Goal: Information Seeking & Learning: Learn about a topic

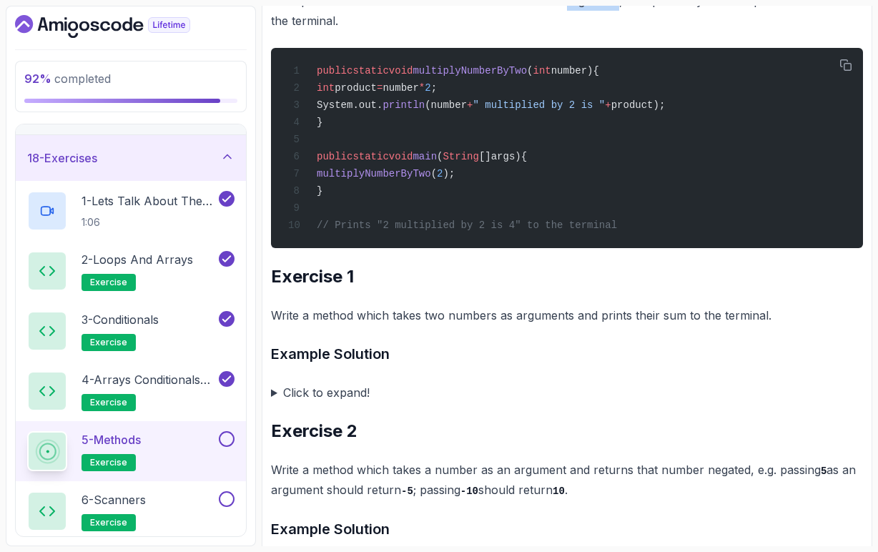
scroll to position [362, 0]
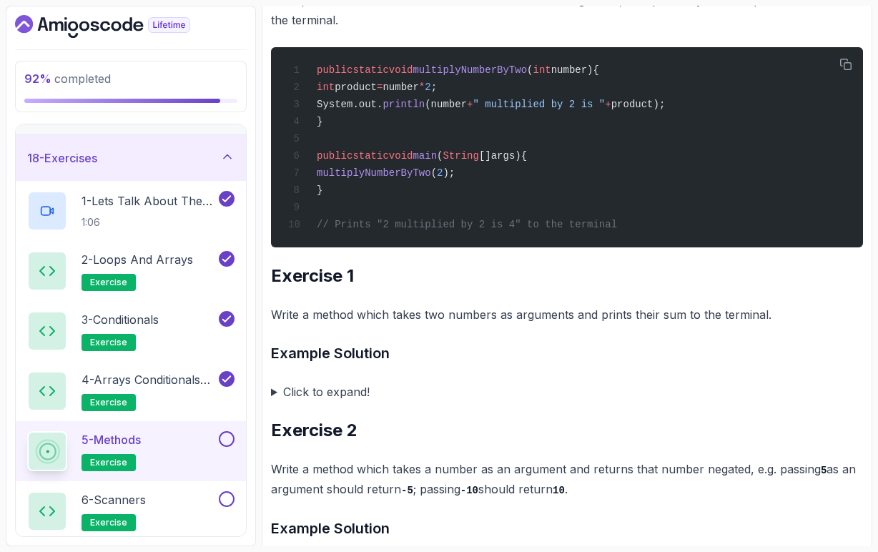
click at [274, 398] on summary "Click to expand!" at bounding box center [567, 392] width 592 height 20
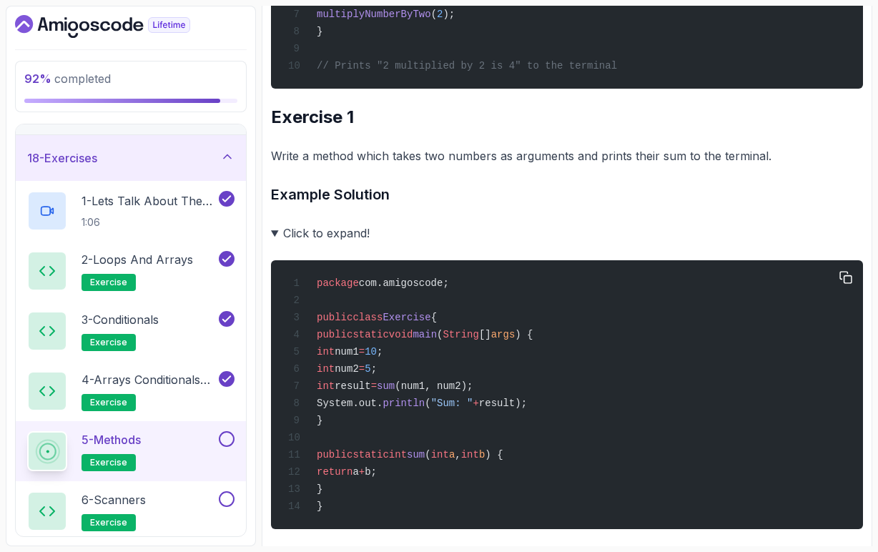
scroll to position [514, 0]
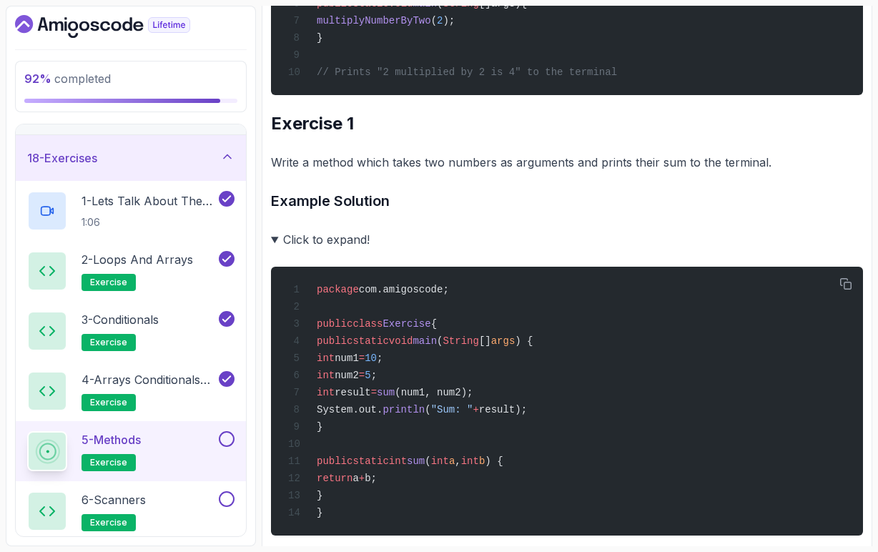
click at [275, 248] on summary "Click to expand!" at bounding box center [567, 240] width 592 height 20
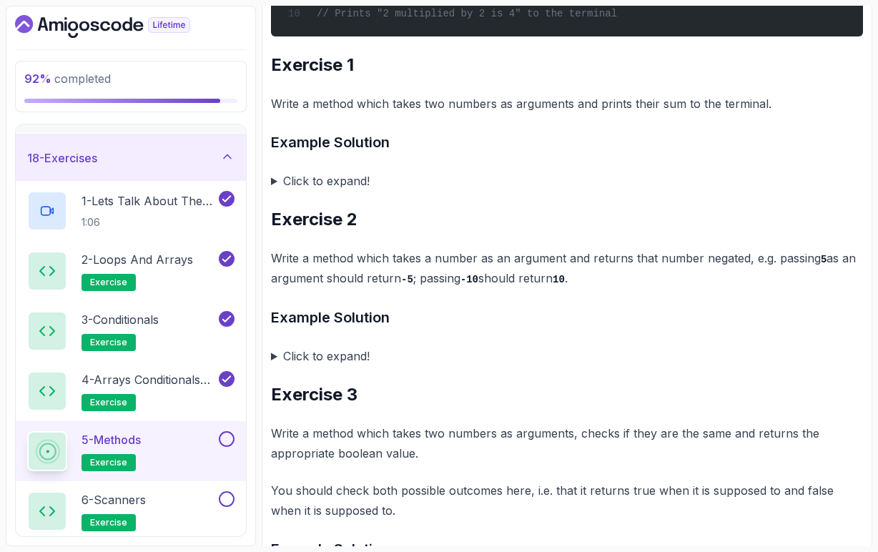
scroll to position [577, 0]
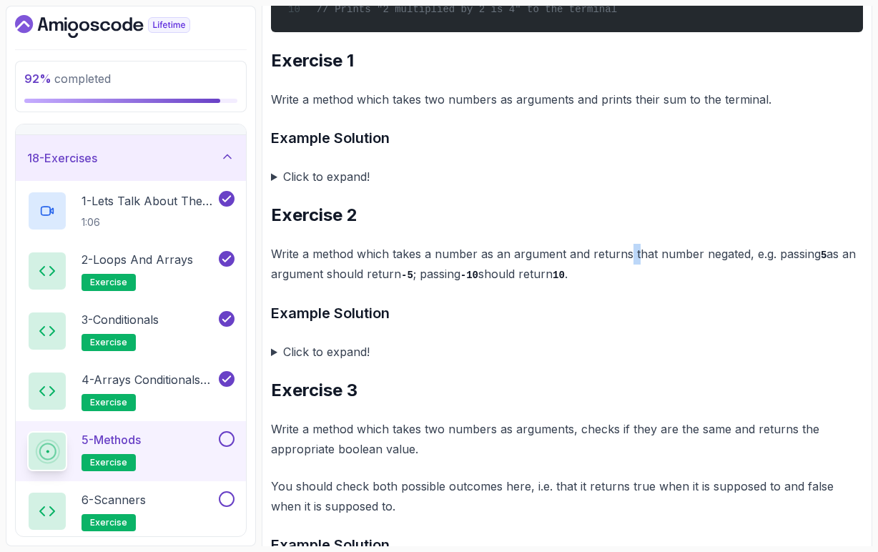
drag, startPoint x: 629, startPoint y: 261, endPoint x: 642, endPoint y: 262, distance: 12.9
click at [640, 262] on p "Write a method which takes a number as an argument and returns that number nega…" at bounding box center [567, 264] width 592 height 41
click at [718, 259] on p "Write a method which takes a number as an argument and returns that number nega…" at bounding box center [567, 264] width 592 height 41
drag, startPoint x: 420, startPoint y: 283, endPoint x: 578, endPoint y: 285, distance: 158.1
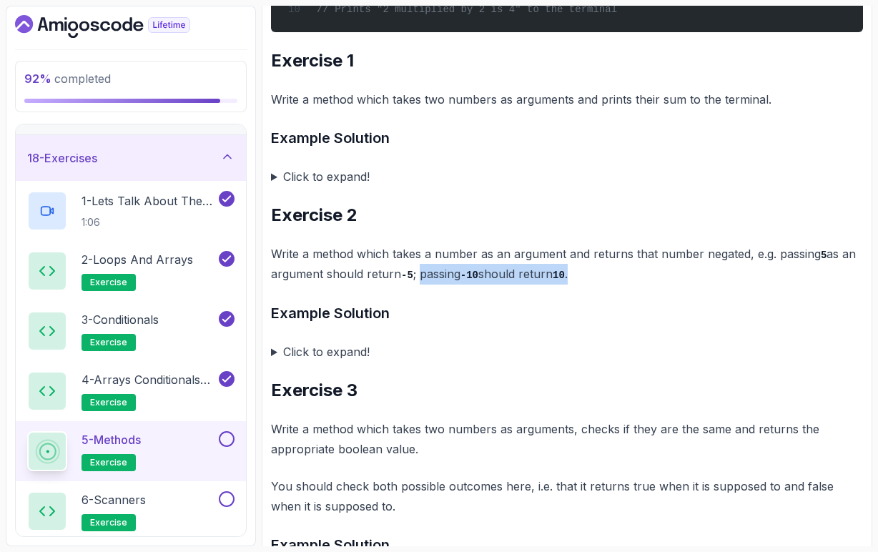
click at [579, 285] on p "Write a method which takes a number as an argument and returns that number nega…" at bounding box center [567, 264] width 592 height 41
click at [578, 285] on p "Write a method which takes a number as an argument and returns that number nega…" at bounding box center [567, 264] width 592 height 41
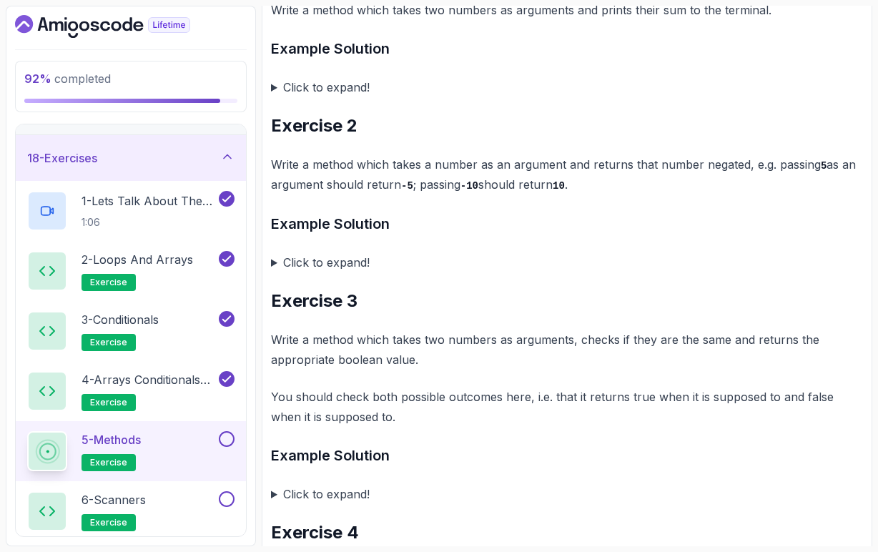
scroll to position [668, 0]
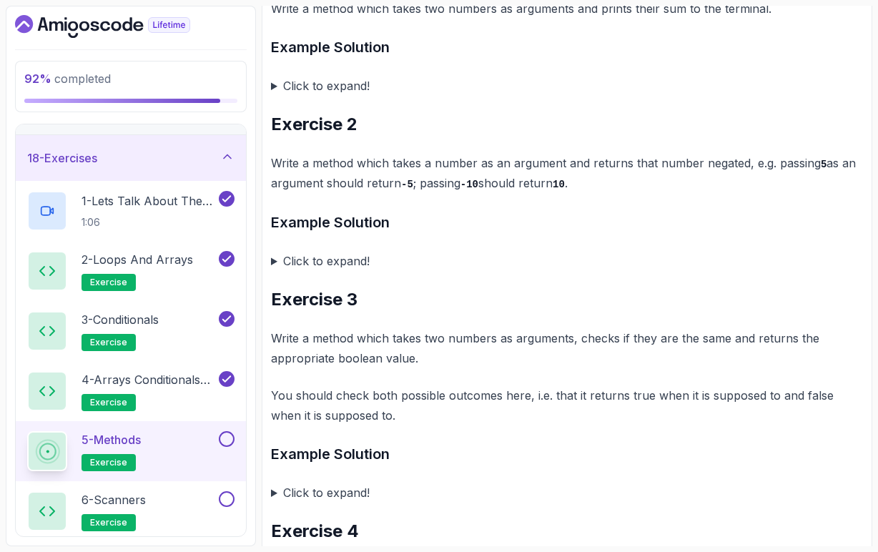
click at [274, 267] on summary "Click to expand!" at bounding box center [567, 261] width 592 height 20
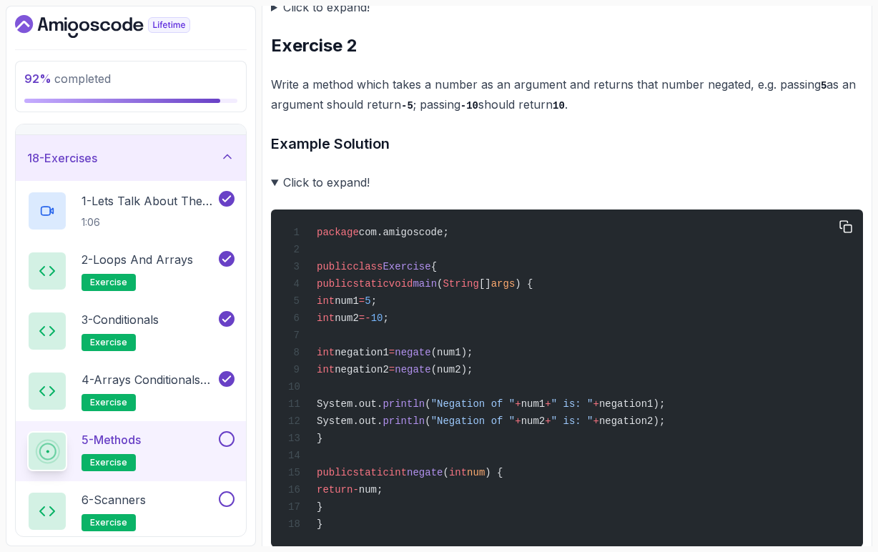
scroll to position [729, 0]
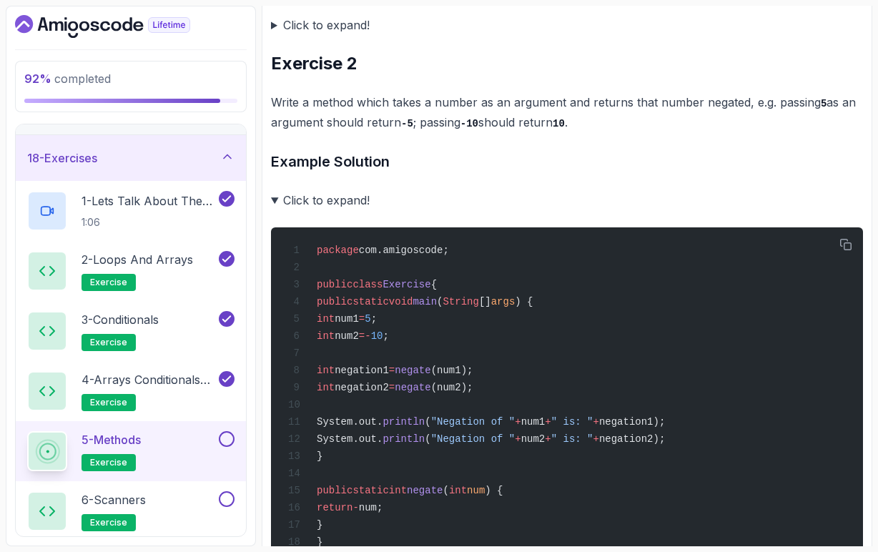
click at [273, 207] on summary "Click to expand!" at bounding box center [567, 200] width 592 height 20
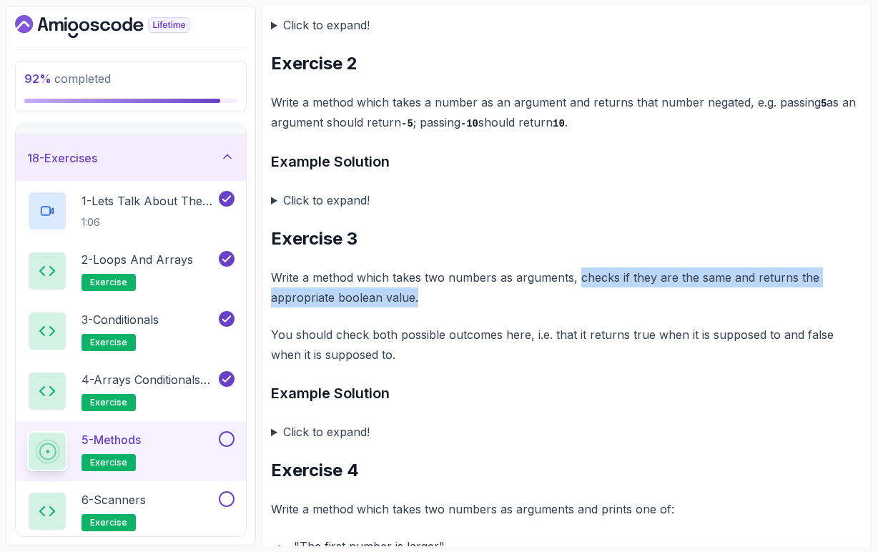
drag, startPoint x: 579, startPoint y: 283, endPoint x: 813, endPoint y: 290, distance: 234.1
click at [813, 290] on p "Write a method which takes two numbers as arguments, checks if they are the sam…" at bounding box center [567, 288] width 592 height 40
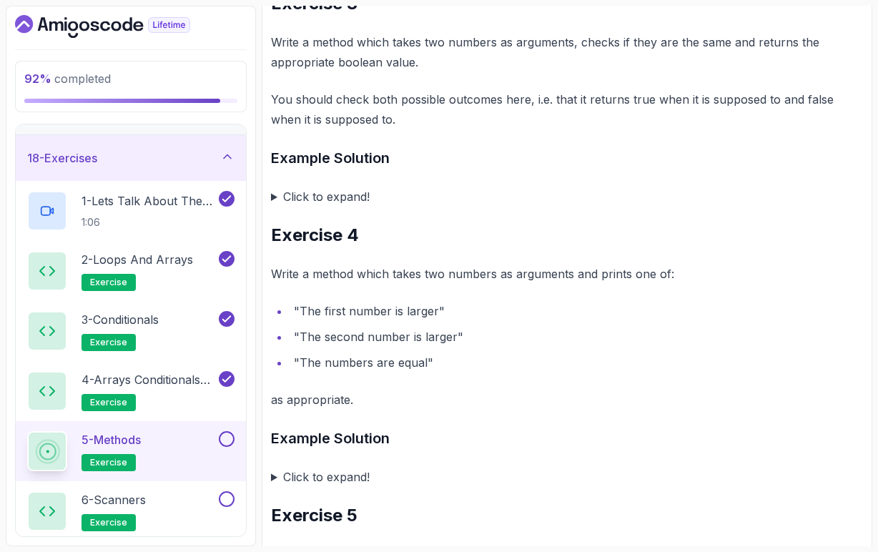
scroll to position [966, 0]
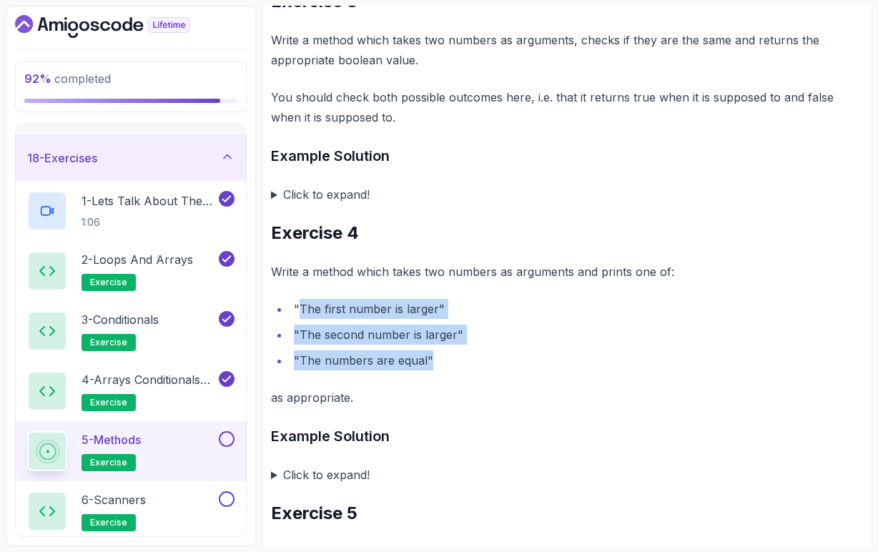
drag, startPoint x: 297, startPoint y: 314, endPoint x: 448, endPoint y: 358, distance: 157.1
click at [448, 358] on ul ""The first number is larger" "The second number is larger" "The numbers are equ…" at bounding box center [567, 335] width 592 height 72
click at [469, 354] on ul ""The first number is larger" "The second number is larger" "The numbers are equ…" at bounding box center [567, 335] width 592 height 72
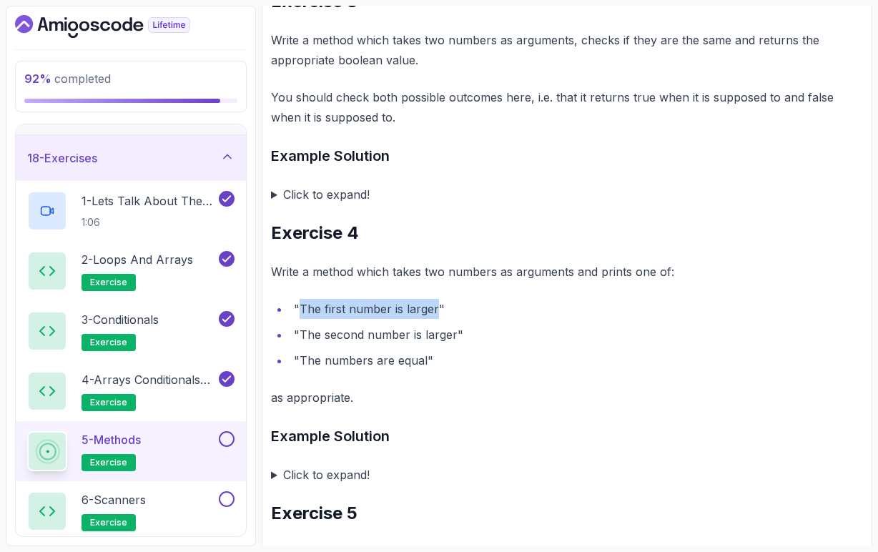
drag, startPoint x: 302, startPoint y: 315, endPoint x: 434, endPoint y: 318, distance: 132.4
click at [436, 318] on li ""The first number is larger"" at bounding box center [577, 309] width 574 height 20
copy li "The first number is larger"
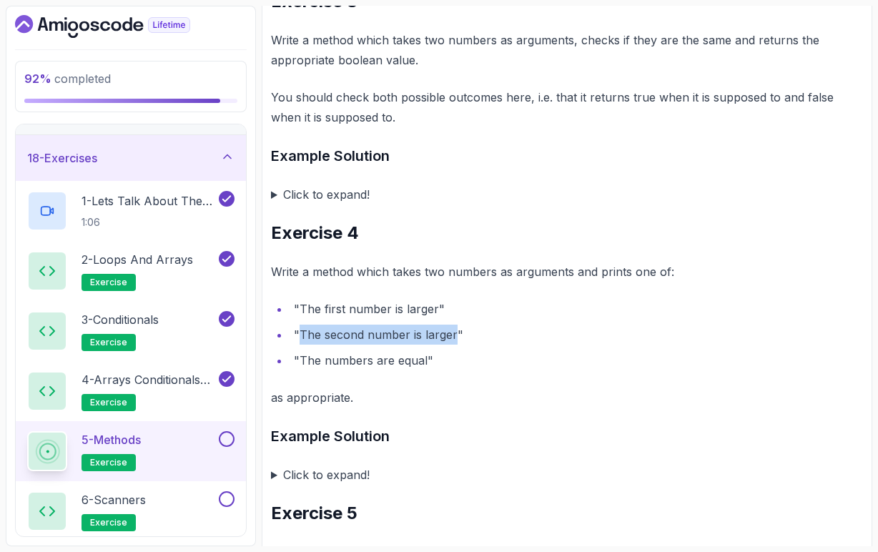
drag, startPoint x: 301, startPoint y: 343, endPoint x: 454, endPoint y: 344, distance: 153.1
click at [455, 344] on li ""The second number is larger"" at bounding box center [577, 335] width 574 height 20
copy li "The second number is larger"
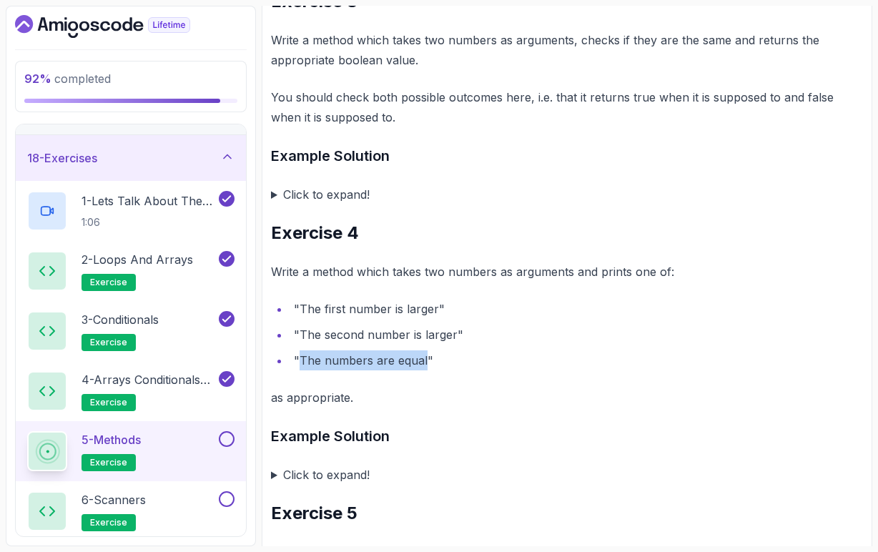
drag, startPoint x: 299, startPoint y: 367, endPoint x: 424, endPoint y: 368, distance: 125.2
click at [425, 368] on li ""The numbers are equal"" at bounding box center [577, 361] width 574 height 20
copy li "The numbers are equal"
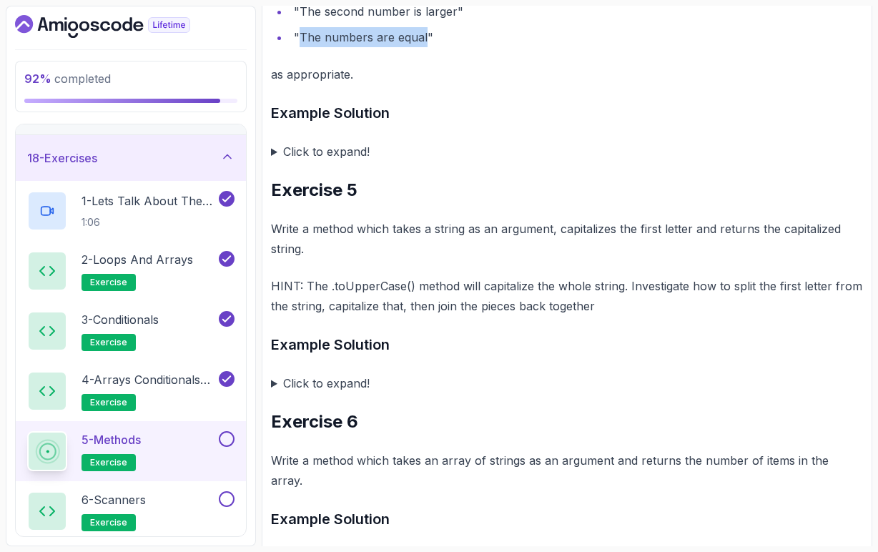
scroll to position [1291, 0]
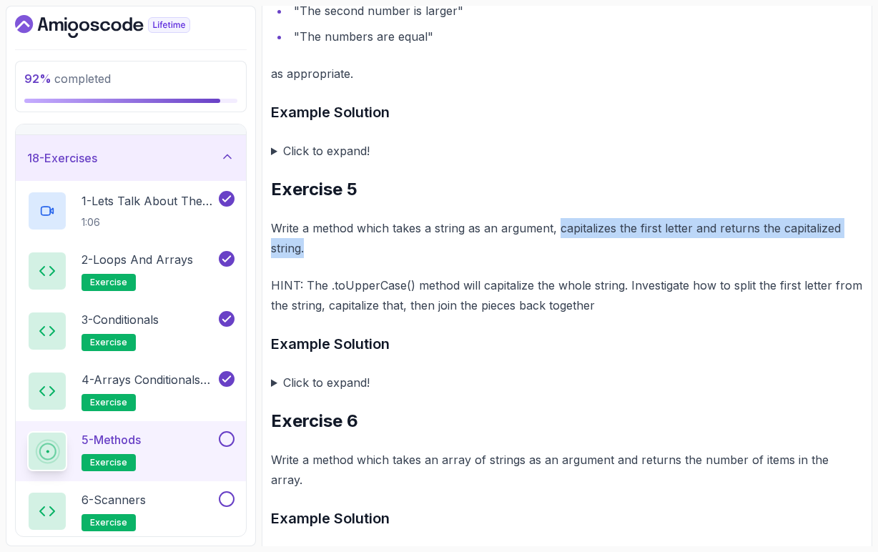
drag, startPoint x: 557, startPoint y: 235, endPoint x: 564, endPoint y: 245, distance: 12.5
click at [564, 245] on p "Write a method which takes a string as an argument, capitalizes the first lette…" at bounding box center [567, 238] width 592 height 40
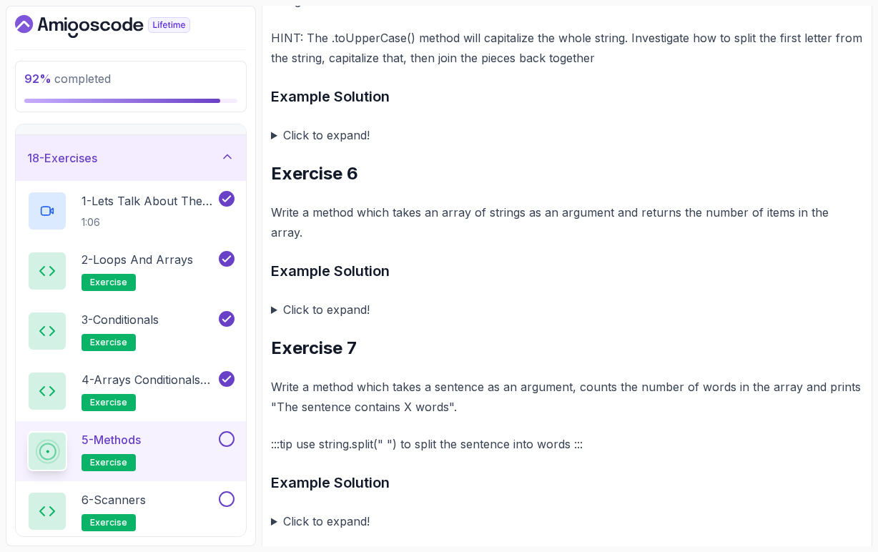
scroll to position [0, 0]
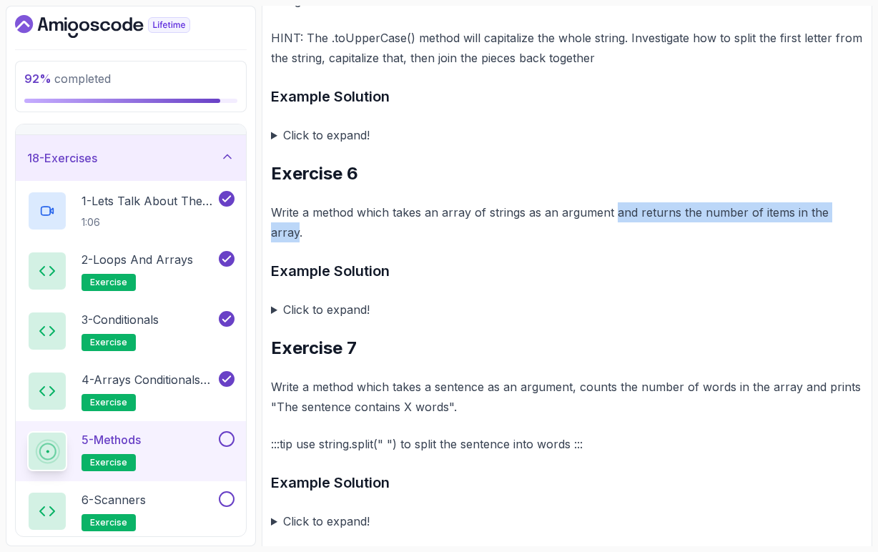
drag, startPoint x: 613, startPoint y: 222, endPoint x: 850, endPoint y: 222, distance: 236.8
click at [850, 222] on p "Write a method which takes an array of strings as an argument and returns the n…" at bounding box center [567, 222] width 592 height 40
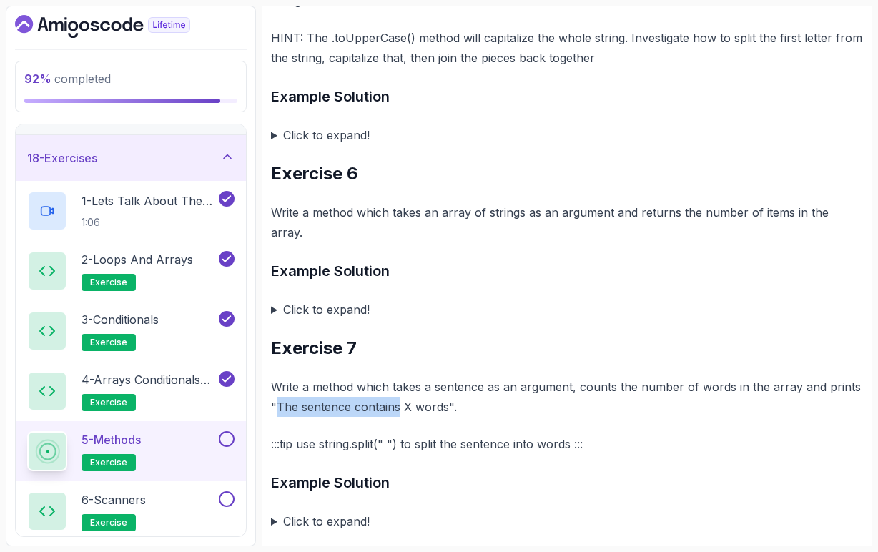
drag, startPoint x: 278, startPoint y: 394, endPoint x: 398, endPoint y: 396, distance: 120.2
click at [398, 396] on p "Write a method which takes a sentence as an argument, counts the number of word…" at bounding box center [567, 397] width 592 height 40
click at [233, 436] on button at bounding box center [227, 439] width 16 height 16
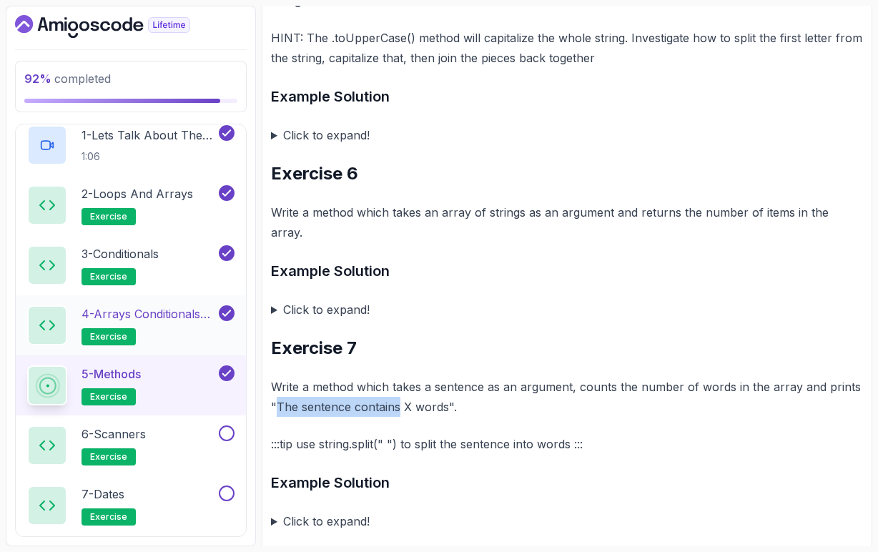
scroll to position [849, 0]
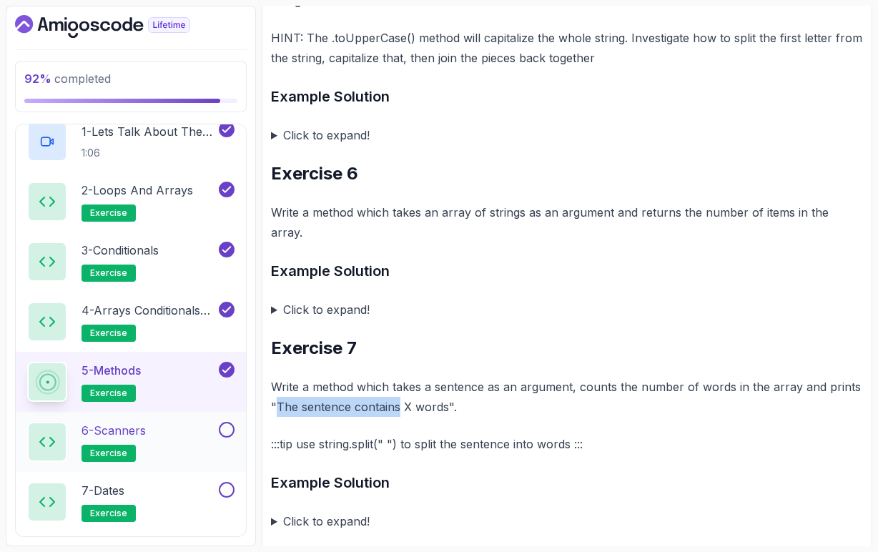
click at [198, 438] on div "6 - Scanners exercise" at bounding box center [121, 442] width 189 height 40
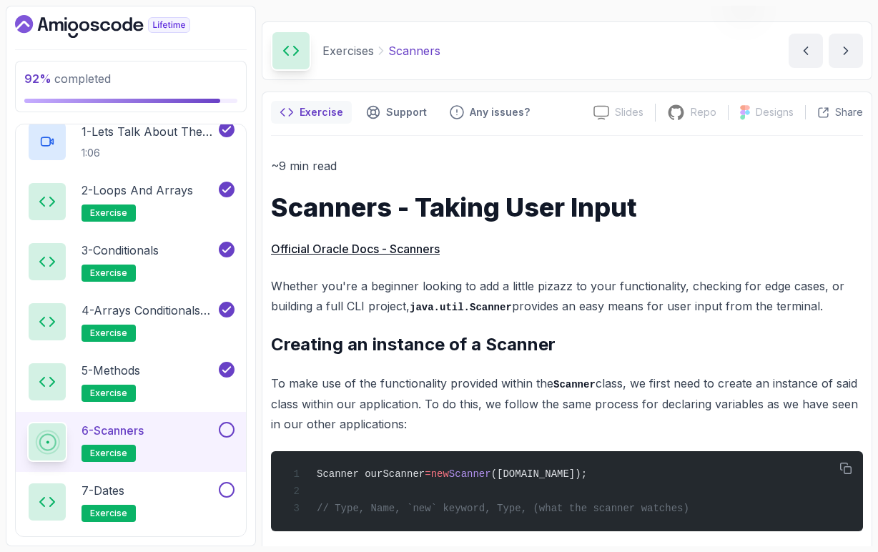
scroll to position [37, 0]
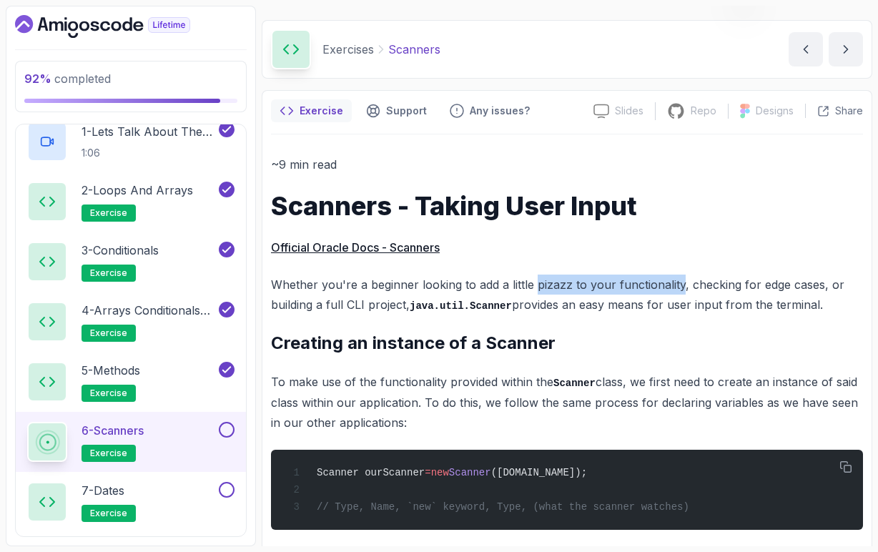
drag, startPoint x: 534, startPoint y: 286, endPoint x: 680, endPoint y: 285, distance: 145.9
click at [680, 285] on p "Whether you're a beginner looking to add a little pizazz to your functionality,…" at bounding box center [567, 295] width 592 height 41
click at [770, 285] on p "Whether you're a beginner looking to add a little pizazz to your functionality,…" at bounding box center [567, 295] width 592 height 41
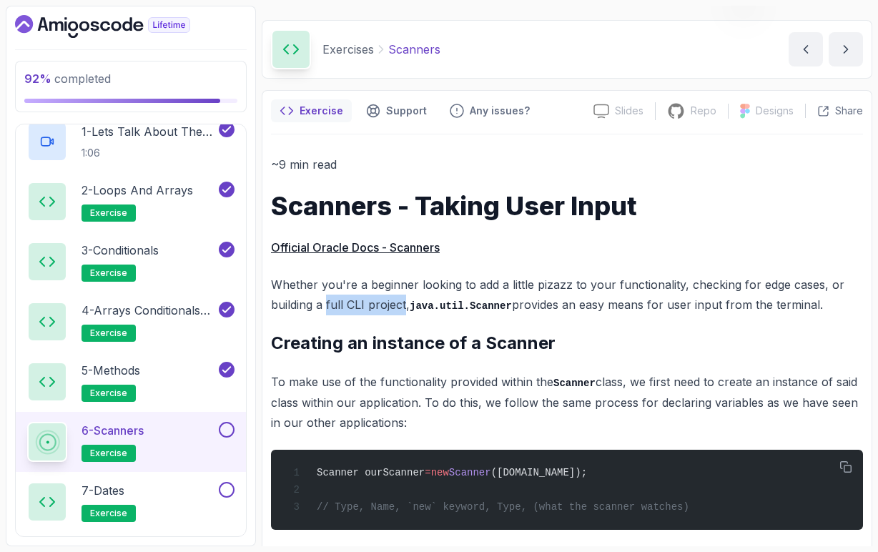
drag, startPoint x: 328, startPoint y: 305, endPoint x: 405, endPoint y: 308, distance: 77.3
click at [405, 308] on p "Whether you're a beginner looking to add a little pizazz to your functionality,…" at bounding box center [567, 295] width 592 height 41
drag, startPoint x: 411, startPoint y: 308, endPoint x: 685, endPoint y: 305, distance: 273.3
click at [685, 305] on p "Whether you're a beginner looking to add a little pizazz to your functionality,…" at bounding box center [567, 295] width 592 height 41
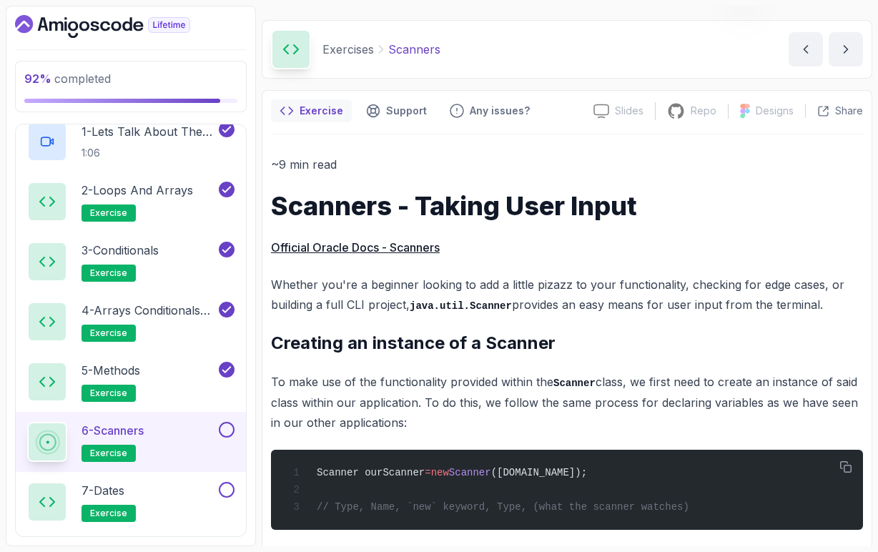
click at [785, 310] on p "Whether you're a beginner looking to add a little pizazz to your functionality,…" at bounding box center [567, 295] width 592 height 41
drag, startPoint x: 376, startPoint y: 343, endPoint x: 557, endPoint y: 344, distance: 181.7
click at [557, 344] on h2 "Creating an instance of a Scanner" at bounding box center [567, 343] width 592 height 23
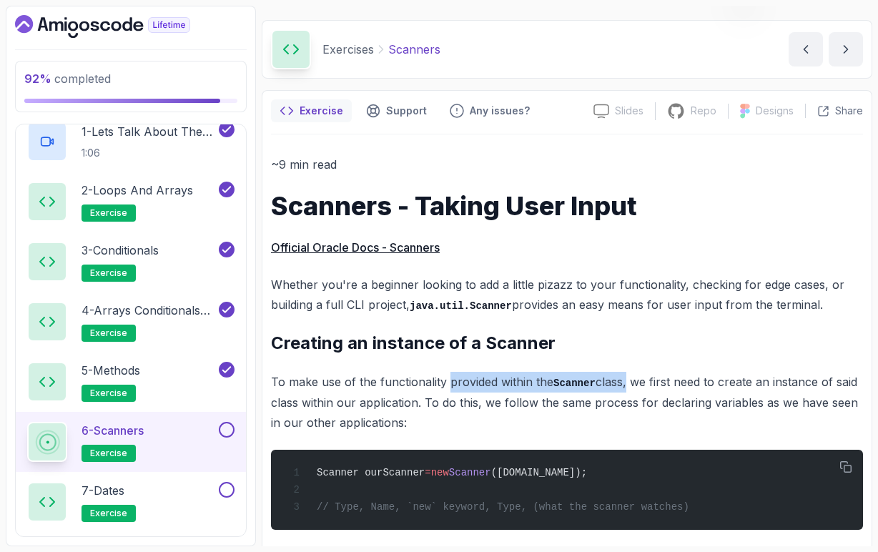
drag, startPoint x: 446, startPoint y: 384, endPoint x: 630, endPoint y: 386, distance: 183.1
click at [630, 386] on p "To make use of the functionality provided within the Scanner class, we first ne…" at bounding box center [567, 402] width 592 height 61
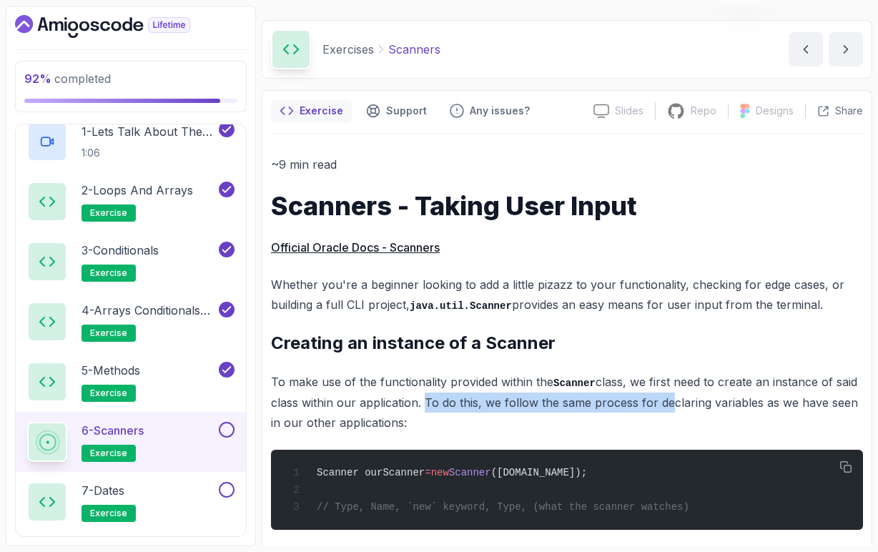
drag, startPoint x: 422, startPoint y: 403, endPoint x: 660, endPoint y: 405, distance: 238.2
click at [662, 405] on p "To make use of the functionality provided within the Scanner class, we first ne…" at bounding box center [567, 402] width 592 height 61
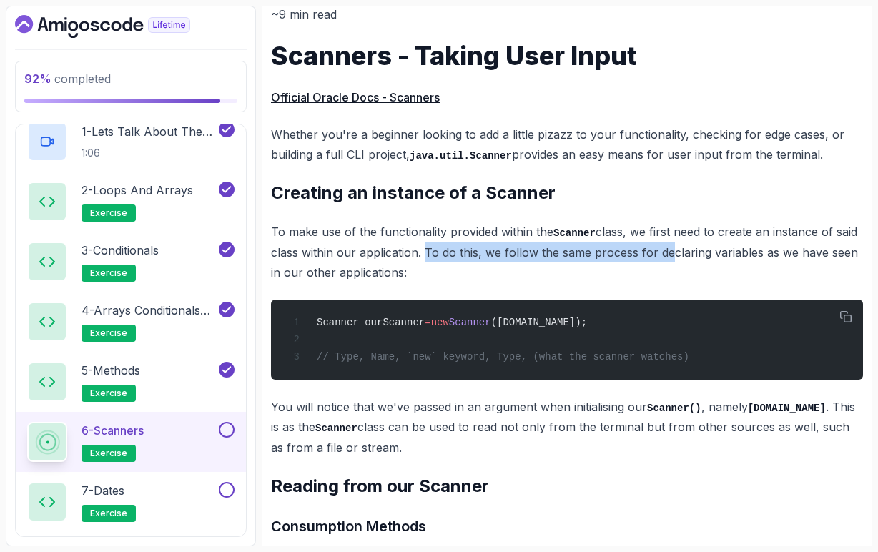
scroll to position [198, 0]
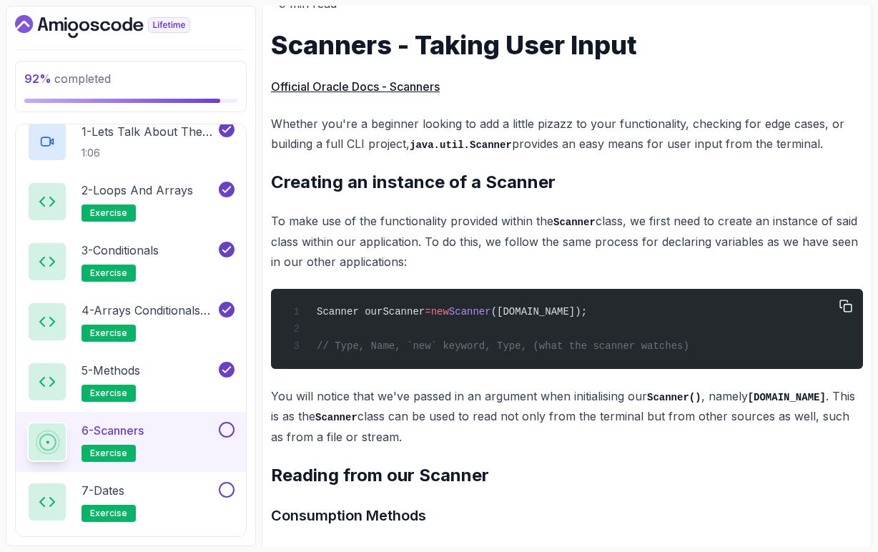
click at [664, 351] on span "// Type, Name, `new` keyword, Type, (what the scanner watches)" at bounding box center [503, 346] width 373 height 11
drag, startPoint x: 306, startPoint y: 439, endPoint x: 381, endPoint y: 439, distance: 74.4
click at [381, 439] on p "You will notice that we've passed in an argument when initialising our Scanner(…" at bounding box center [567, 416] width 592 height 61
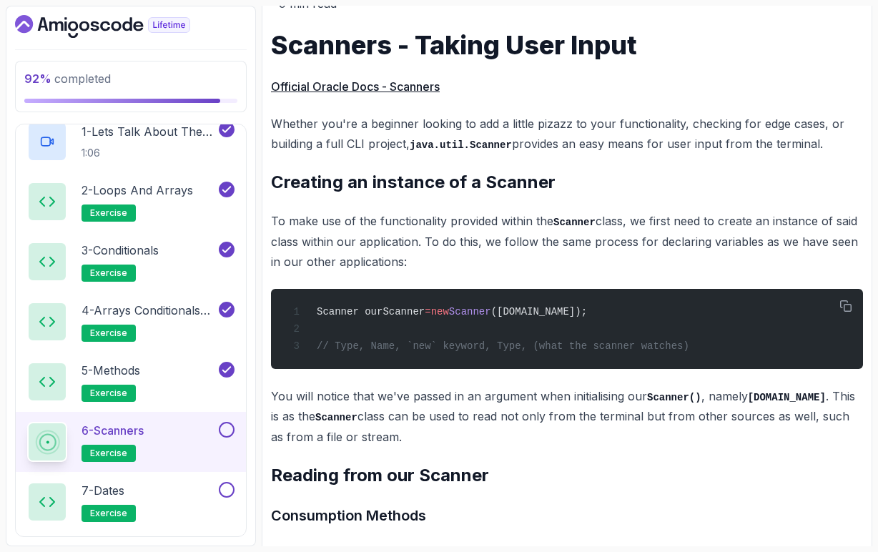
click at [399, 439] on p "You will notice that we've passed in an argument when initialising our Scanner(…" at bounding box center [567, 416] width 592 height 61
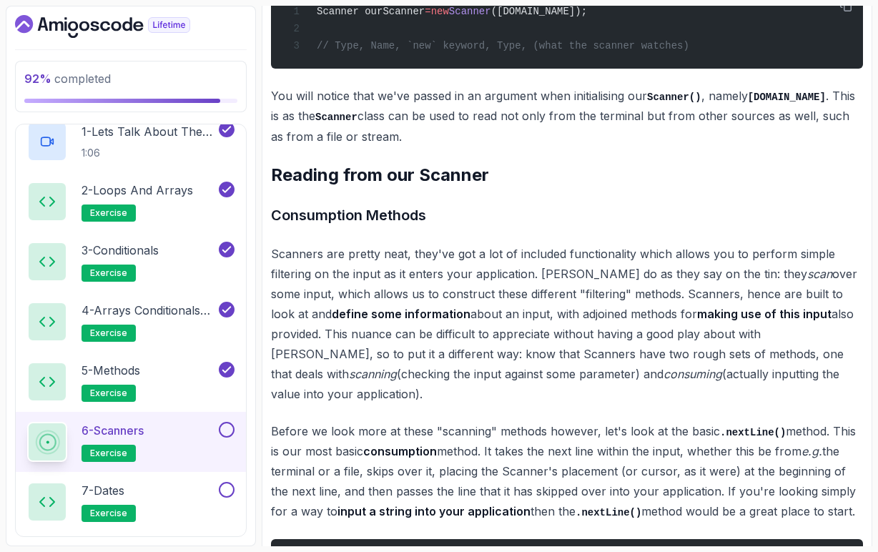
scroll to position [499, 0]
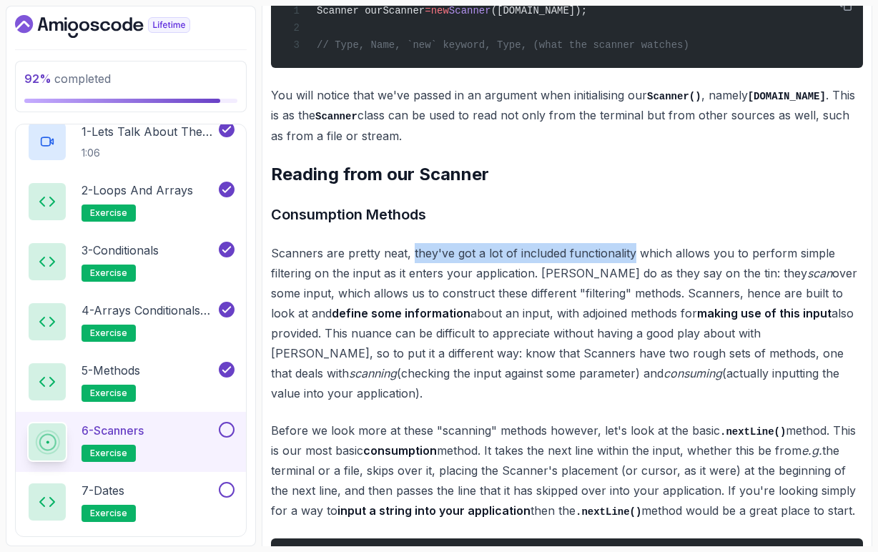
drag, startPoint x: 411, startPoint y: 255, endPoint x: 628, endPoint y: 258, distance: 216.8
click at [628, 258] on p "Scanners are pretty neat, they've got a lot of included functionality which all…" at bounding box center [567, 323] width 592 height 160
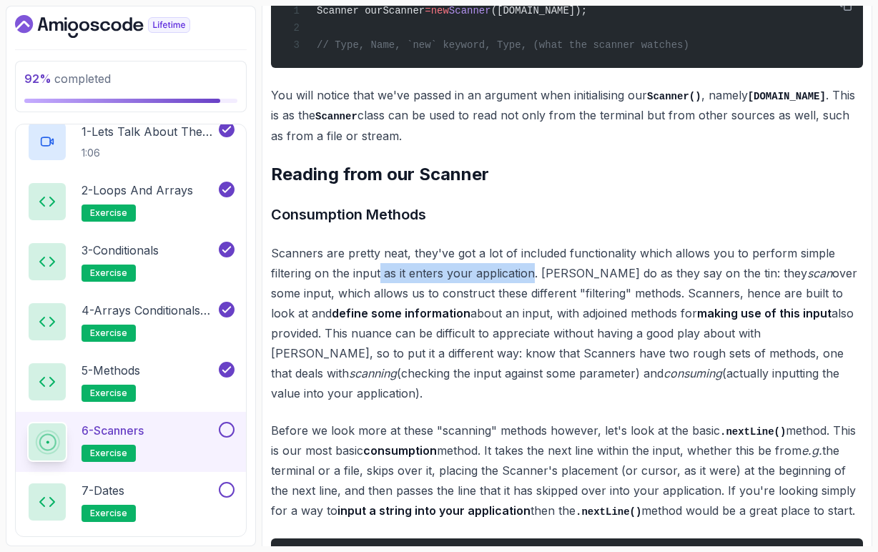
drag, startPoint x: 381, startPoint y: 275, endPoint x: 532, endPoint y: 278, distance: 151.0
click at [532, 278] on p "Scanners are pretty neat, they've got a lot of included functionality which all…" at bounding box center [567, 323] width 592 height 160
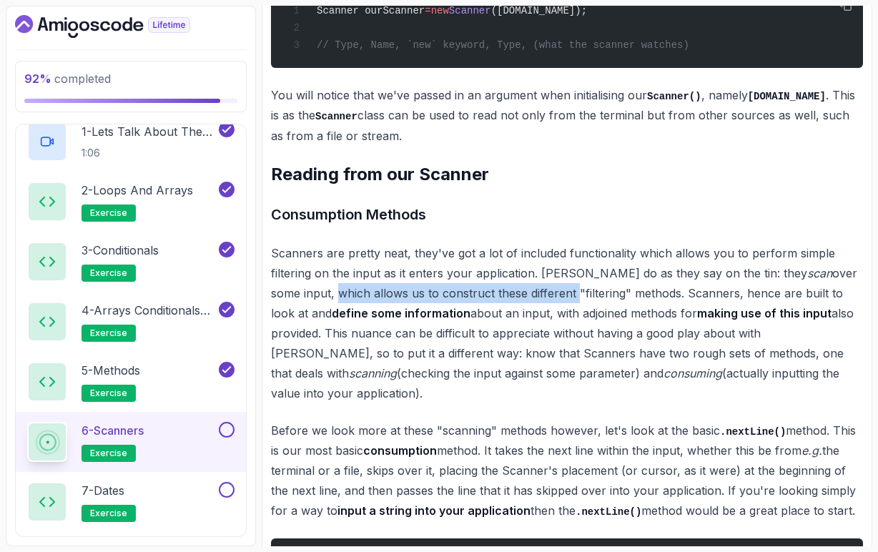
drag, startPoint x: 302, startPoint y: 298, endPoint x: 540, endPoint y: 298, distance: 238.2
click at [540, 298] on p "Scanners are pretty neat, they've got a lot of included functionality which all…" at bounding box center [567, 323] width 592 height 160
click at [577, 295] on p "Scanners are pretty neat, they've got a lot of included functionality which all…" at bounding box center [567, 323] width 592 height 160
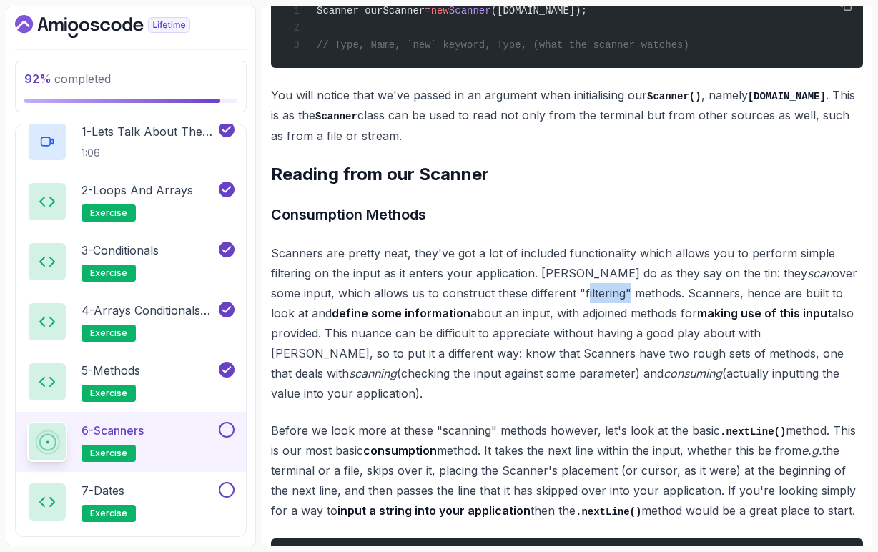
click at [577, 295] on p "Scanners are pretty neat, they've got a lot of included functionality which all…" at bounding box center [567, 323] width 592 height 160
drag, startPoint x: 517, startPoint y: 315, endPoint x: 634, endPoint y: 319, distance: 116.7
click at [634, 319] on p "Scanners are pretty neat, they've got a lot of included functionality which all…" at bounding box center [567, 323] width 592 height 160
drag, startPoint x: 329, startPoint y: 332, endPoint x: 408, endPoint y: 331, distance: 78.7
click at [408, 331] on p "Scanners are pretty neat, they've got a lot of included functionality which all…" at bounding box center [567, 323] width 592 height 160
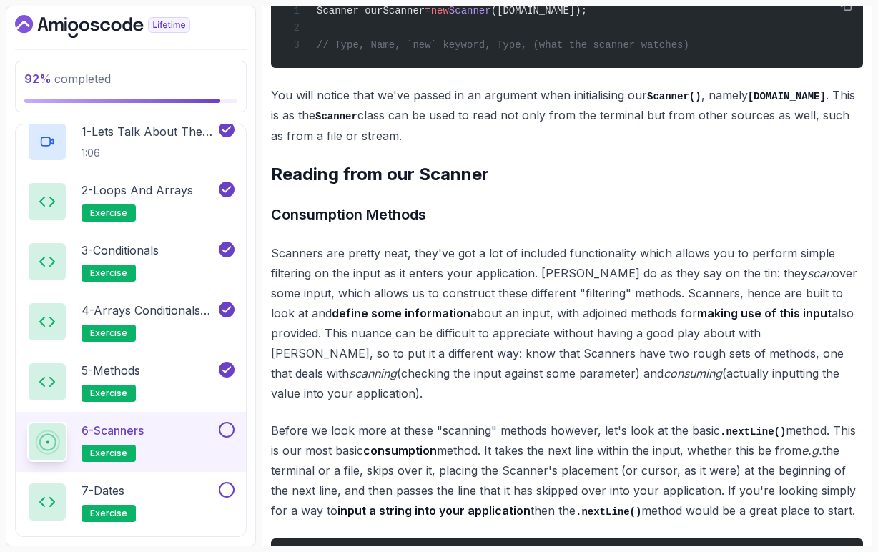
click at [424, 353] on p "Scanners are pretty neat, they've got a lot of included functionality which all…" at bounding box center [567, 323] width 592 height 160
click at [391, 376] on p "Scanners are pretty neat, they've got a lot of included functionality which all…" at bounding box center [567, 323] width 592 height 160
click at [469, 376] on p "Scanners are pretty neat, they've got a lot of included functionality which all…" at bounding box center [567, 323] width 592 height 160
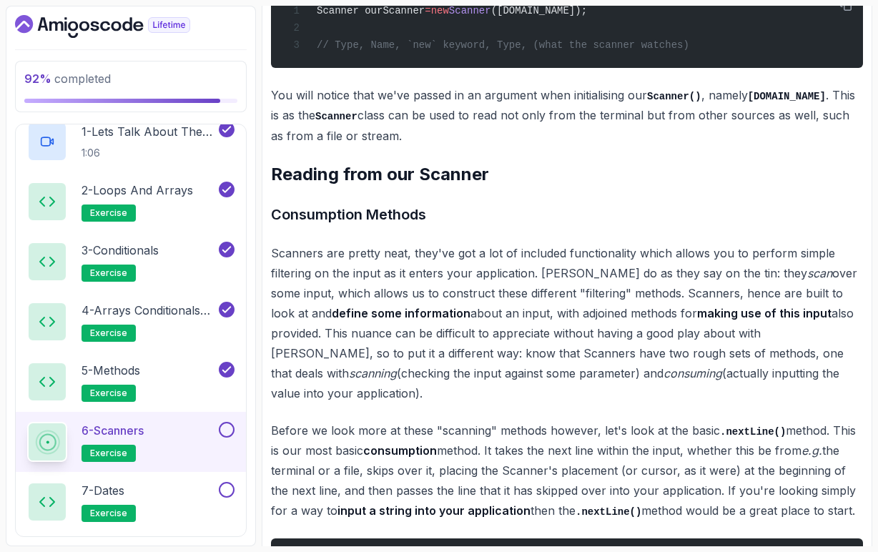
click at [491, 391] on p "Scanners are pretty neat, they've got a lot of included functionality which all…" at bounding box center [567, 323] width 592 height 160
click at [664, 374] on em "consuming" at bounding box center [693, 373] width 59 height 14
drag, startPoint x: 756, startPoint y: 378, endPoint x: 798, endPoint y: 375, distance: 41.6
click at [798, 375] on p "Scanners are pretty neat, they've got a lot of included functionality which all…" at bounding box center [567, 323] width 592 height 160
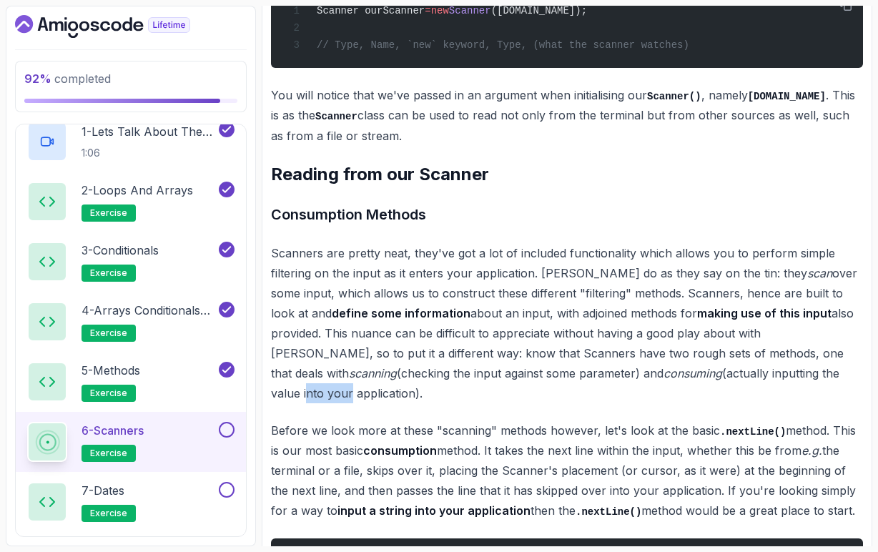
click at [798, 375] on p "Scanners are pretty neat, they've got a lot of included functionality which all…" at bounding box center [567, 323] width 592 height 160
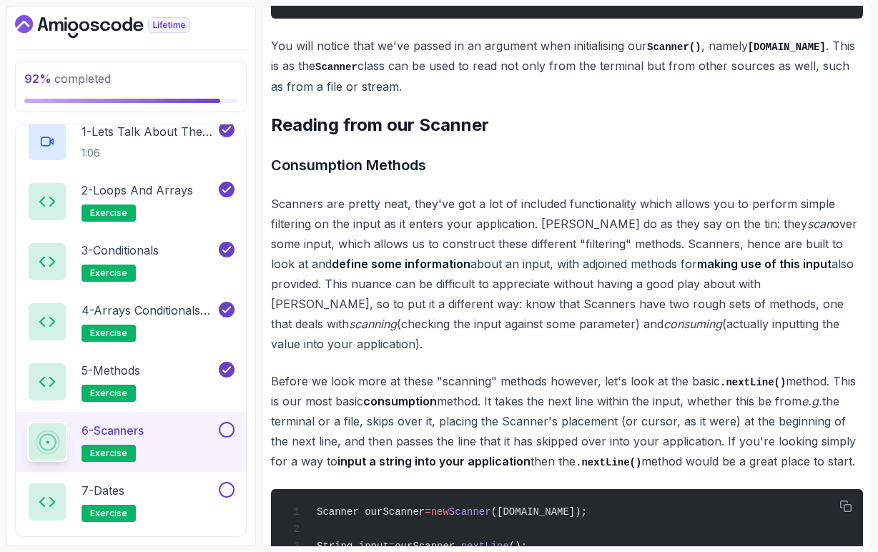
scroll to position [557, 0]
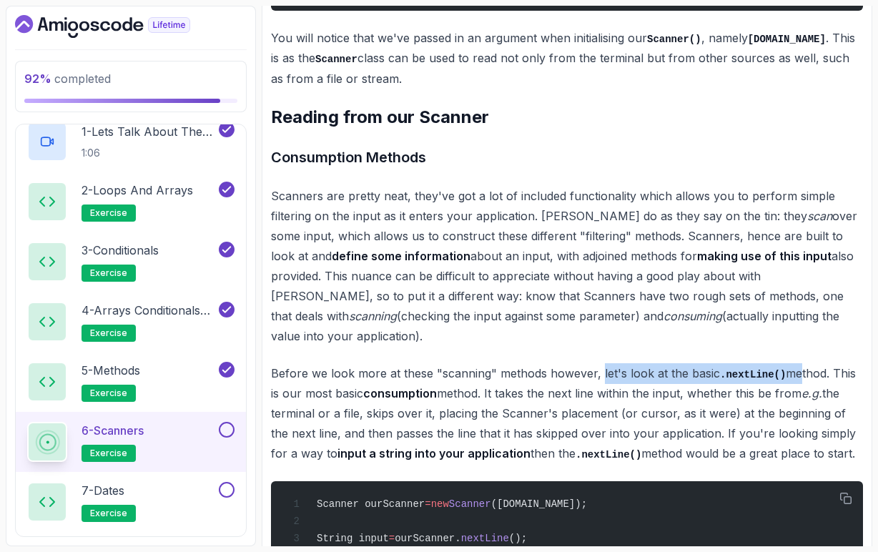
drag, startPoint x: 597, startPoint y: 373, endPoint x: 798, endPoint y: 376, distance: 201.8
click at [799, 376] on p "Before we look more at these "scanning" methods however, let's look at the basi…" at bounding box center [567, 413] width 592 height 101
click at [798, 376] on p "Before we look more at these "scanning" methods however, let's look at the basi…" at bounding box center [567, 413] width 592 height 101
click at [458, 396] on p "Before we look more at these "scanning" methods however, let's look at the basi…" at bounding box center [567, 413] width 592 height 101
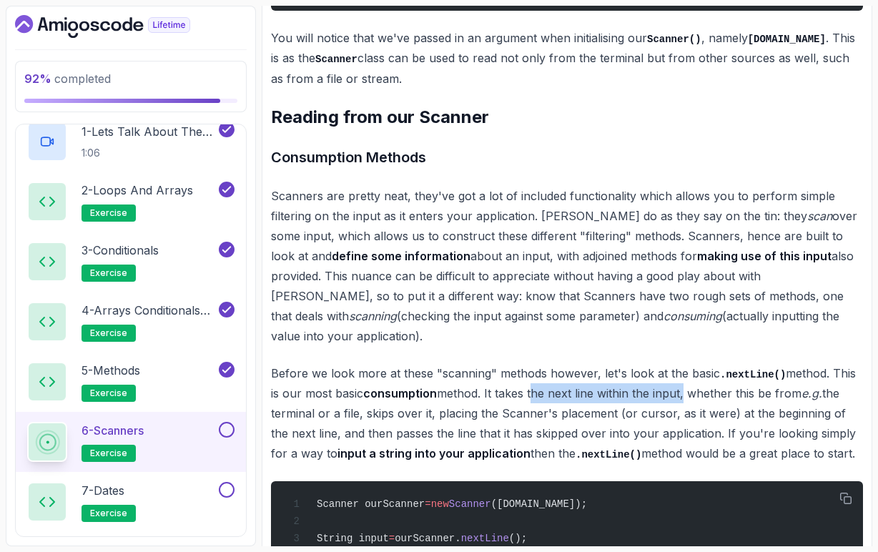
drag, startPoint x: 533, startPoint y: 395, endPoint x: 685, endPoint y: 398, distance: 152.4
click at [685, 398] on p "Before we look more at these "scanning" methods however, let's look at the basi…" at bounding box center [567, 413] width 592 height 101
click at [717, 398] on p "Before we look more at these "scanning" methods however, let's look at the basi…" at bounding box center [567, 413] width 592 height 101
drag, startPoint x: 332, startPoint y: 414, endPoint x: 363, endPoint y: 413, distance: 31.5
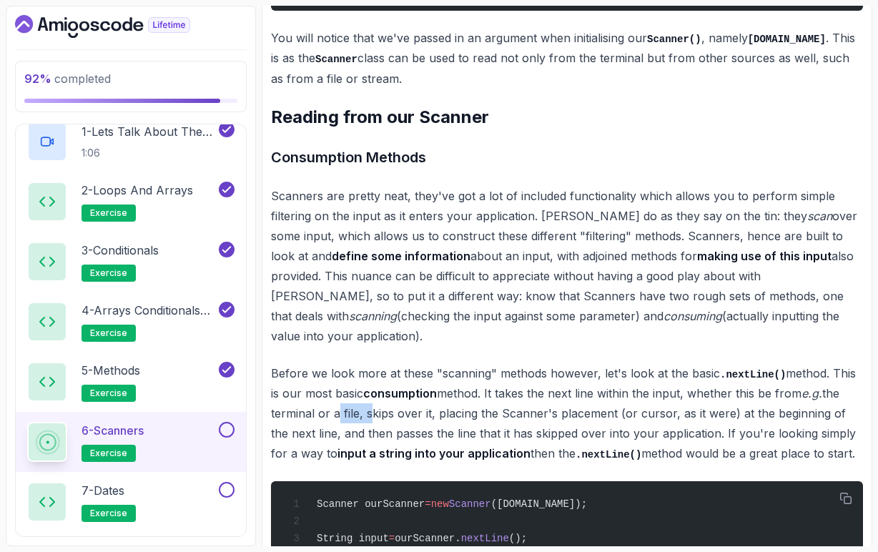
click at [363, 413] on p "Before we look more at these "scanning" methods however, let's look at the basi…" at bounding box center [567, 413] width 592 height 101
click at [373, 416] on p "Before we look more at these "scanning" methods however, let's look at the basi…" at bounding box center [567, 413] width 592 height 101
drag, startPoint x: 366, startPoint y: 417, endPoint x: 429, endPoint y: 416, distance: 63.7
click at [429, 416] on p "Before we look more at these "scanning" methods however, let's look at the basi…" at bounding box center [567, 413] width 592 height 101
click at [431, 424] on p "Before we look more at these "scanning" methods however, let's look at the basi…" at bounding box center [567, 413] width 592 height 101
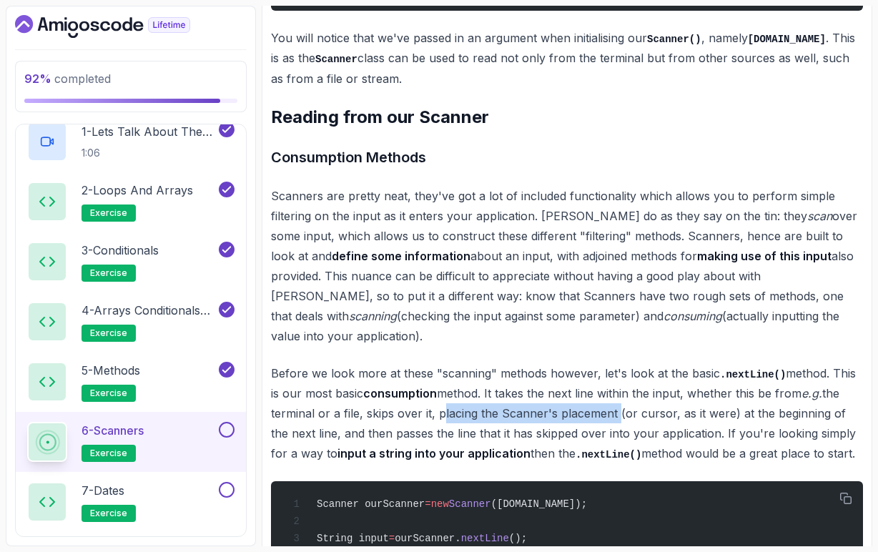
drag, startPoint x: 436, startPoint y: 414, endPoint x: 613, endPoint y: 420, distance: 177.5
click at [613, 420] on p "Before we look more at these "scanning" methods however, let's look at the basi…" at bounding box center [567, 413] width 592 height 101
click at [713, 419] on p "Before we look more at these "scanning" methods however, let's look at the basi…" at bounding box center [567, 413] width 592 height 101
click at [396, 435] on p "Before we look more at these "scanning" methods however, let's look at the basi…" at bounding box center [567, 413] width 592 height 101
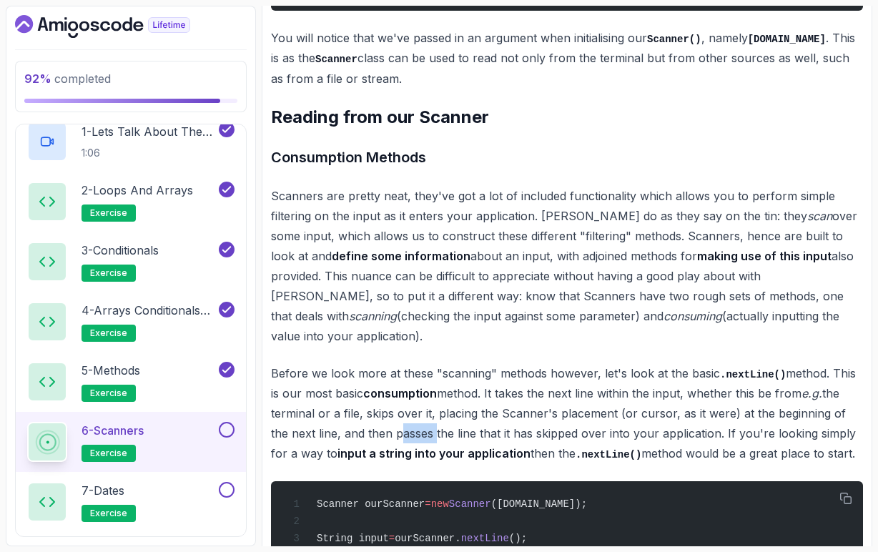
click at [396, 435] on p "Before we look more at these "scanning" methods however, let's look at the basi…" at bounding box center [567, 413] width 592 height 101
drag, startPoint x: 701, startPoint y: 436, endPoint x: 767, endPoint y: 431, distance: 66.0
click at [767, 432] on p "Before we look more at these "scanning" methods however, let's look at the basi…" at bounding box center [567, 413] width 592 height 101
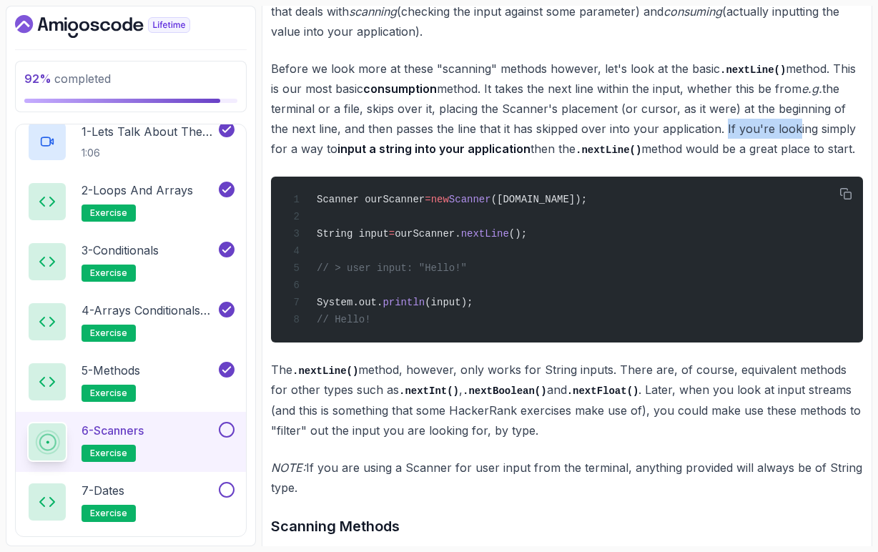
scroll to position [881, 0]
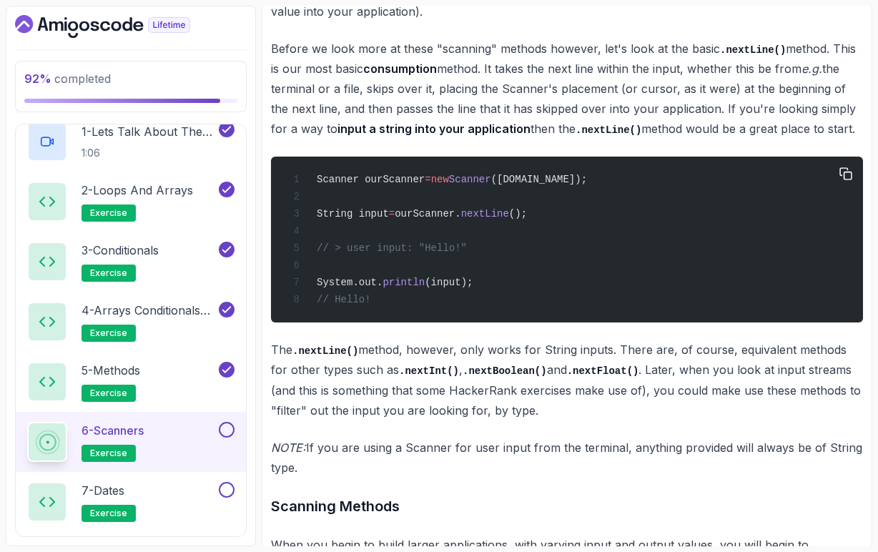
click at [501, 216] on span "nextLine" at bounding box center [485, 213] width 48 height 11
click at [379, 217] on span "String input" at bounding box center [353, 213] width 72 height 11
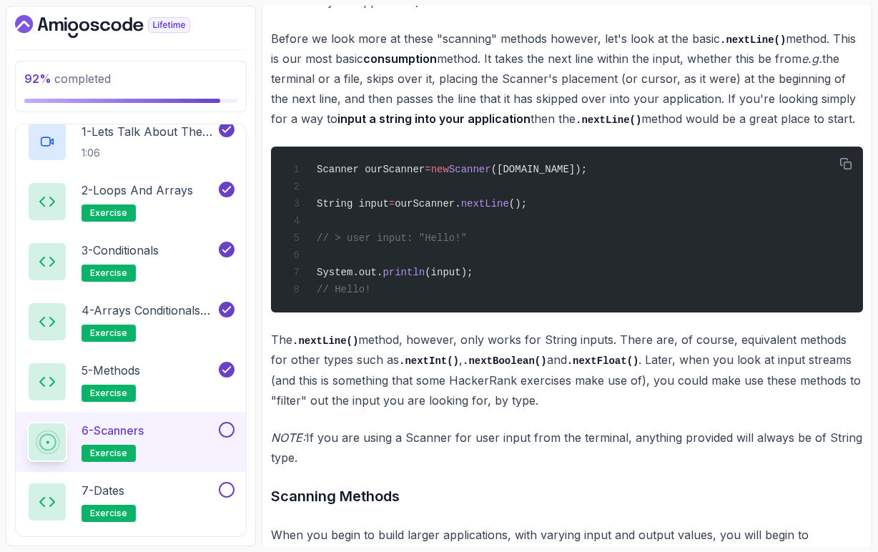
click at [412, 364] on code ".nextInt()" at bounding box center [429, 361] width 60 height 11
click at [491, 362] on code ".nextBoolean()" at bounding box center [505, 361] width 84 height 11
click at [583, 367] on code ".nextFloat()" at bounding box center [603, 361] width 72 height 11
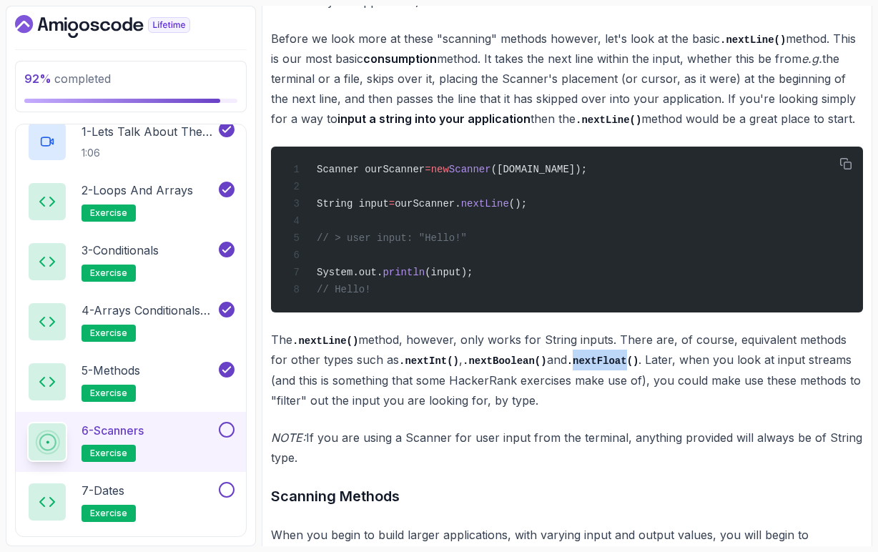
click at [583, 367] on code ".nextFloat()" at bounding box center [603, 361] width 72 height 11
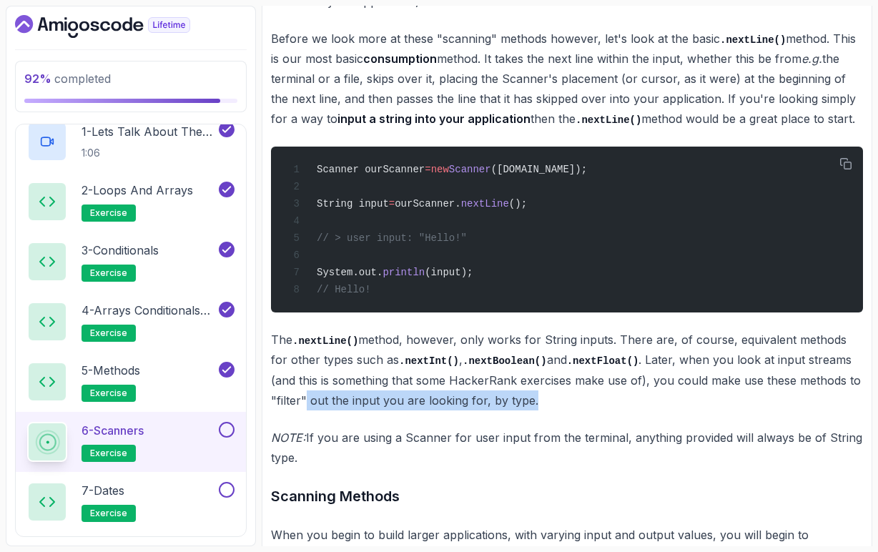
drag, startPoint x: 307, startPoint y: 407, endPoint x: 532, endPoint y: 409, distance: 224.6
click at [532, 409] on p "The .nextLine() method, however, only works for String inputs. There are, of co…" at bounding box center [567, 370] width 592 height 81
click at [592, 444] on p "NOTE: If you are using a Scanner for user input from the terminal, anything pro…" at bounding box center [567, 448] width 592 height 40
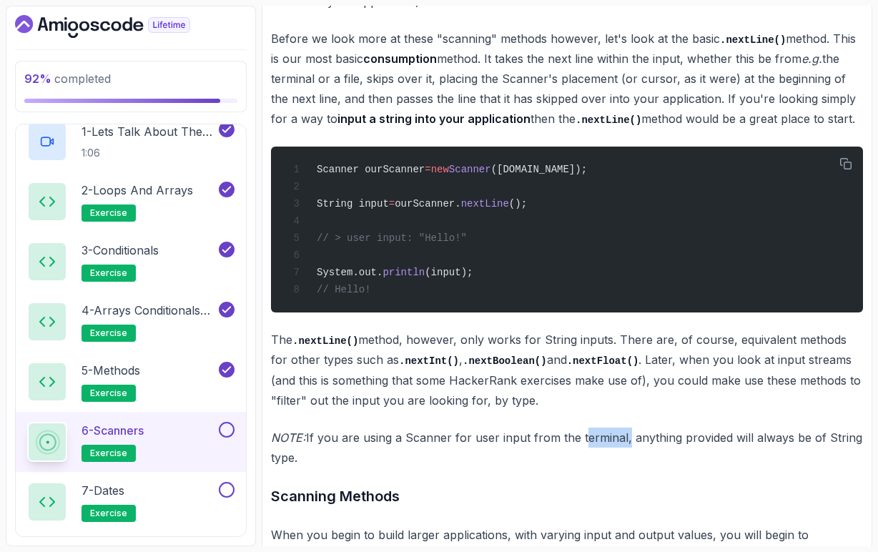
click at [592, 444] on p "NOTE: If you are using a Scanner for user input from the terminal, anything pro…" at bounding box center [567, 448] width 592 height 40
click at [709, 443] on p "NOTE: If you are using a Scanner for user input from the terminal, anything pro…" at bounding box center [567, 448] width 592 height 40
click at [776, 446] on p "NOTE: If you are using a Scanner for user input from the terminal, anything pro…" at bounding box center [567, 448] width 592 height 40
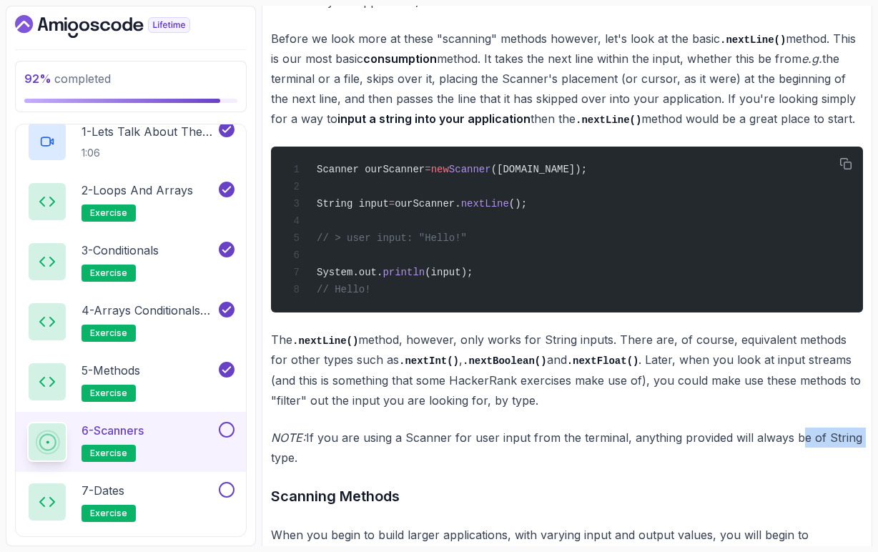
drag, startPoint x: 791, startPoint y: 447, endPoint x: 852, endPoint y: 446, distance: 61.5
click at [852, 446] on p "NOTE: If you are using a Scanner for user input from the terminal, anything pro…" at bounding box center [567, 448] width 592 height 40
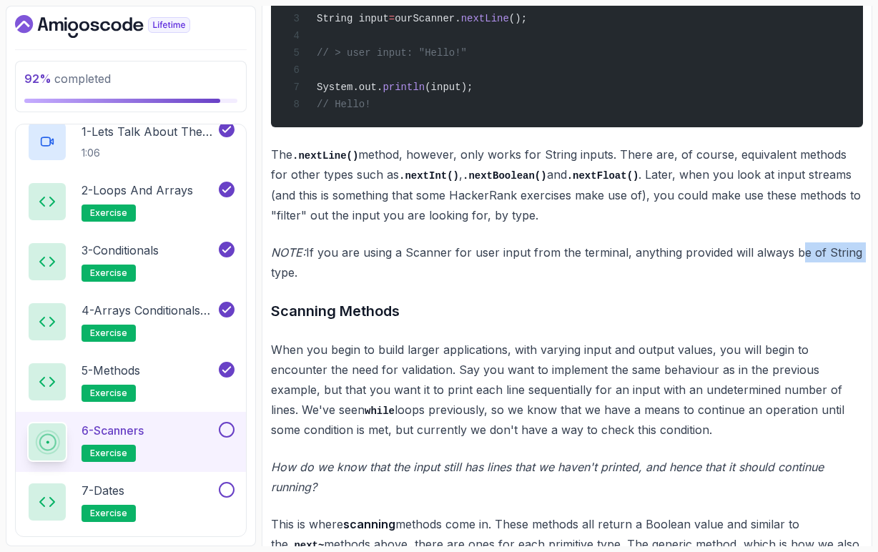
scroll to position [1078, 0]
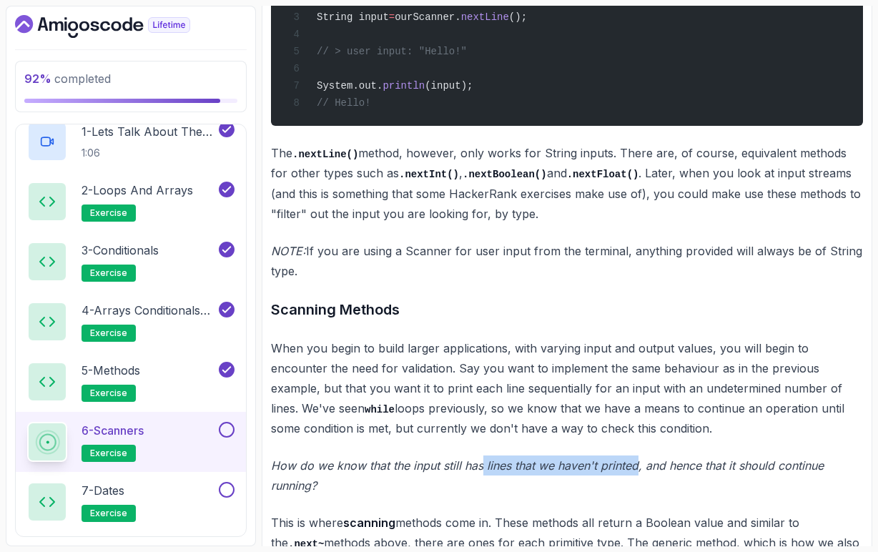
drag, startPoint x: 484, startPoint y: 472, endPoint x: 636, endPoint y: 474, distance: 152.4
click at [636, 474] on em "How do we know that the input still has lines that we haven't printed, and henc…" at bounding box center [547, 476] width 553 height 34
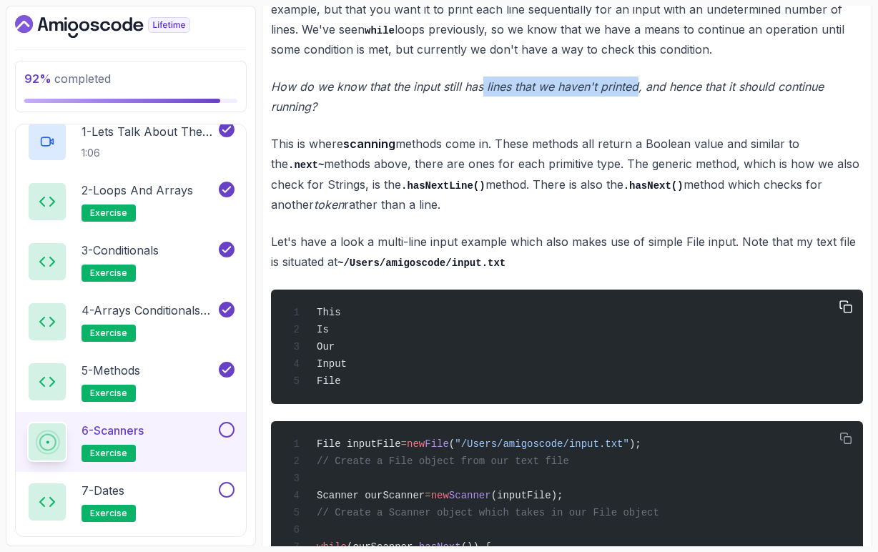
scroll to position [1465, 0]
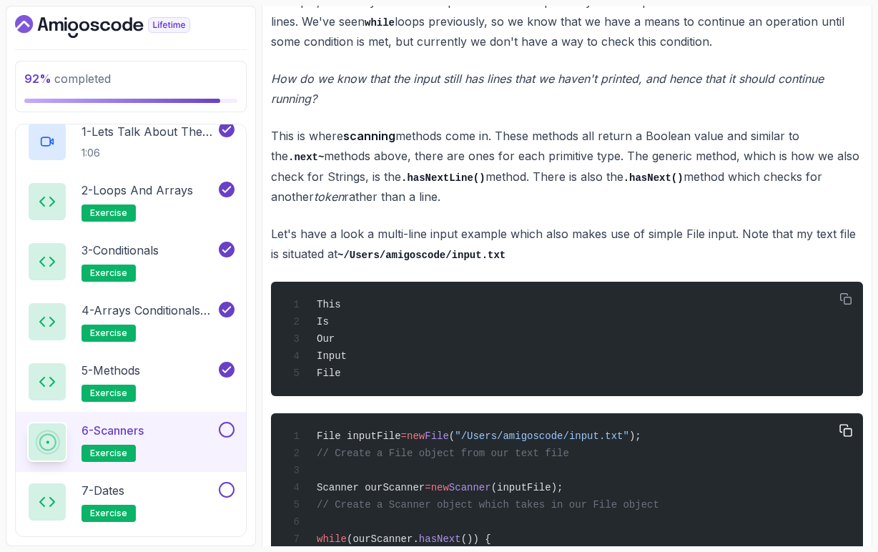
click at [383, 440] on span "File inputFile" at bounding box center [359, 436] width 84 height 11
click at [449, 442] on span "File" at bounding box center [437, 436] width 24 height 11
drag, startPoint x: 480, startPoint y: 444, endPoint x: 651, endPoint y: 444, distance: 171.0
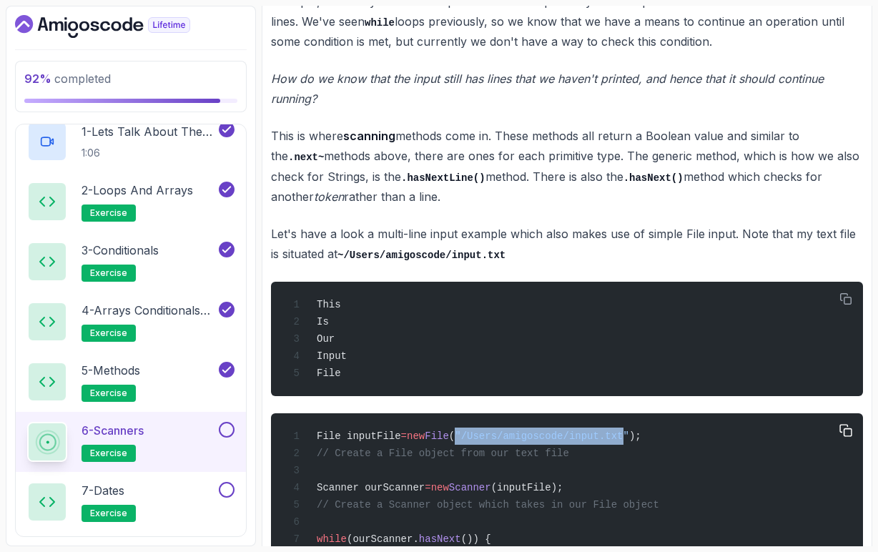
click at [630, 442] on span ""/Users/amigoscode/input.txt"" at bounding box center [542, 436] width 175 height 11
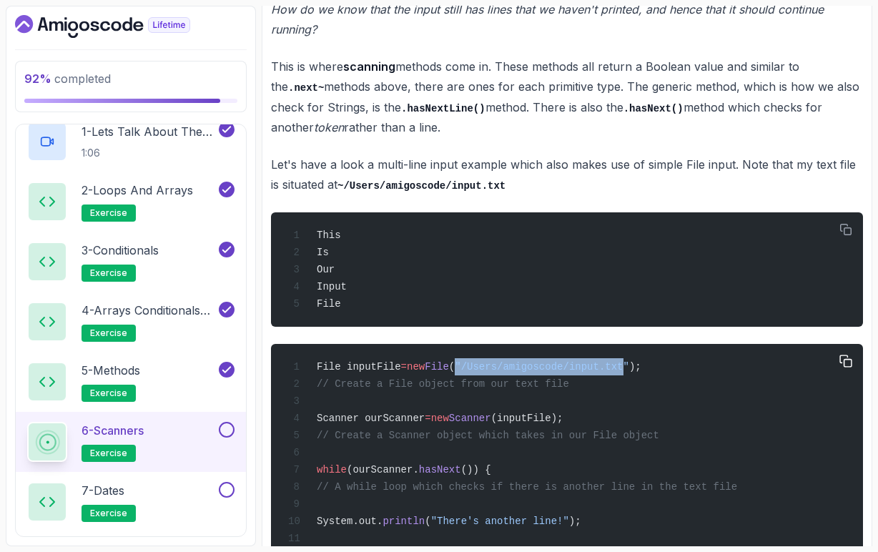
scroll to position [1538, 0]
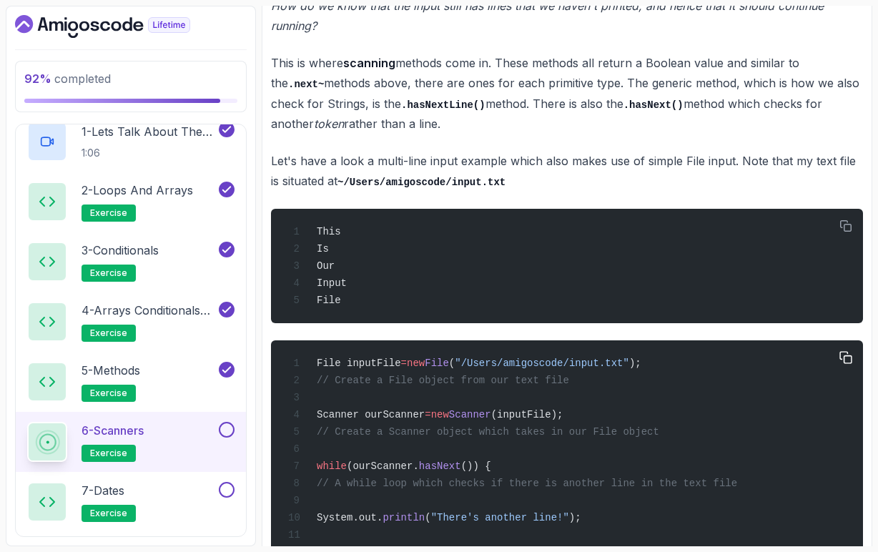
click at [491, 421] on span "Scanner" at bounding box center [470, 414] width 42 height 11
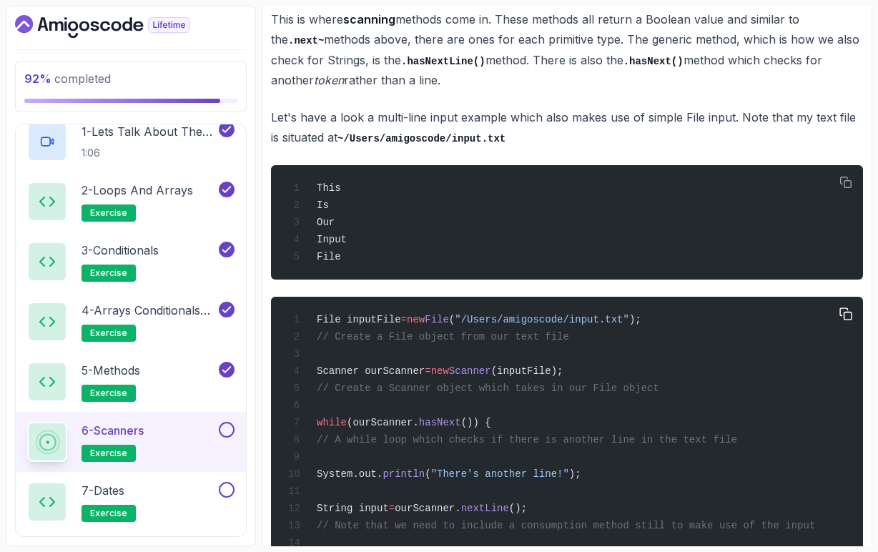
scroll to position [1590, 0]
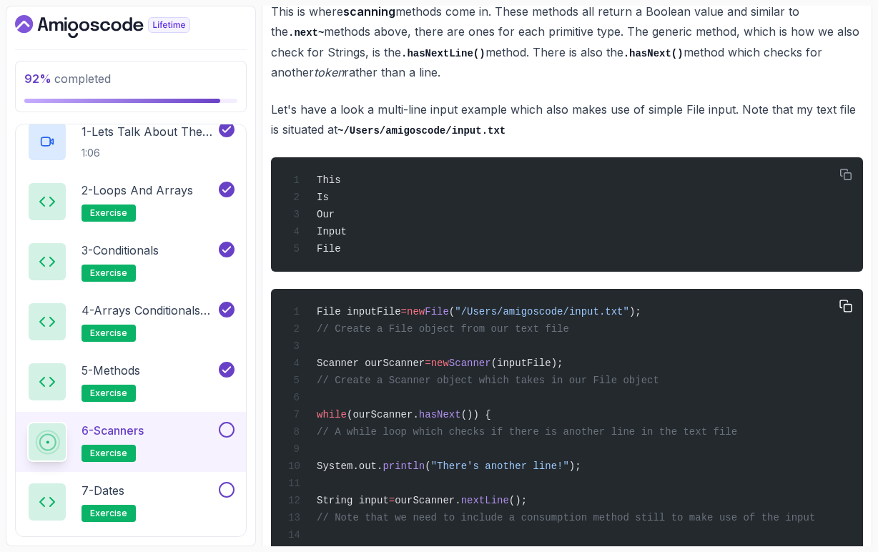
click at [383, 421] on span "(ourScanner." at bounding box center [383, 414] width 72 height 11
click at [444, 421] on span "hasNext" at bounding box center [440, 414] width 42 height 11
click at [442, 438] on span "// A while loop which checks if there is another line in the text file" at bounding box center [527, 431] width 421 height 11
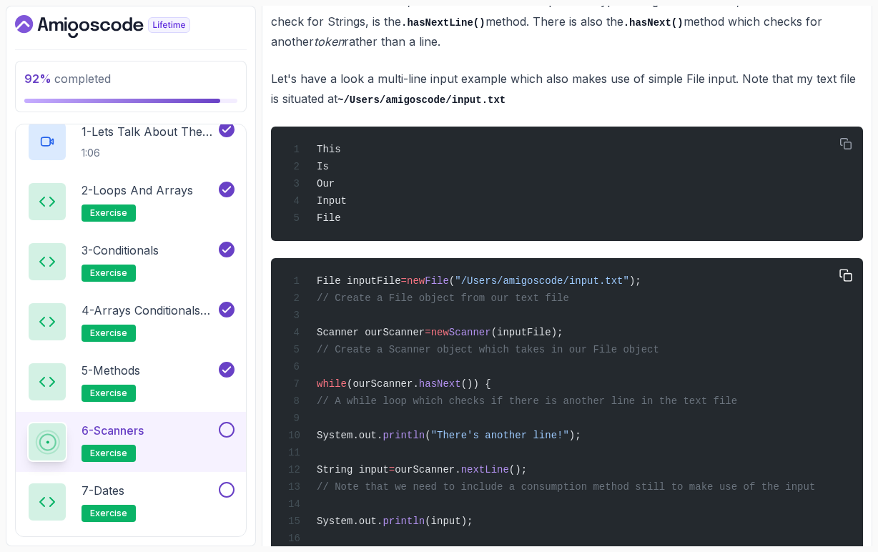
scroll to position [1621, 0]
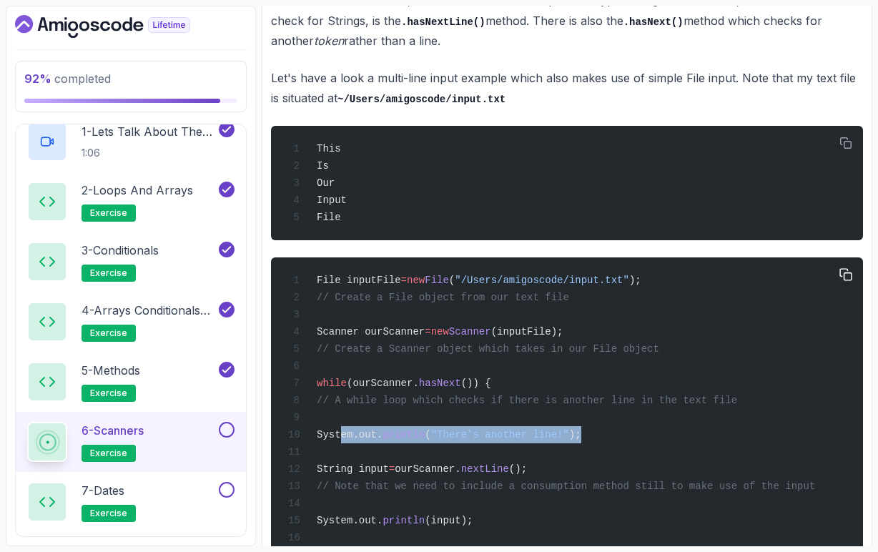
drag, startPoint x: 343, startPoint y: 449, endPoint x: 616, endPoint y: 451, distance: 273.3
click at [616, 451] on div "File inputFile = new File ( "/Users/amigoscode/input.txt" ); // Create a File o…" at bounding box center [567, 512] width 569 height 492
click at [616, 459] on div "File inputFile = new File ( "/Users/amigoscode/input.txt" ); // Create a File o…" at bounding box center [567, 512] width 569 height 492
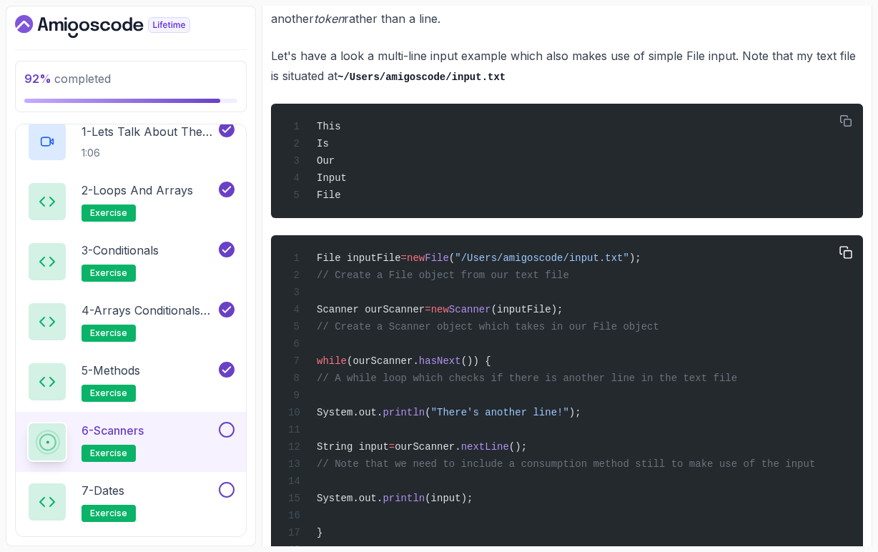
scroll to position [1645, 0]
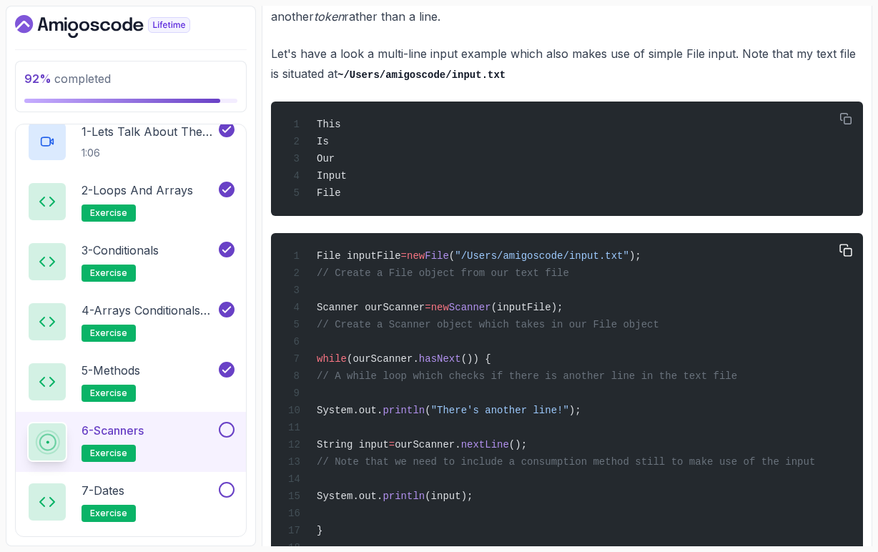
click at [509, 451] on span "nextLine" at bounding box center [485, 444] width 48 height 11
click at [584, 460] on div "File inputFile = new File ( "/Users/amigoscode/input.txt" ); // Create a File o…" at bounding box center [567, 488] width 569 height 492
click at [509, 451] on span "nextLine" at bounding box center [485, 444] width 48 height 11
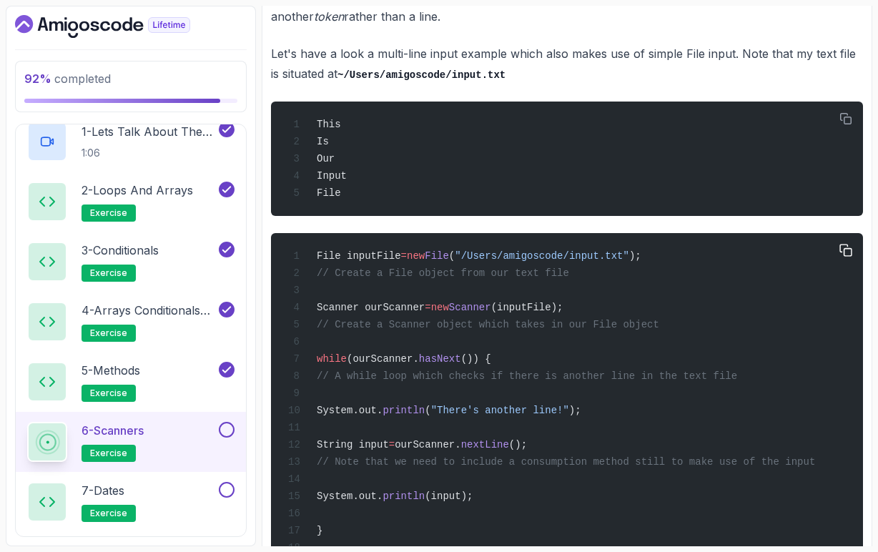
click at [582, 459] on div "File inputFile = new File ( "/Users/amigoscode/input.txt" ); // Create a File o…" at bounding box center [567, 488] width 569 height 492
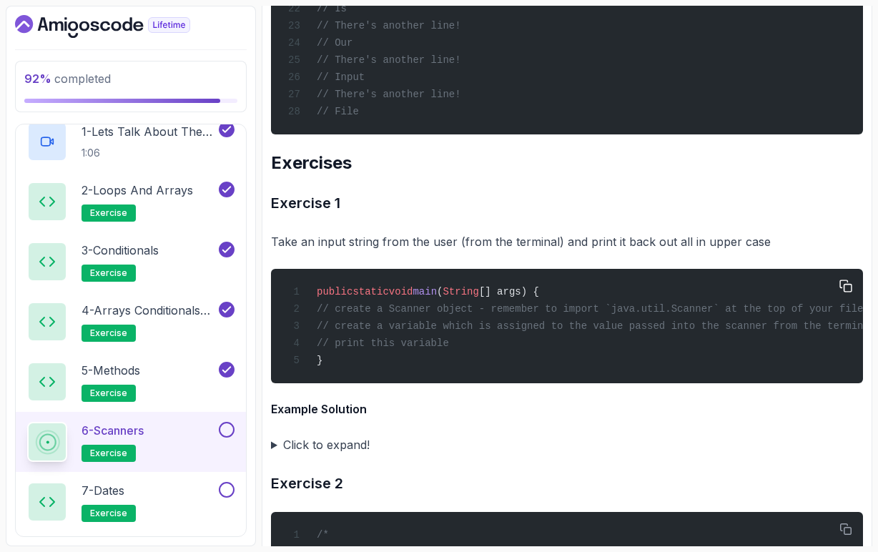
scroll to position [2263, 0]
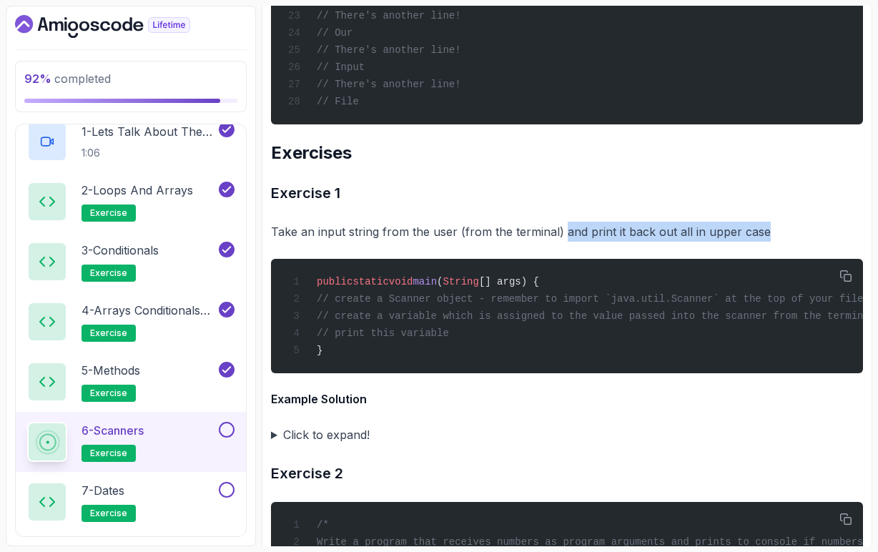
drag, startPoint x: 562, startPoint y: 260, endPoint x: 759, endPoint y: 261, distance: 196.7
click at [759, 242] on p "Take an input string from the user (from the terminal) and print it back out al…" at bounding box center [567, 232] width 592 height 20
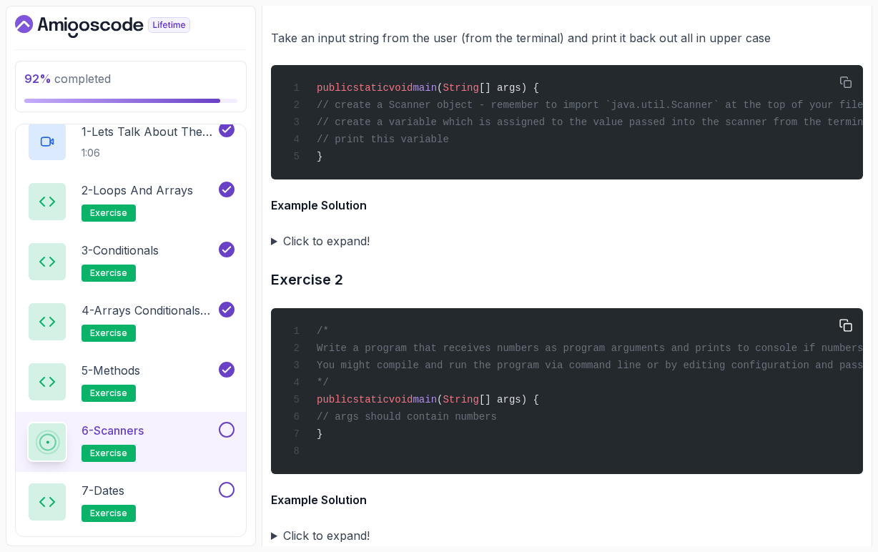
scroll to position [2457, 0]
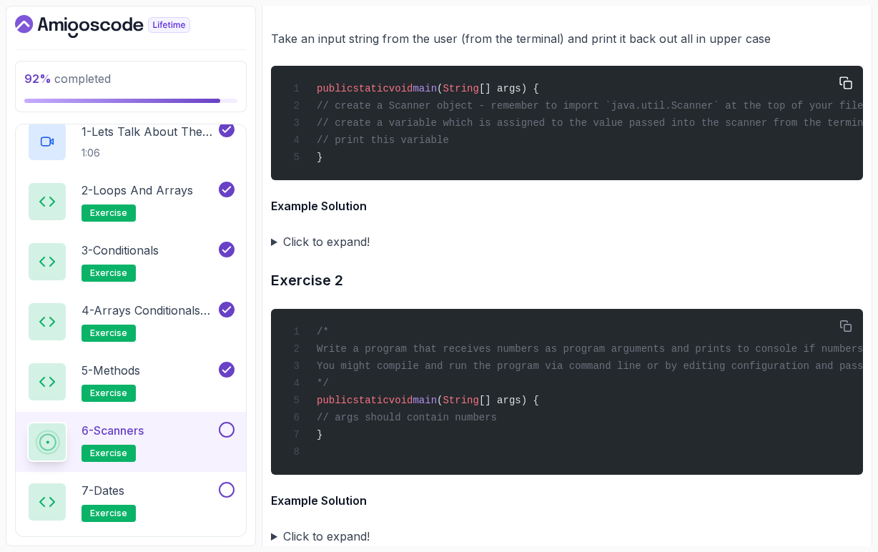
drag, startPoint x: 488, startPoint y: 171, endPoint x: 343, endPoint y: 137, distance: 149.2
click at [343, 137] on div "public static void main ( String [] args) { // create a Scanner object - rememb…" at bounding box center [567, 122] width 569 height 97
copy code "// create a Scanner object - remember to import `java.util.Scanner` at the top …"
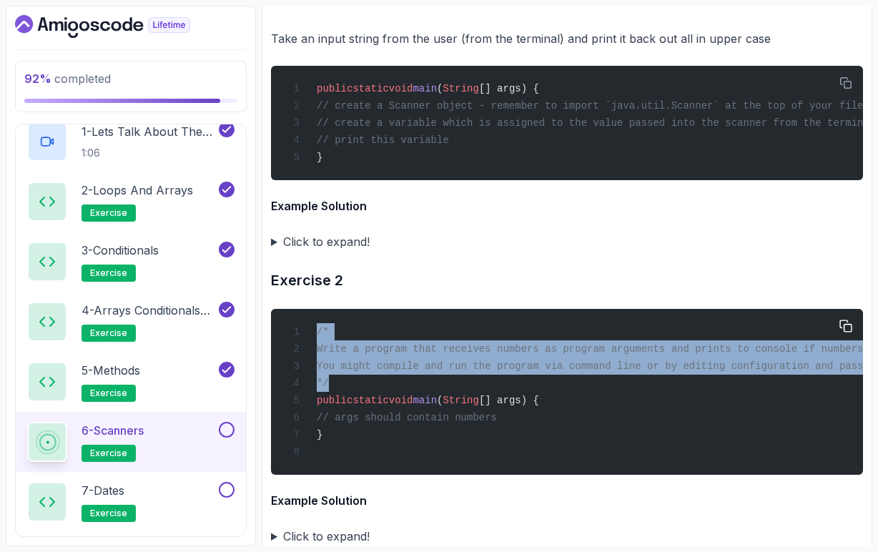
drag, startPoint x: 341, startPoint y: 413, endPoint x: 319, endPoint y: 366, distance: 52.2
click at [319, 366] on div "/* Write a program that receives numbers as program arguments and prints to con…" at bounding box center [567, 392] width 569 height 149
copy code "/* Write a program that receives numbers as program arguments and prints to con…"
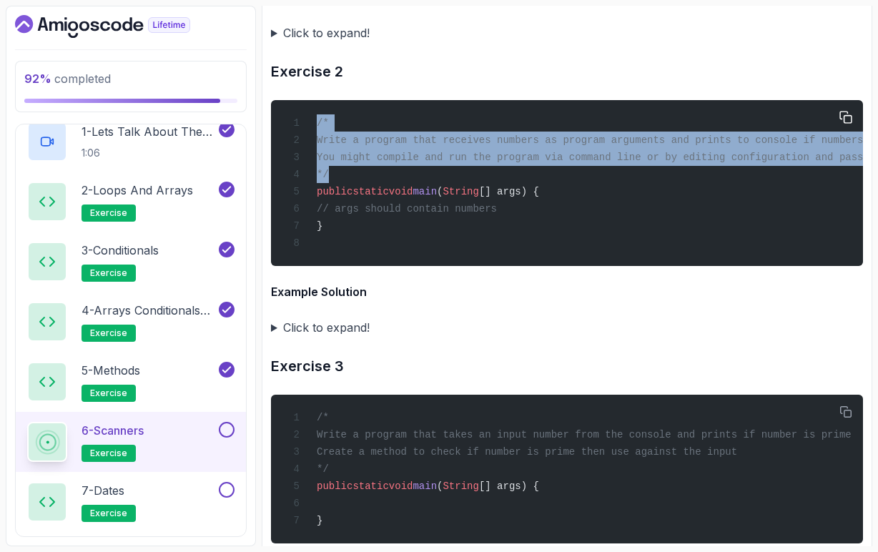
scroll to position [2683, 0]
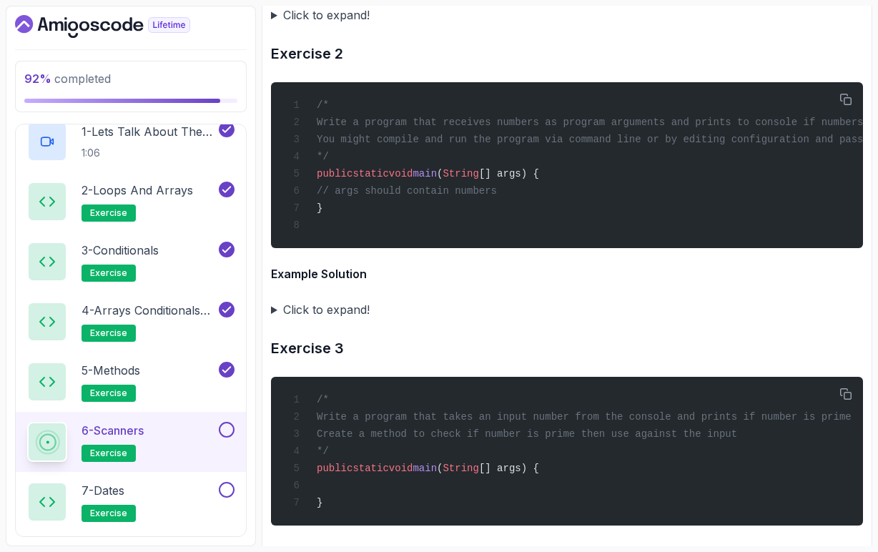
click at [275, 320] on summary "Click to expand!" at bounding box center [567, 310] width 592 height 20
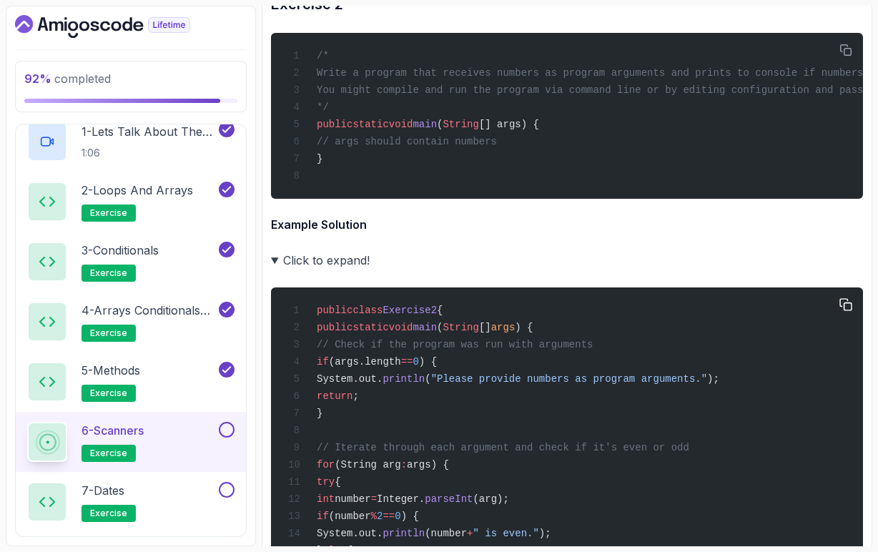
scroll to position [2731, 0]
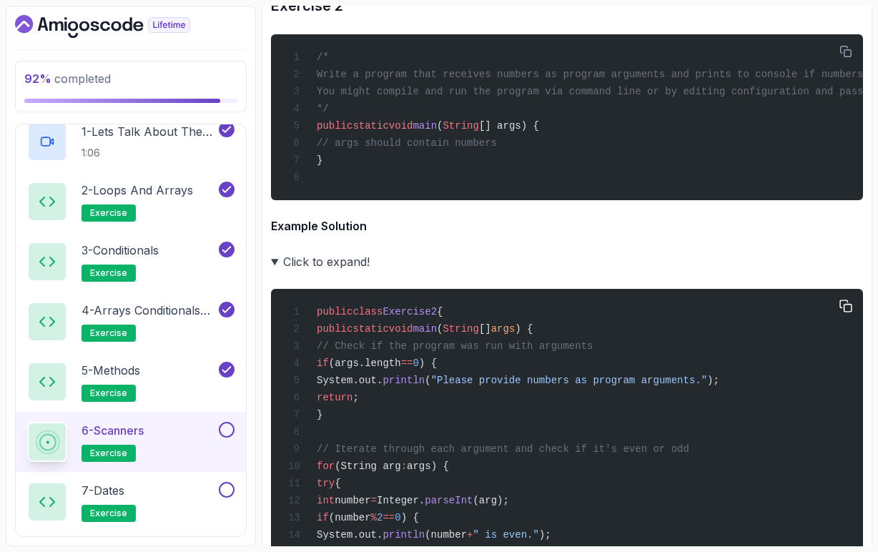
click at [743, 431] on div "public class Exercise2 { public static void main ( String [] args ) { // Check …" at bounding box center [567, 510] width 569 height 424
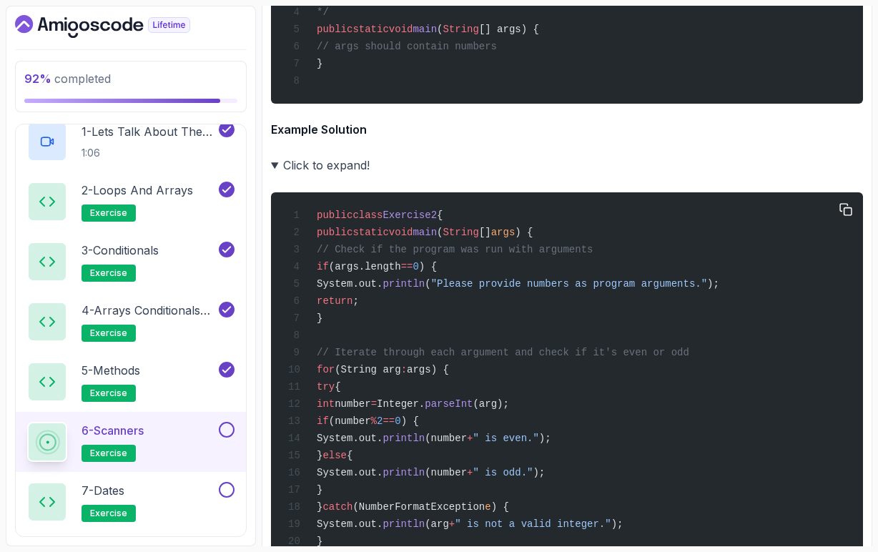
scroll to position [2832, 0]
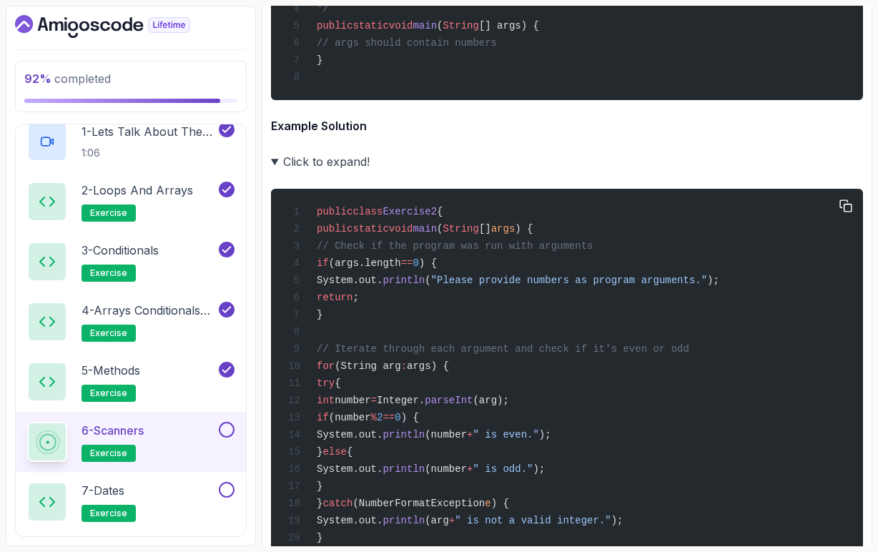
click at [509, 406] on span "(arg);" at bounding box center [491, 400] width 36 height 11
click at [473, 406] on span "parseInt" at bounding box center [449, 400] width 48 height 11
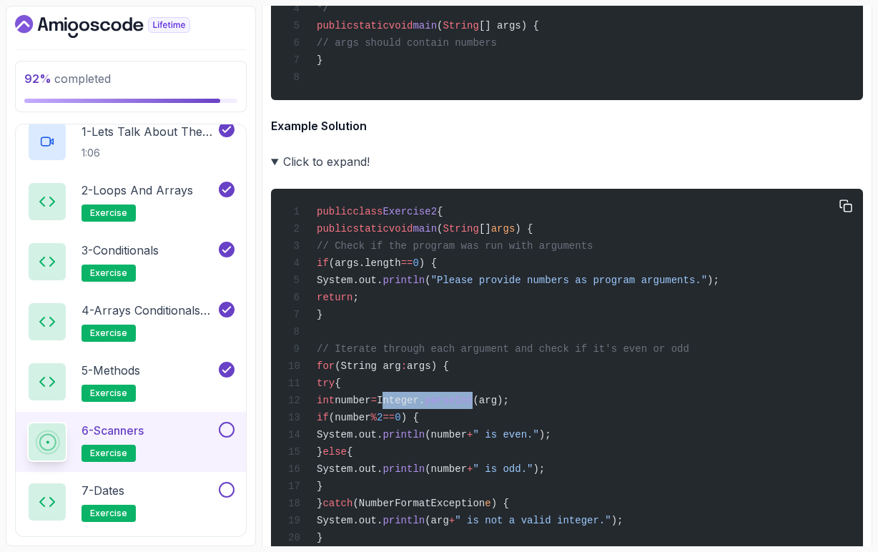
click at [473, 406] on span "parseInt" at bounding box center [449, 400] width 48 height 11
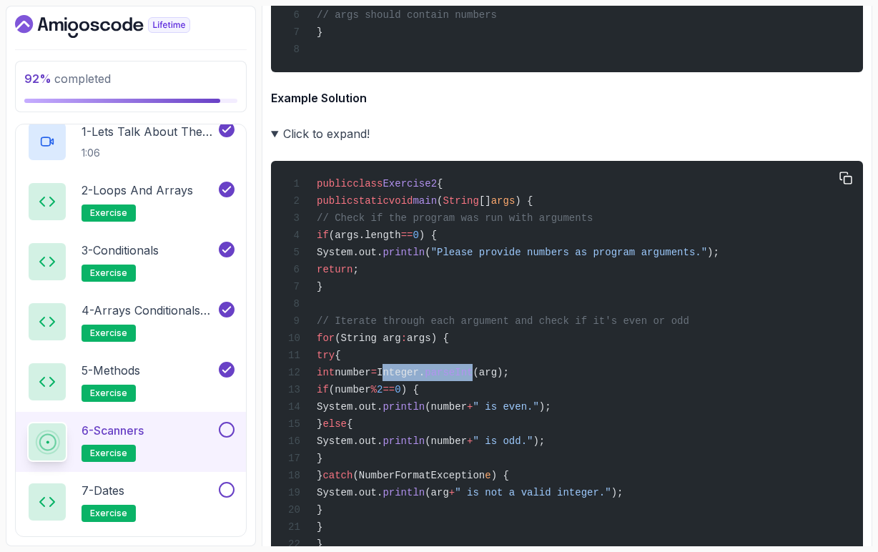
scroll to position [2857, 0]
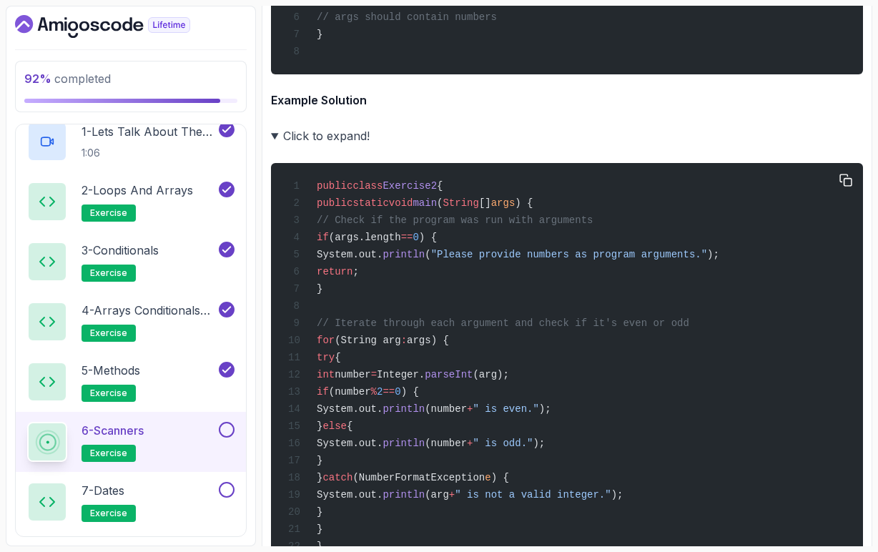
click at [485, 484] on span "(NumberFormatException" at bounding box center [419, 477] width 132 height 11
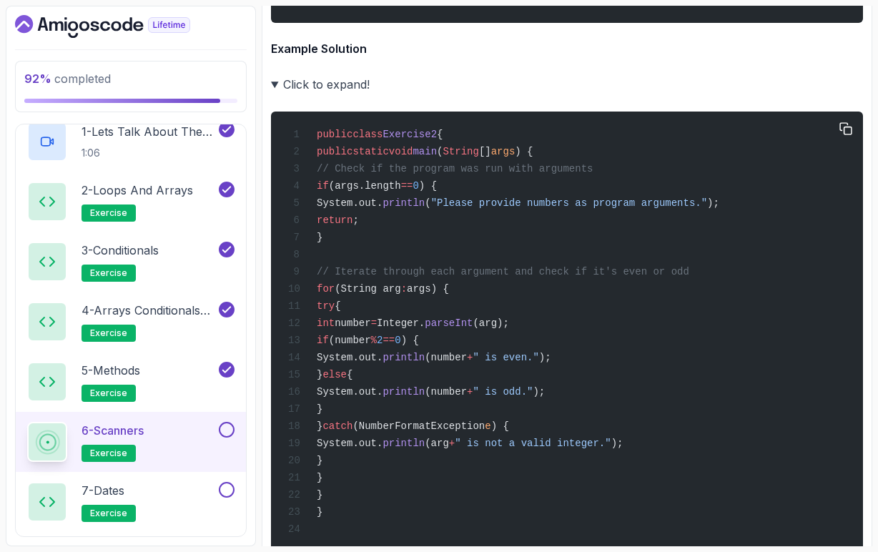
scroll to position [2912, 0]
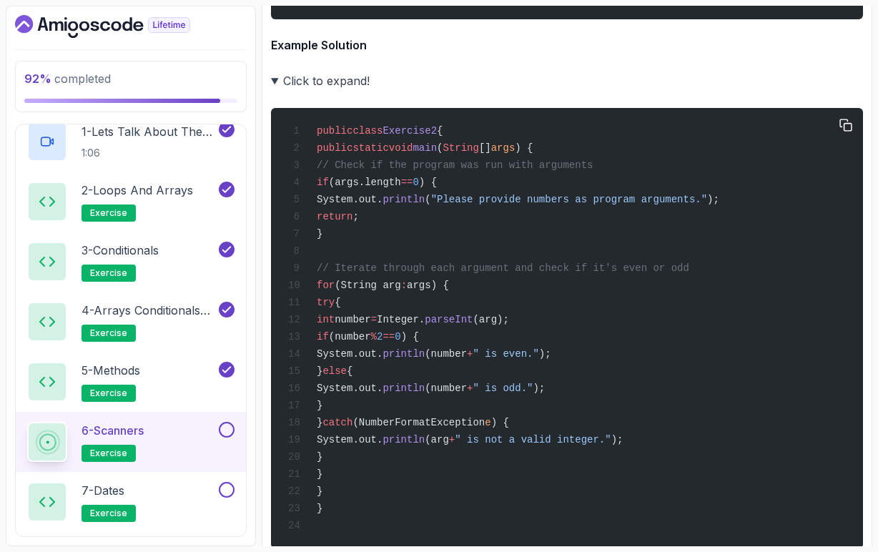
click at [485, 429] on span "(NumberFormatException" at bounding box center [419, 422] width 132 height 11
click at [565, 496] on div "public class Exercise2 { public static void main ( String [] args ) { // Check …" at bounding box center [567, 329] width 569 height 424
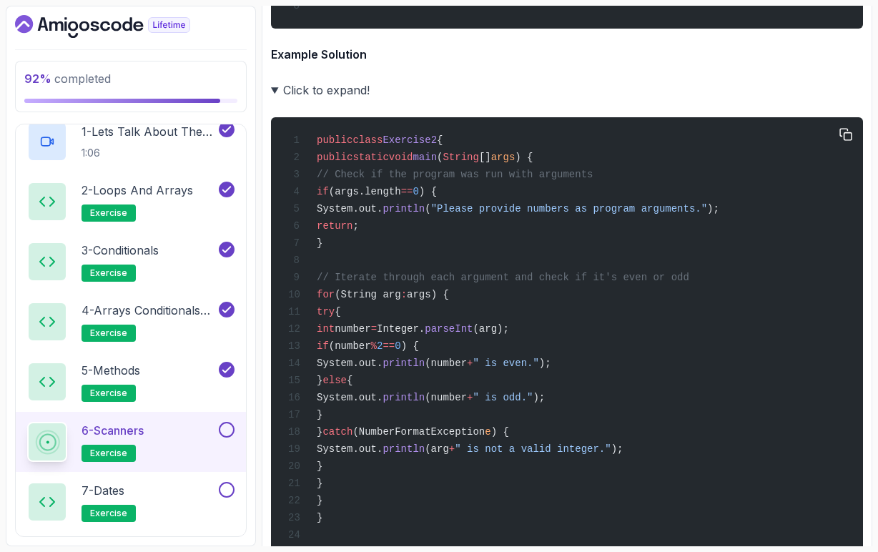
scroll to position [2888, 0]
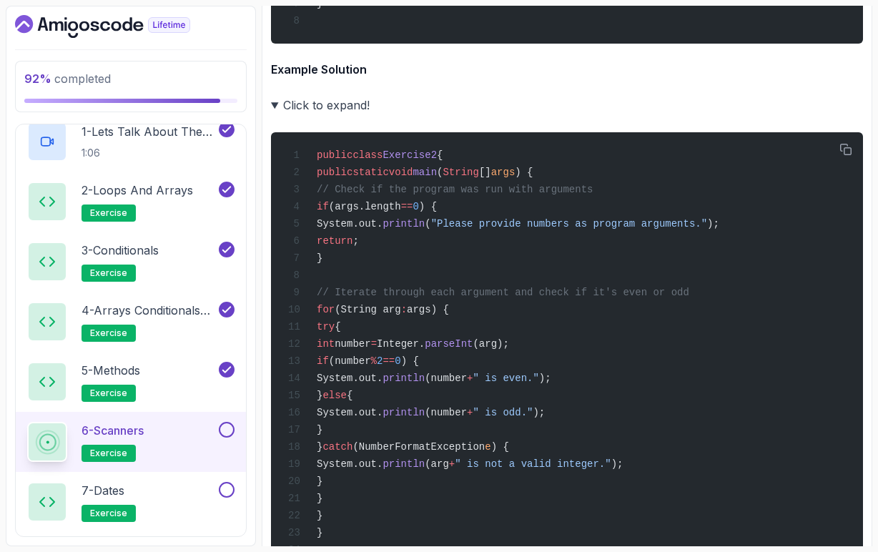
click at [273, 115] on summary "Click to expand!" at bounding box center [567, 105] width 592 height 20
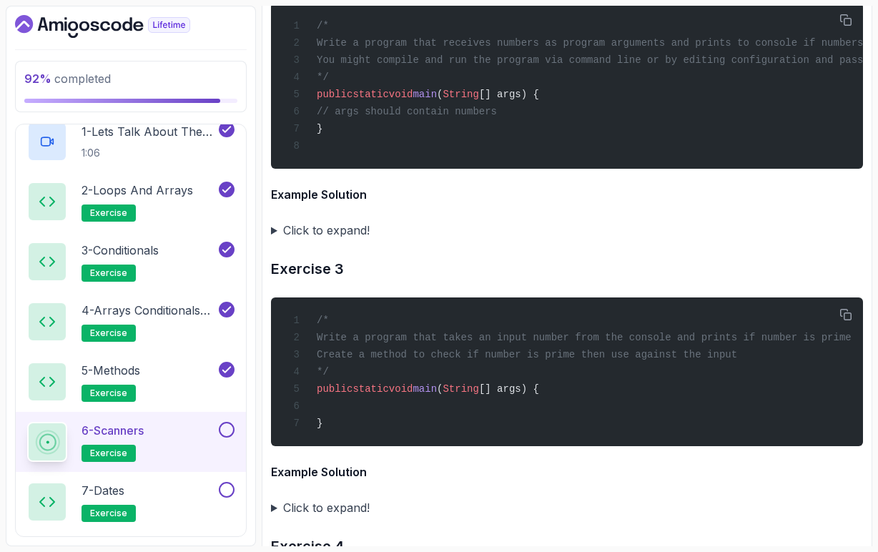
scroll to position [2754, 0]
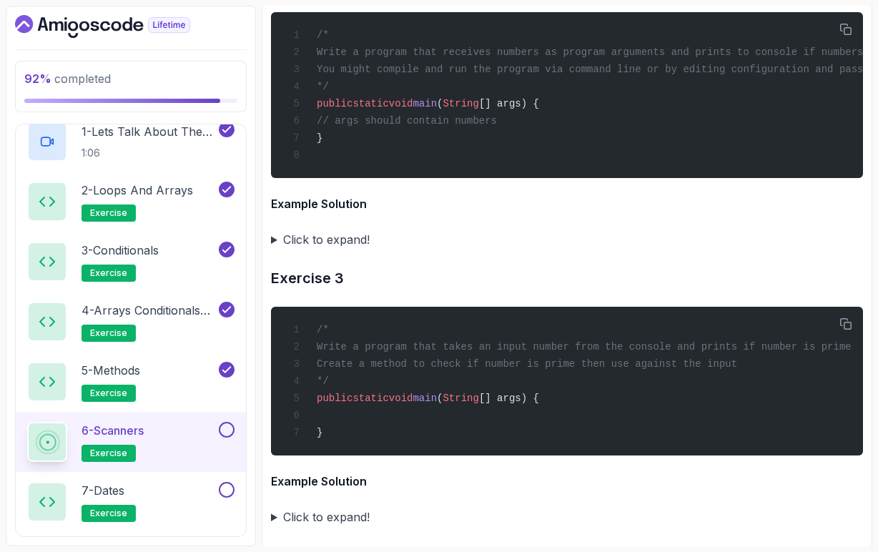
click at [275, 250] on summary "Click to expand!" at bounding box center [567, 240] width 592 height 20
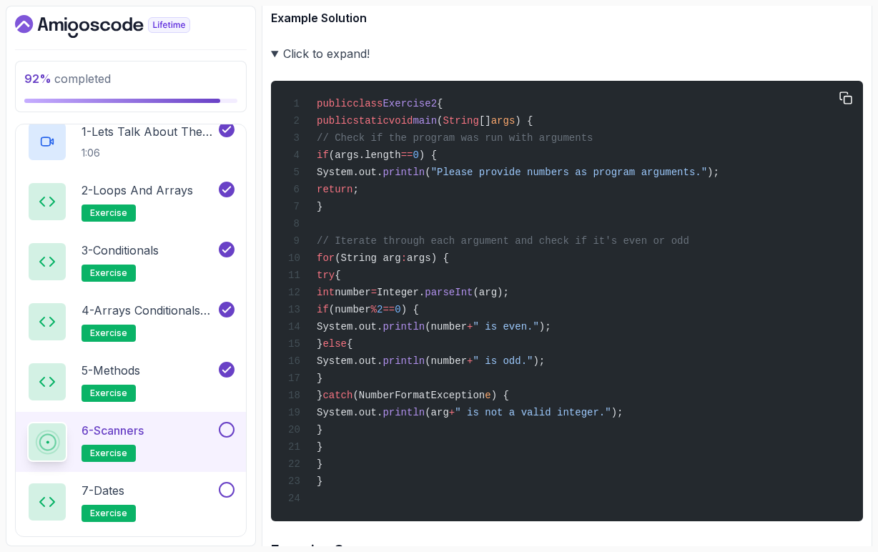
scroll to position [2938, 0]
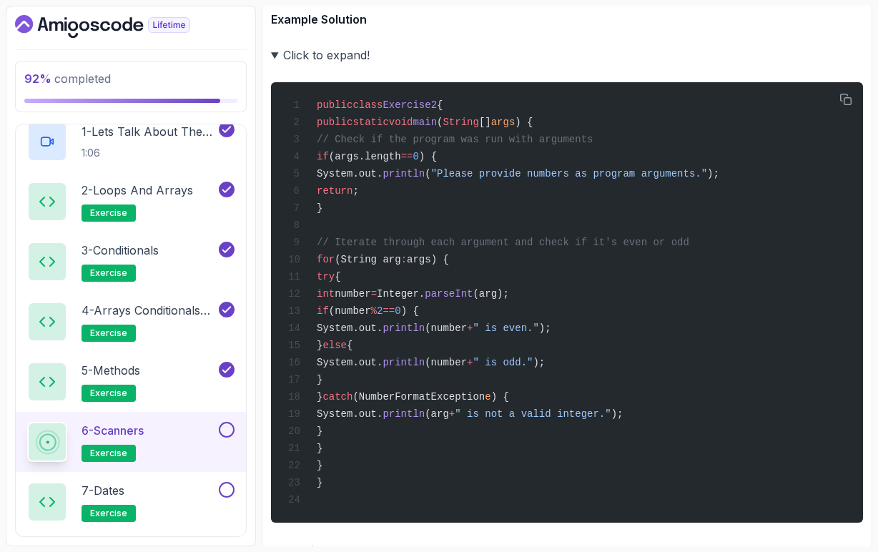
click at [273, 65] on summary "Click to expand!" at bounding box center [567, 55] width 592 height 20
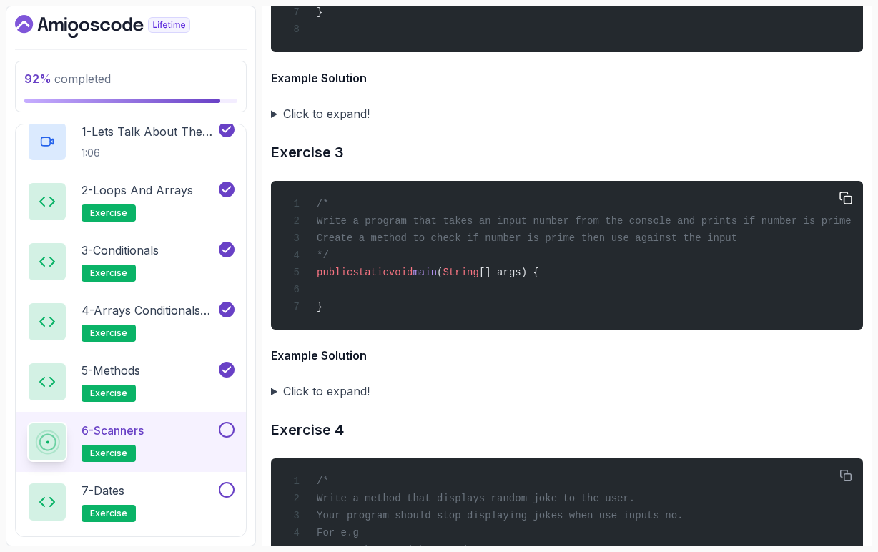
scroll to position [0, 0]
click at [627, 244] on span "Create a method to check if number is prime then use against the input" at bounding box center [527, 238] width 421 height 11
drag, startPoint x: 466, startPoint y: 279, endPoint x: 748, endPoint y: 280, distance: 281.2
click at [748, 280] on div "/* Write a program that takes an input number from the console and prints if nu…" at bounding box center [567, 256] width 569 height 132
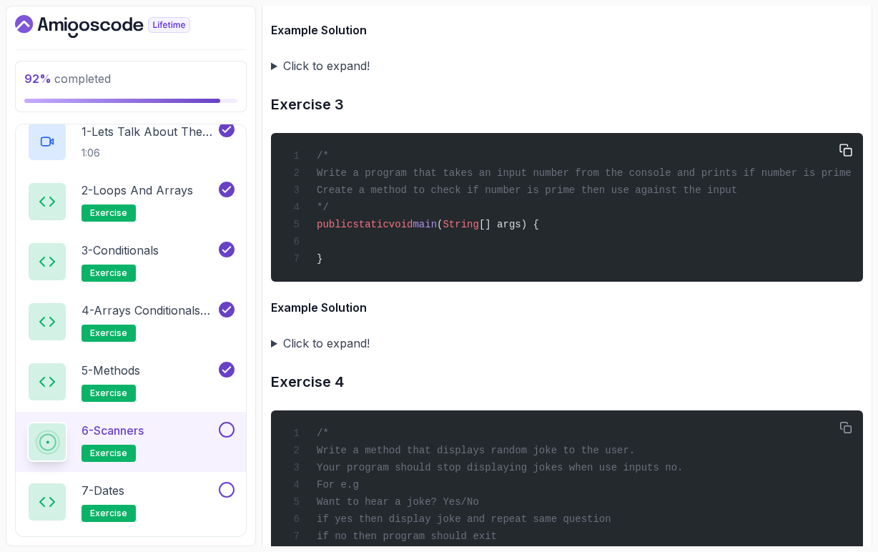
scroll to position [2925, 0]
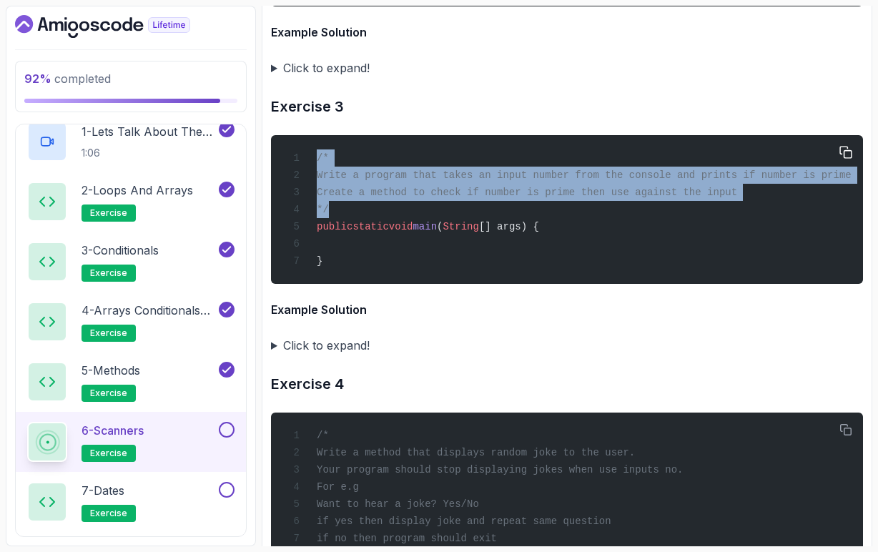
drag, startPoint x: 305, startPoint y: 248, endPoint x: 288, endPoint y: 197, distance: 54.1
click at [288, 197] on div "/* Write a program that takes an input number from the console and prints if nu…" at bounding box center [567, 210] width 569 height 132
copy code "/* Write a program that takes an input number from the console and prints if nu…"
click at [472, 275] on div "/* Write a program that takes an input number from the console and prints if nu…" at bounding box center [567, 210] width 569 height 132
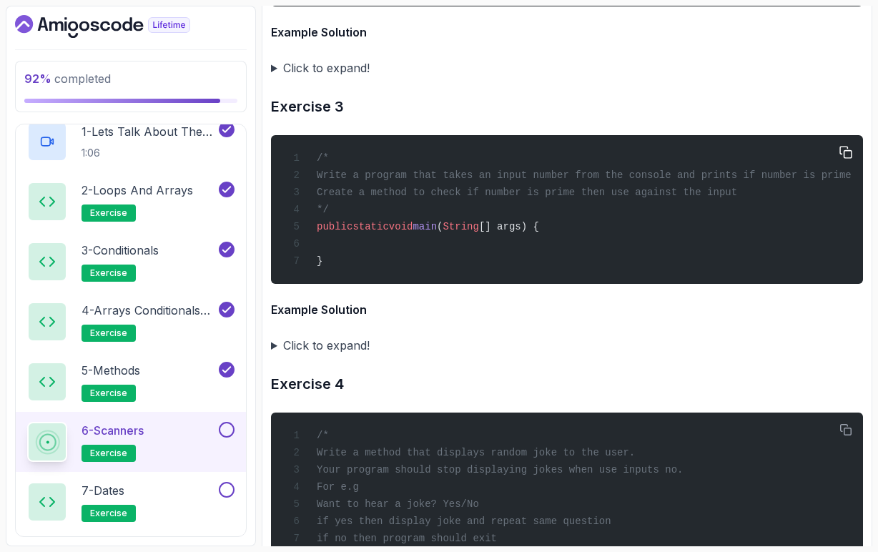
scroll to position [0, 0]
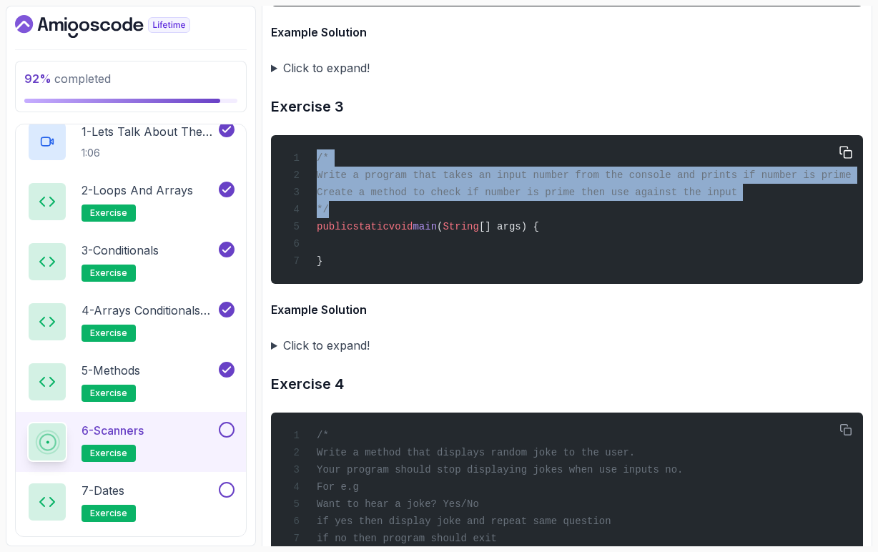
drag, startPoint x: 300, startPoint y: 249, endPoint x: 290, endPoint y: 200, distance: 50.5
click at [290, 200] on div "/* Write a program that takes an input number from the console and prints if nu…" at bounding box center [567, 210] width 569 height 132
copy code "/* Write a program that takes an input number from the console and prints if nu…"
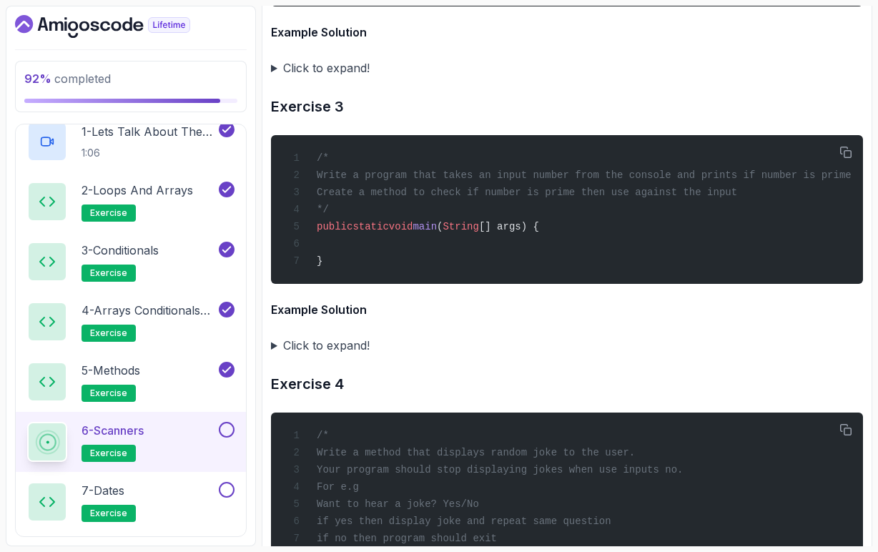
click at [275, 356] on summary "Click to expand!" at bounding box center [567, 346] width 592 height 20
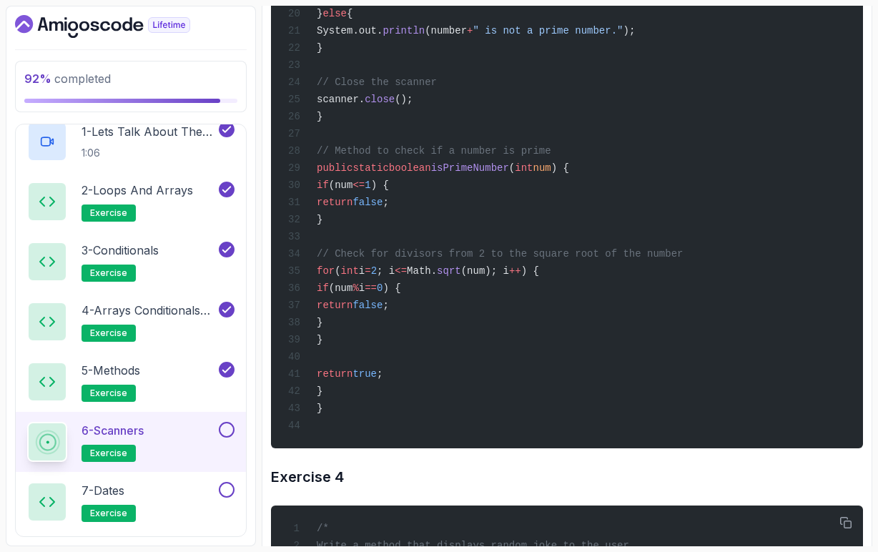
scroll to position [3638, 0]
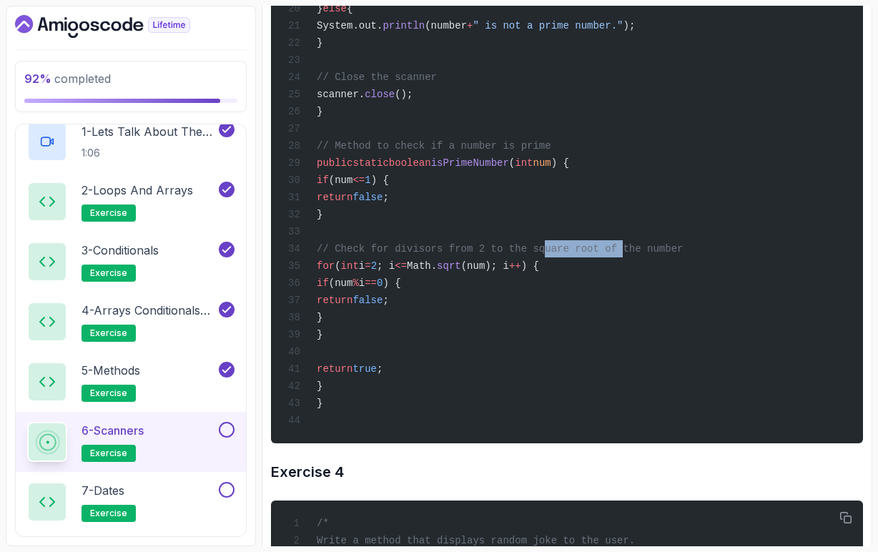
drag, startPoint x: 550, startPoint y: 316, endPoint x: 634, endPoint y: 315, distance: 83.7
click at [634, 255] on span "// Check for divisors from 2 to the square root of the number" at bounding box center [500, 248] width 366 height 11
click at [680, 321] on div "import java.util.Scanner; public class Exercise3 { public static void main ( St…" at bounding box center [567, 51] width 569 height 767
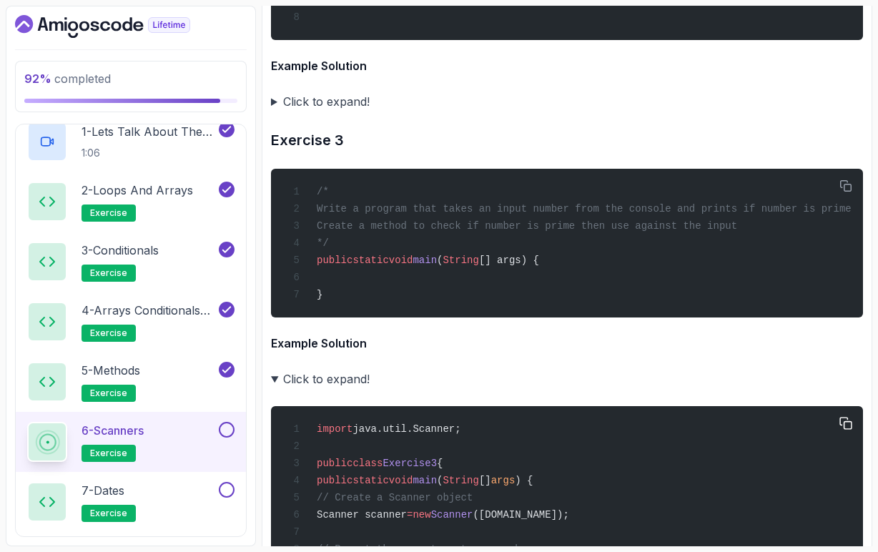
scroll to position [2919, 0]
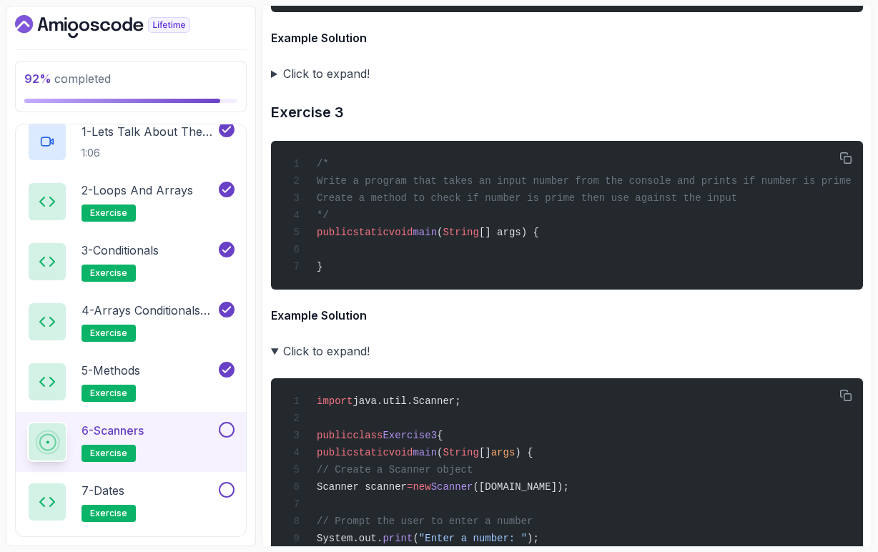
click at [272, 361] on summary "Click to expand!" at bounding box center [567, 351] width 592 height 20
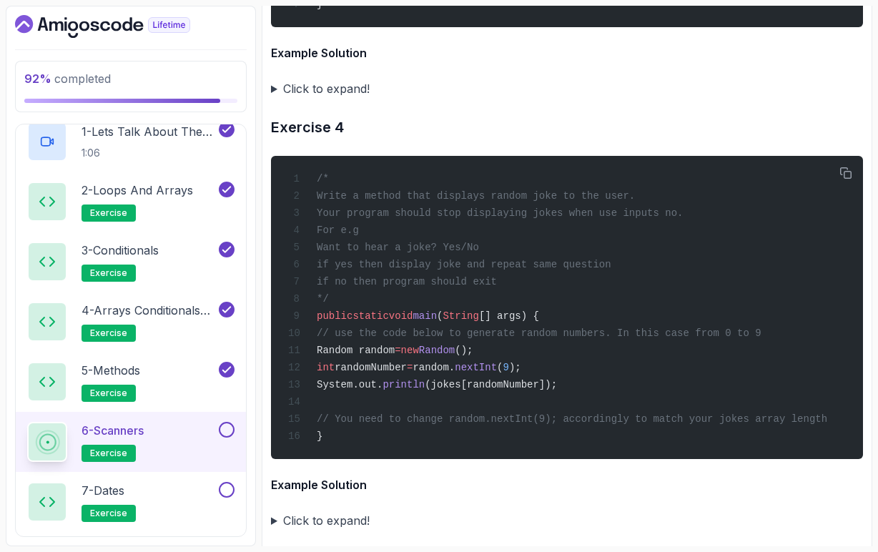
scroll to position [3187, 0]
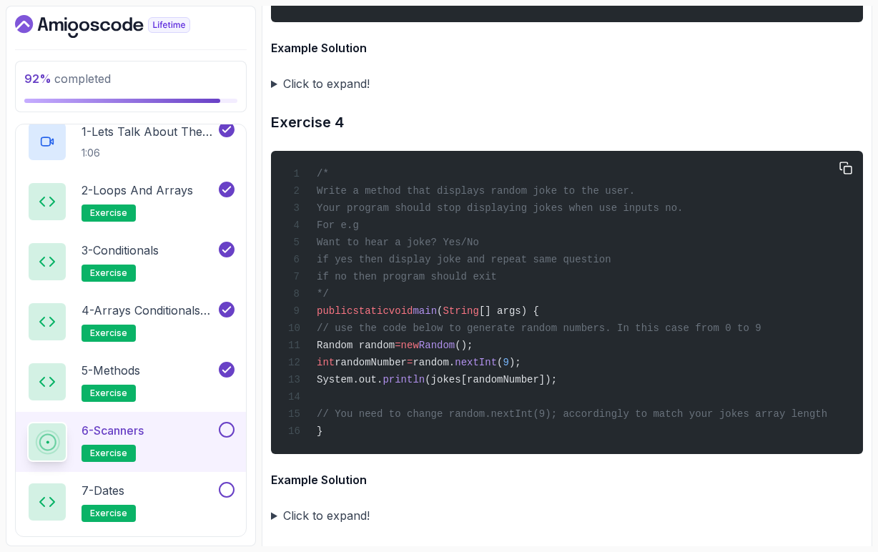
drag, startPoint x: 374, startPoint y: 252, endPoint x: 641, endPoint y: 299, distance: 271.0
click at [641, 299] on code "/* Write a method that displays random joke to the user. Your program should st…" at bounding box center [557, 302] width 539 height 269
click at [612, 265] on span "if yes then display joke and repeat same question" at bounding box center [464, 259] width 295 height 11
click at [674, 214] on span "Your program should stop displaying jokes when use inputs no." at bounding box center [500, 207] width 366 height 11
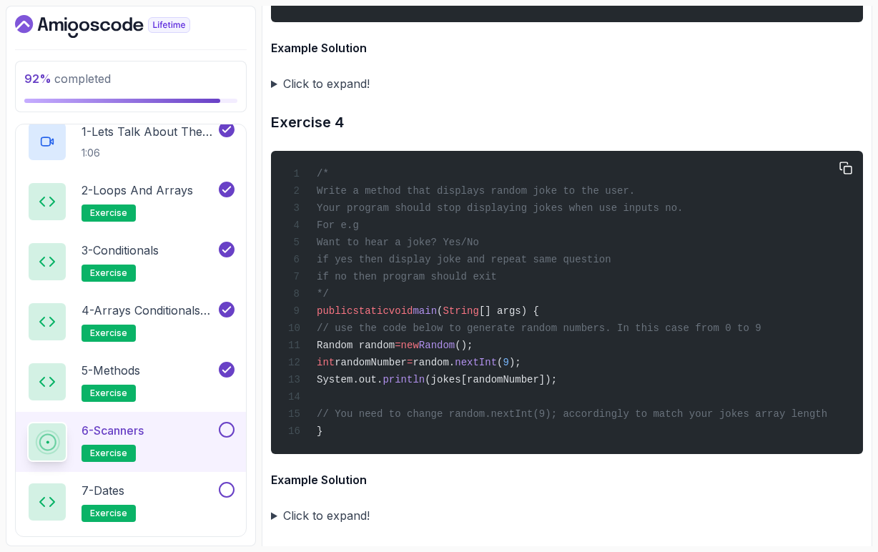
click at [683, 214] on span "Your program should stop displaying jokes when use inputs no." at bounding box center [500, 207] width 366 height 11
click at [705, 273] on div "/* Write a method that displays random joke to the user. Your program should st…" at bounding box center [567, 303] width 569 height 286
drag, startPoint x: 471, startPoint y: 288, endPoint x: 505, endPoint y: 288, distance: 34.3
click at [479, 248] on span "Want to hear a joke? Yes/No" at bounding box center [398, 242] width 162 height 11
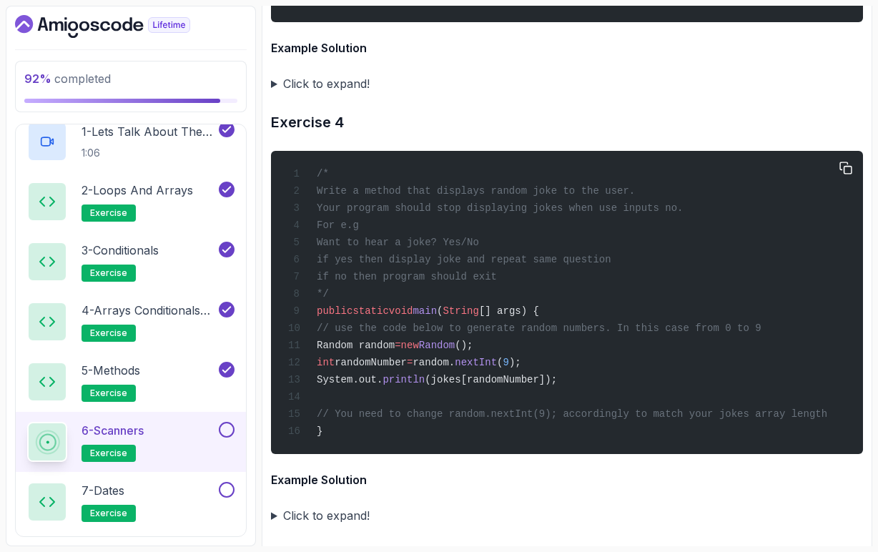
click at [530, 290] on div "/* Write a method that displays random joke to the user. Your program should st…" at bounding box center [567, 303] width 569 height 286
drag, startPoint x: 366, startPoint y: 305, endPoint x: 671, endPoint y: 305, distance: 304.8
click at [672, 305] on div "/* Write a method that displays random joke to the user. Your program should st…" at bounding box center [567, 303] width 569 height 286
click at [648, 318] on div "/* Write a method that displays random joke to the user. Your program should st…" at bounding box center [567, 303] width 569 height 286
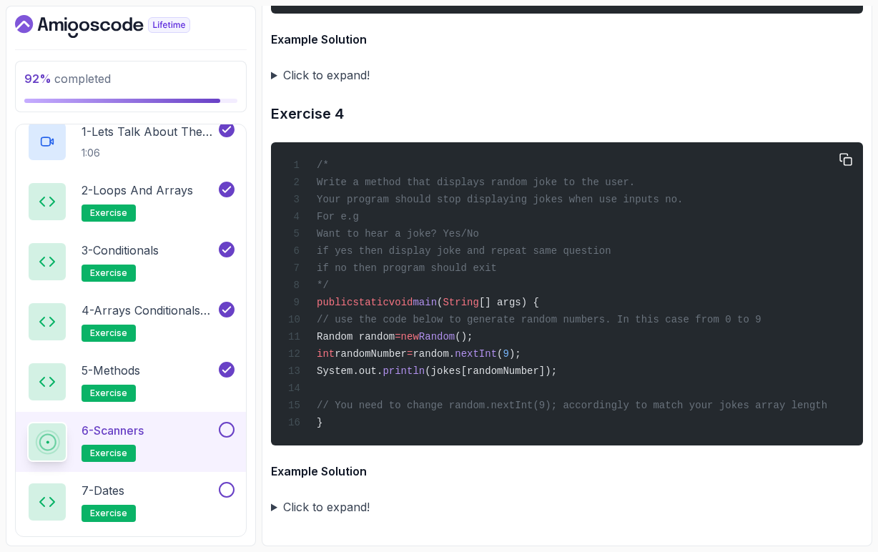
scroll to position [0, 0]
click at [579, 314] on span "// use the code below to generate random numbers. In this case from 0 to 9" at bounding box center [539, 319] width 445 height 11
click at [608, 315] on span "// use the code below to generate random numbers. In this case from 0 to 9" at bounding box center [539, 319] width 445 height 11
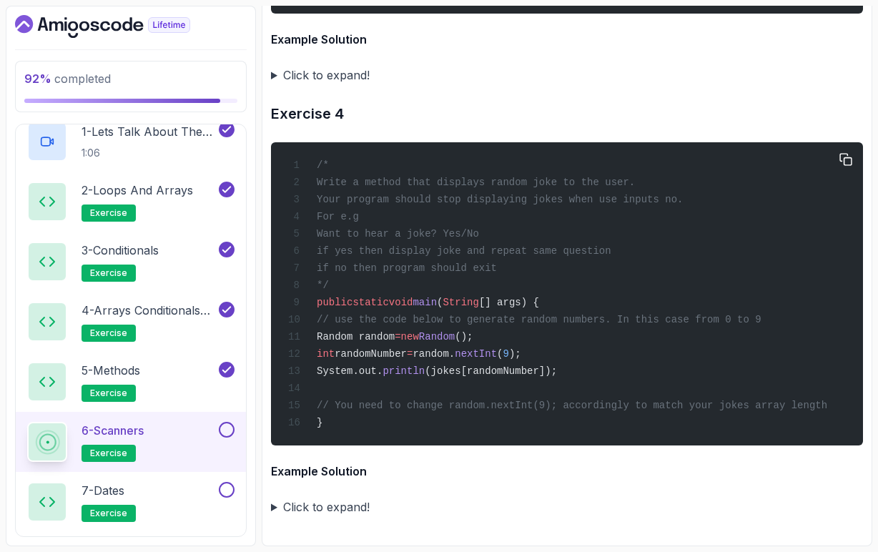
click at [395, 333] on span "Random random" at bounding box center [356, 336] width 78 height 11
click at [455, 338] on span "Random" at bounding box center [437, 336] width 36 height 11
click at [497, 355] on span "nextInt" at bounding box center [476, 353] width 42 height 11
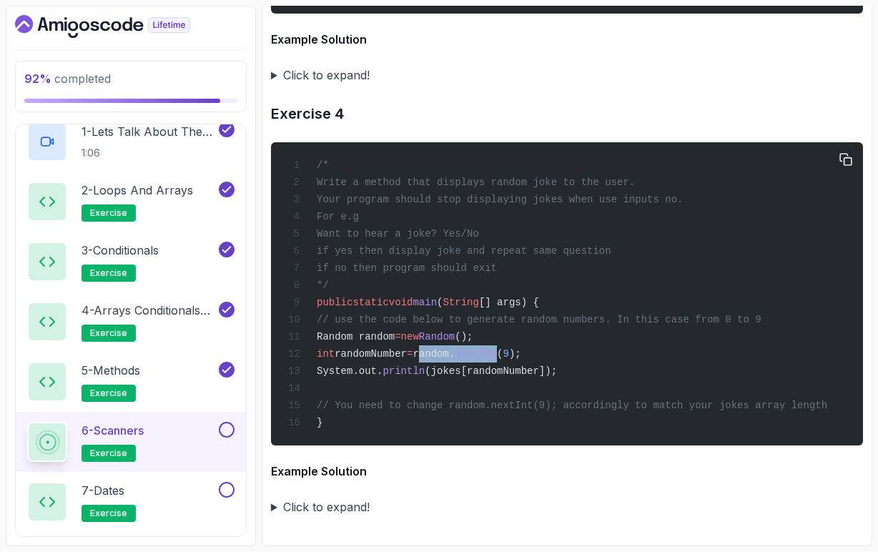
click at [497, 355] on span "nextInt" at bounding box center [476, 353] width 42 height 11
drag, startPoint x: 577, startPoint y: 354, endPoint x: 458, endPoint y: 354, distance: 119.5
click at [458, 354] on div "/* Write a method that displays random joke to the user. Your program should st…" at bounding box center [567, 294] width 569 height 286
click at [455, 354] on span "random." at bounding box center [434, 353] width 42 height 11
click at [407, 353] on span "randomNumber" at bounding box center [371, 353] width 72 height 11
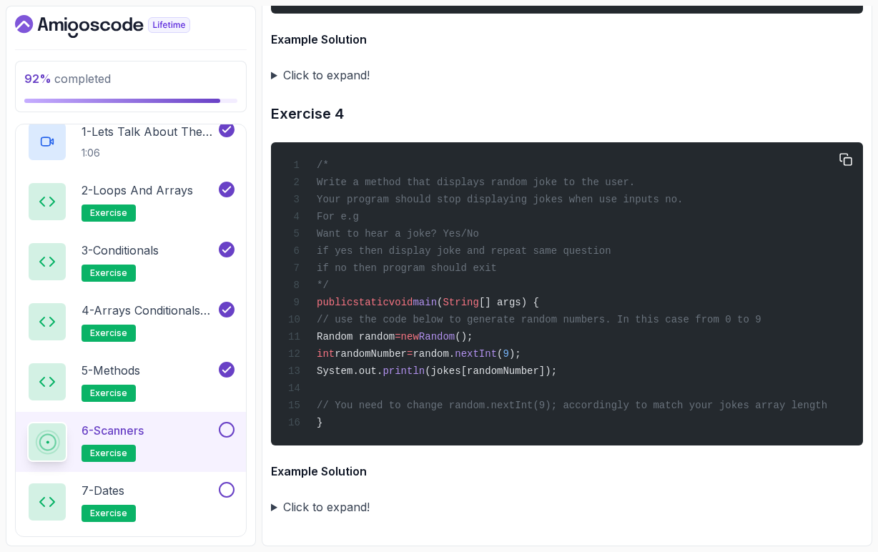
click at [407, 353] on span "randomNumber" at bounding box center [371, 353] width 72 height 11
click at [425, 371] on span "println" at bounding box center [404, 371] width 42 height 11
click at [471, 372] on span "(jokes[randomNumber]);" at bounding box center [491, 371] width 132 height 11
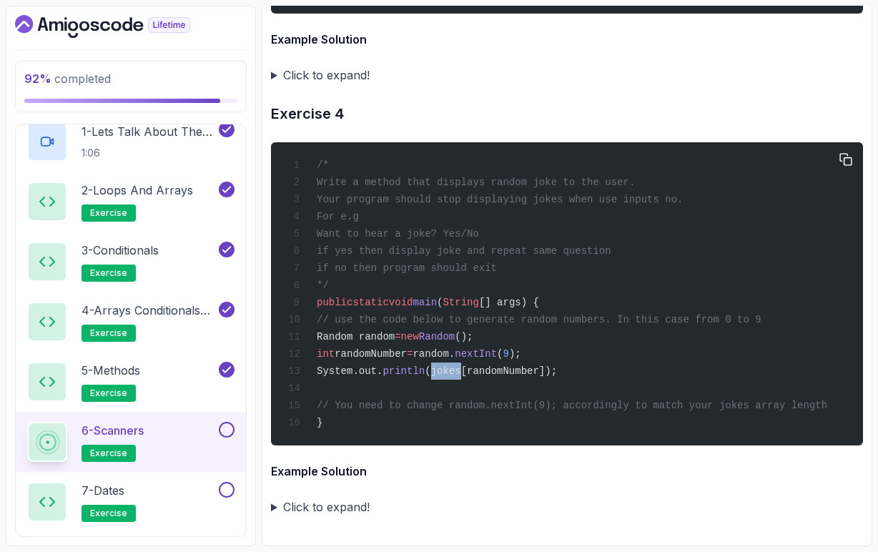
scroll to position [3248, 0]
click at [537, 372] on span "(jokes[randomNumber]);" at bounding box center [491, 371] width 132 height 11
click at [608, 368] on div "/* Write a method that displays random joke to the user. Your program should st…" at bounding box center [567, 294] width 569 height 286
click at [524, 371] on span "(jokes[randomNumber]);" at bounding box center [491, 371] width 132 height 11
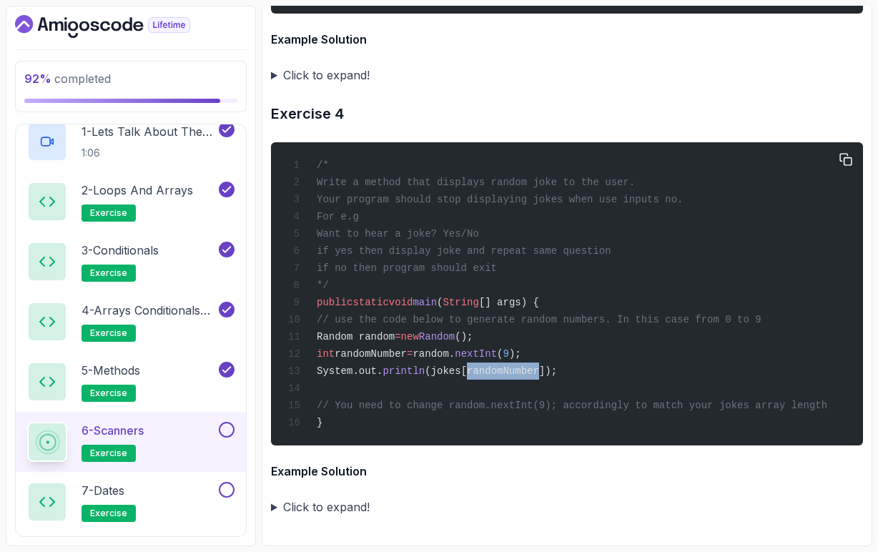
click at [524, 371] on span "(jokes[randomNumber]);" at bounding box center [491, 371] width 132 height 11
click at [476, 371] on span "(jokes[randomNumber]);" at bounding box center [491, 371] width 132 height 11
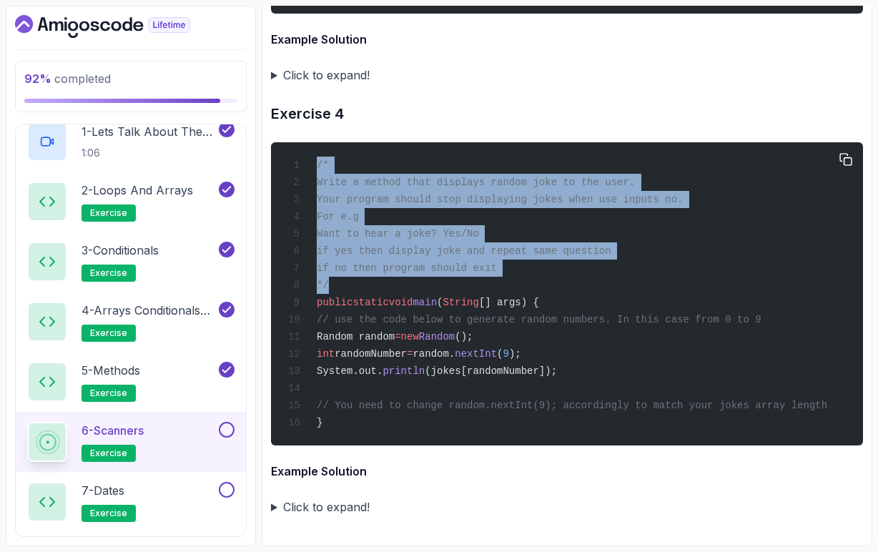
drag, startPoint x: 333, startPoint y: 283, endPoint x: 315, endPoint y: 156, distance: 127.9
click at [315, 156] on div "/* Write a method that displays random joke to the user. Your program should st…" at bounding box center [567, 294] width 569 height 286
copy code "/* Write a method that displays random joke to the user. Your program should st…"
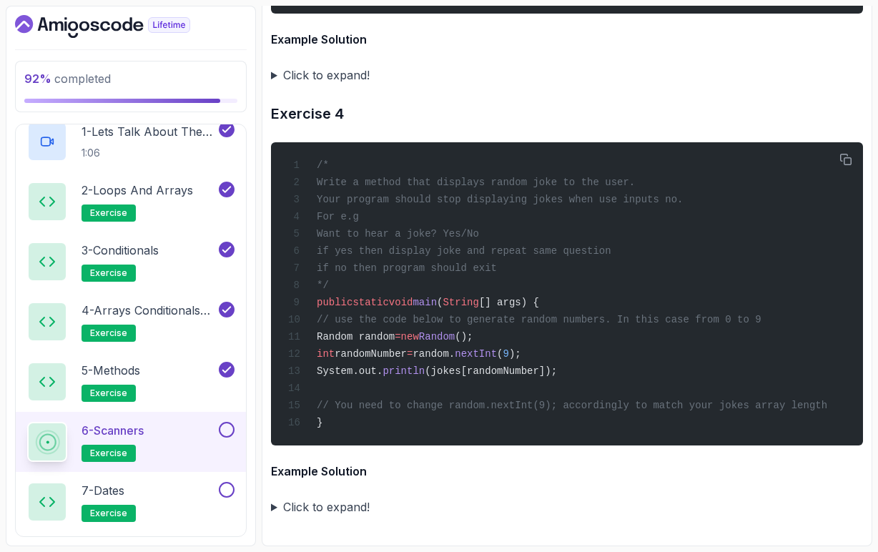
click at [274, 509] on summary "Click to expand!" at bounding box center [567, 507] width 592 height 20
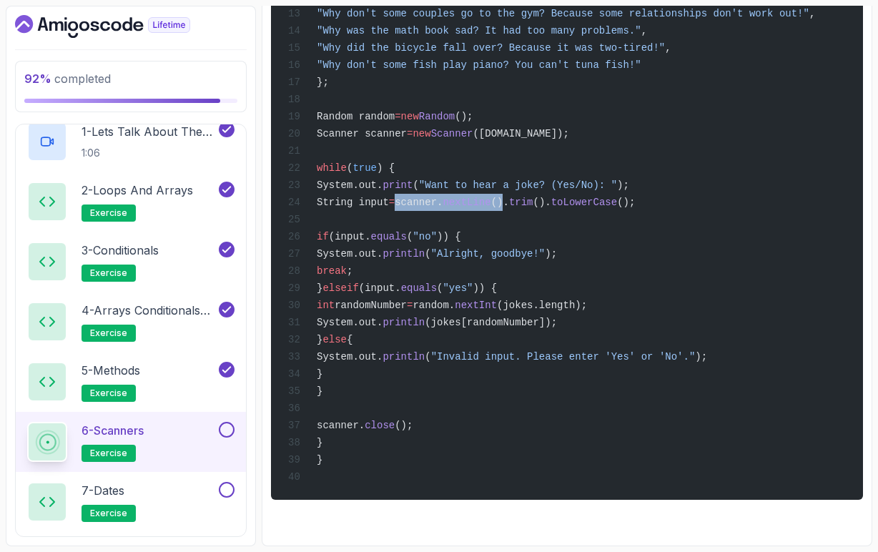
drag, startPoint x: 481, startPoint y: 192, endPoint x: 599, endPoint y: 189, distance: 118.1
click at [599, 197] on span "String input = scanner. nextLine (). trim (). toLowerCase ();" at bounding box center [461, 202] width 347 height 11
click at [509, 197] on span "()." at bounding box center [500, 202] width 18 height 11
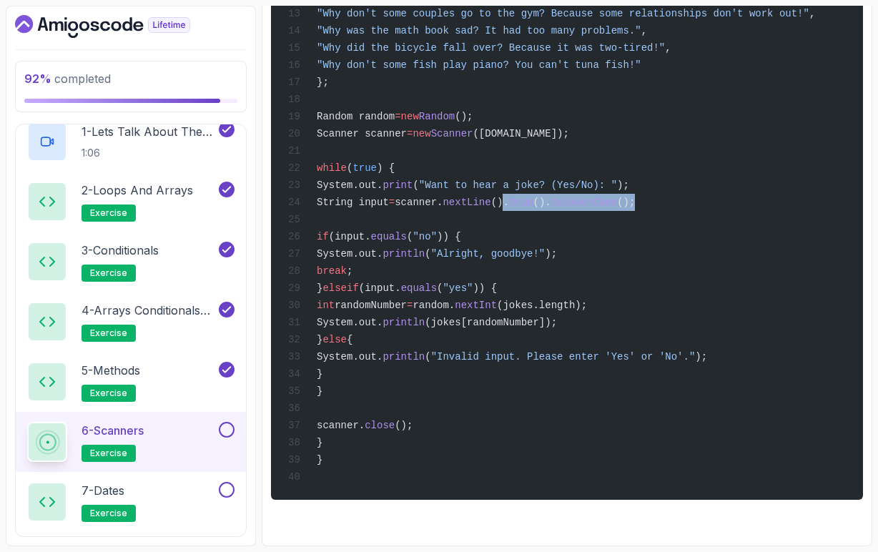
drag, startPoint x: 598, startPoint y: 192, endPoint x: 730, endPoint y: 191, distance: 131.6
click at [635, 197] on span "String input = scanner. nextLine (). trim (). toLowerCase ();" at bounding box center [461, 202] width 347 height 11
click at [407, 231] on span "equals" at bounding box center [389, 236] width 36 height 11
click at [466, 207] on div "import java.util.Random; import java.util.Scanner; public class Exercise4 { pub…" at bounding box center [567, 142] width 569 height 698
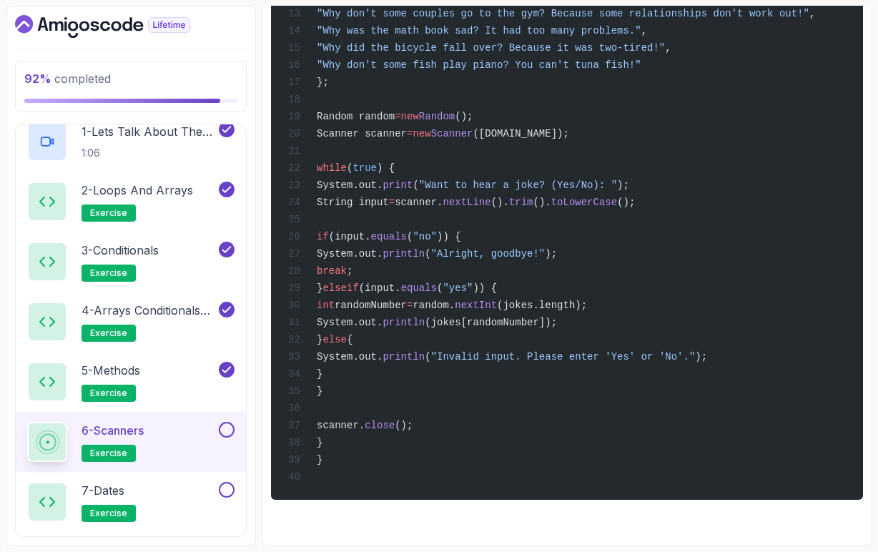
click at [437, 231] on span ""no"" at bounding box center [425, 236] width 24 height 11
drag, startPoint x: 416, startPoint y: 244, endPoint x: 665, endPoint y: 255, distance: 249.2
click at [665, 256] on div "import java.util.Random; import java.util.Scanner; public class Exercise4 { pub…" at bounding box center [567, 142] width 569 height 698
click at [665, 255] on div "import java.util.Random; import java.util.Scanner; public class Exercise4 { pub…" at bounding box center [567, 142] width 569 height 698
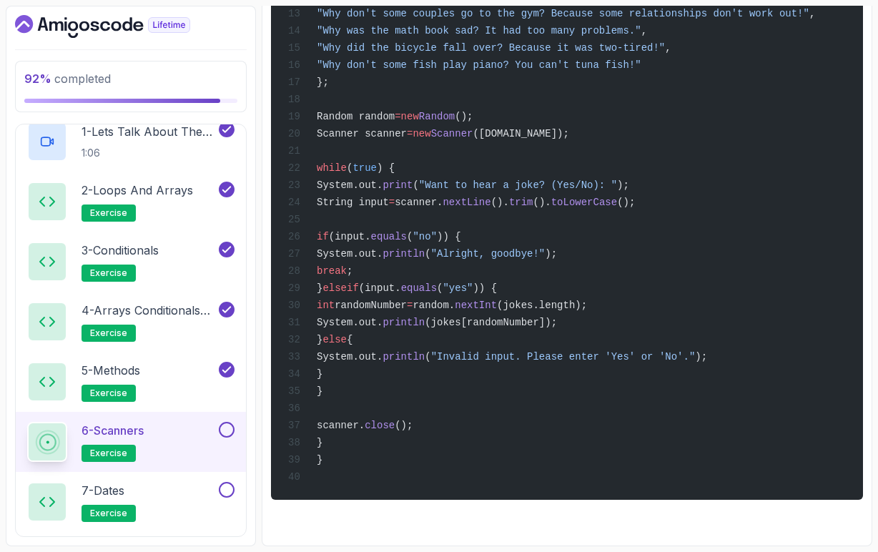
click at [473, 283] on span ""yes"" at bounding box center [458, 288] width 30 height 11
click at [497, 301] on span "nextInt" at bounding box center [476, 305] width 42 height 11
click at [587, 303] on span "(jokes.length);" at bounding box center [542, 305] width 90 height 11
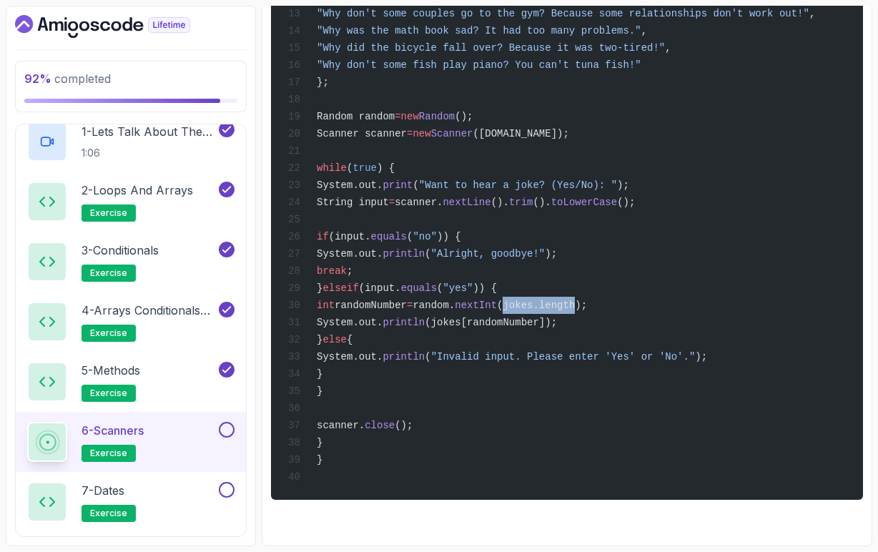
click at [587, 303] on span "(jokes.length);" at bounding box center [542, 305] width 90 height 11
click at [725, 303] on div "import java.util.Random; import java.util.Scanner; public class Exercise4 { pub…" at bounding box center [567, 142] width 569 height 698
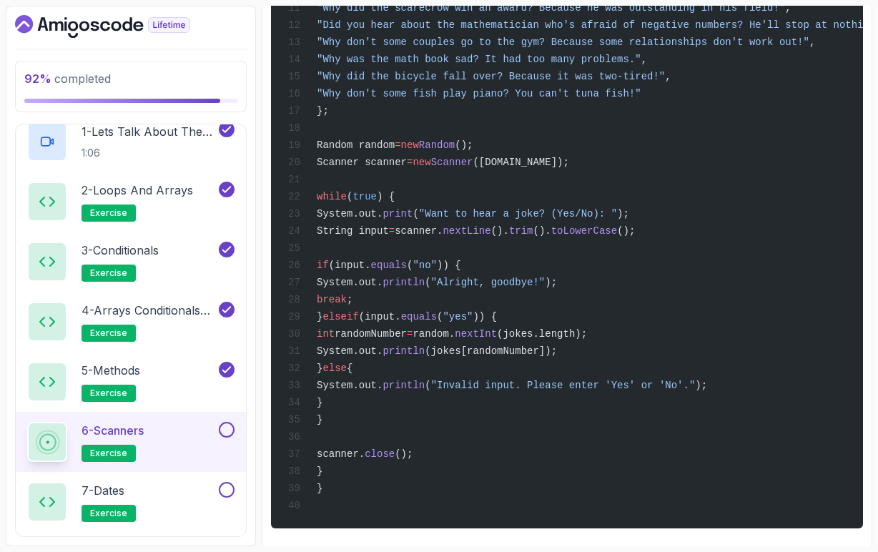
scroll to position [3922, 0]
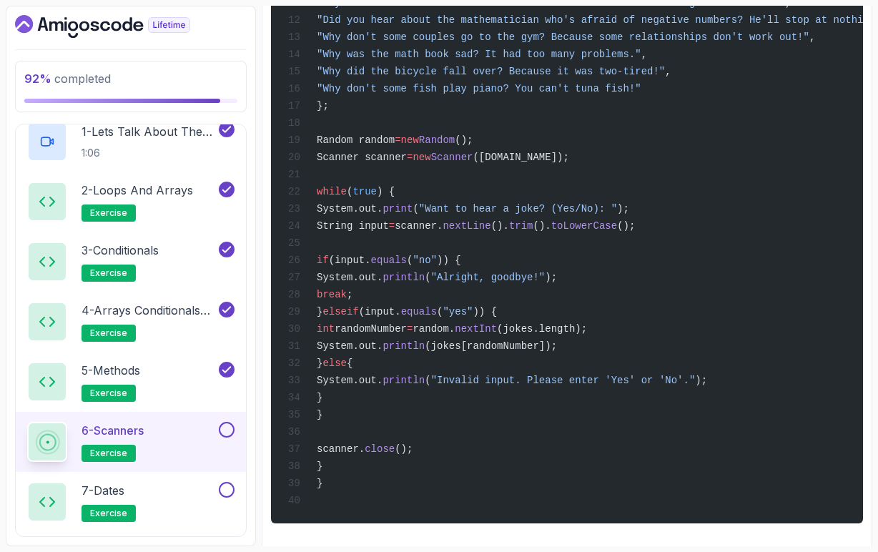
click at [497, 335] on span "nextInt" at bounding box center [476, 328] width 42 height 11
drag, startPoint x: 627, startPoint y: 404, endPoint x: 700, endPoint y: 404, distance: 72.3
click at [587, 335] on span "(jokes.length);" at bounding box center [542, 328] width 90 height 11
click at [698, 419] on div "import java.util.Random; import java.util.Scanner; public class Exercise4 { pub…" at bounding box center [567, 166] width 569 height 698
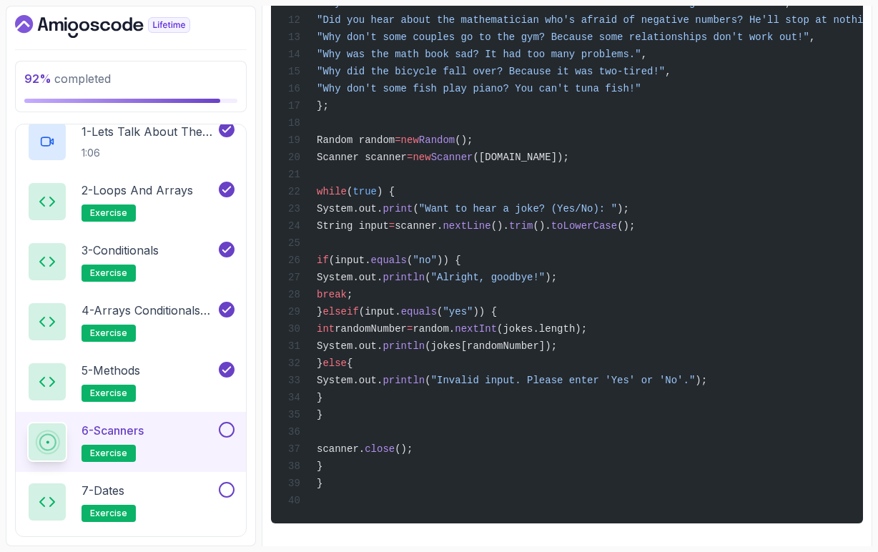
click at [557, 352] on span "(jokes[randomNumber]);" at bounding box center [491, 346] width 132 height 11
click at [497, 335] on span "nextInt" at bounding box center [476, 328] width 42 height 11
click at [557, 352] on span "(jokes[randomNumber]);" at bounding box center [491, 346] width 132 height 11
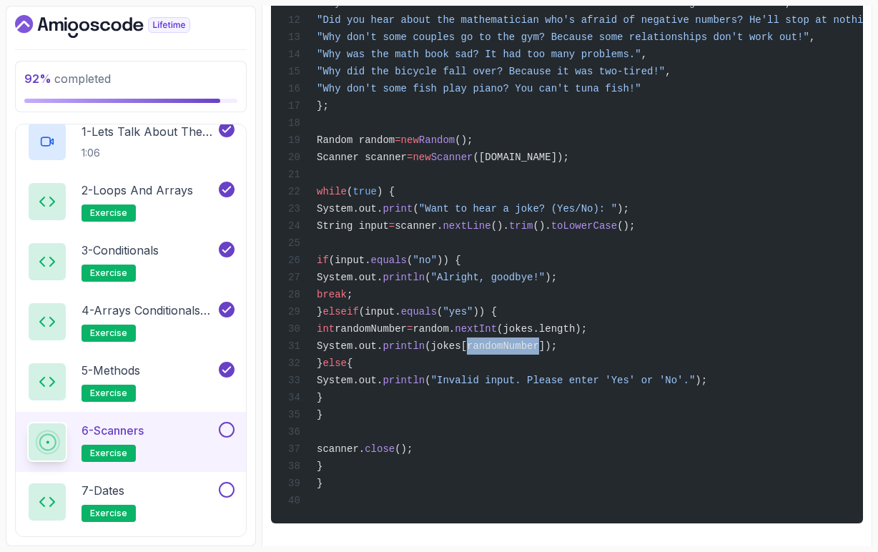
click at [557, 352] on span "(jokes[randomNumber]);" at bounding box center [491, 346] width 132 height 11
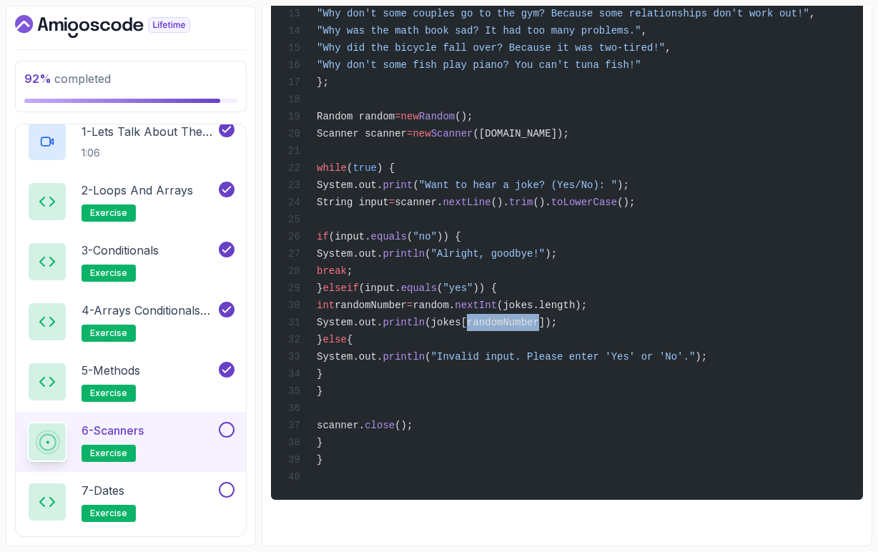
scroll to position [0, 0]
click at [229, 431] on button at bounding box center [227, 430] width 16 height 16
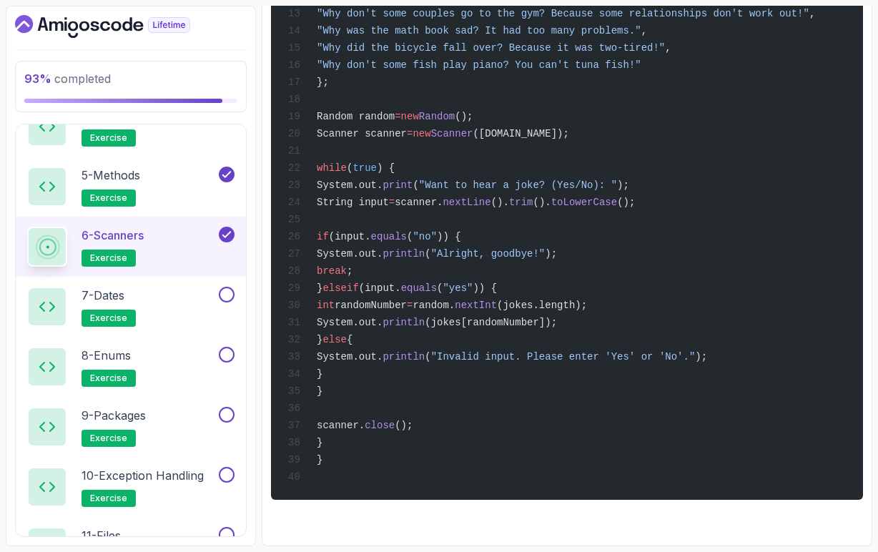
scroll to position [1037, 0]
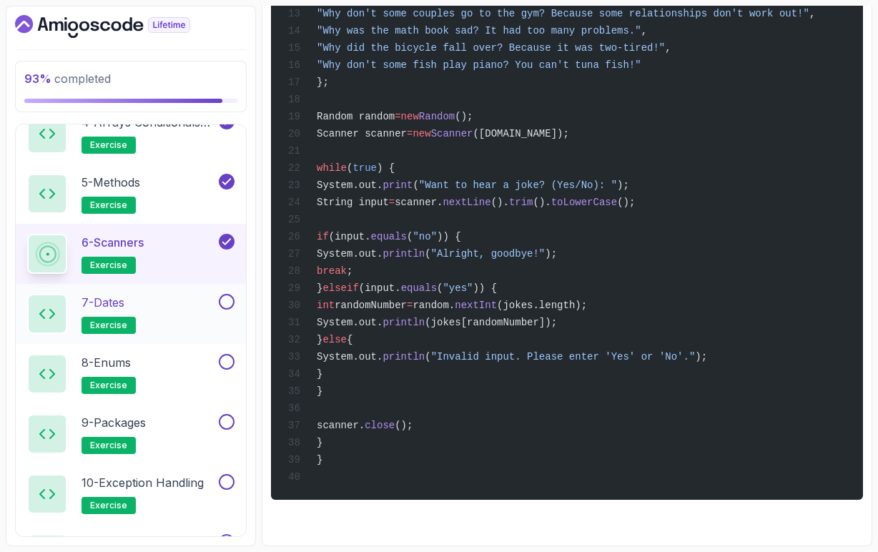
click at [173, 302] on div "7 - Dates exercise" at bounding box center [121, 314] width 189 height 40
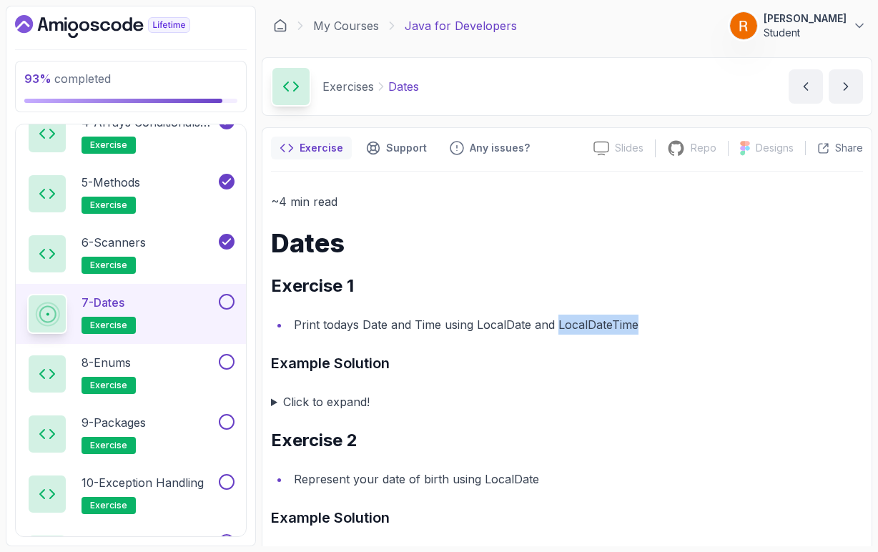
drag, startPoint x: 558, startPoint y: 325, endPoint x: 645, endPoint y: 324, distance: 86.6
click at [645, 324] on li "Print todays Date and Time using LocalDate and LocalDateTime" at bounding box center [577, 325] width 574 height 20
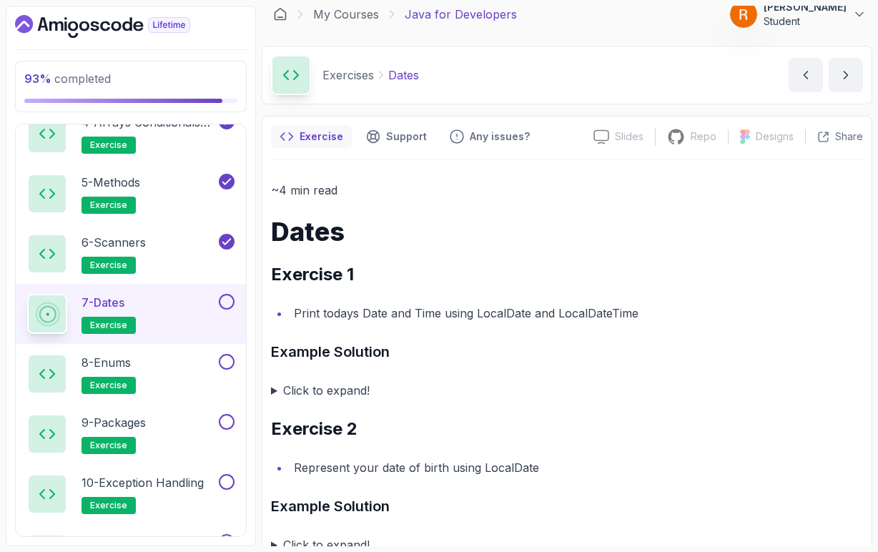
scroll to position [14, 0]
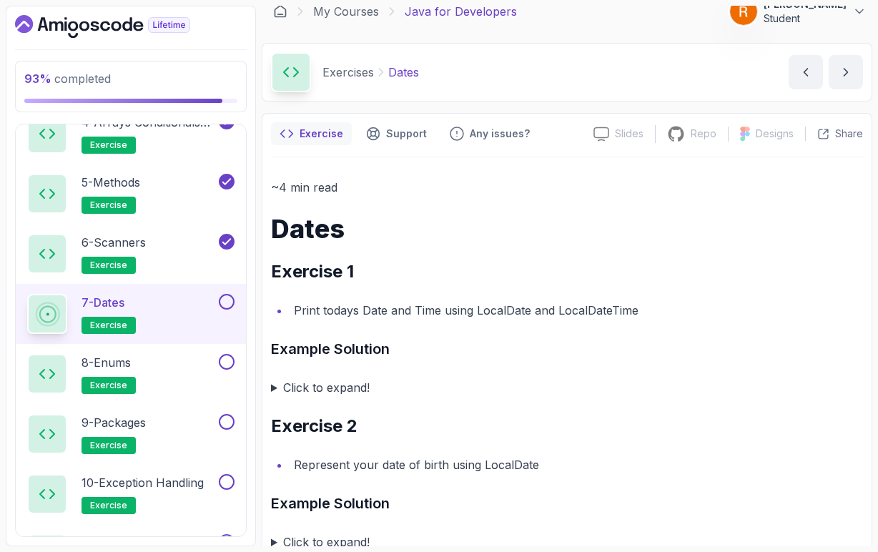
click at [274, 388] on summary "Click to expand!" at bounding box center [567, 388] width 592 height 20
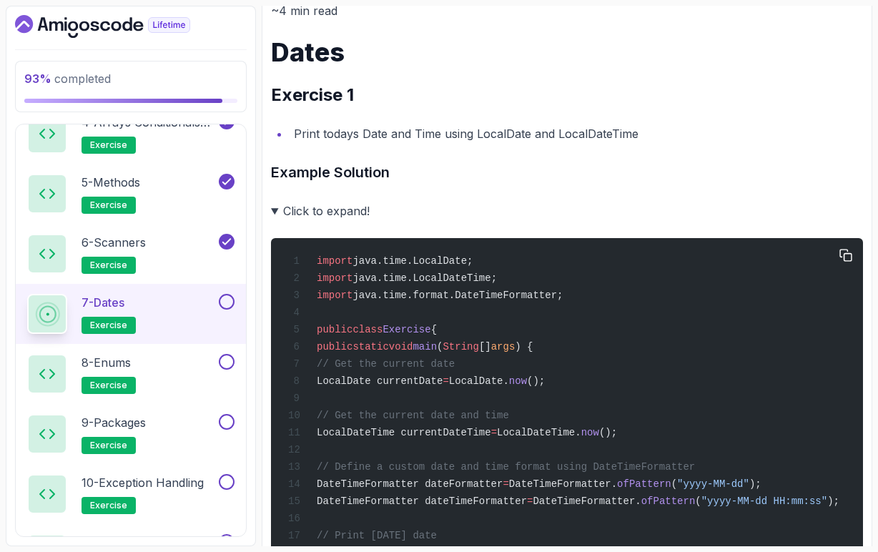
scroll to position [197, 0]
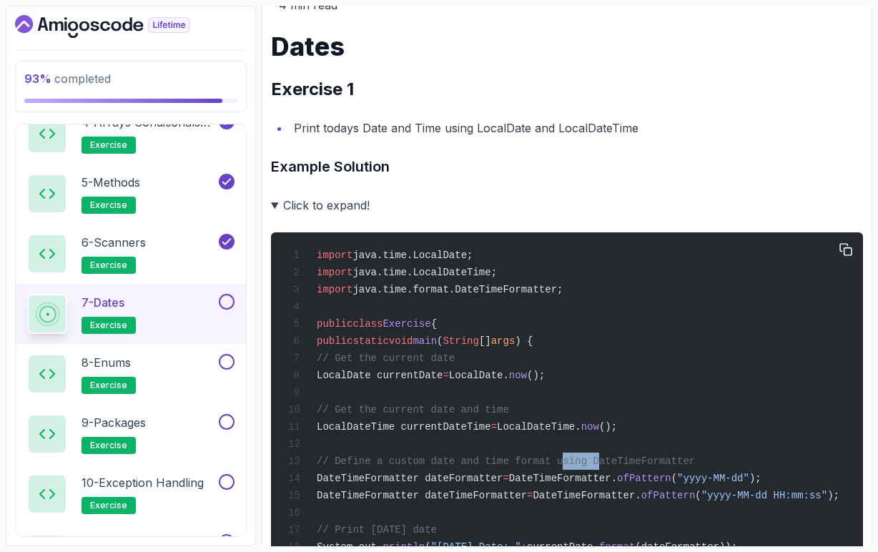
drag, startPoint x: 569, startPoint y: 472, endPoint x: 607, endPoint y: 472, distance: 37.9
click at [607, 467] on span "// Define a custom date and time format using DateTimeFormatter" at bounding box center [506, 461] width 378 height 11
drag, startPoint x: 650, startPoint y: 472, endPoint x: 764, endPoint y: 471, distance: 113.7
click at [764, 471] on div "import java.time.LocalDate; import java.time.LocalDateTime; import java.time.fo…" at bounding box center [567, 444] width 569 height 406
click at [774, 474] on div "import java.time.LocalDate; import java.time.LocalDateTime; import java.time.fo…" at bounding box center [567, 444] width 569 height 406
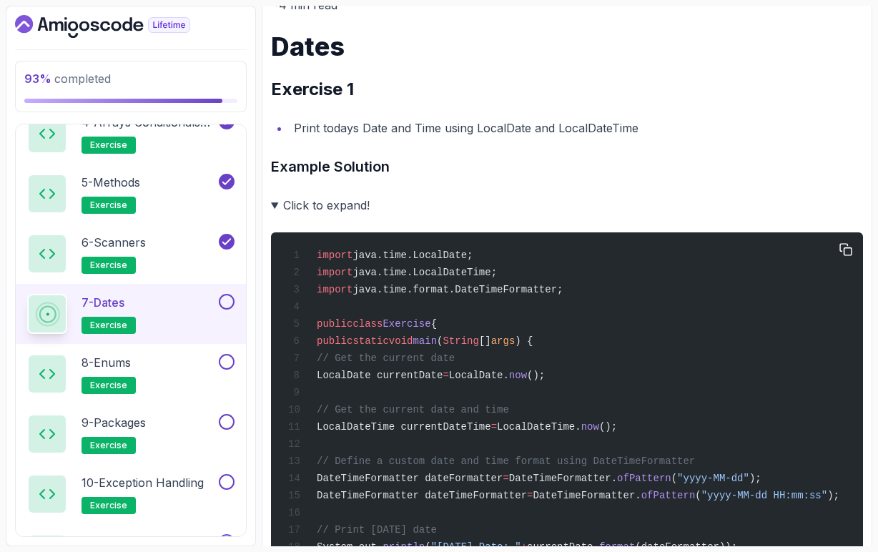
scroll to position [0, 31]
click at [579, 484] on span "DateTimeFormatter." at bounding box center [563, 478] width 108 height 11
click at [669, 484] on span "ofPattern" at bounding box center [644, 478] width 54 height 11
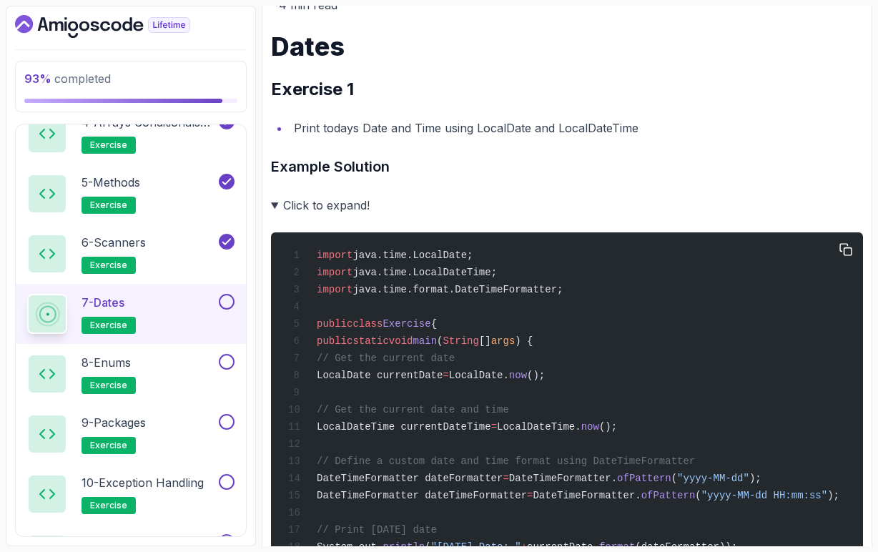
click at [641, 501] on span "DateTimeFormatter." at bounding box center [587, 495] width 108 height 11
drag, startPoint x: 718, startPoint y: 488, endPoint x: 792, endPoint y: 491, distance: 74.5
click at [762, 484] on span "DateTimeFormatter dateFormatter = DateTimeFormatter. ofPattern ( "yyyy-MM-dd" );" at bounding box center [525, 478] width 474 height 11
click at [680, 501] on span "ofPattern" at bounding box center [669, 495] width 54 height 11
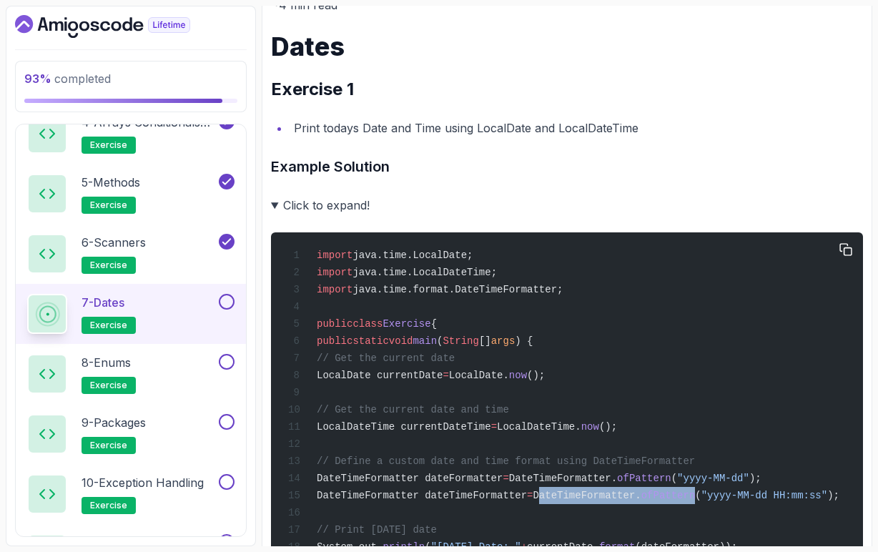
click at [680, 501] on span "ofPattern" at bounding box center [669, 495] width 54 height 11
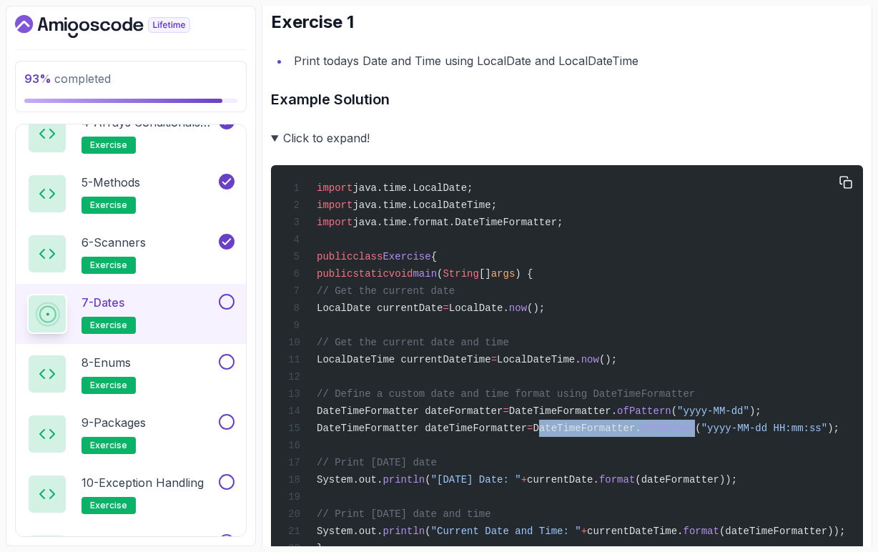
scroll to position [267, 0]
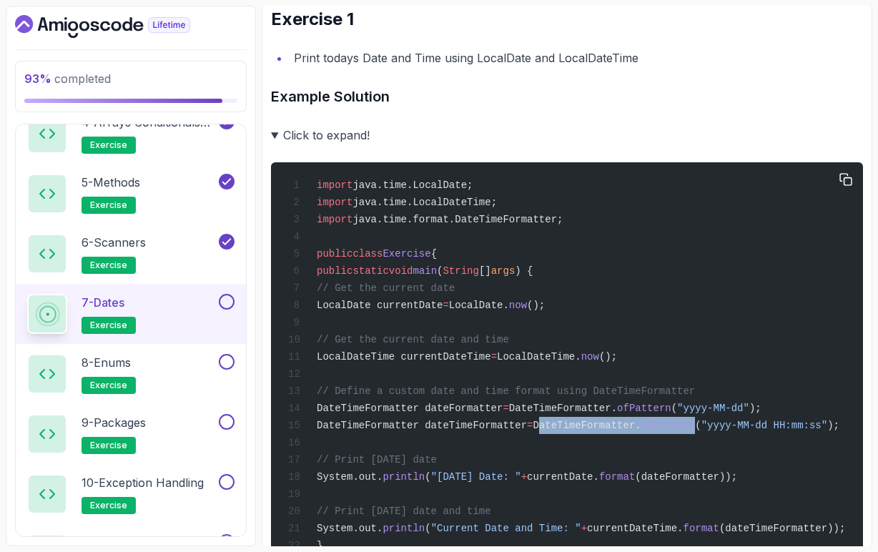
drag, startPoint x: 490, startPoint y: 491, endPoint x: 582, endPoint y: 494, distance: 92.3
click at [522, 483] on span ""Today's Date: "" at bounding box center [476, 476] width 90 height 11
click at [599, 483] on span "currentDate." at bounding box center [563, 476] width 72 height 11
click at [635, 483] on span "format" at bounding box center [617, 476] width 36 height 11
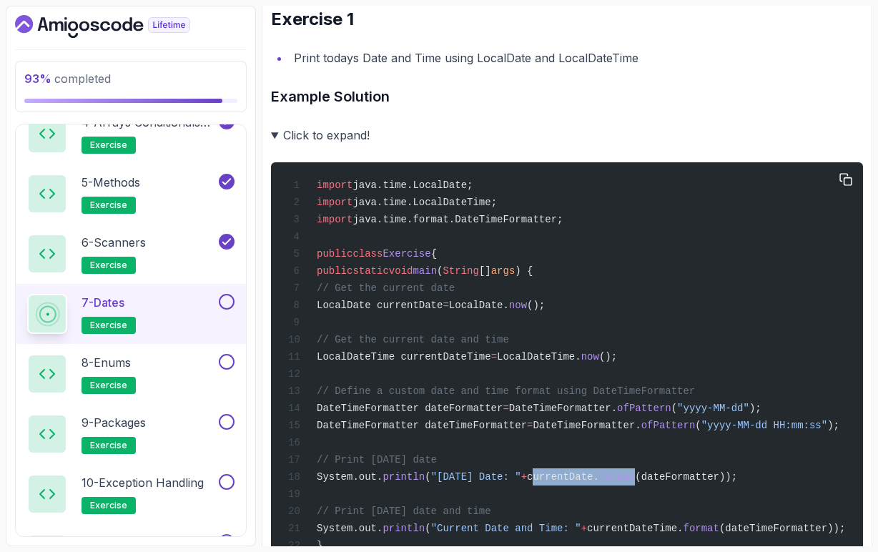
click at [635, 483] on span "format" at bounding box center [617, 476] width 36 height 11
click at [738, 483] on span "(dateFormatter));" at bounding box center [686, 476] width 102 height 11
click at [703, 503] on div "import java.time.LocalDate; import java.time.LocalDateTime; import java.time.fo…" at bounding box center [567, 374] width 569 height 406
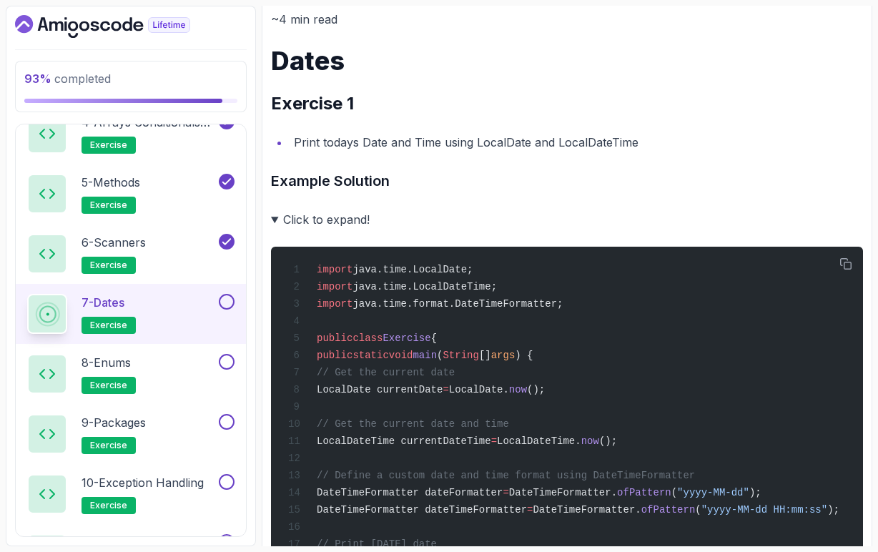
scroll to position [178, 0]
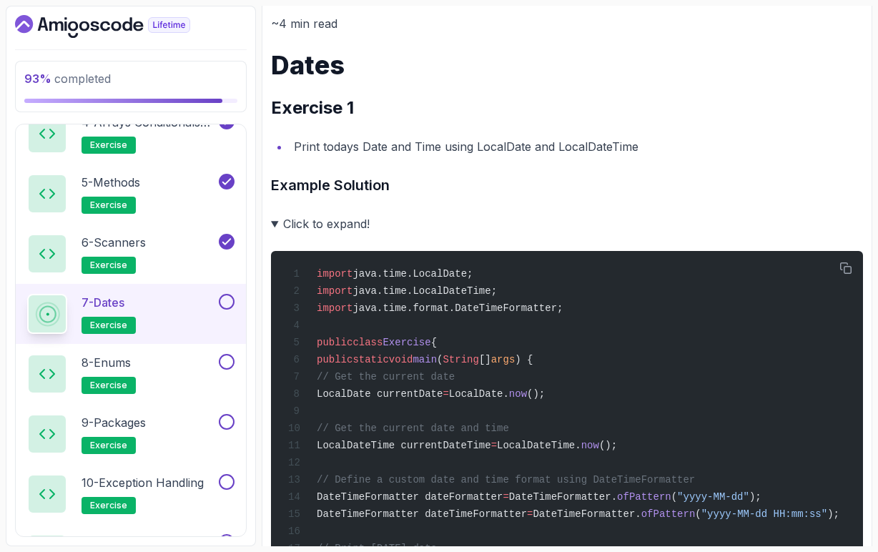
click at [275, 226] on summary "Click to expand!" at bounding box center [567, 224] width 592 height 20
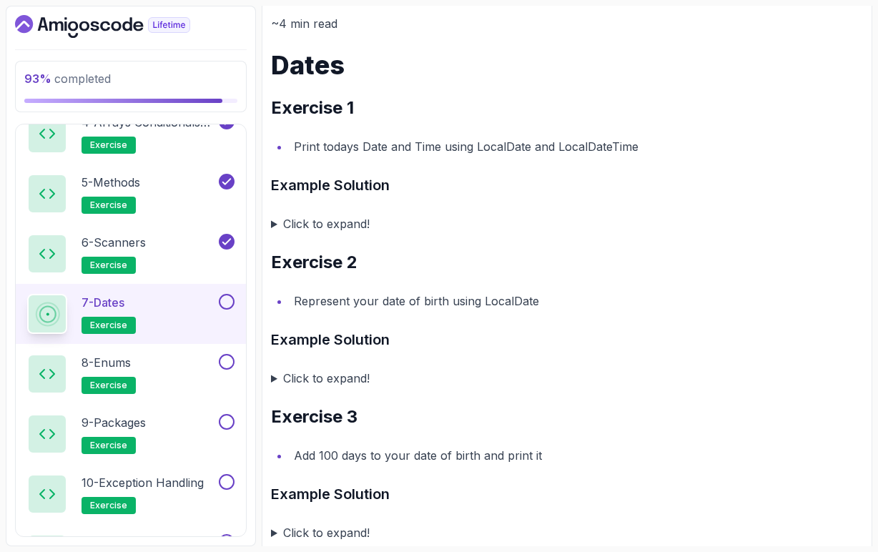
click at [275, 225] on summary "Click to expand!" at bounding box center [567, 224] width 592 height 20
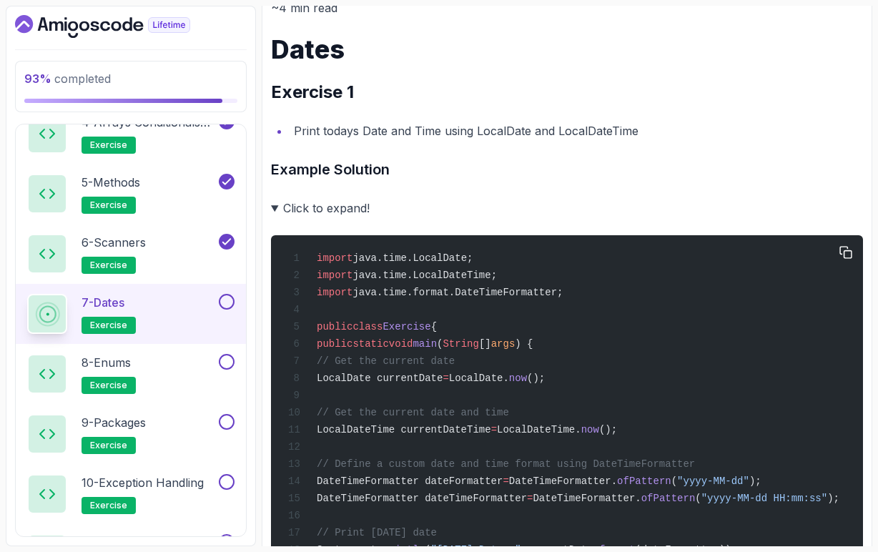
scroll to position [0, 49]
click at [275, 209] on summary "Click to expand!" at bounding box center [567, 208] width 592 height 20
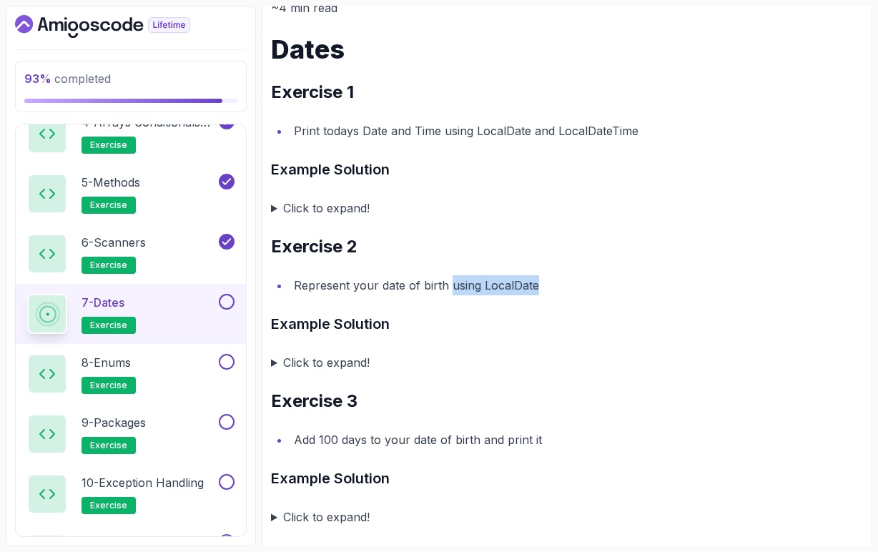
drag, startPoint x: 448, startPoint y: 288, endPoint x: 544, endPoint y: 286, distance: 96.6
click at [544, 286] on li "Represent your date of birth using LocalDate" at bounding box center [577, 285] width 574 height 20
click at [275, 362] on summary "Click to expand!" at bounding box center [567, 363] width 592 height 20
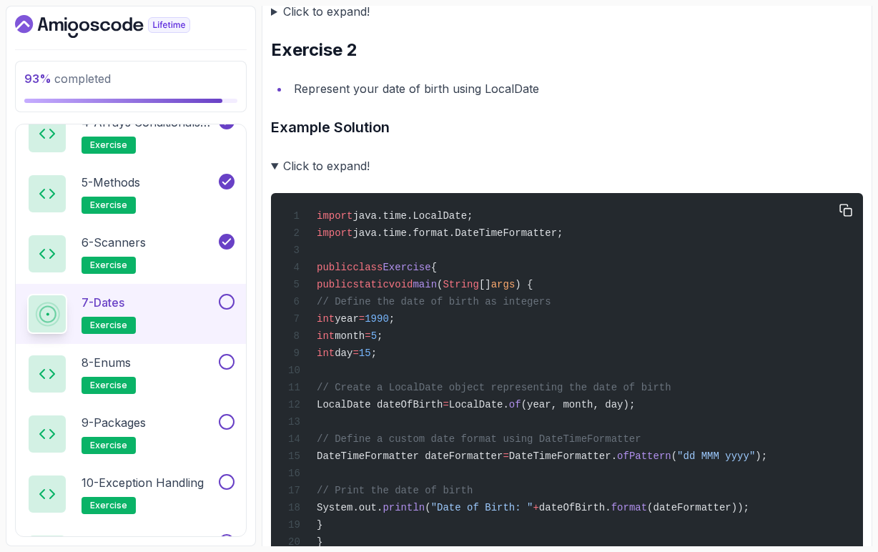
scroll to position [393, 0]
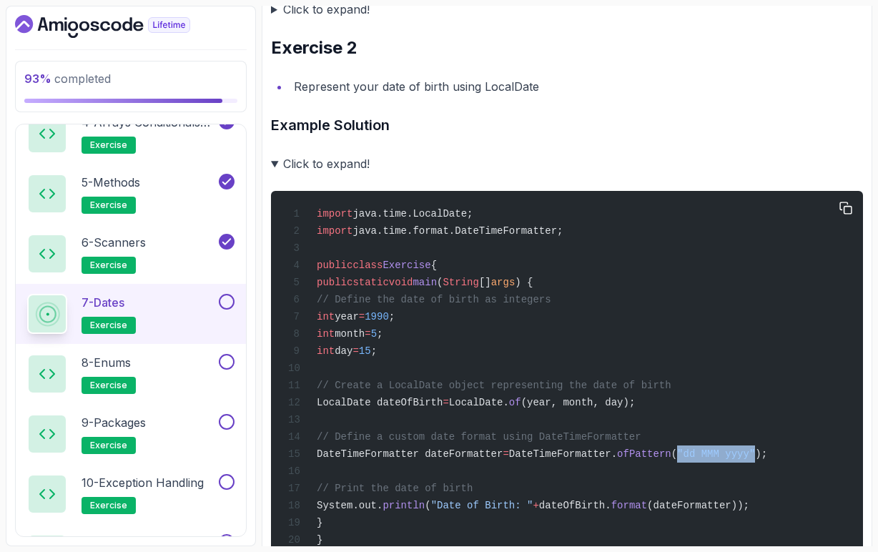
drag, startPoint x: 751, startPoint y: 466, endPoint x: 827, endPoint y: 464, distance: 75.9
click at [755, 460] on span ""dd MMM yyyy"" at bounding box center [716, 454] width 78 height 11
click at [503, 460] on span "DateTimeFormatter dateFormatter" at bounding box center [410, 454] width 186 height 11
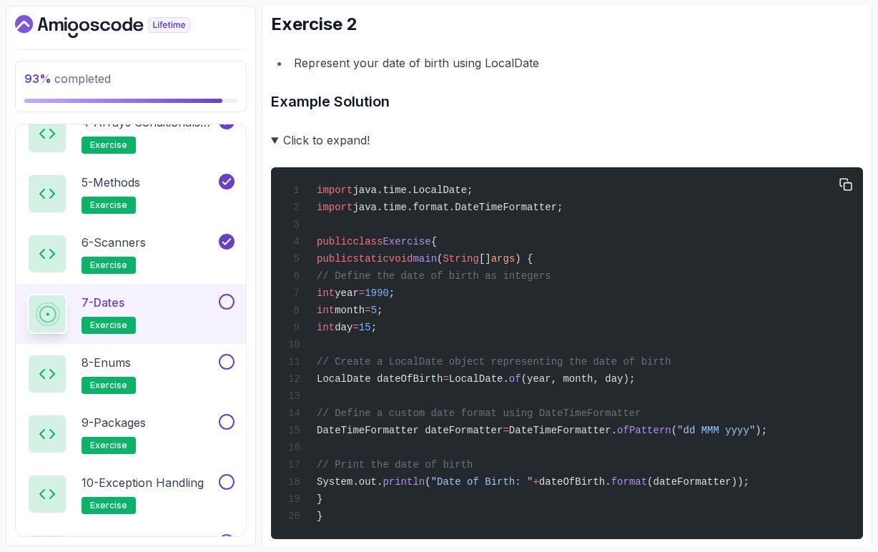
scroll to position [304, 0]
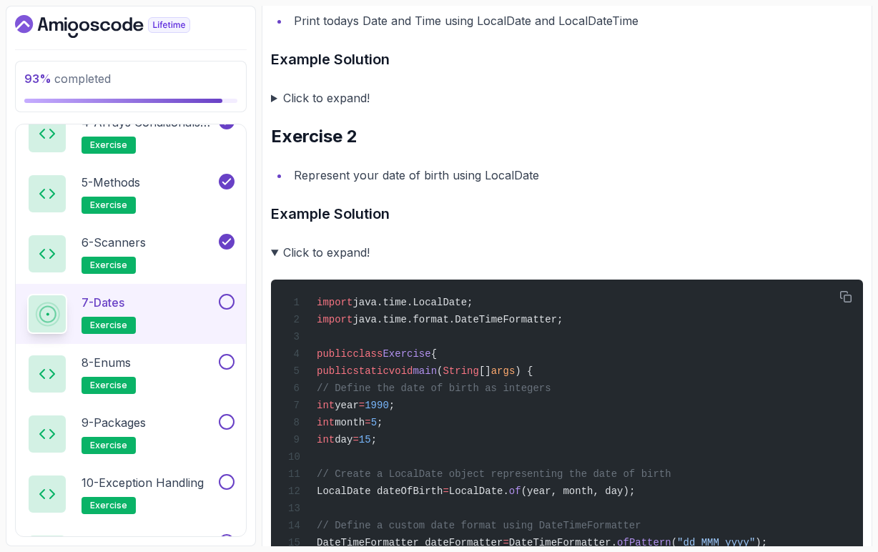
click at [273, 254] on summary "Click to expand!" at bounding box center [567, 253] width 592 height 20
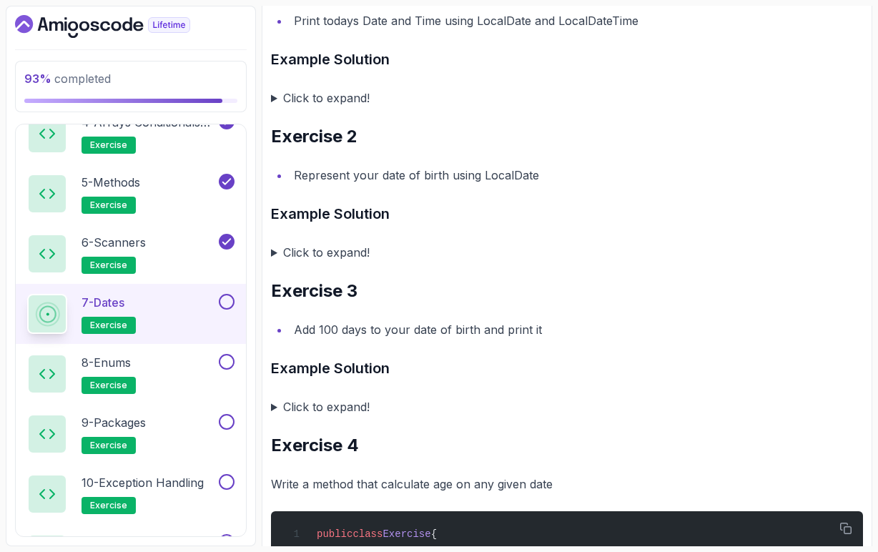
scroll to position [315, 0]
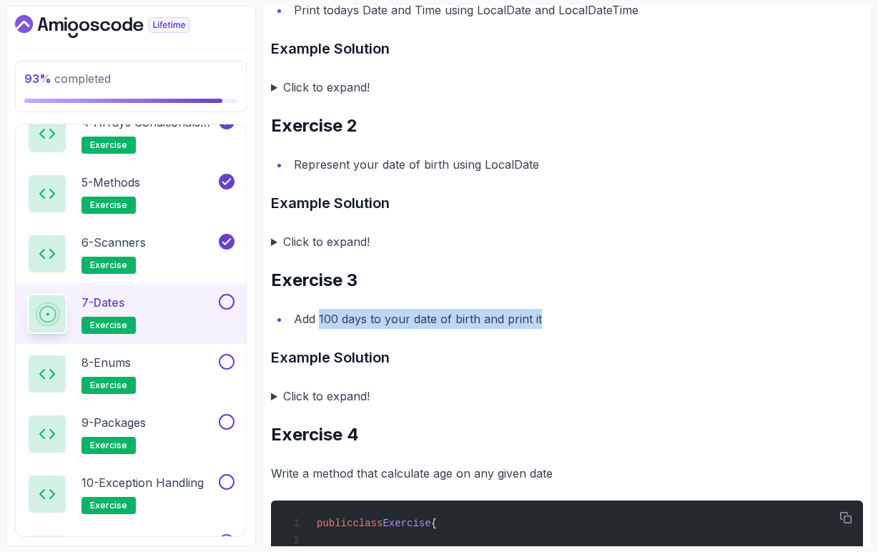
drag, startPoint x: 318, startPoint y: 318, endPoint x: 541, endPoint y: 318, distance: 222.5
click at [541, 318] on li "Add 100 days to your date of birth and print it" at bounding box center [577, 319] width 574 height 20
click at [273, 396] on summary "Click to expand!" at bounding box center [567, 396] width 592 height 20
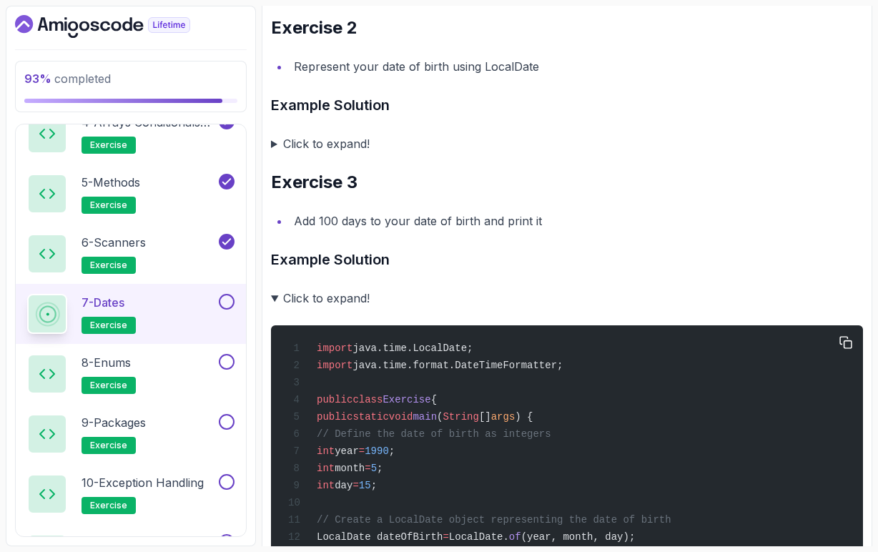
scroll to position [406, 0]
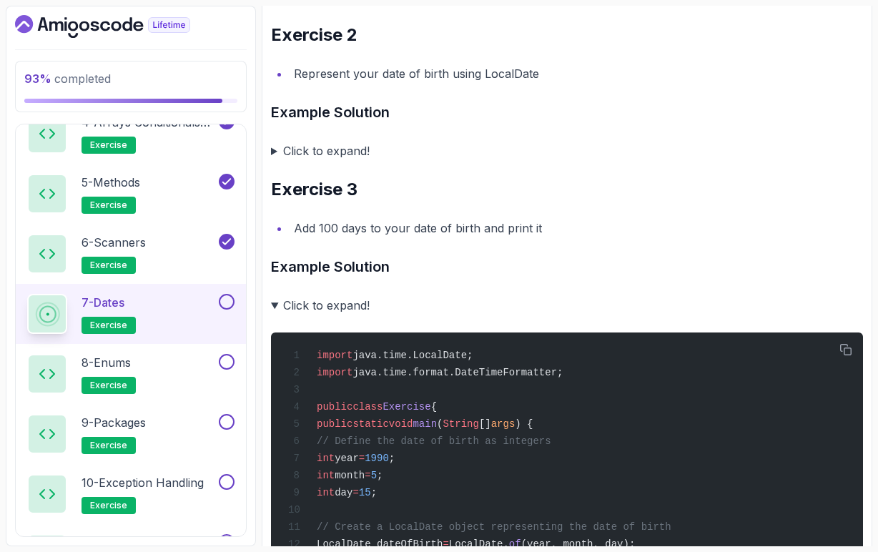
click at [275, 303] on summary "Click to expand!" at bounding box center [567, 305] width 592 height 20
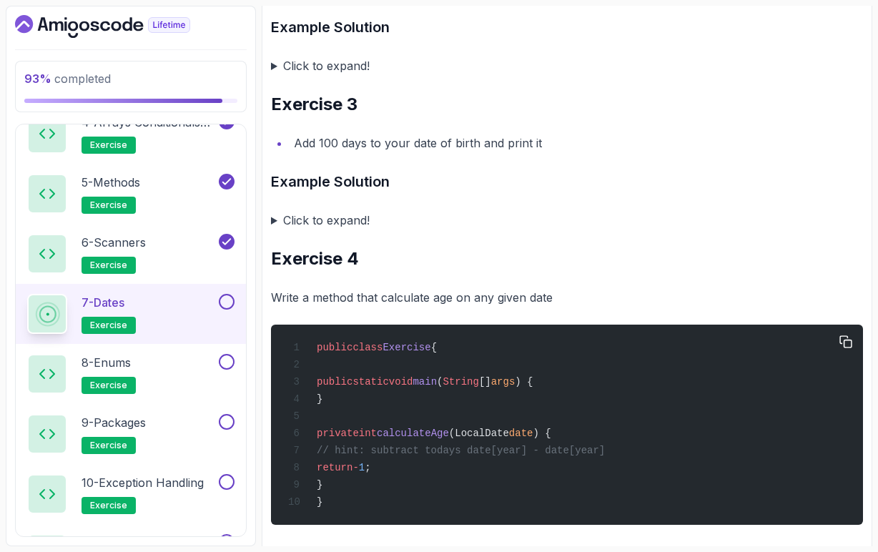
scroll to position [505, 0]
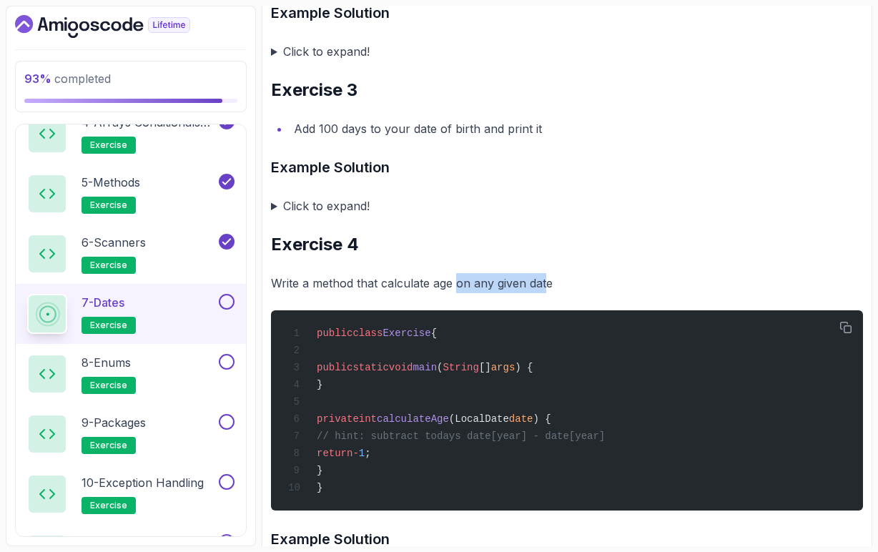
drag, startPoint x: 458, startPoint y: 284, endPoint x: 548, endPoint y: 284, distance: 90.1
click at [548, 284] on p "Write a method that calculate age on any given date" at bounding box center [567, 283] width 592 height 20
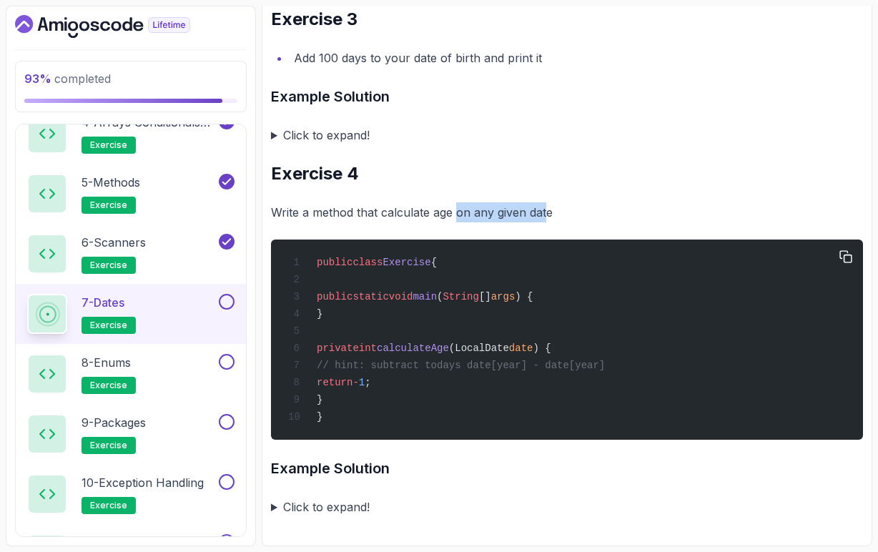
scroll to position [582, 0]
click at [547, 372] on div "public class Exercise { public static void main ( String [] args ) { } private …" at bounding box center [567, 339] width 569 height 183
click at [564, 366] on span "// hint: subtract todays date[year] - date[year]" at bounding box center [461, 365] width 288 height 11
click at [605, 368] on span "// hint: subtract todays date[year] - date[year]" at bounding box center [461, 365] width 288 height 11
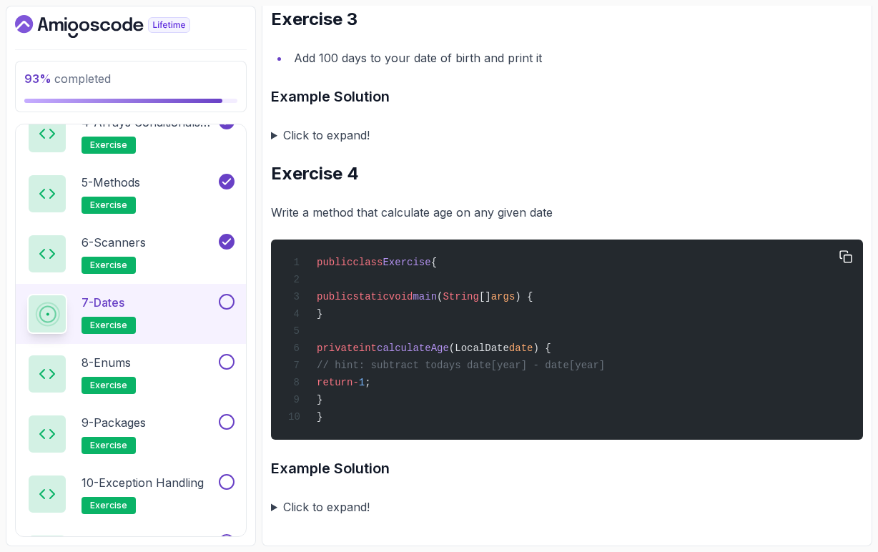
click at [605, 368] on span "// hint: subtract todays date[year] - date[year]" at bounding box center [461, 365] width 288 height 11
drag, startPoint x: 354, startPoint y: 401, endPoint x: 343, endPoint y: 351, distance: 52.1
click at [343, 351] on div "public class Exercise { public static void main ( String [] args ) { } private …" at bounding box center [567, 339] width 569 height 183
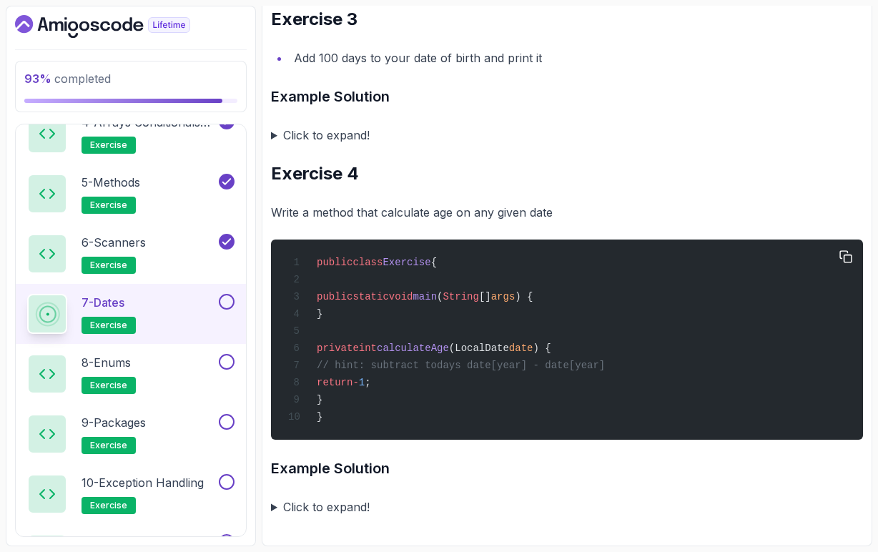
copy code "private int calculateAge (LocalDate date ) { // hint: subtract todays date[year…"
click at [274, 509] on summary "Click to expand!" at bounding box center [567, 507] width 592 height 20
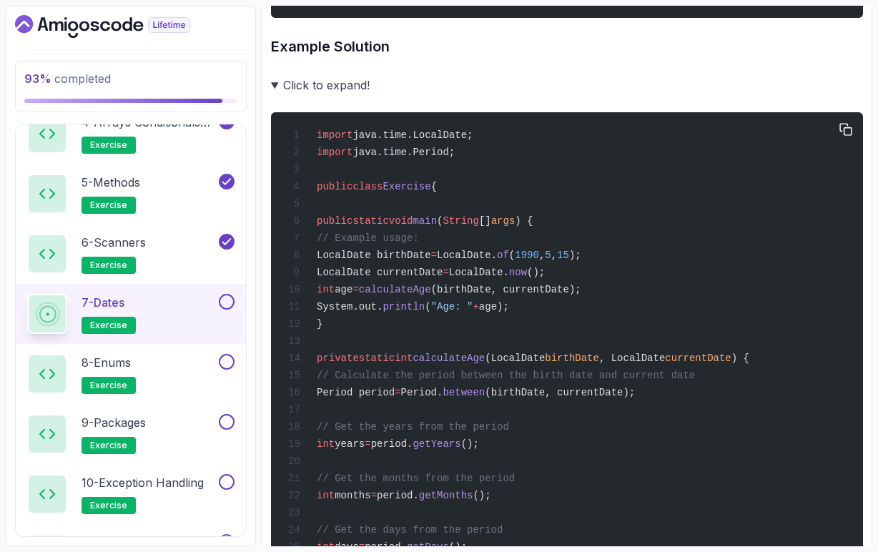
scroll to position [999, 0]
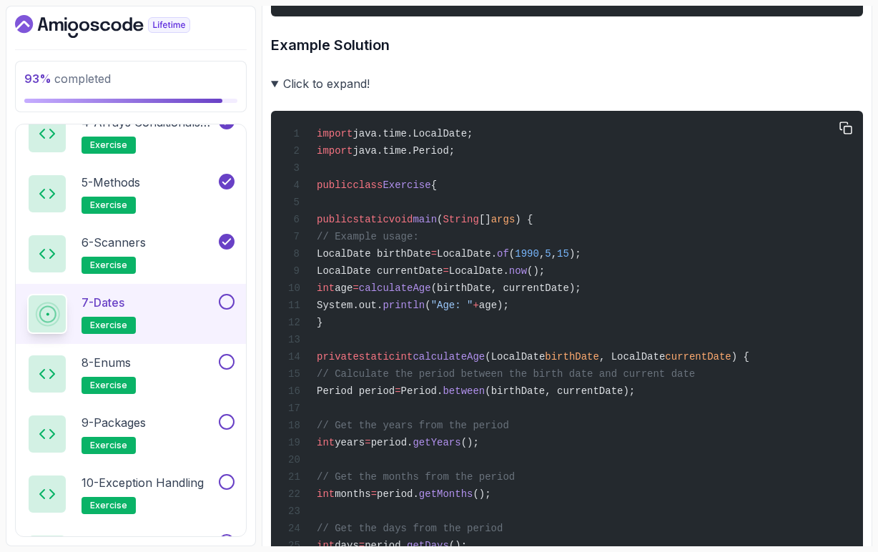
click at [485, 397] on span "between" at bounding box center [464, 391] width 42 height 11
click at [532, 420] on div "import java.time.LocalDate; import java.time.Period; public class Exercise { pu…" at bounding box center [567, 425] width 569 height 612
click at [589, 397] on span "(birthDate, currentDate);" at bounding box center [560, 391] width 150 height 11
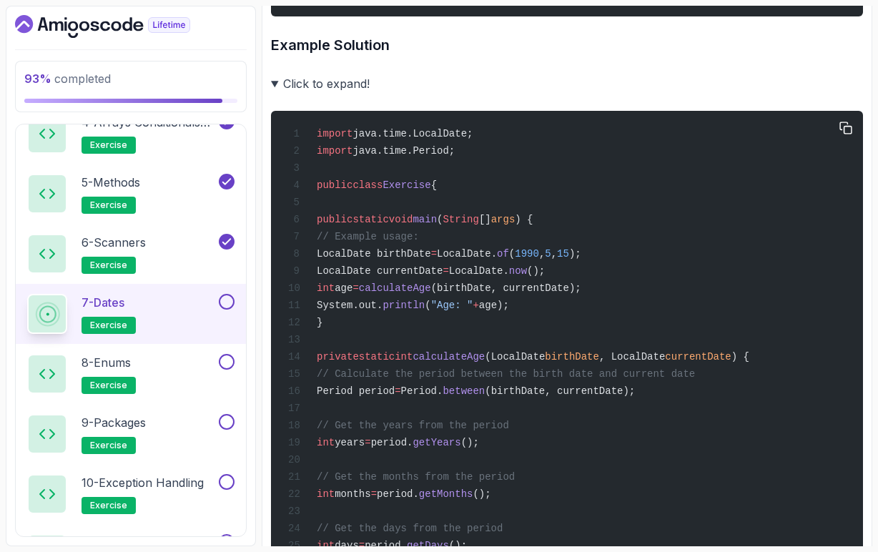
click at [635, 397] on span "(birthDate, currentDate);" at bounding box center [560, 391] width 150 height 11
click at [395, 397] on span "Period period" at bounding box center [356, 391] width 78 height 11
click at [461, 449] on span "getYears" at bounding box center [437, 442] width 48 height 11
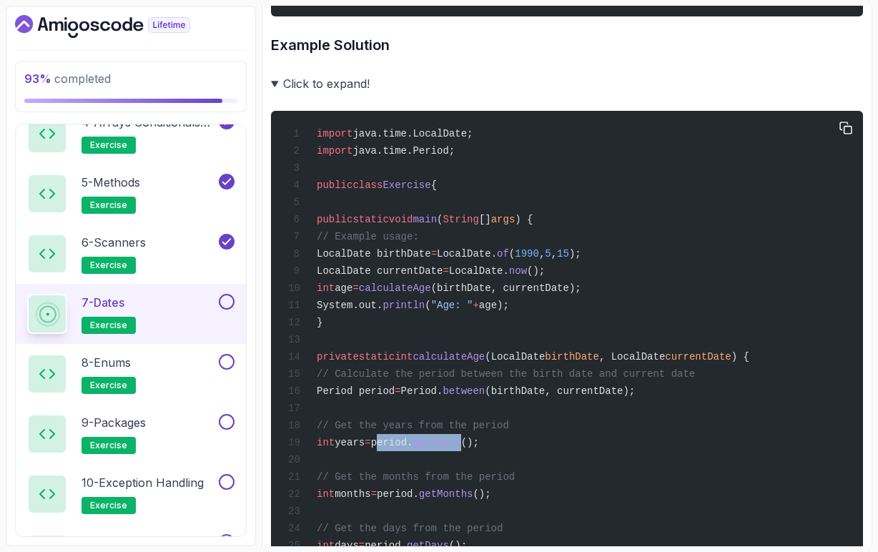
click at [461, 449] on span "getYears" at bounding box center [437, 442] width 48 height 11
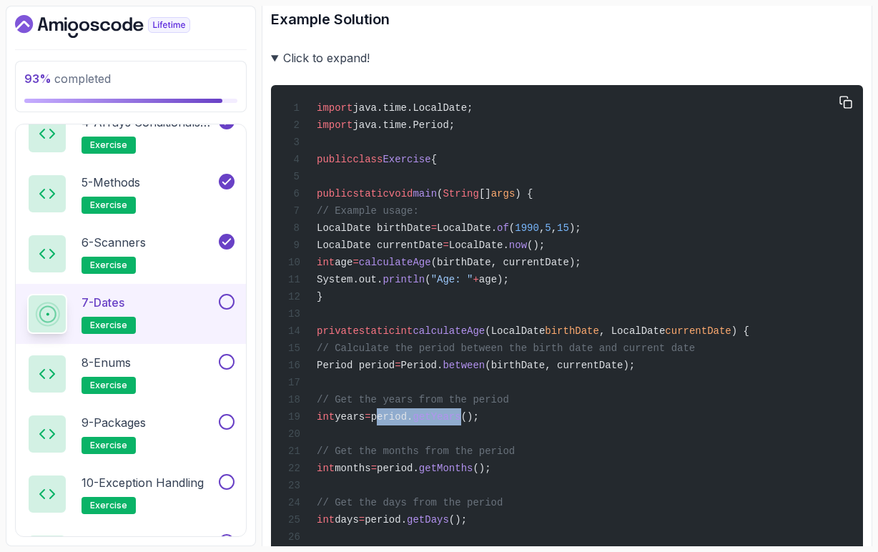
scroll to position [1028, 0]
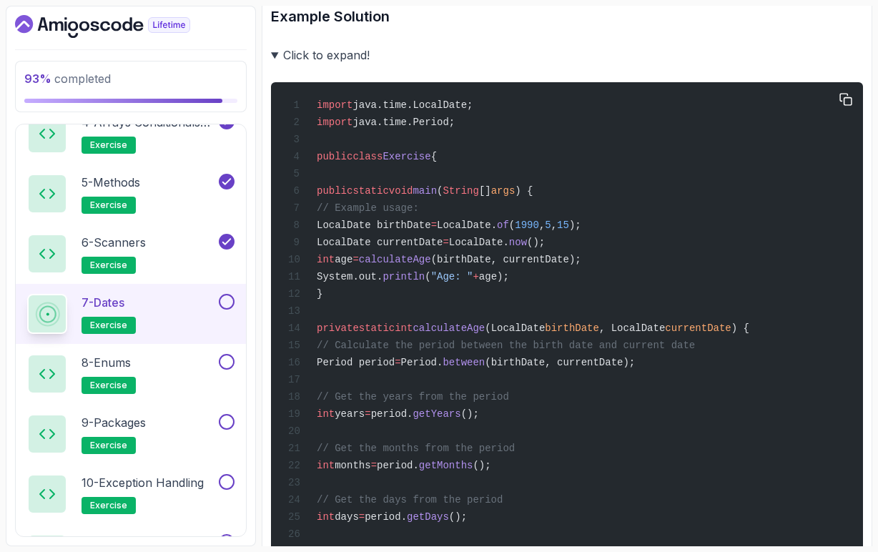
click at [575, 490] on div "import java.time.LocalDate; import java.time.Period; public class Exercise { pu…" at bounding box center [567, 397] width 569 height 612
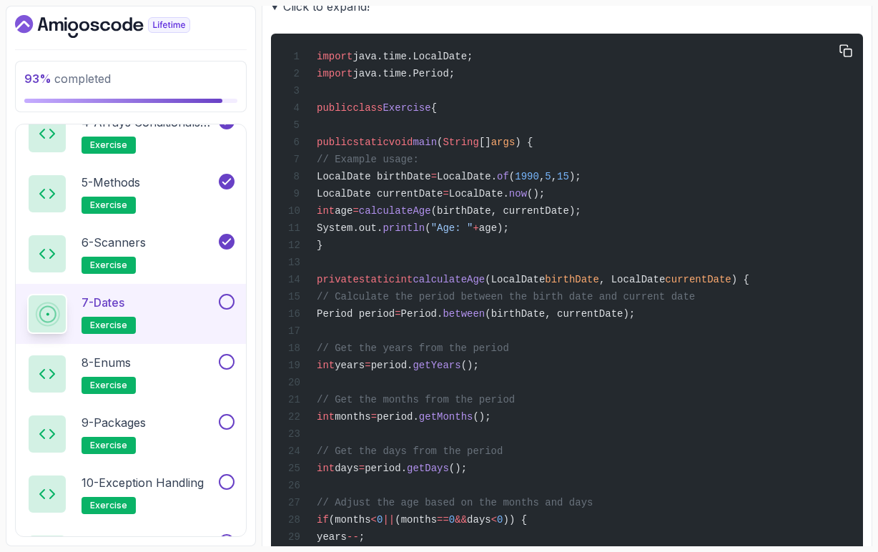
scroll to position [1080, 0]
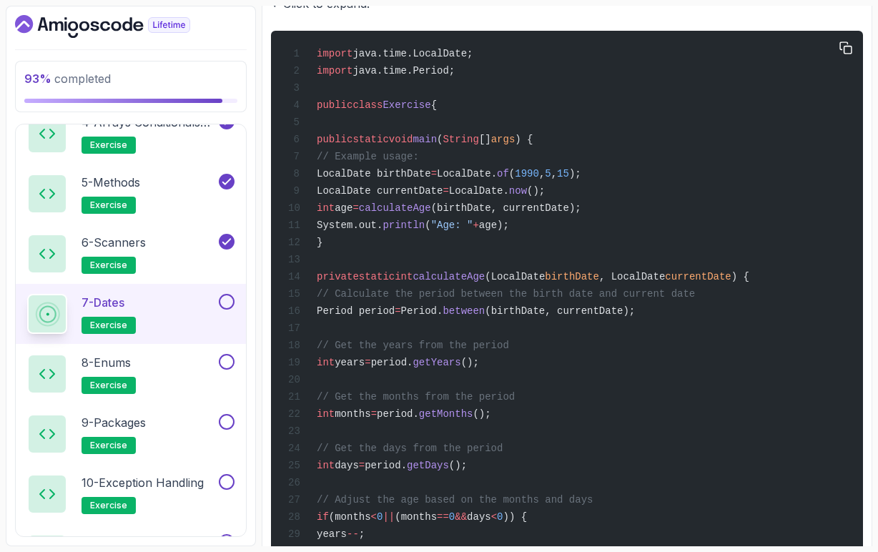
click at [564, 490] on div "import java.time.LocalDate; import java.time.Period; public class Exercise { pu…" at bounding box center [567, 345] width 569 height 612
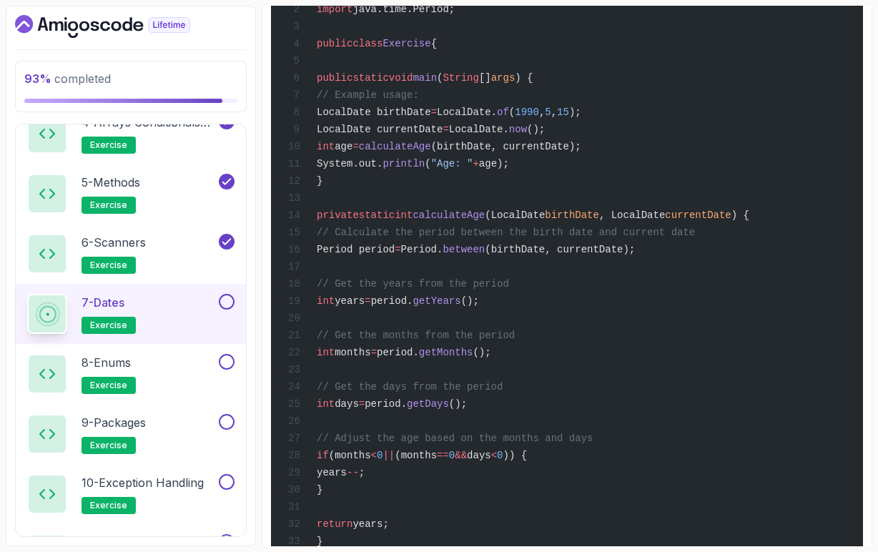
scroll to position [1145, 0]
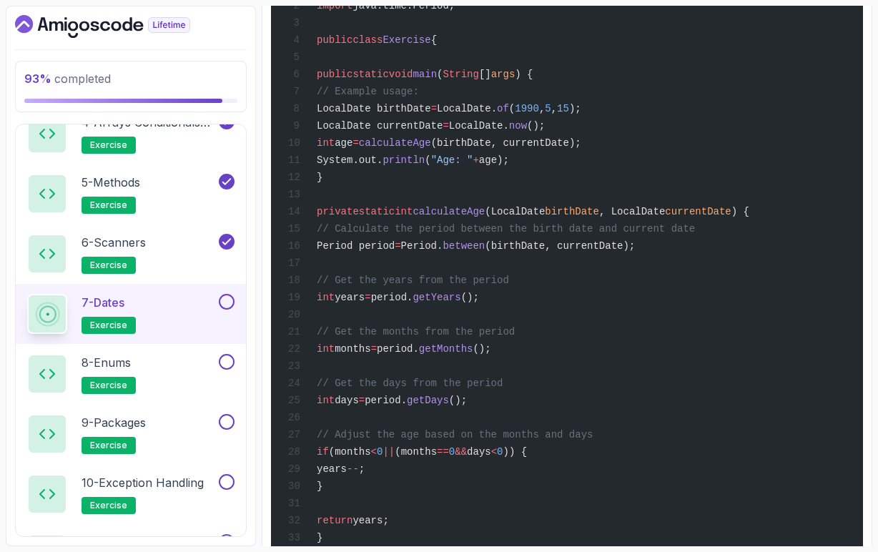
click at [593, 441] on span "// Adjust the age based on the months and days" at bounding box center [455, 434] width 276 height 11
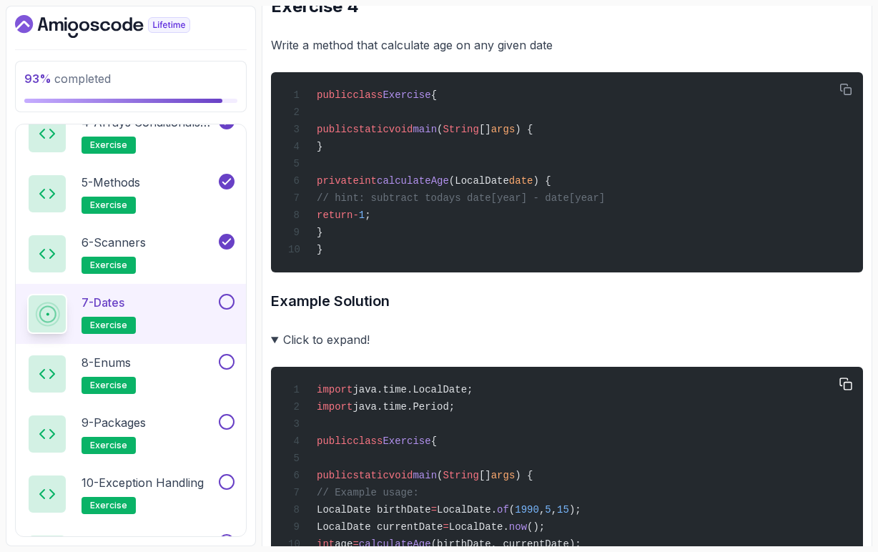
scroll to position [728, 0]
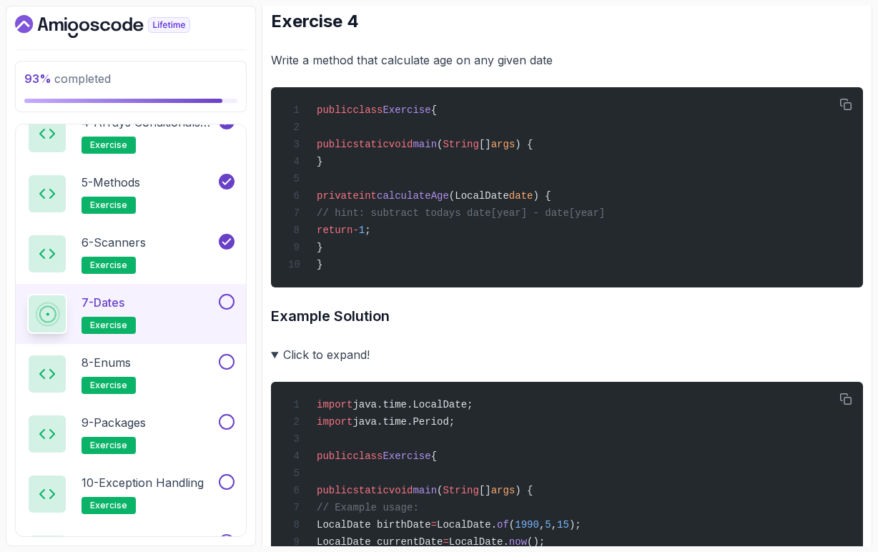
click at [228, 305] on button at bounding box center [227, 302] width 16 height 16
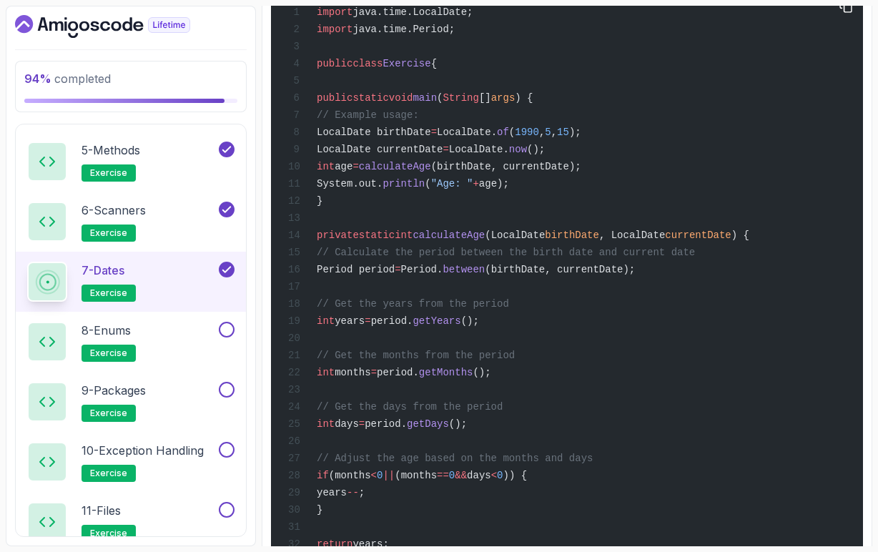
scroll to position [1118, 0]
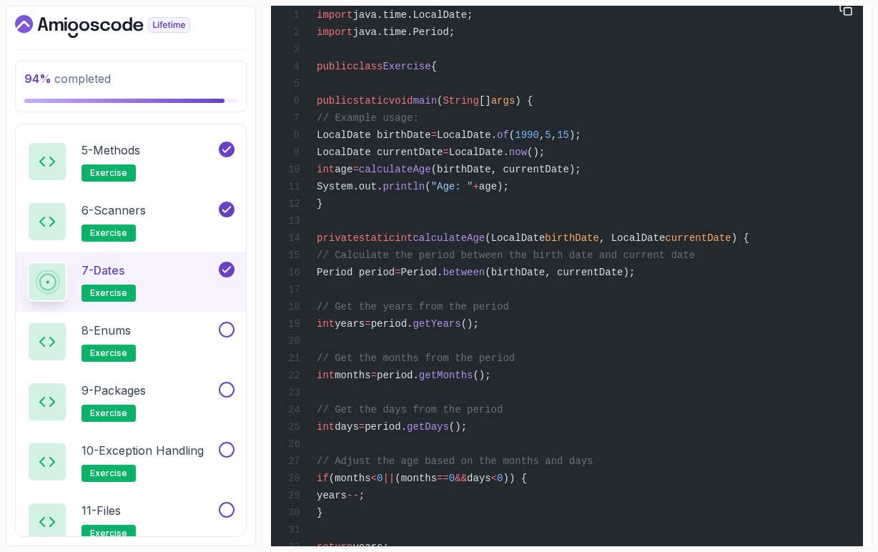
click at [461, 330] on span "getYears" at bounding box center [437, 323] width 48 height 11
click at [509, 313] on span "// Get the years from the period" at bounding box center [413, 306] width 192 height 11
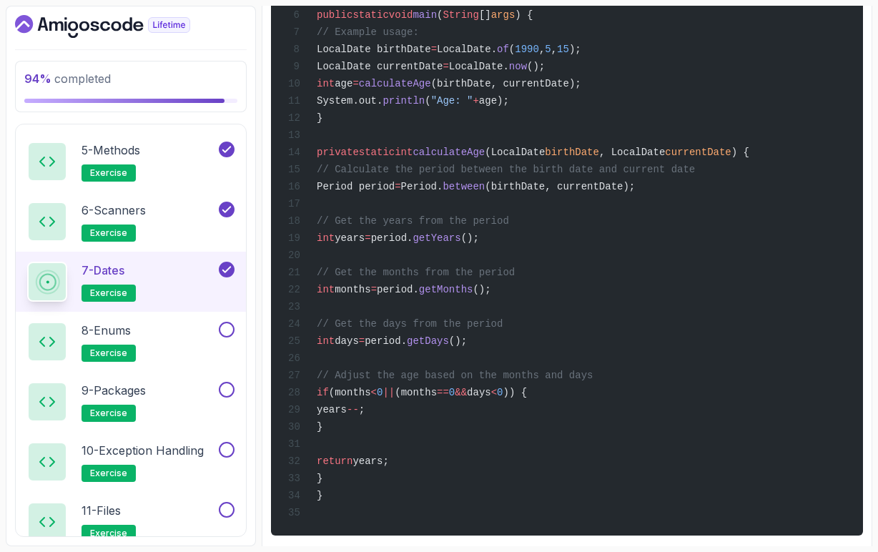
scroll to position [1198, 0]
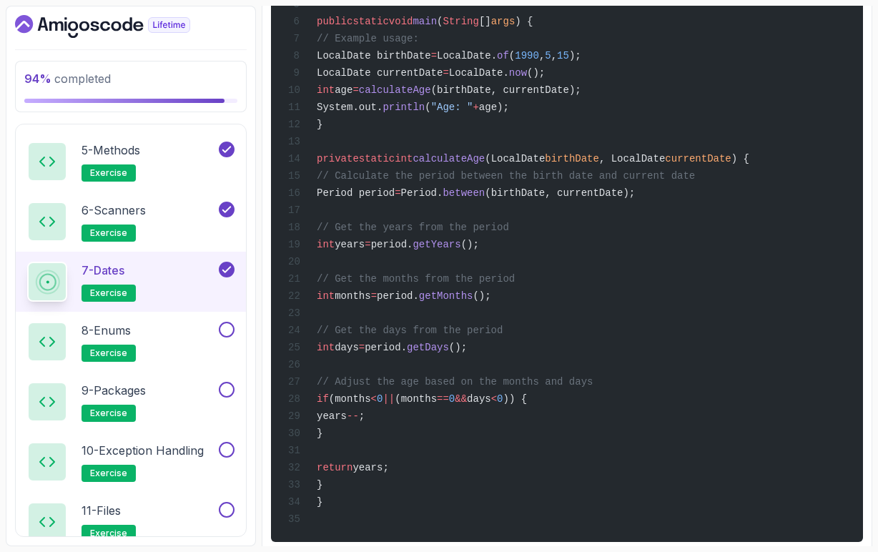
drag, startPoint x: 353, startPoint y: 519, endPoint x: 341, endPoint y: 183, distance: 335.7
click at [341, 183] on div "import java.time.LocalDate; import java.time.Period; public class Exercise { pu…" at bounding box center [567, 227] width 569 height 612
copy code "private static int calculateAge (LocalDate birthDate , LocalDate currentDate ) …"
click at [479, 250] on span "();" at bounding box center [470, 244] width 18 height 11
click at [164, 343] on div "8 - Enums exercise" at bounding box center [121, 342] width 189 height 40
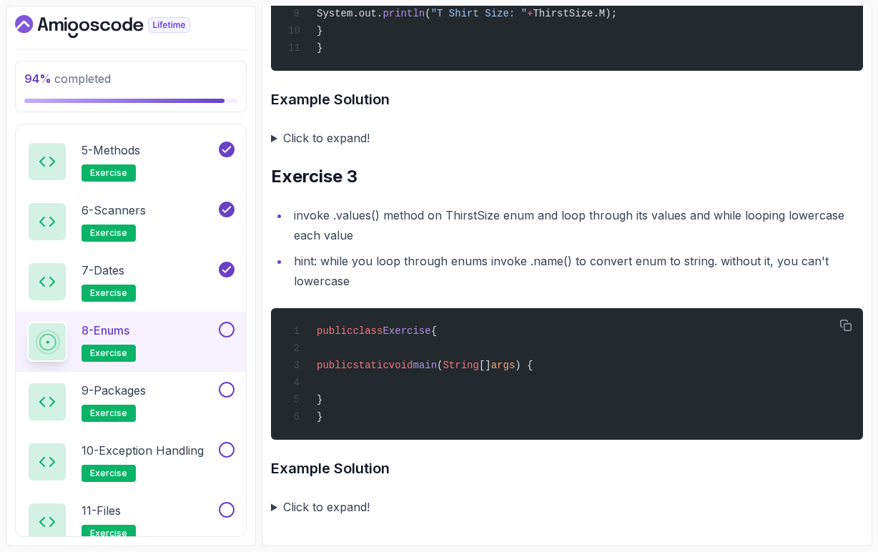
click at [178, 336] on div "8 - Enums exercise" at bounding box center [121, 342] width 189 height 40
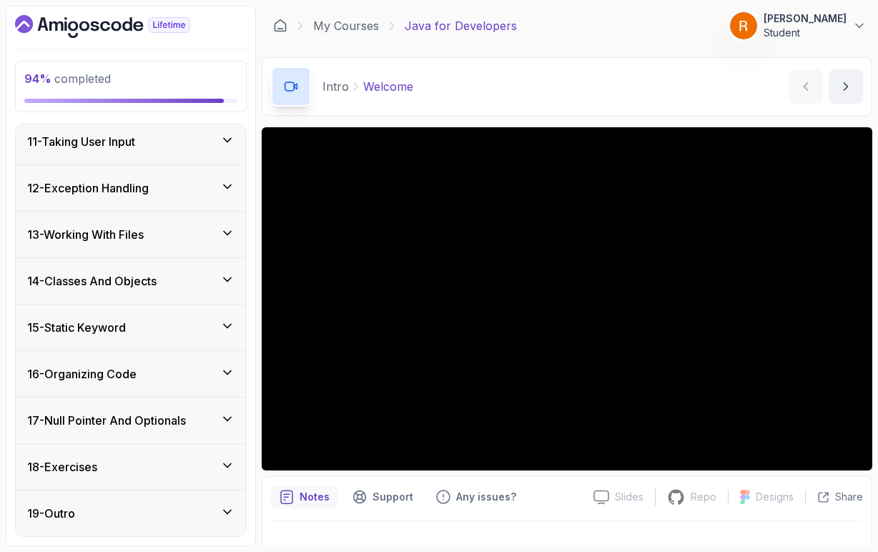
click at [137, 479] on div "18 - Exercises" at bounding box center [131, 467] width 230 height 46
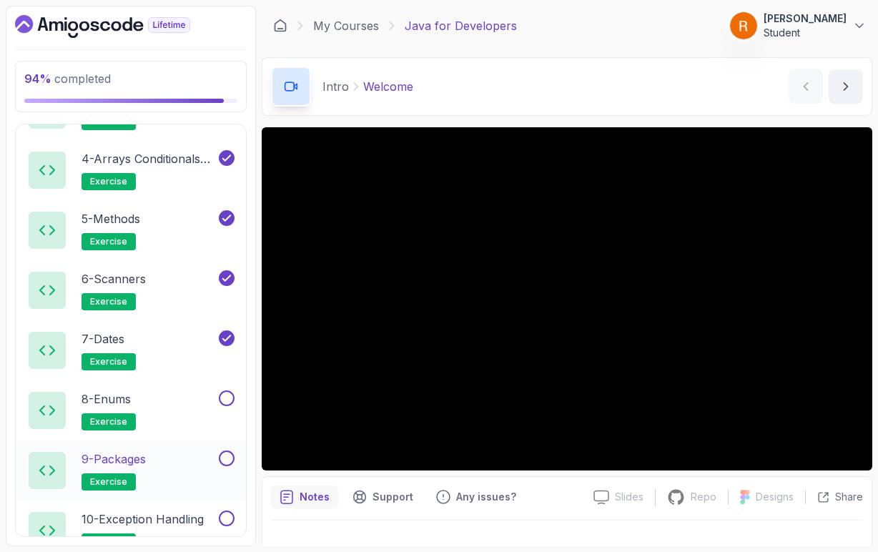
scroll to position [1003, 0]
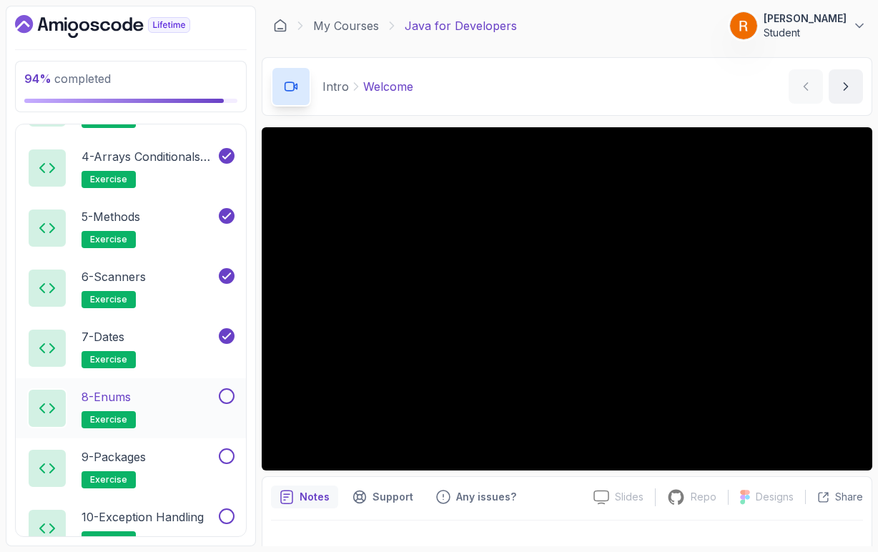
click at [157, 419] on div "8 - Enums exercise" at bounding box center [121, 408] width 189 height 40
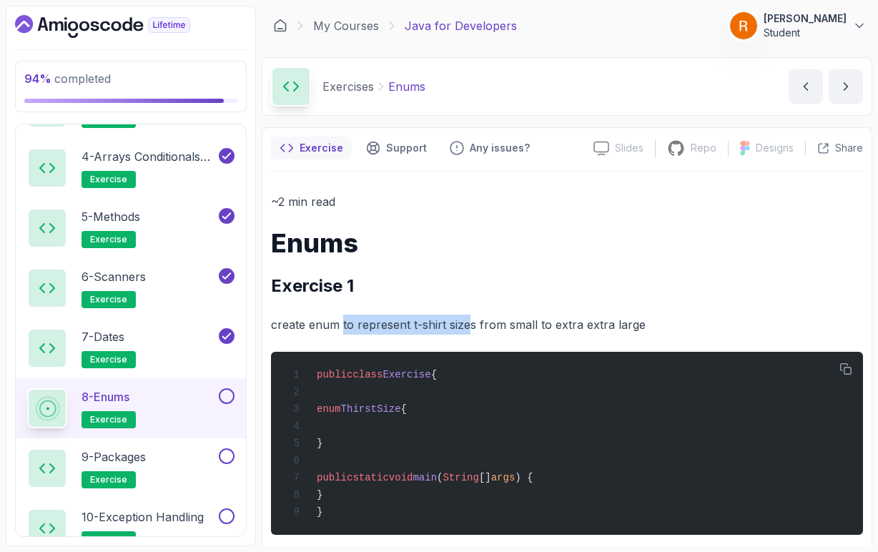
drag, startPoint x: 343, startPoint y: 324, endPoint x: 468, endPoint y: 325, distance: 125.2
click at [469, 325] on p "create enum to represent t-shirt sizes from small to extra extra large" at bounding box center [567, 325] width 592 height 20
click at [625, 330] on p "create enum to represent t-shirt sizes from small to extra extra large" at bounding box center [567, 325] width 592 height 20
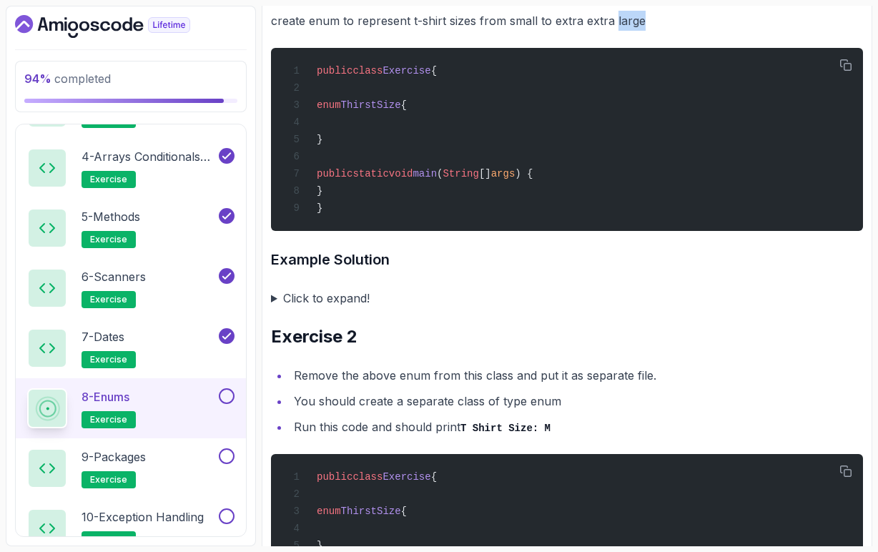
scroll to position [308, 0]
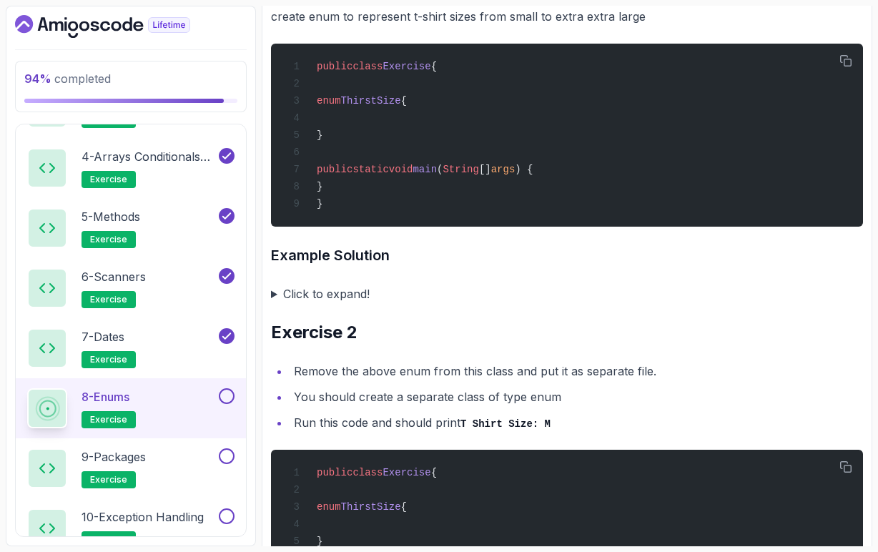
click at [539, 406] on li "You should create a separate class of type enum" at bounding box center [577, 397] width 574 height 20
click at [570, 407] on li "You should create a separate class of type enum" at bounding box center [577, 397] width 574 height 20
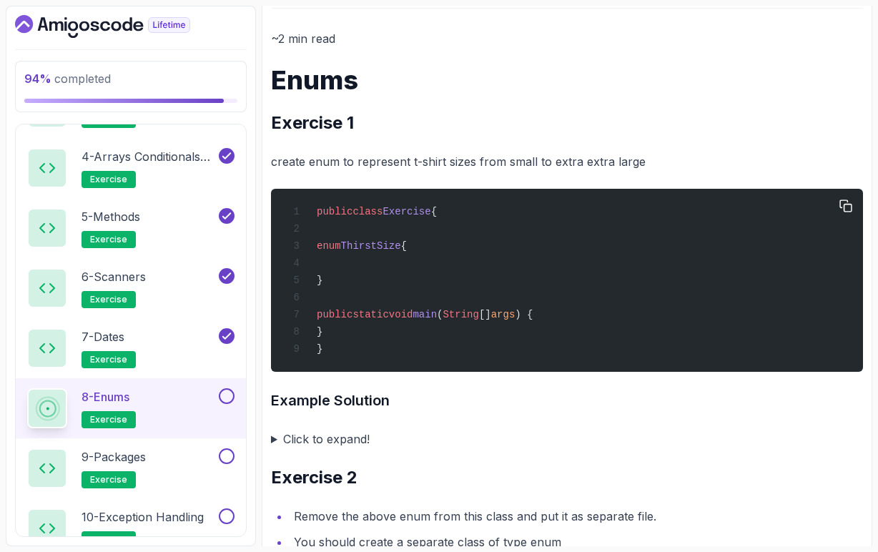
scroll to position [165, 0]
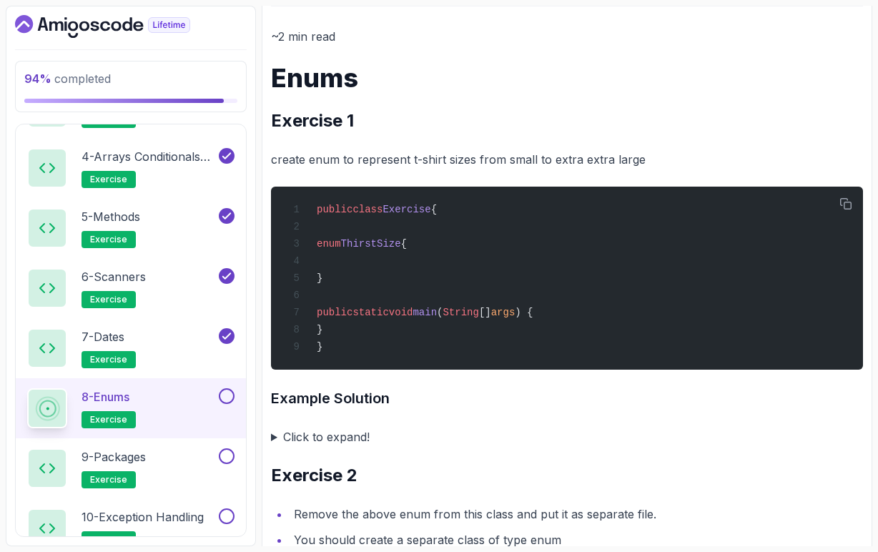
click at [274, 442] on summary "Click to expand!" at bounding box center [567, 437] width 592 height 20
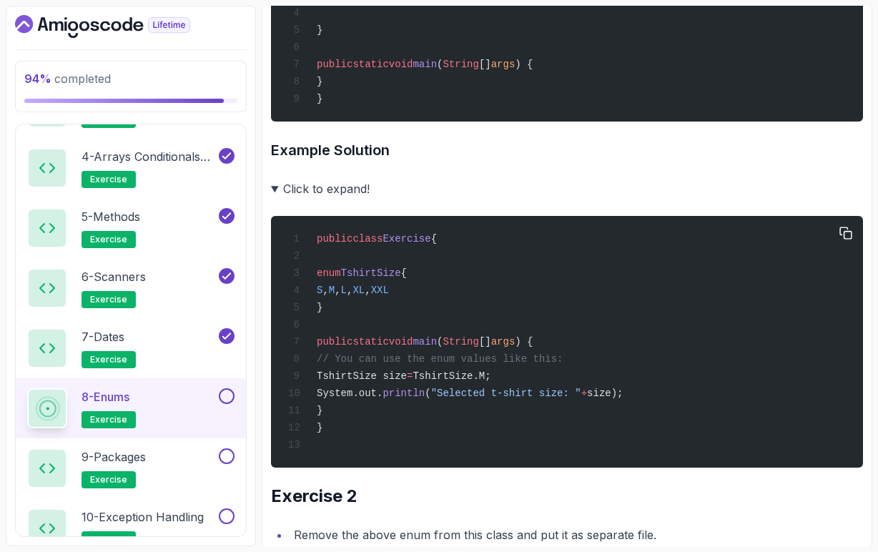
scroll to position [426, 0]
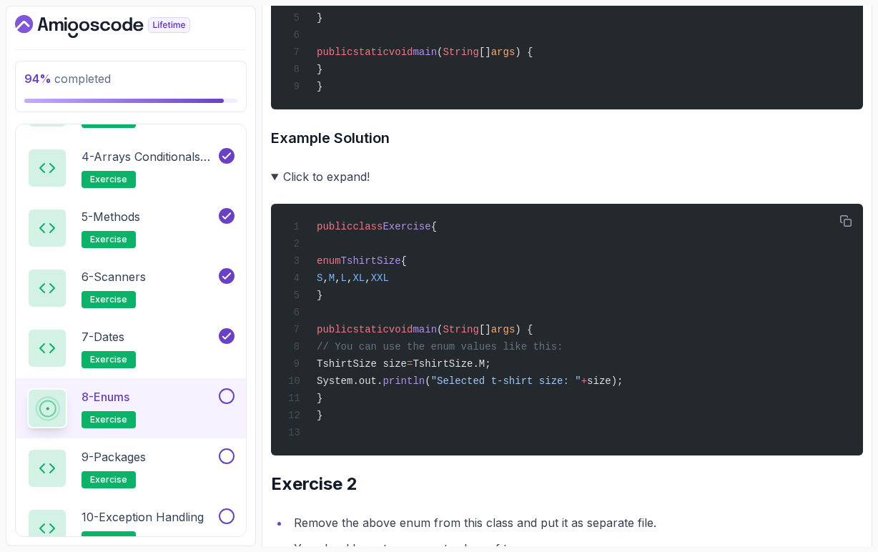
click at [275, 184] on summary "Click to expand!" at bounding box center [567, 177] width 592 height 20
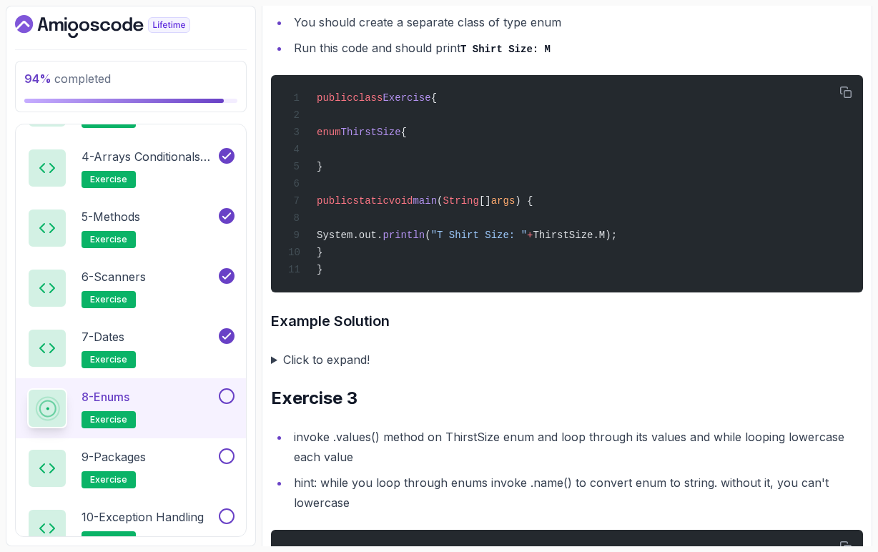
scroll to position [692, 0]
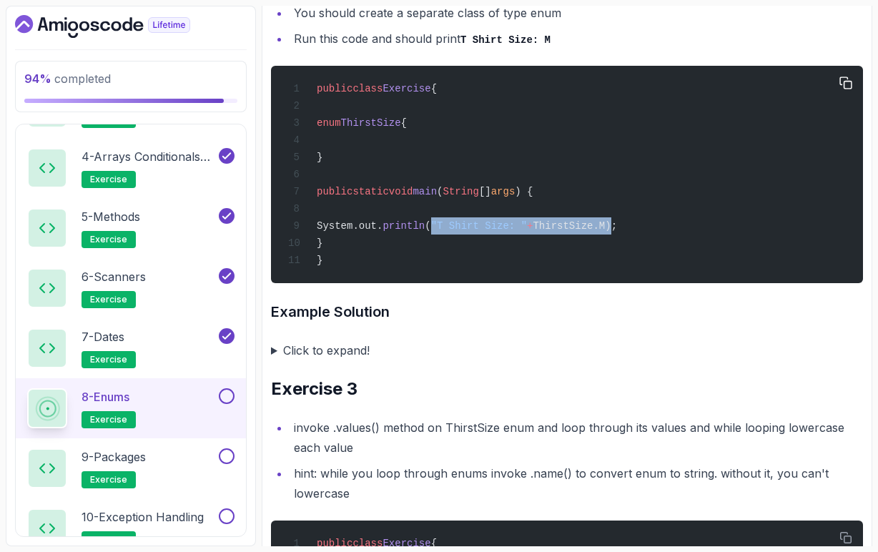
drag, startPoint x: 485, startPoint y: 239, endPoint x: 676, endPoint y: 244, distance: 191.1
click at [676, 244] on div "public class Exercise { enum ThirstSize { } public static void main ( String []…" at bounding box center [567, 174] width 569 height 200
copy span ""T Shirt Size: " + ThirstSize.M"
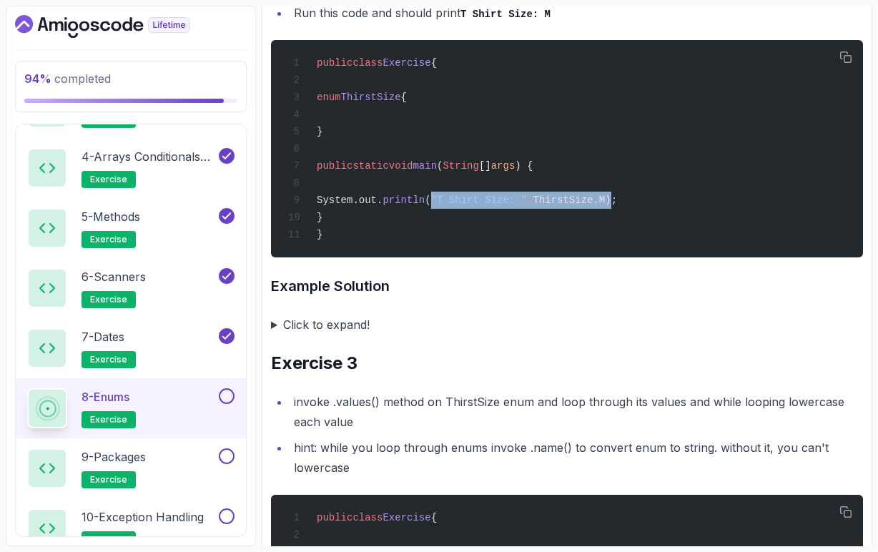
scroll to position [724, 0]
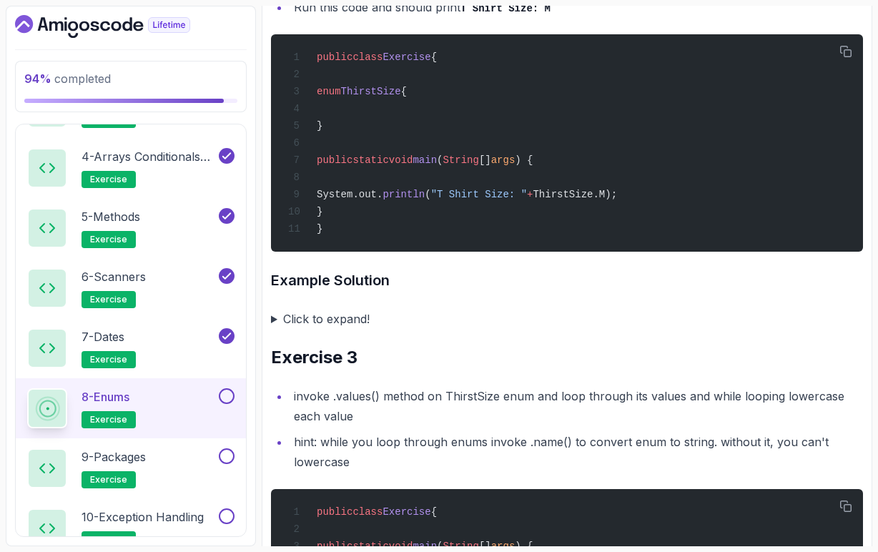
click at [277, 329] on summary "Click to expand!" at bounding box center [567, 319] width 592 height 20
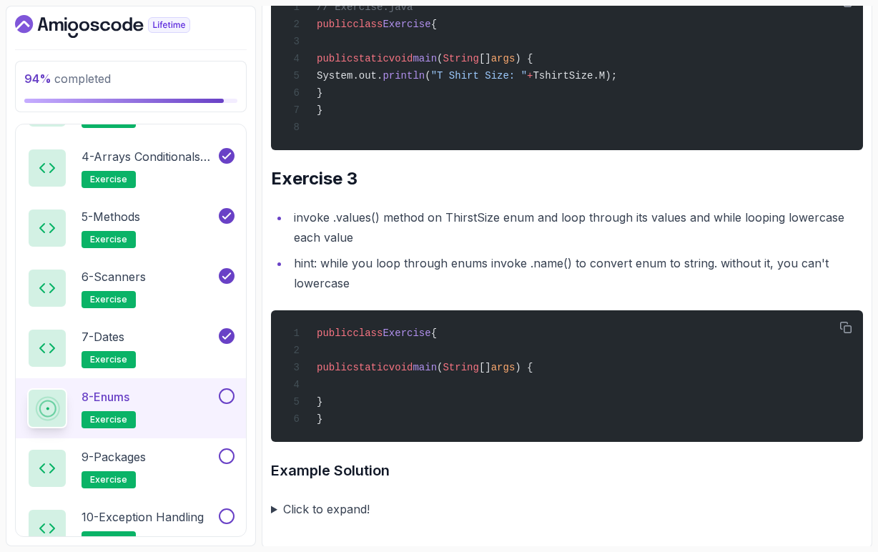
scroll to position [1225, 0]
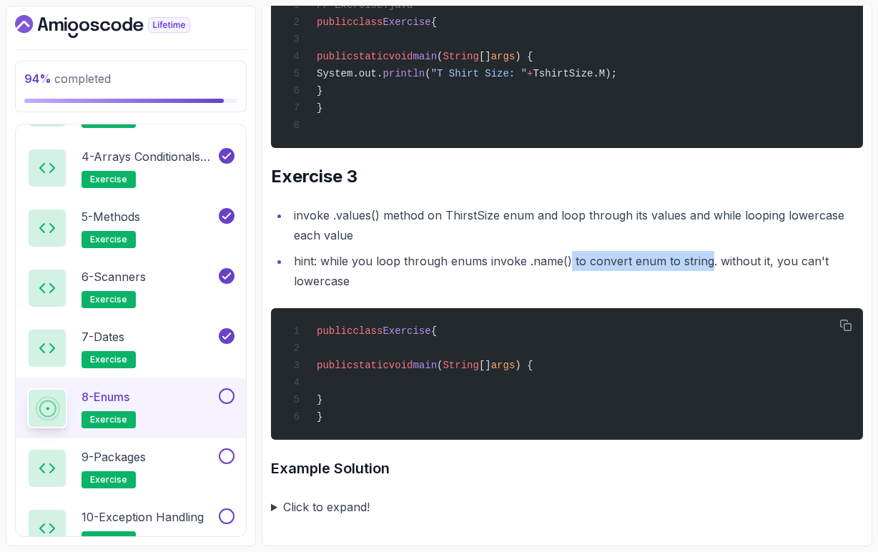
drag, startPoint x: 568, startPoint y: 281, endPoint x: 701, endPoint y: 285, distance: 133.1
click at [702, 284] on li "hint: while you loop through enums invoke .name() to convert enum to string. wi…" at bounding box center [577, 271] width 574 height 40
click at [710, 291] on li "hint: while you loop through enums invoke .name() to convert enum to string. wi…" at bounding box center [577, 271] width 574 height 40
drag, startPoint x: 713, startPoint y: 280, endPoint x: 760, endPoint y: 281, distance: 48.0
click at [761, 281] on li "hint: while you loop through enums invoke .name() to convert enum to string. wi…" at bounding box center [577, 271] width 574 height 40
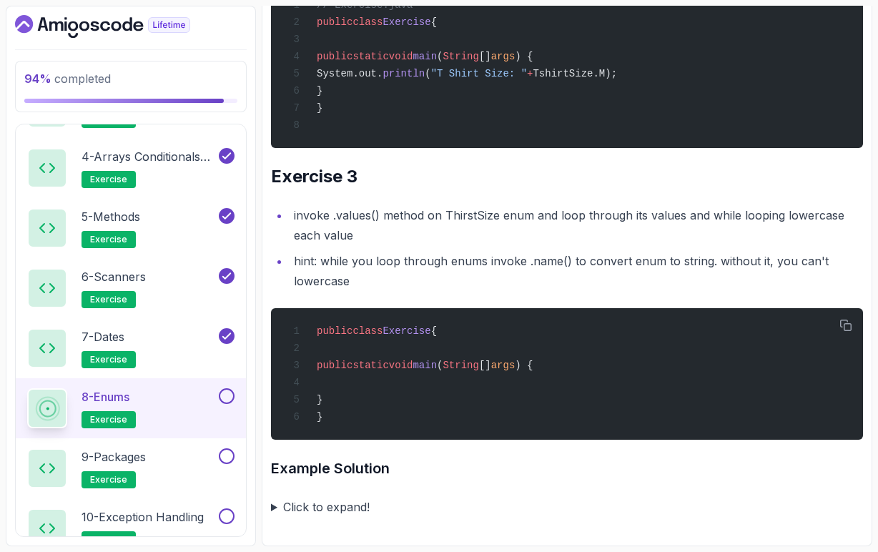
click at [766, 291] on li "hint: while you loop through enums invoke .name() to convert enum to string. wi…" at bounding box center [577, 271] width 574 height 40
click at [230, 399] on button at bounding box center [227, 396] width 16 height 16
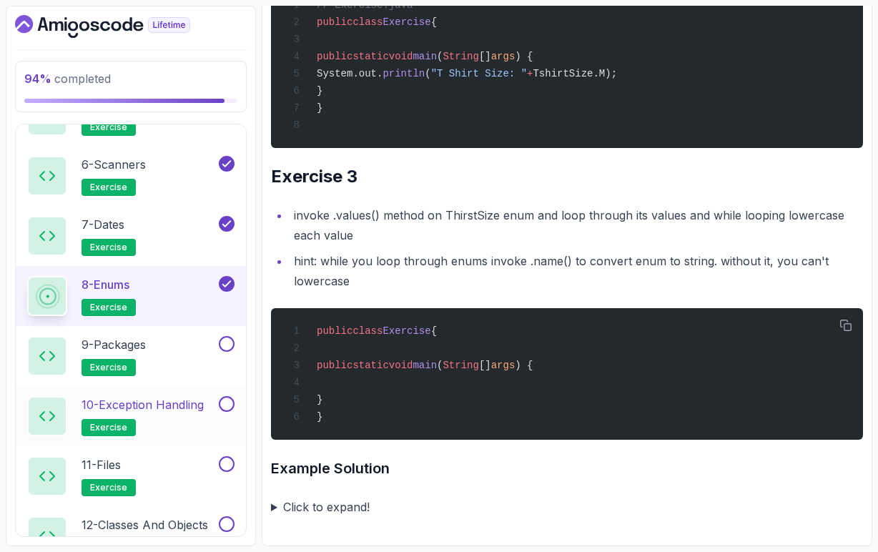
scroll to position [1115, 0]
click at [276, 505] on summary "Click to expand!" at bounding box center [567, 507] width 592 height 20
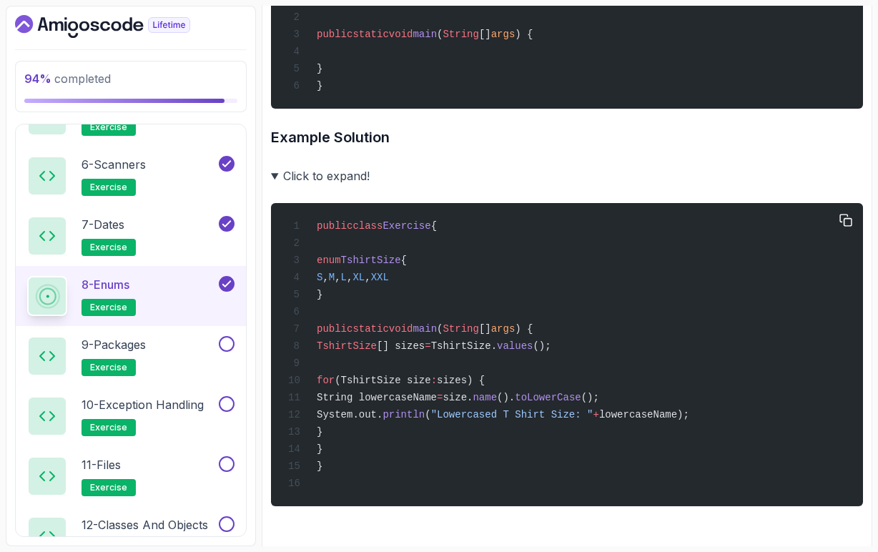
scroll to position [1550, 0]
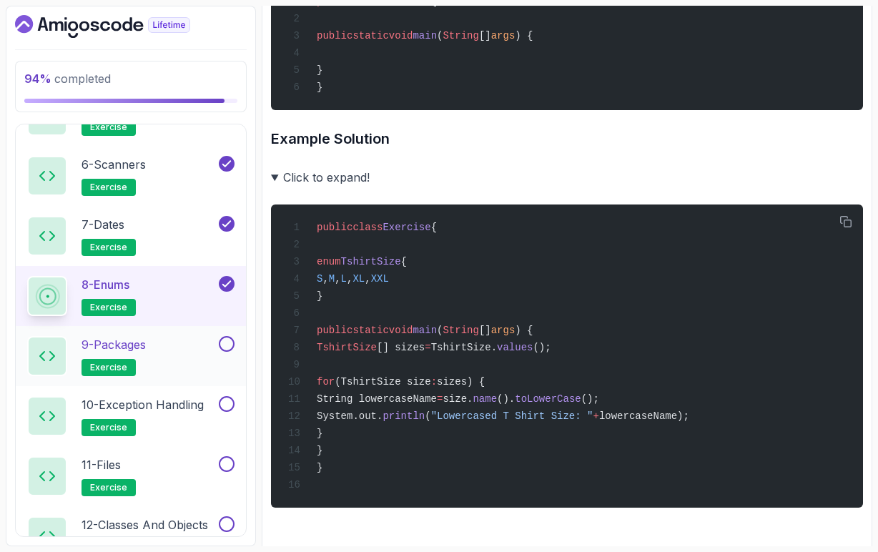
click at [184, 356] on div "9 - Packages exercise" at bounding box center [121, 356] width 189 height 40
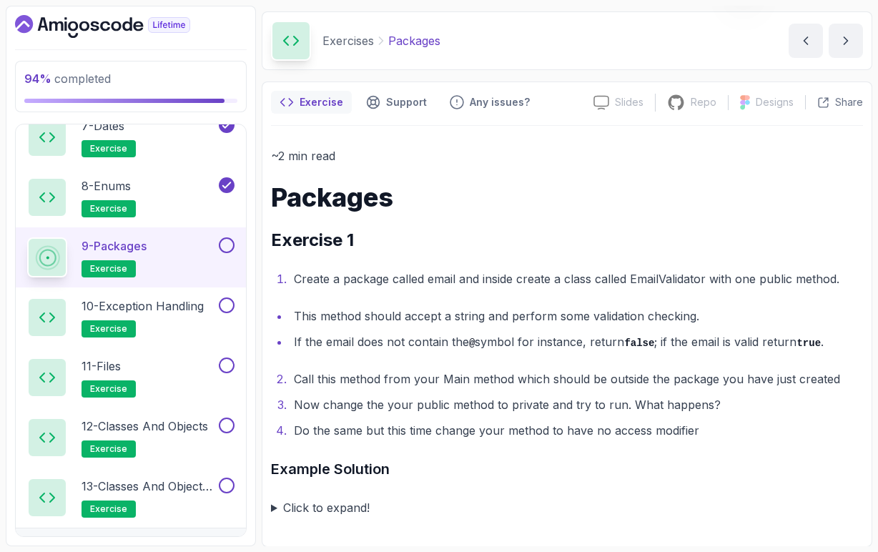
scroll to position [1223, 0]
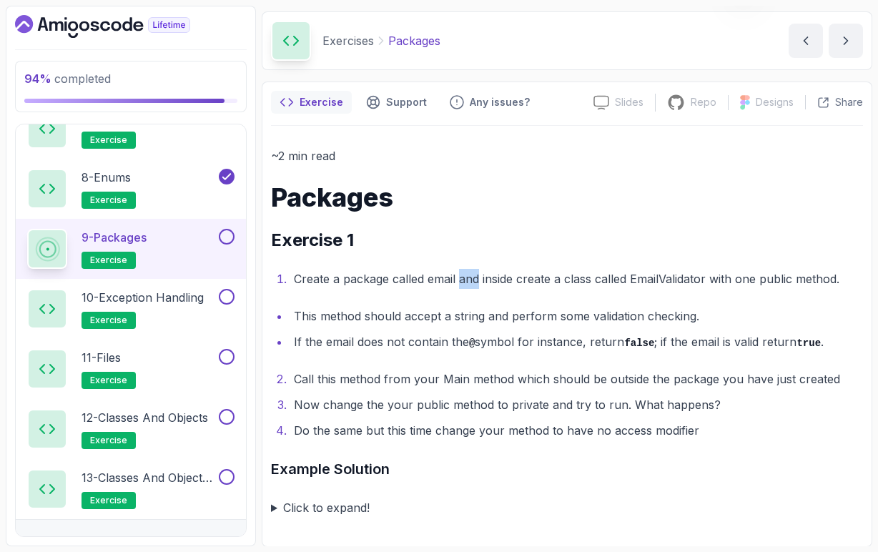
drag, startPoint x: 460, startPoint y: 283, endPoint x: 478, endPoint y: 283, distance: 17.9
click at [478, 283] on li "Create a package called email and inside create a class called EmailValidator w…" at bounding box center [577, 279] width 574 height 20
drag, startPoint x: 483, startPoint y: 283, endPoint x: 702, endPoint y: 284, distance: 218.9
click at [702, 284] on li "Create a package called email and inside create a class called EmailValidator w…" at bounding box center [577, 279] width 574 height 20
drag, startPoint x: 710, startPoint y: 280, endPoint x: 842, endPoint y: 280, distance: 132.3
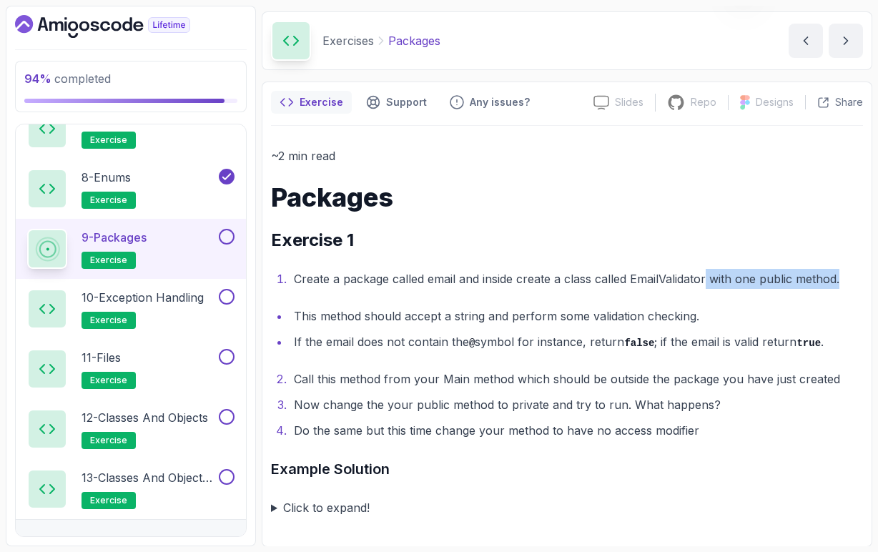
click at [842, 280] on li "Create a package called email and inside create a class called EmailValidator w…" at bounding box center [577, 279] width 574 height 20
click at [817, 293] on div "~2 min read Packages Exercise 1 Create a package called email and inside create…" at bounding box center [567, 332] width 592 height 372
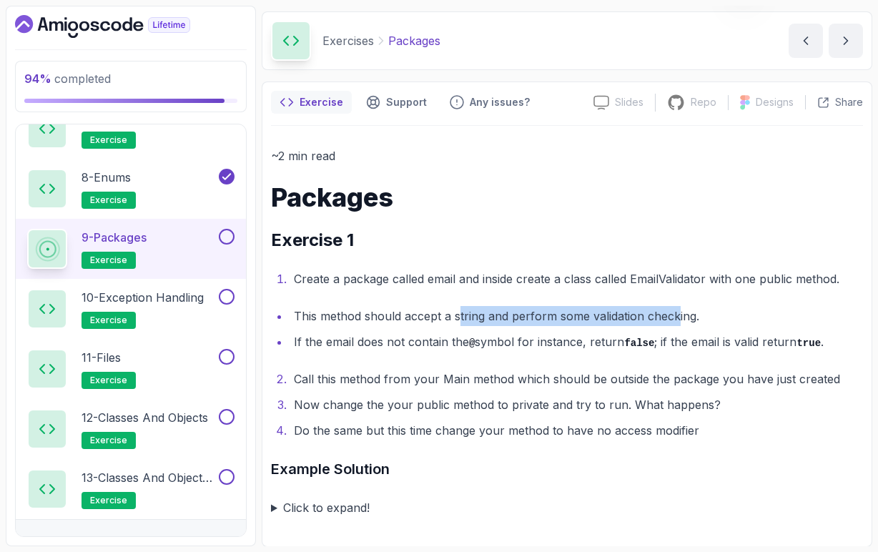
drag, startPoint x: 459, startPoint y: 317, endPoint x: 677, endPoint y: 318, distance: 218.2
click at [677, 318] on li "This method should accept a string and perform some validation checking." at bounding box center [577, 316] width 574 height 20
drag, startPoint x: 471, startPoint y: 343, endPoint x: 587, endPoint y: 345, distance: 116.6
click at [587, 345] on li "If the email does not contain the @ symbol for instance, return false ; if the …" at bounding box center [577, 342] width 574 height 21
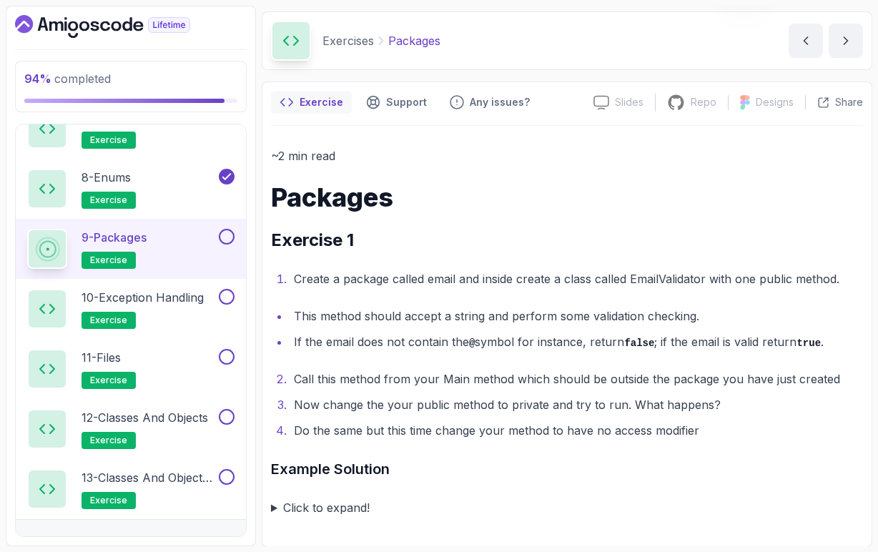
click at [645, 341] on code "false" at bounding box center [640, 343] width 30 height 11
click at [785, 343] on li "If the email does not contain the @ symbol for instance, return false ; if the …" at bounding box center [577, 342] width 574 height 21
click at [814, 344] on code "true" at bounding box center [809, 343] width 24 height 11
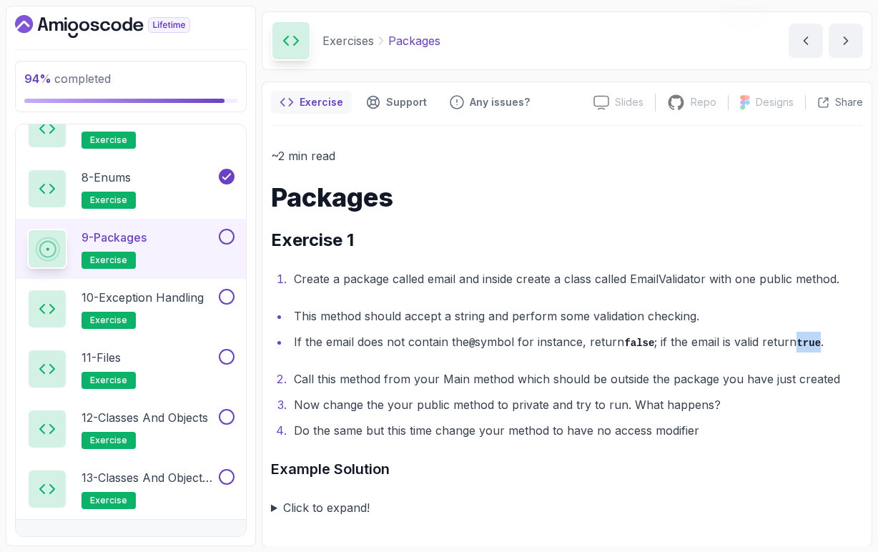
click at [814, 344] on code "true" at bounding box center [809, 343] width 24 height 11
click at [389, 379] on li "Call this method from your Main method which should be outside the package you …" at bounding box center [577, 379] width 574 height 20
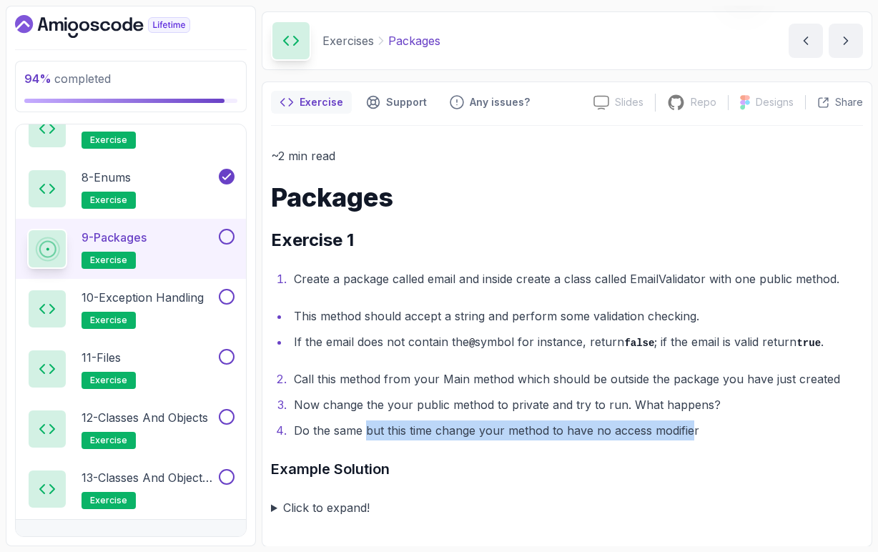
drag, startPoint x: 367, startPoint y: 429, endPoint x: 692, endPoint y: 431, distance: 325.5
click at [692, 431] on li "Do the same but this time change your method to have no access modifier" at bounding box center [577, 431] width 574 height 20
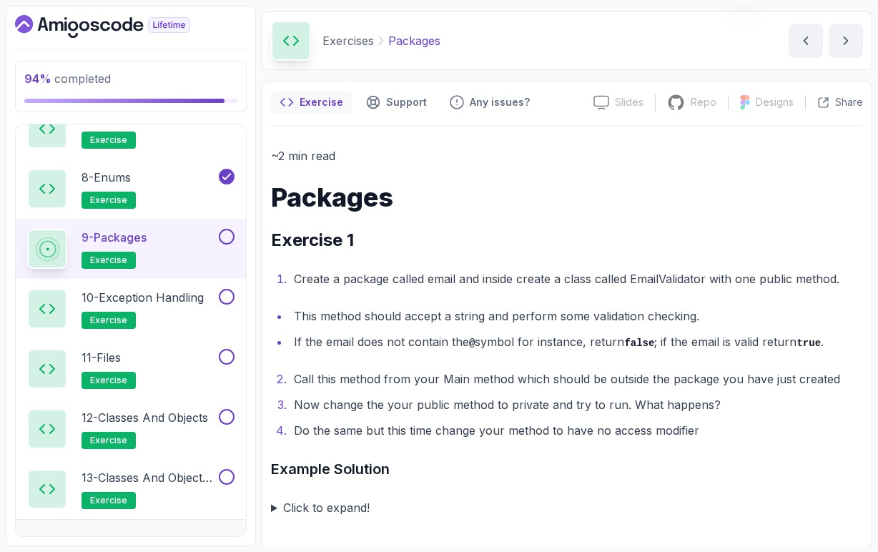
click at [274, 508] on summary "Click to expand!" at bounding box center [567, 508] width 592 height 20
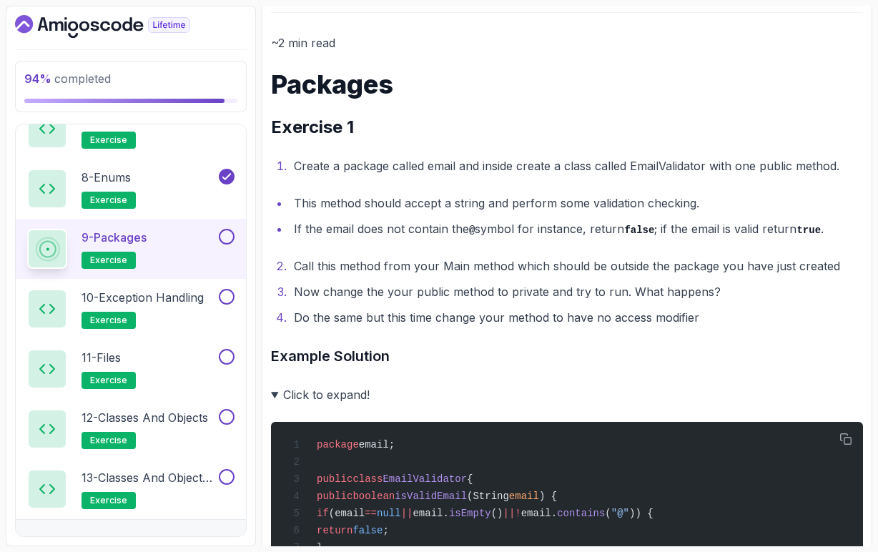
scroll to position [162, 0]
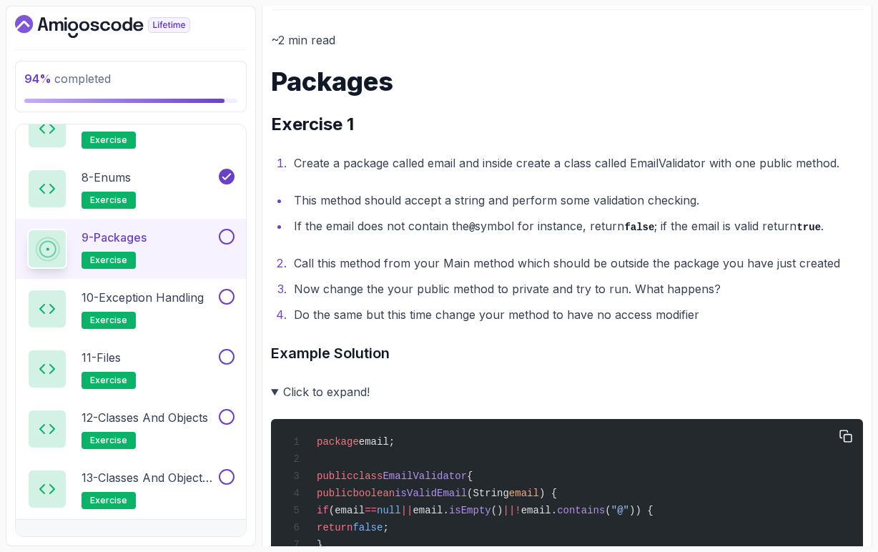
click at [385, 445] on span "email;" at bounding box center [377, 441] width 36 height 11
click at [423, 481] on span "EmailValidator" at bounding box center [425, 476] width 84 height 11
click at [449, 499] on span "isValidEmail" at bounding box center [431, 493] width 72 height 11
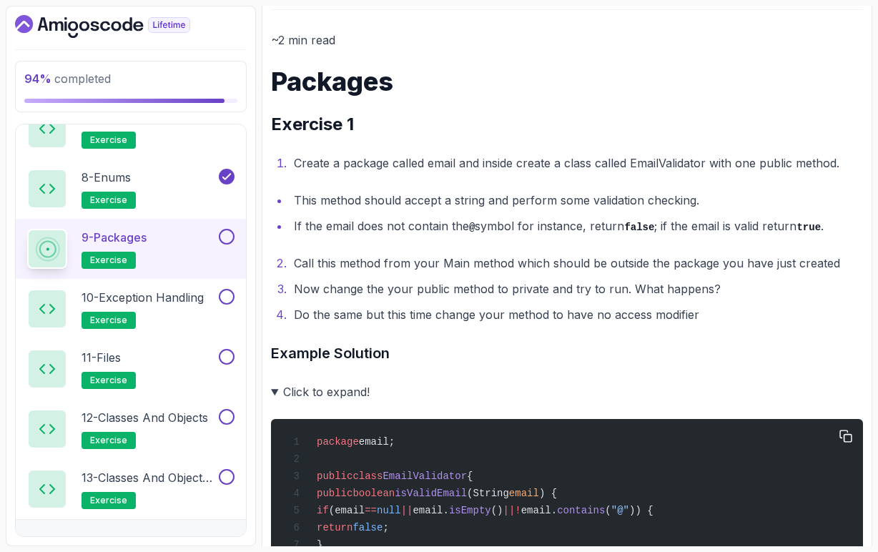
click at [449, 499] on span "isValidEmail" at bounding box center [431, 493] width 72 height 11
click at [539, 491] on span "email" at bounding box center [524, 493] width 30 height 11
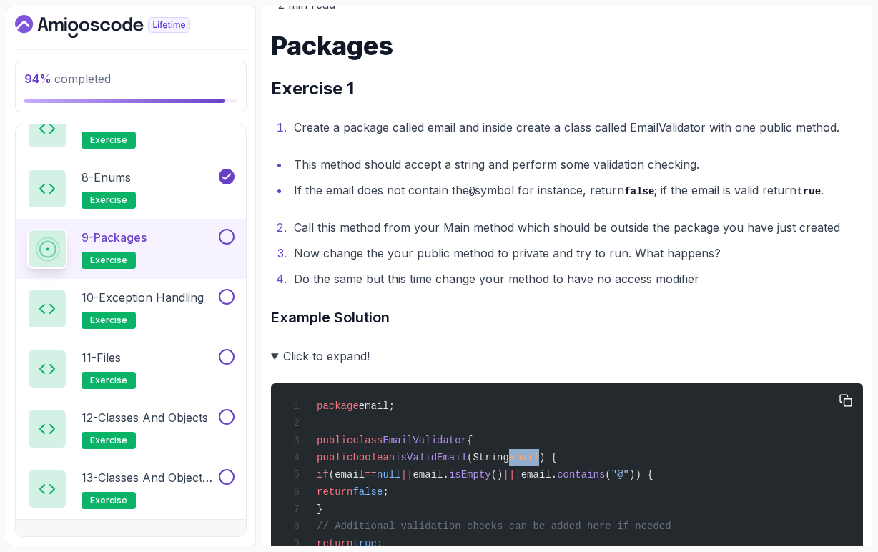
scroll to position [198, 0]
drag, startPoint x: 391, startPoint y: 479, endPoint x: 595, endPoint y: 479, distance: 203.9
click at [595, 479] on span "if (email == null || email. isEmpty () || ! email. contains ( "@" )) {" at bounding box center [471, 474] width 366 height 11
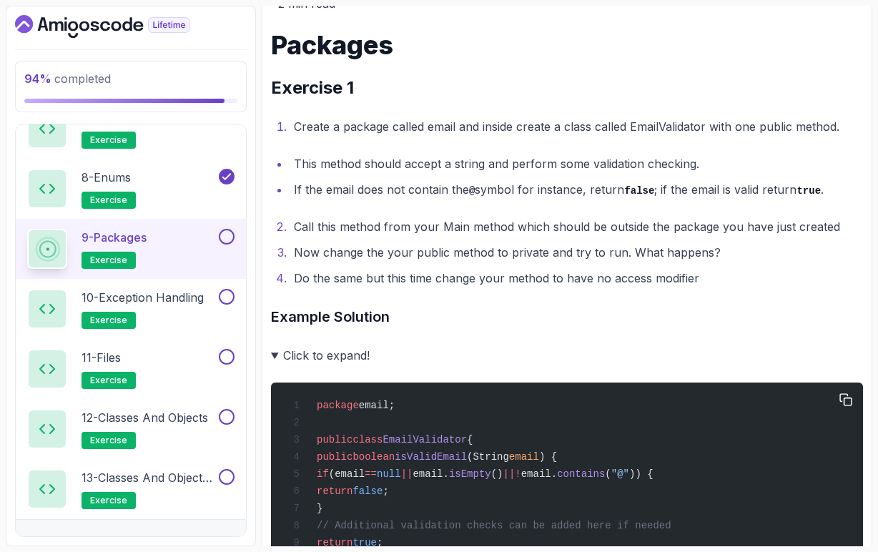
click at [605, 478] on span "contains" at bounding box center [581, 474] width 48 height 11
click at [677, 489] on div "package email; public class EmailValidator { public boolean isValidEmail (Strin…" at bounding box center [567, 491] width 569 height 200
click at [383, 496] on span "false" at bounding box center [368, 491] width 30 height 11
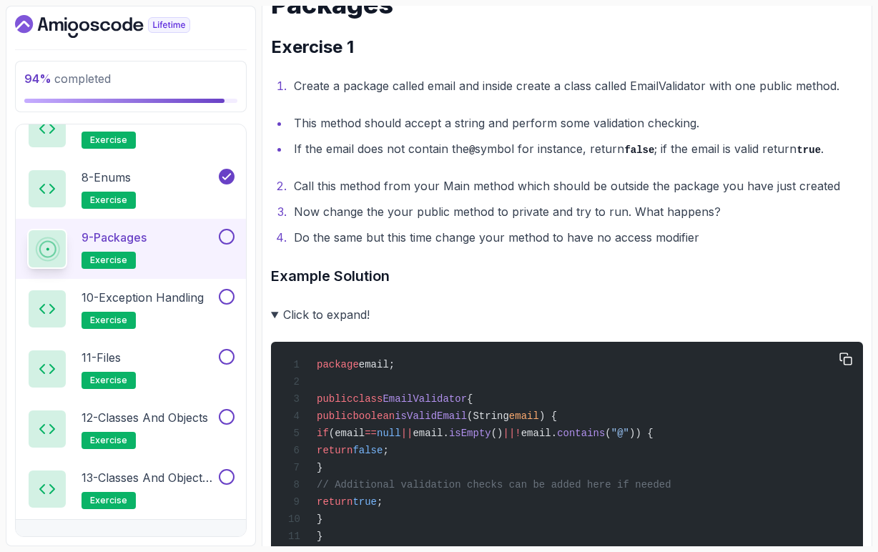
scroll to position [240, 0]
click at [476, 451] on div "package email; public class EmailValidator { public boolean isValidEmail (Strin…" at bounding box center [567, 450] width 569 height 200
click at [377, 506] on span "true" at bounding box center [365, 501] width 24 height 11
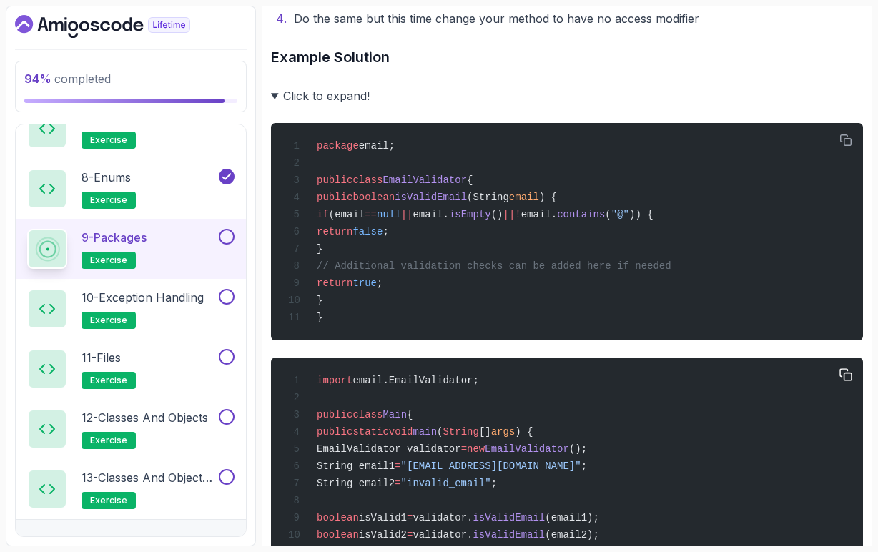
scroll to position [461, 0]
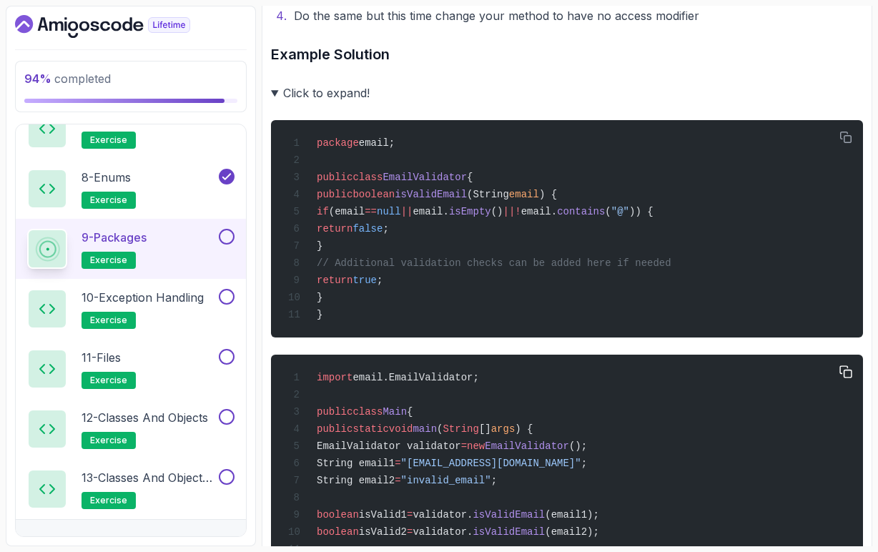
click at [434, 383] on span "email.EmailValidator;" at bounding box center [416, 377] width 126 height 11
click at [434, 405] on div "import email.EmailValidator; public class Main { public static void main ( Stri…" at bounding box center [567, 497] width 569 height 269
click at [434, 383] on span "email.EmailValidator;" at bounding box center [416, 377] width 126 height 11
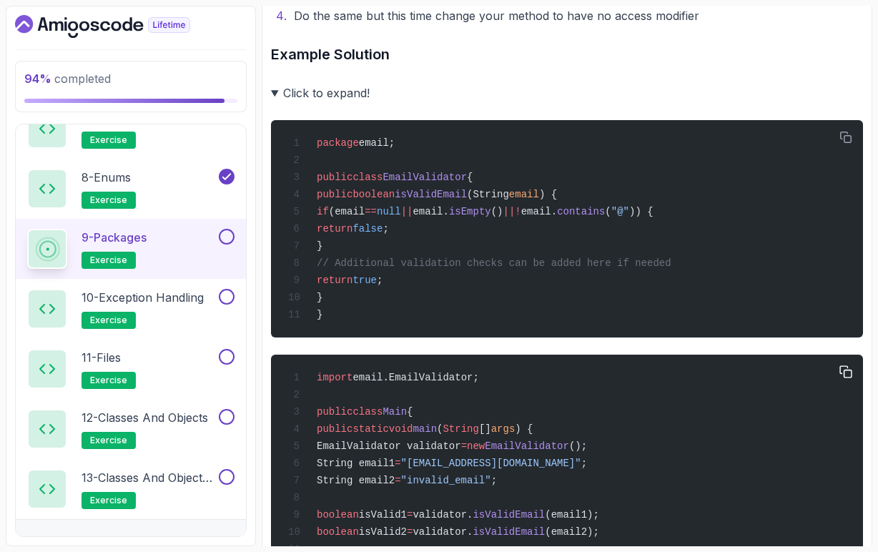
click at [436, 401] on div "import email.EmailValidator; public class Main { public static void main ( Stri…" at bounding box center [567, 497] width 569 height 269
click at [407, 418] on span "Main" at bounding box center [395, 411] width 24 height 11
click at [444, 427] on div "import email.EmailValidator; public class Main { public static void main ( Stri…" at bounding box center [567, 497] width 569 height 269
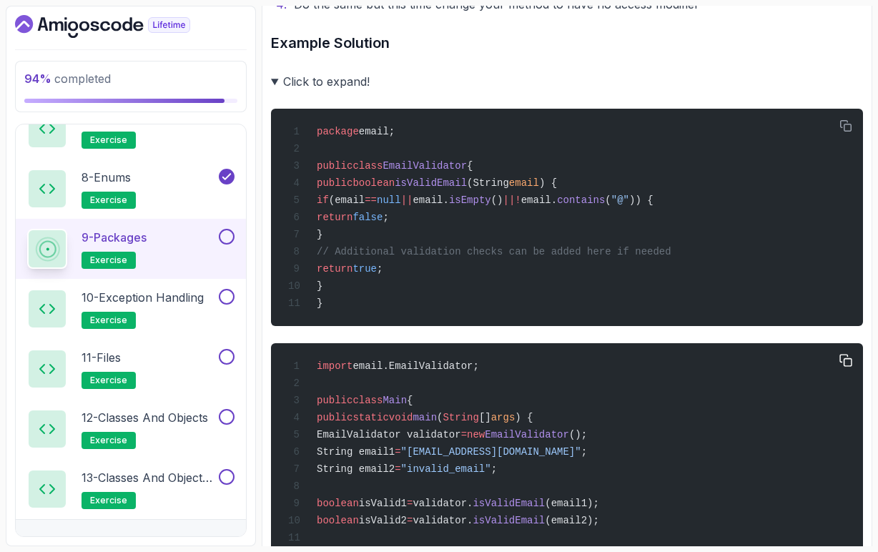
scroll to position [490, 0]
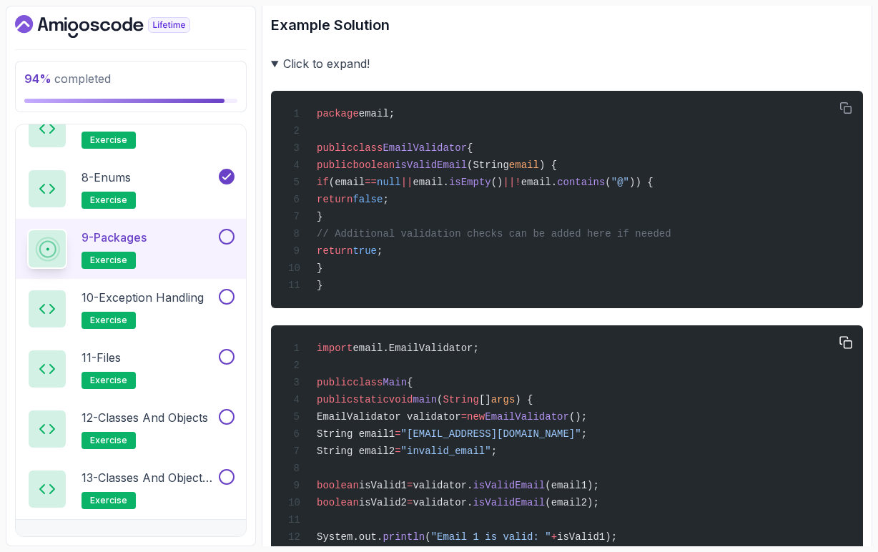
click at [569, 423] on span "EmailValidator" at bounding box center [527, 416] width 84 height 11
drag, startPoint x: 415, startPoint y: 446, endPoint x: 593, endPoint y: 463, distance: 178.9
click at [593, 463] on div "import email.EmailValidator; public class Main { public static void main ( Stri…" at bounding box center [567, 468] width 569 height 269
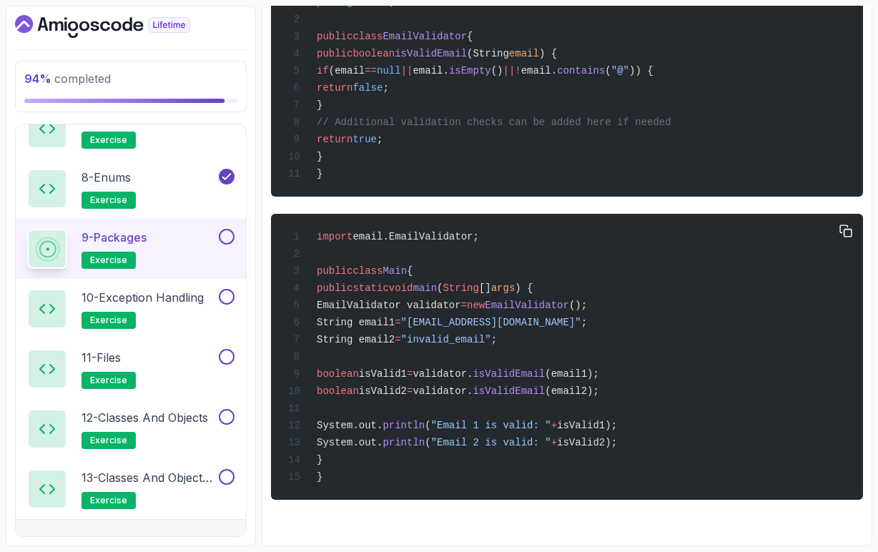
scroll to position [0, 0]
click at [232, 239] on button at bounding box center [227, 237] width 16 height 16
click at [191, 300] on p "10 - Exception Handling" at bounding box center [143, 297] width 122 height 17
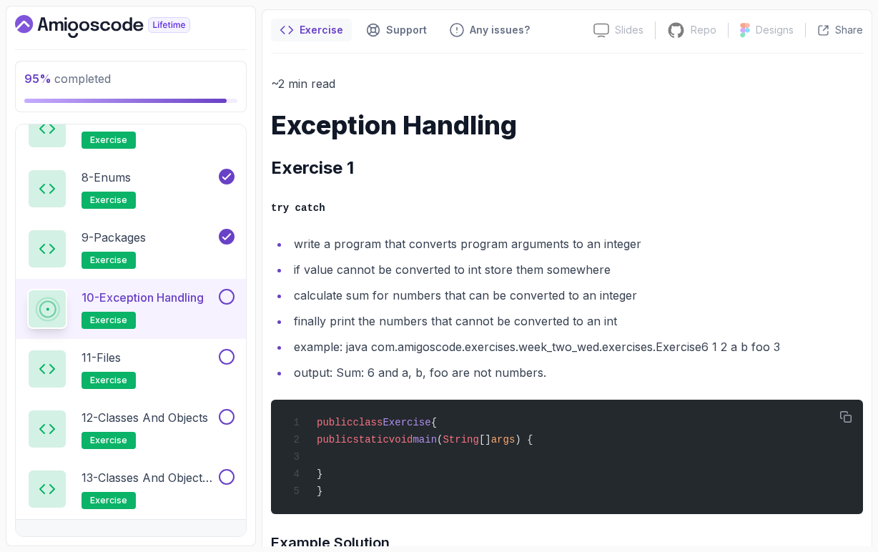
scroll to position [123, 0]
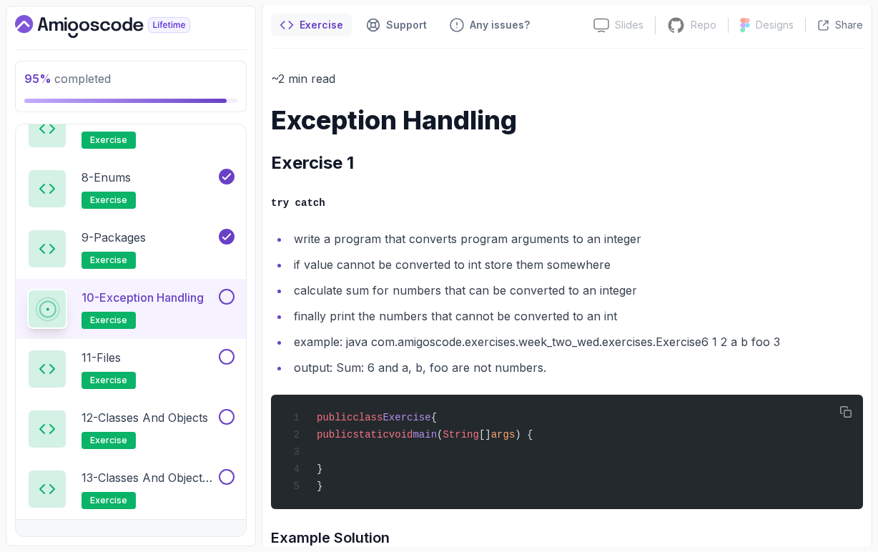
click at [608, 239] on li "write a program that converts program arguments to an integer" at bounding box center [577, 239] width 574 height 20
click at [613, 252] on ul "write a program that converts program arguments to an integer if value cannot b…" at bounding box center [567, 303] width 592 height 149
click at [611, 242] on li "write a program that converts program arguments to an integer" at bounding box center [577, 239] width 574 height 20
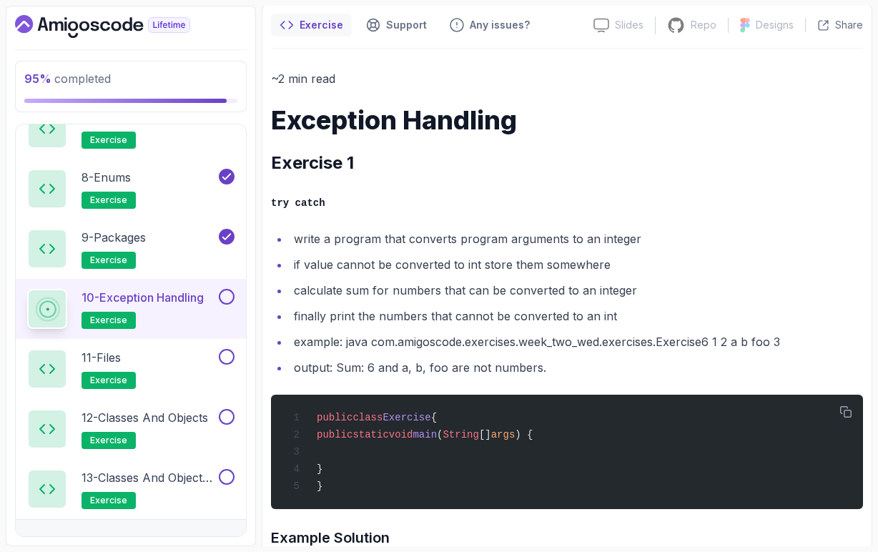
click at [612, 249] on ul "write a program that converts program arguments to an integer if value cannot b…" at bounding box center [567, 303] width 592 height 149
click at [461, 316] on li "finally print the numbers that cannot be converted to an int" at bounding box center [577, 316] width 574 height 20
click at [525, 315] on li "finally print the numbers that cannot be converted to an int" at bounding box center [577, 316] width 574 height 20
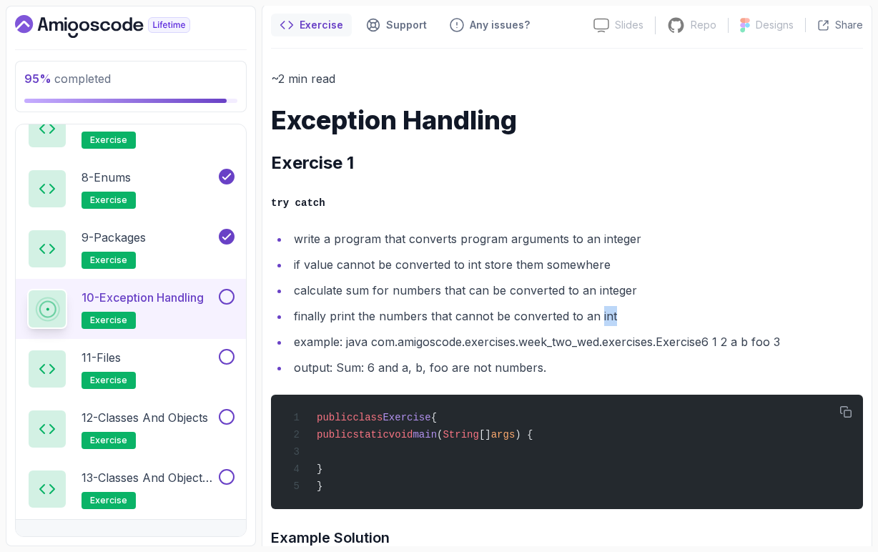
drag, startPoint x: 597, startPoint y: 316, endPoint x: 611, endPoint y: 318, distance: 13.7
click at [611, 318] on li "finally print the numbers that cannot be converted to an int" at bounding box center [577, 316] width 574 height 20
click at [625, 317] on li "finally print the numbers that cannot be converted to an int" at bounding box center [577, 316] width 574 height 20
drag, startPoint x: 717, startPoint y: 343, endPoint x: 721, endPoint y: 349, distance: 7.7
click at [721, 349] on li "example: java com.amigoscode.exercises.week_two_wed.exercises.Exercise6 1 2 a b…" at bounding box center [577, 342] width 574 height 20
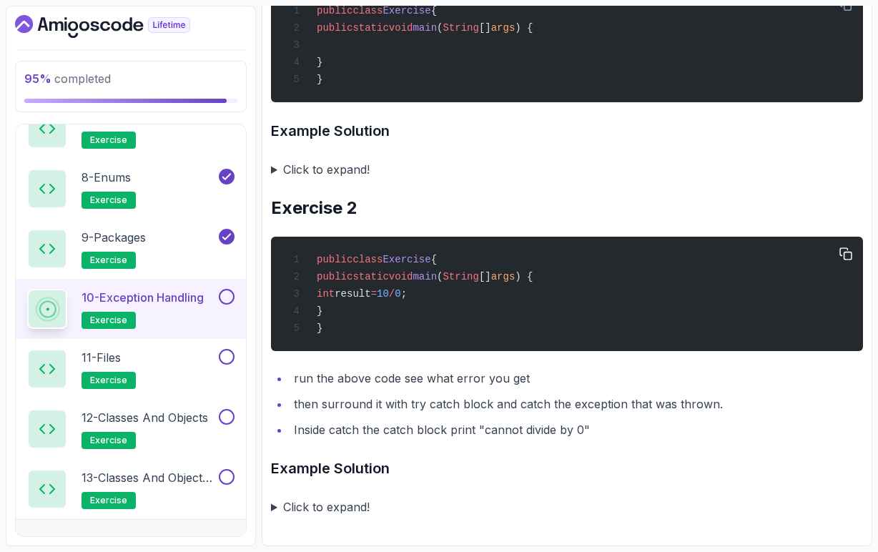
scroll to position [0, 0]
drag, startPoint x: 672, startPoint y: 407, endPoint x: 715, endPoint y: 408, distance: 42.9
click at [715, 408] on li "then surround it with try catch block and catch the exception that was thrown." at bounding box center [577, 404] width 574 height 20
click at [715, 407] on li "then surround it with try catch block and catch the exception that was thrown." at bounding box center [577, 404] width 574 height 20
drag, startPoint x: 448, startPoint y: 433, endPoint x: 587, endPoint y: 429, distance: 139.5
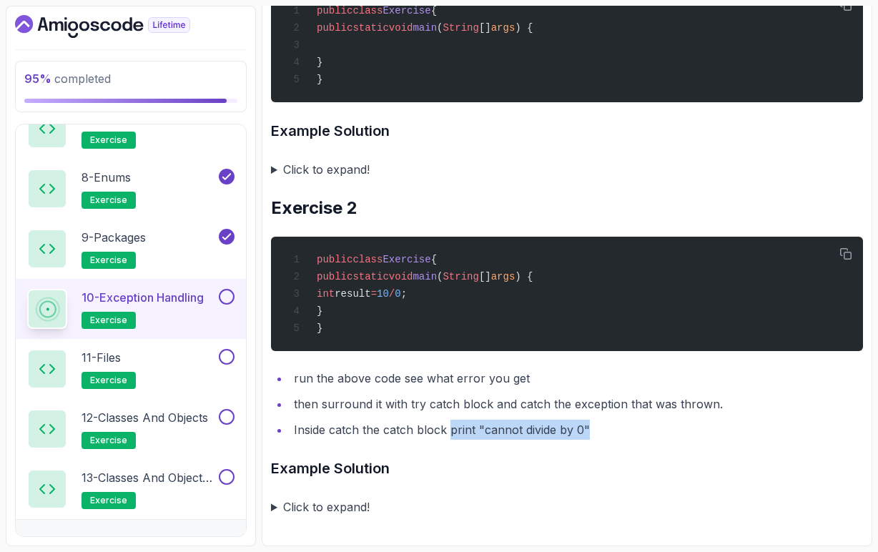
click at [587, 429] on li "Inside catch the catch block print "cannot divide by 0"" at bounding box center [577, 430] width 574 height 20
click at [275, 165] on summary "Click to expand!" at bounding box center [567, 170] width 592 height 20
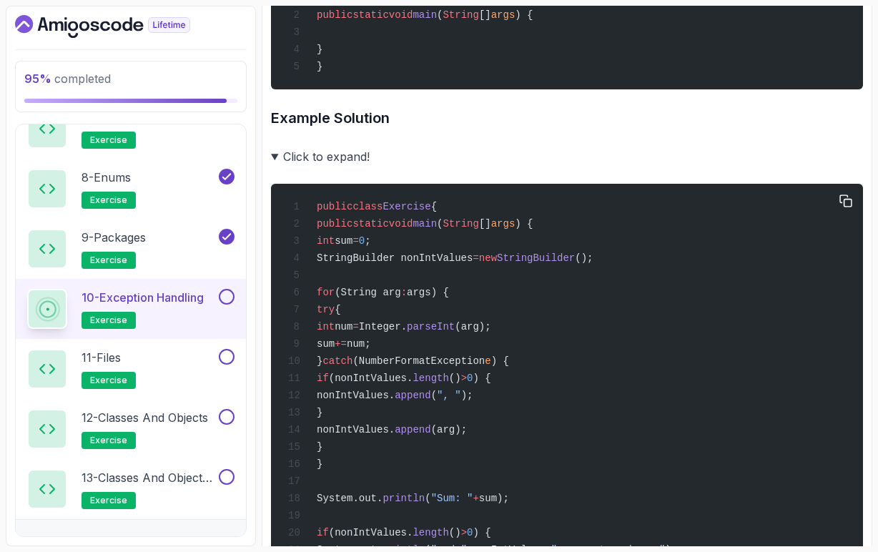
scroll to position [544, 0]
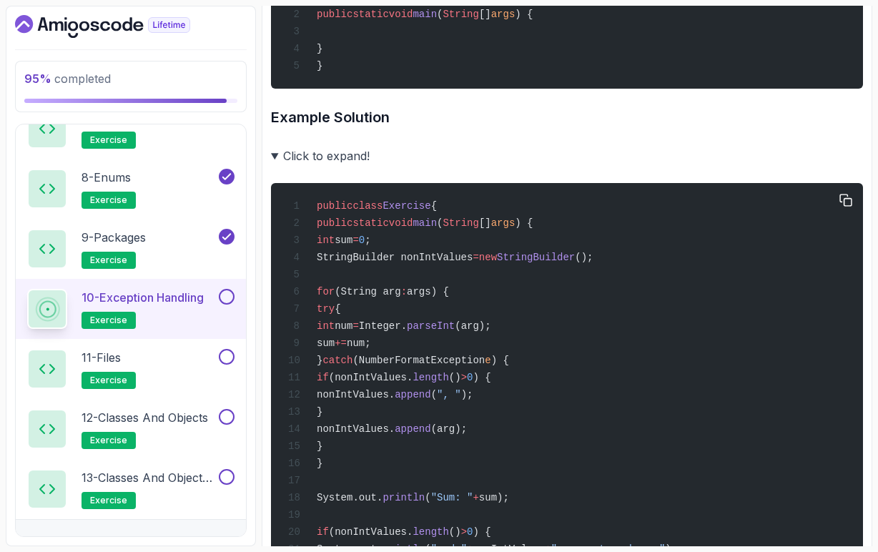
click at [473, 263] on span "StringBuilder nonIntValues" at bounding box center [395, 257] width 156 height 11
click at [487, 275] on div "public class Exercise { public static void main ( String [] args ) { int sum = …" at bounding box center [567, 404] width 569 height 424
drag, startPoint x: 549, startPoint y: 267, endPoint x: 672, endPoint y: 263, distance: 122.4
click at [672, 263] on div "public class Exercise { public static void main ( String [] args ) { int sum = …" at bounding box center [567, 404] width 569 height 424
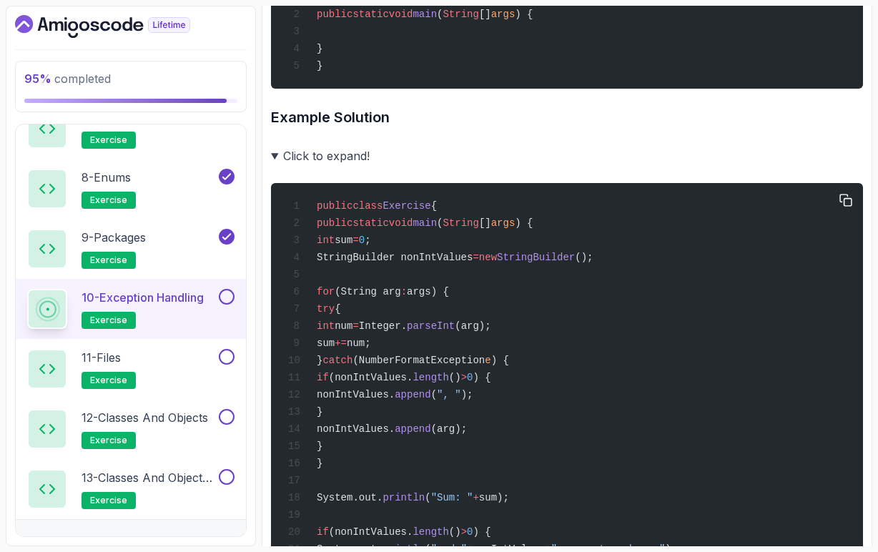
click at [671, 285] on div "public class Exercise { public static void main ( String [] args ) { int sum = …" at bounding box center [567, 404] width 569 height 424
click at [449, 298] on span "args) {" at bounding box center [428, 291] width 42 height 11
click at [455, 332] on span "parseInt" at bounding box center [431, 325] width 48 height 11
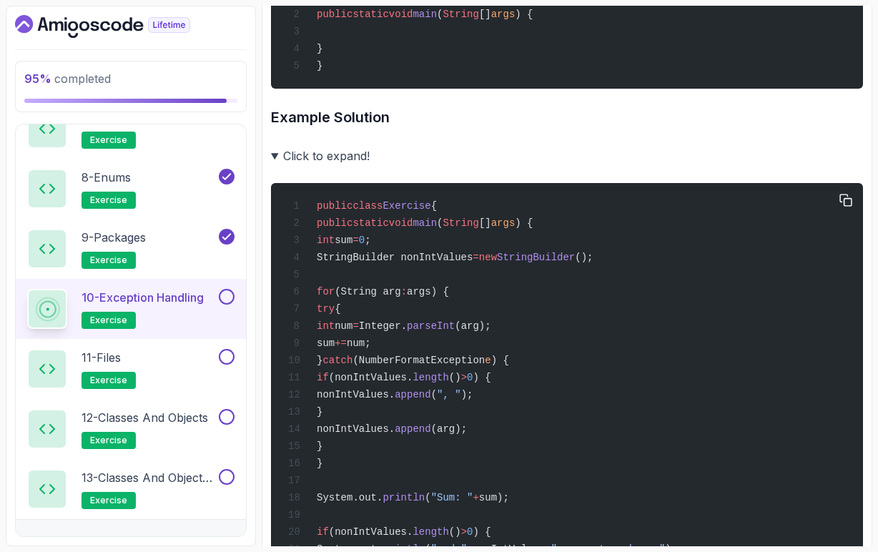
click at [474, 366] on span "(NumberFormatException" at bounding box center [419, 360] width 132 height 11
click at [413, 383] on span "(nonIntValues." at bounding box center [371, 377] width 84 height 11
click at [449, 383] on span "length" at bounding box center [431, 377] width 36 height 11
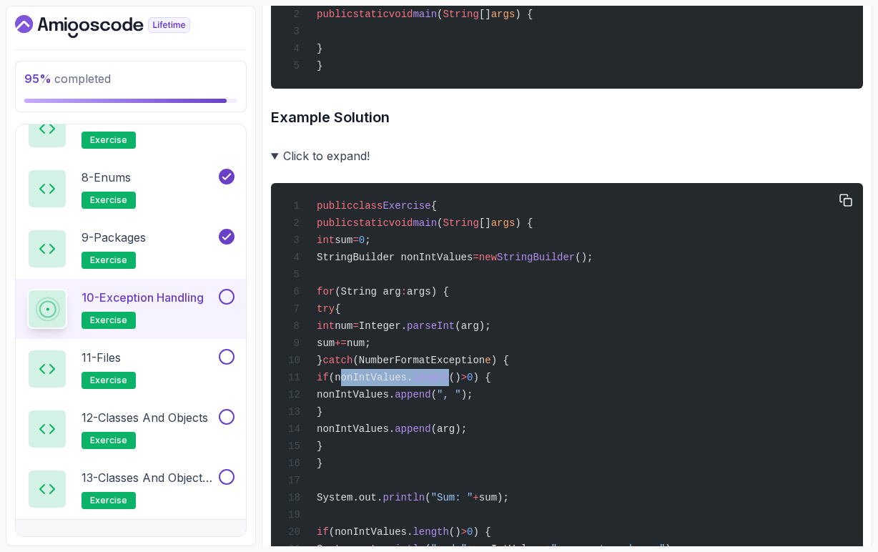
click at [449, 383] on span "length" at bounding box center [431, 377] width 36 height 11
click at [491, 383] on span ") {" at bounding box center [482, 377] width 18 height 11
drag, startPoint x: 609, startPoint y: 389, endPoint x: 610, endPoint y: 401, distance: 11.5
click at [610, 401] on div "public class Exercise { public static void main ( String [] args ) { int sum = …" at bounding box center [567, 404] width 569 height 424
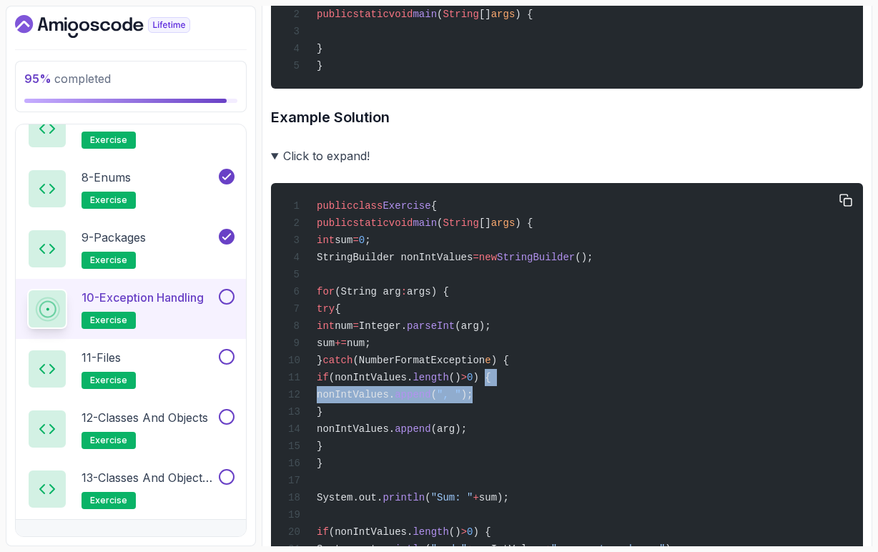
click at [610, 401] on div "public class Exercise { public static void main ( String [] args ) { int sum = …" at bounding box center [567, 404] width 569 height 424
click at [431, 435] on span "append" at bounding box center [413, 429] width 36 height 11
click at [467, 435] on span "(arg);" at bounding box center [449, 429] width 36 height 11
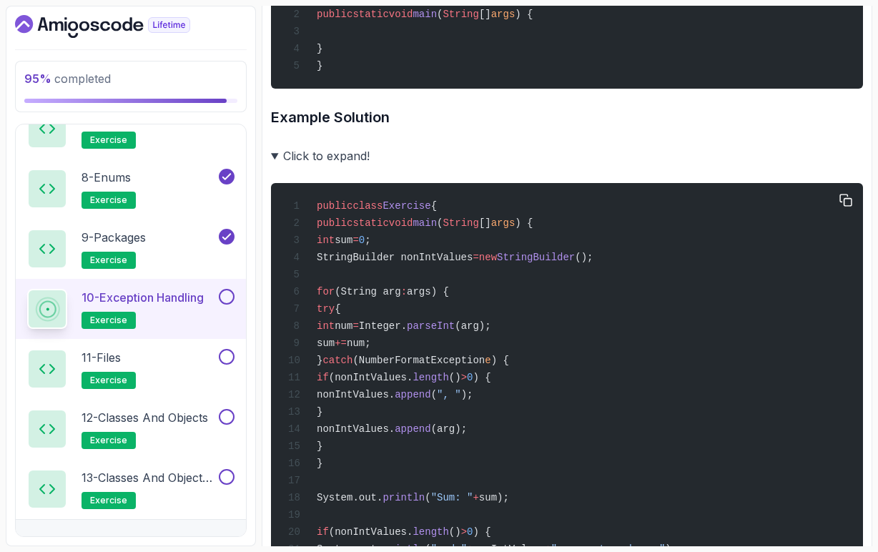
click at [574, 447] on div "public class Exercise { public static void main ( String [] args ) { int sum = …" at bounding box center [567, 404] width 569 height 424
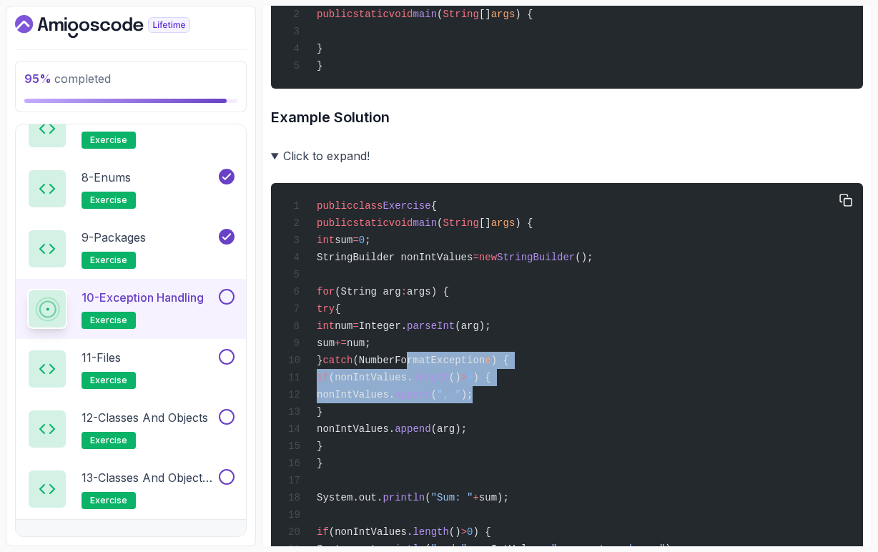
drag, startPoint x: 607, startPoint y: 410, endPoint x: 487, endPoint y: 364, distance: 128.6
click at [487, 364] on div "public class Exercise { public static void main ( String [] args ) { int sum = …" at bounding box center [567, 404] width 569 height 424
click at [485, 364] on span "(NumberFormatException" at bounding box center [419, 360] width 132 height 11
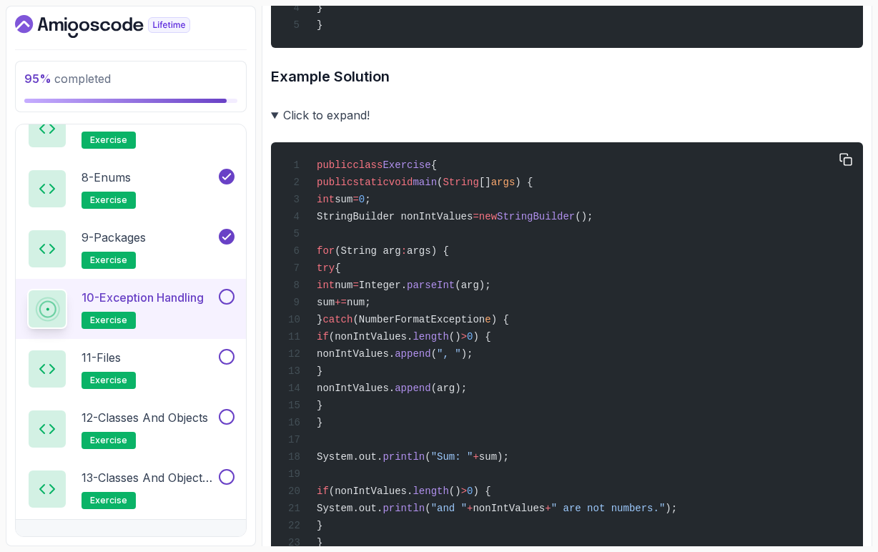
scroll to position [586, 0]
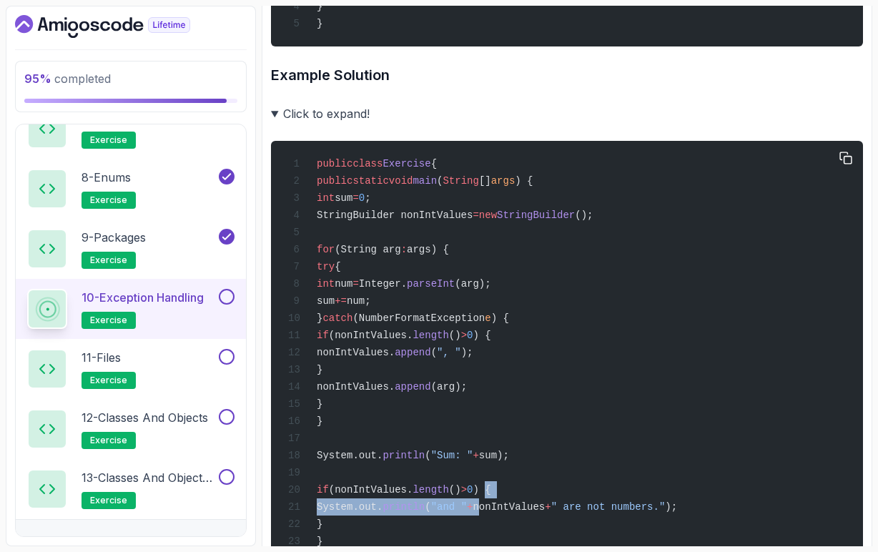
drag, startPoint x: 560, startPoint y: 509, endPoint x: 567, endPoint y: 524, distance: 16.6
click at [567, 524] on code "public class Exercise { public static void main ( String [] args ) { int sum = …" at bounding box center [482, 361] width 389 height 406
click at [509, 461] on span "sum);" at bounding box center [494, 455] width 30 height 11
drag, startPoint x: 566, startPoint y: 527, endPoint x: 639, endPoint y: 530, distance: 73.0
click at [545, 513] on span "nonIntValues" at bounding box center [509, 506] width 72 height 11
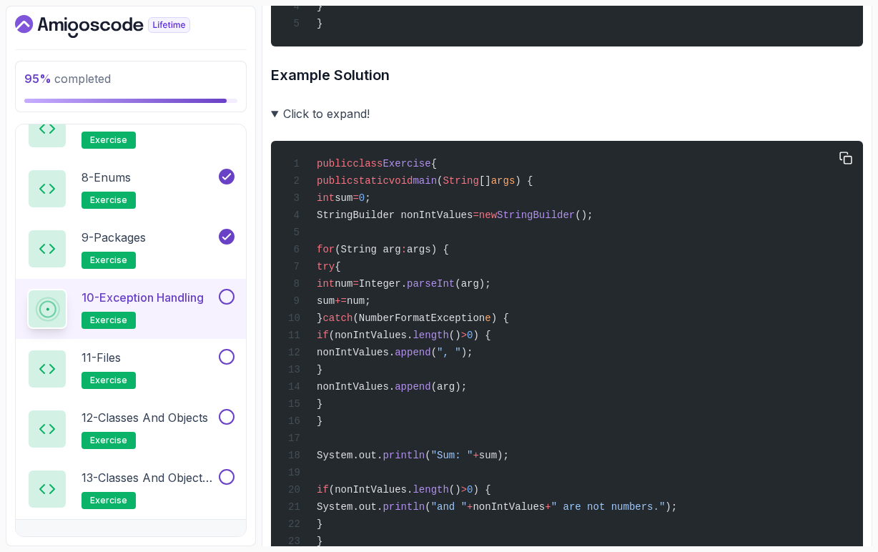
click at [473, 221] on span "StringBuilder nonIntValues" at bounding box center [395, 215] width 156 height 11
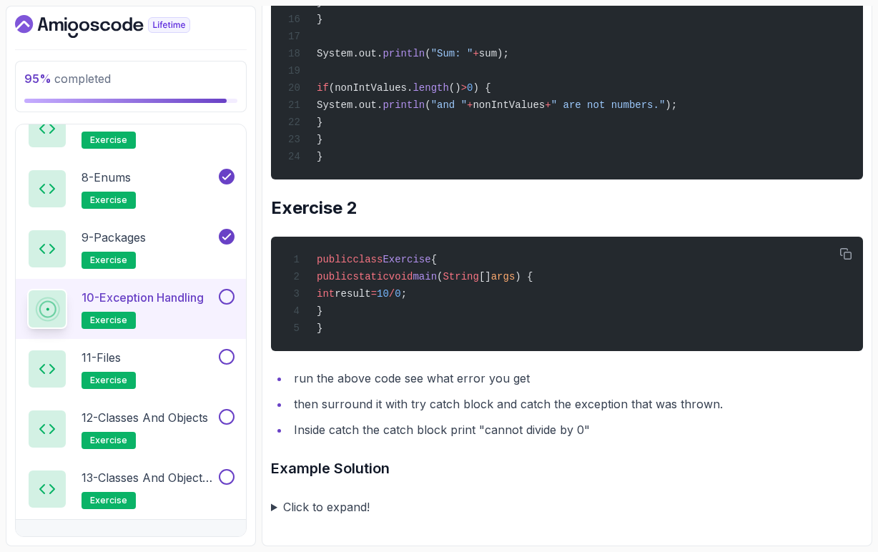
scroll to position [0, 0]
click at [274, 505] on summary "Click to expand!" at bounding box center [567, 507] width 592 height 20
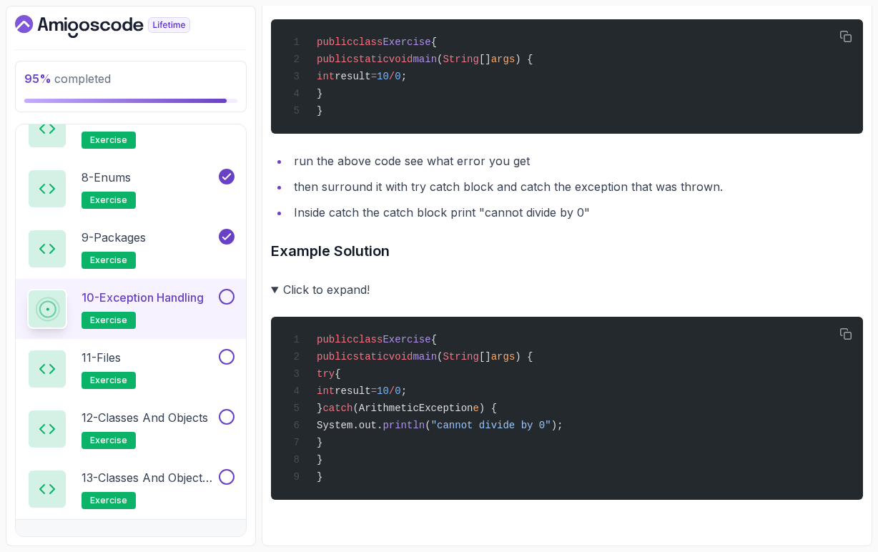
click at [230, 297] on button at bounding box center [227, 297] width 16 height 16
click at [149, 361] on div "11 - Files exercise" at bounding box center [121, 369] width 189 height 40
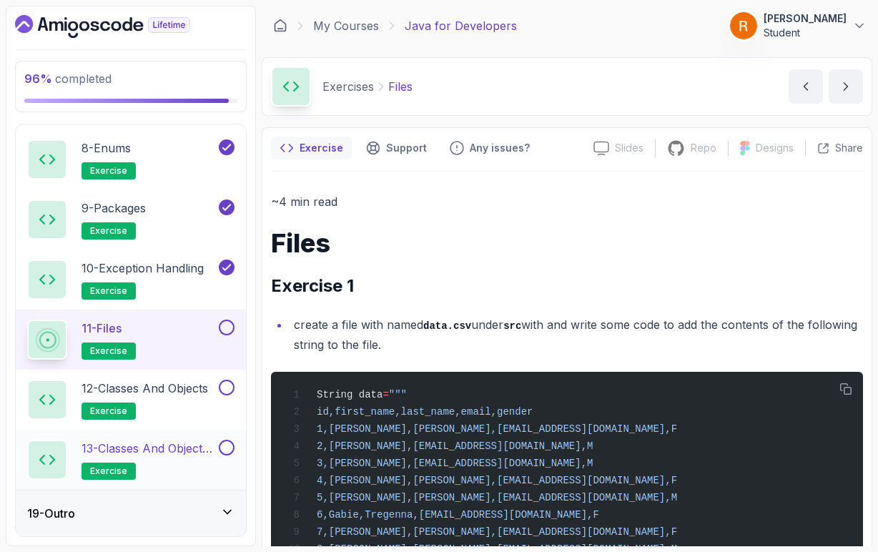
scroll to position [1252, 0]
click at [229, 514] on icon at bounding box center [227, 512] width 14 height 14
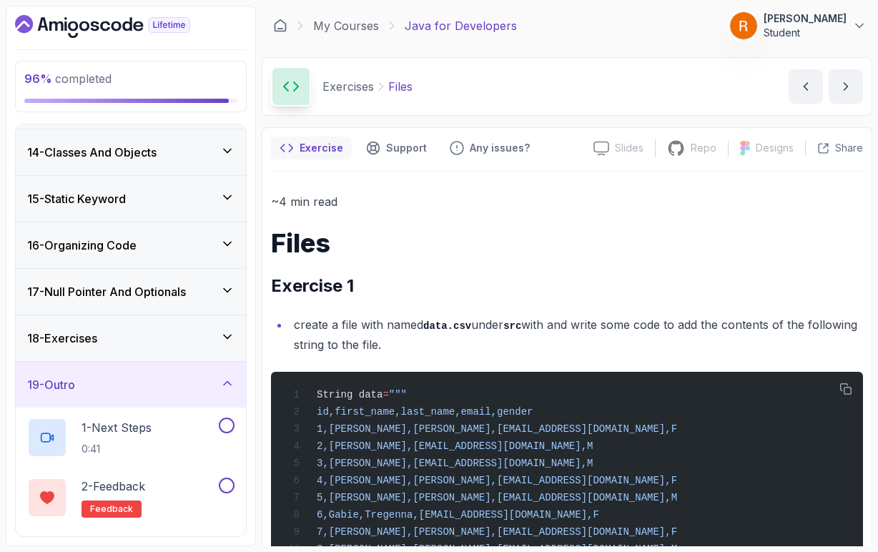
scroll to position [600, 0]
click at [152, 447] on p "0:41" at bounding box center [117, 448] width 70 height 14
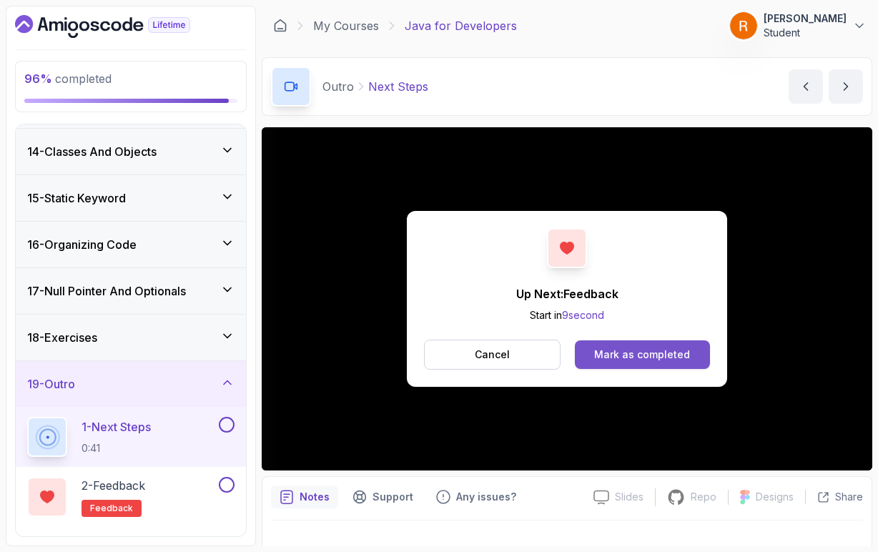
click at [610, 363] on button "Mark as completed" at bounding box center [642, 355] width 135 height 29
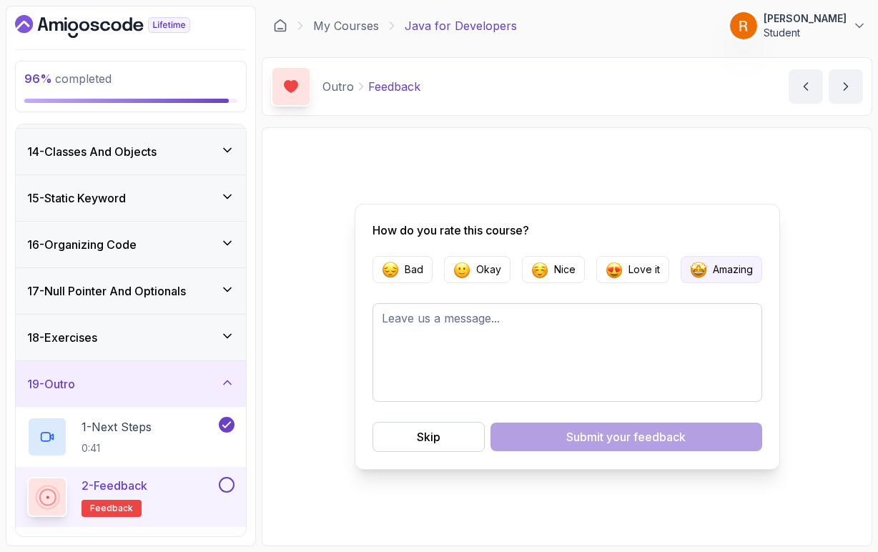
click at [700, 277] on img "button" at bounding box center [698, 269] width 17 height 17
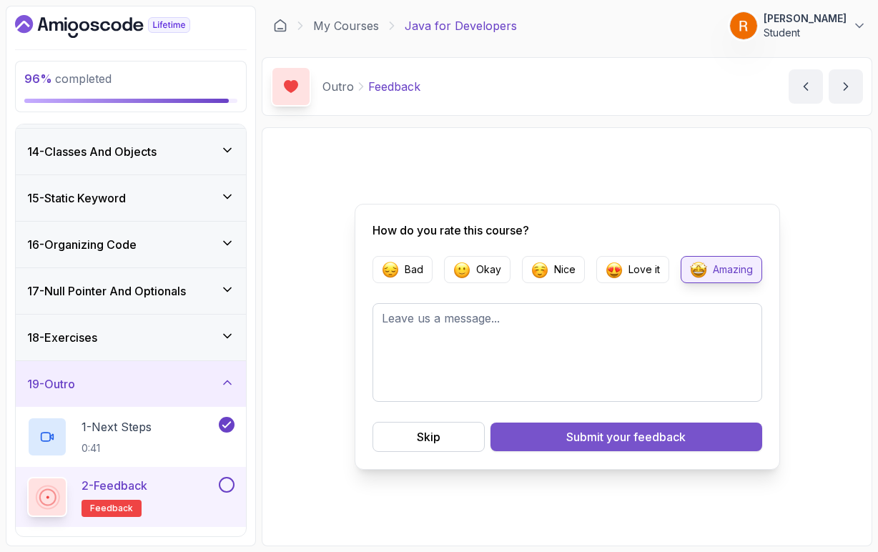
click at [633, 432] on span "your feedback" at bounding box center [646, 437] width 79 height 17
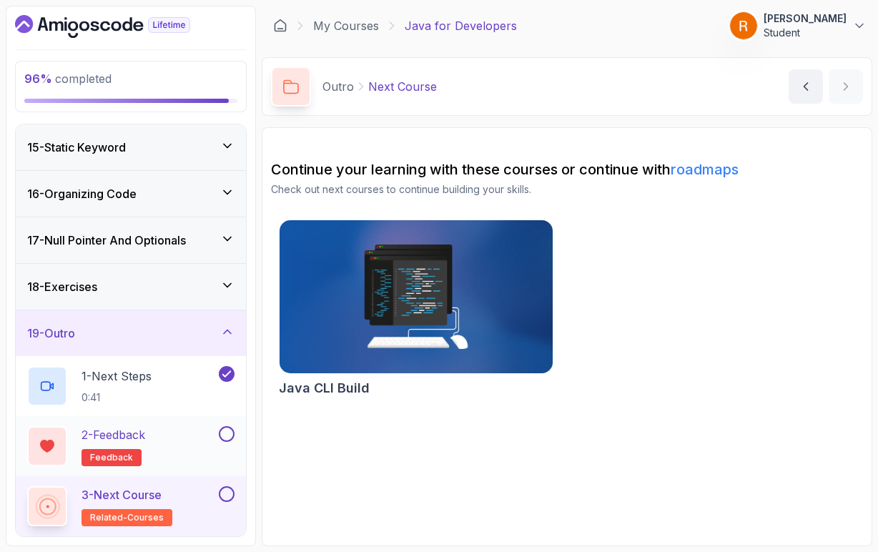
click at [202, 439] on div "2 - Feedback feedback" at bounding box center [121, 446] width 189 height 40
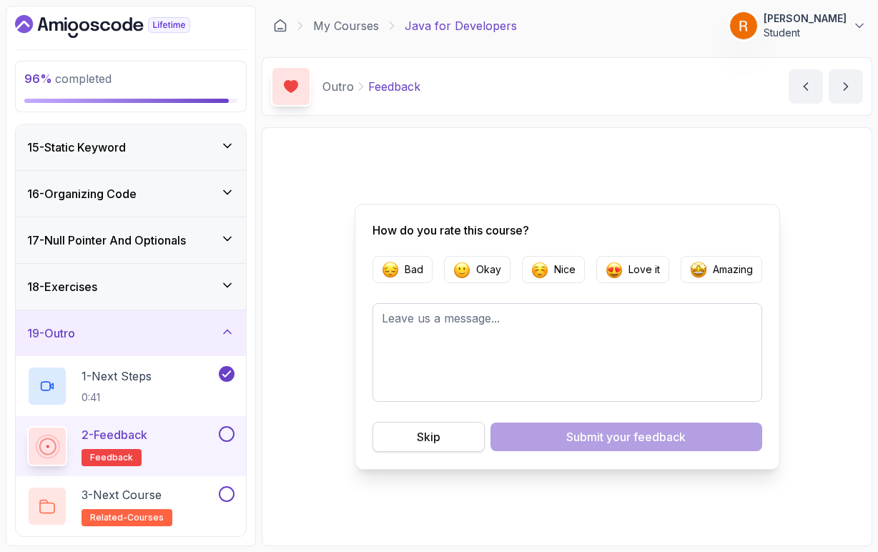
click at [464, 439] on button "Skip" at bounding box center [429, 437] width 112 height 30
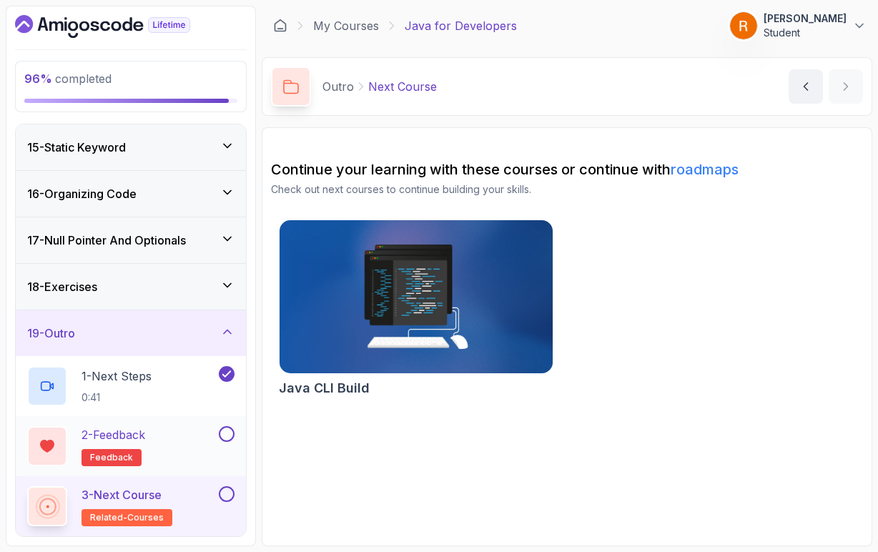
click at [230, 433] on button at bounding box center [227, 434] width 16 height 16
click at [197, 496] on div "3 - Next Course related-courses" at bounding box center [121, 506] width 189 height 40
click at [709, 172] on link "roadmaps" at bounding box center [705, 169] width 68 height 17
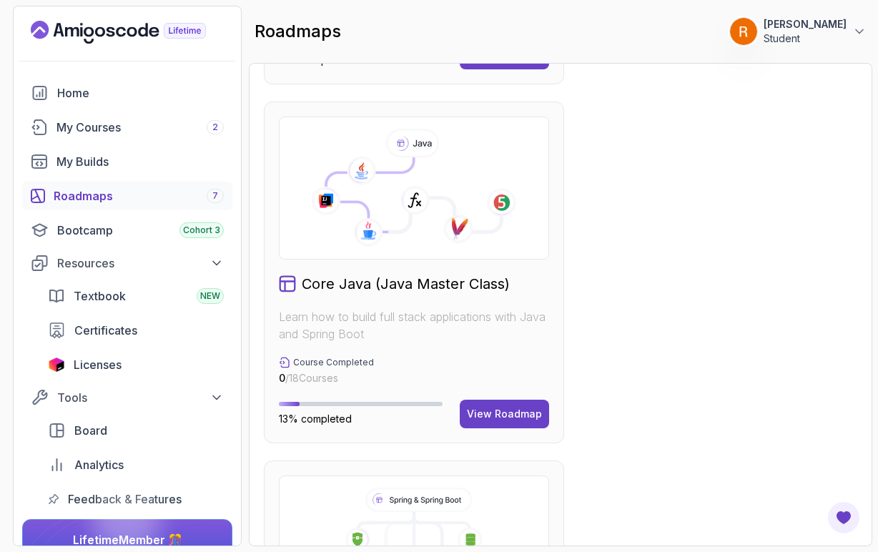
scroll to position [715, 0]
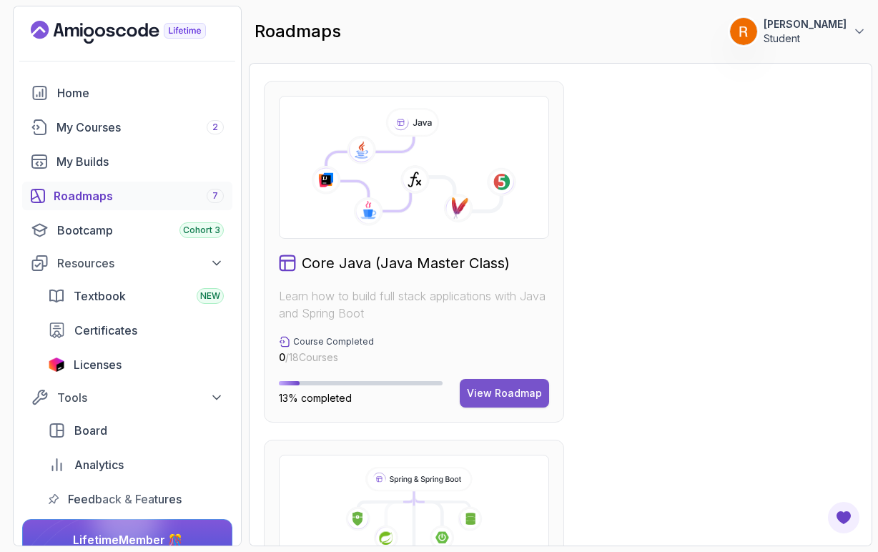
click at [491, 402] on button "View Roadmap" at bounding box center [504, 393] width 89 height 29
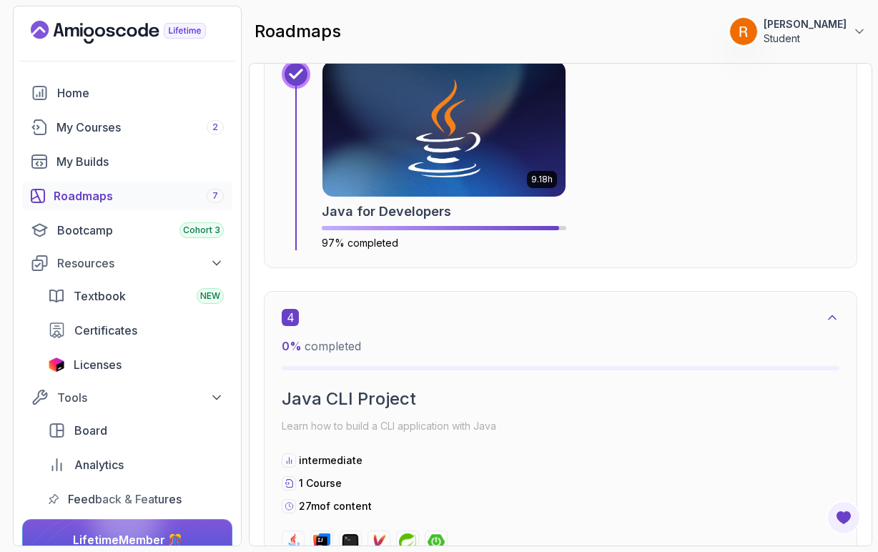
scroll to position [1756, 0]
drag, startPoint x: 379, startPoint y: 427, endPoint x: 499, endPoint y: 426, distance: 120.2
click at [499, 426] on p "Learn how to build a CLI application with Java" at bounding box center [561, 426] width 558 height 20
click at [507, 438] on div "4 0 % completed Java CLI Project Learn how to build a CLI application with Java…" at bounding box center [561, 431] width 558 height 245
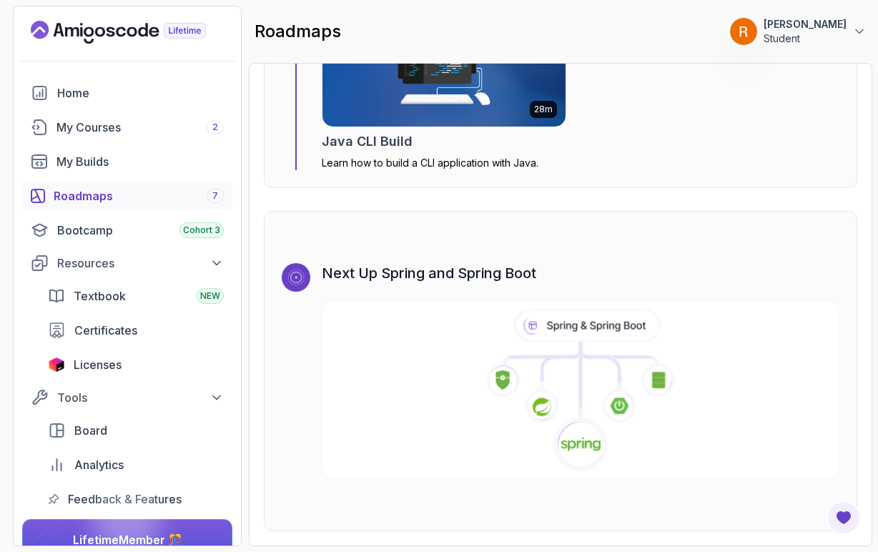
scroll to position [0, 0]
click at [552, 334] on icon at bounding box center [588, 325] width 142 height 30
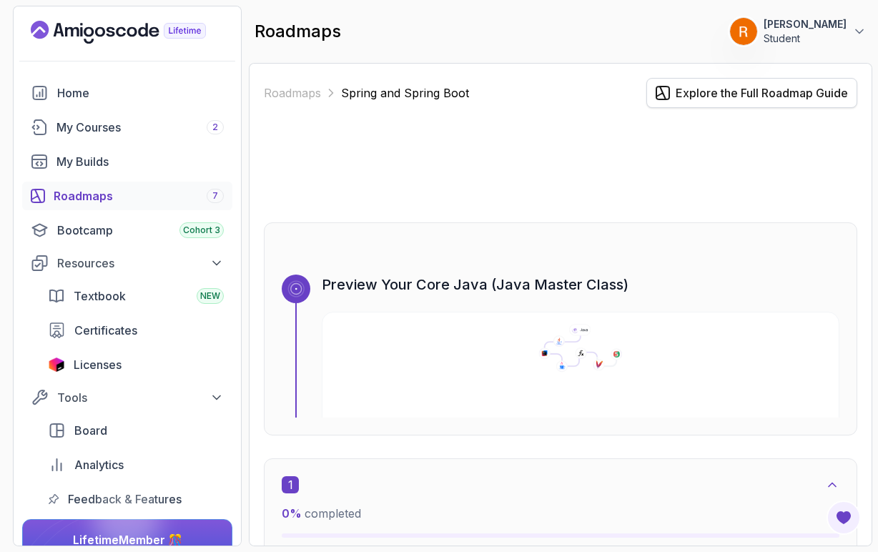
click at [715, 104] on button "Explore the Full Roadmap Guide" at bounding box center [752, 93] width 211 height 30
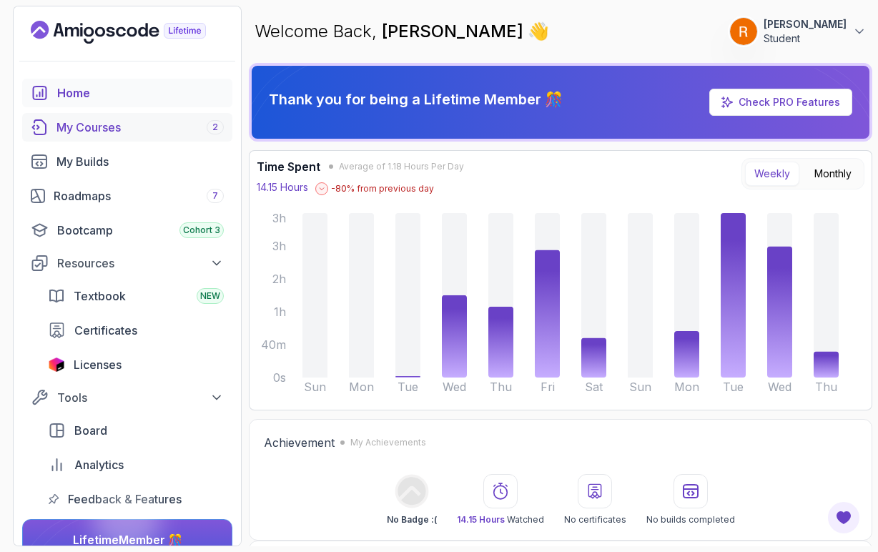
click at [124, 135] on div "My Courses 2" at bounding box center [140, 127] width 167 height 17
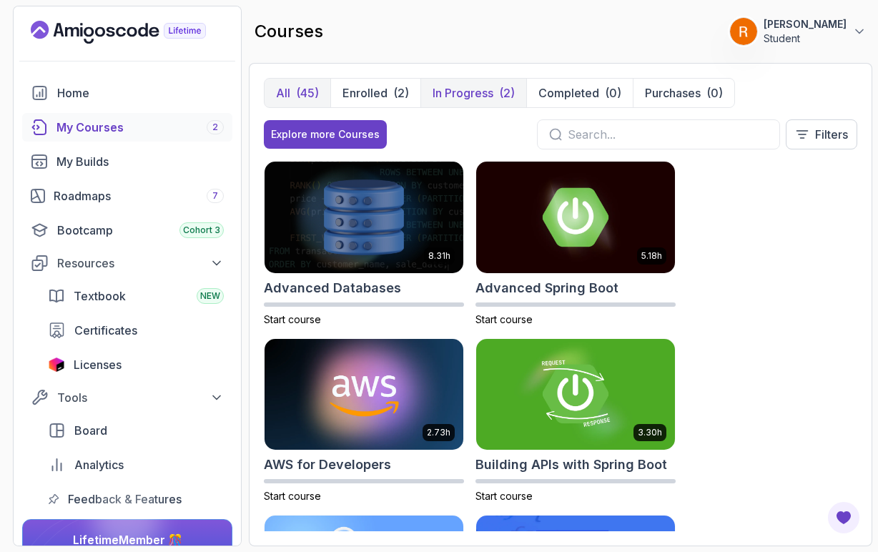
click at [479, 96] on p "In Progress" at bounding box center [463, 92] width 61 height 17
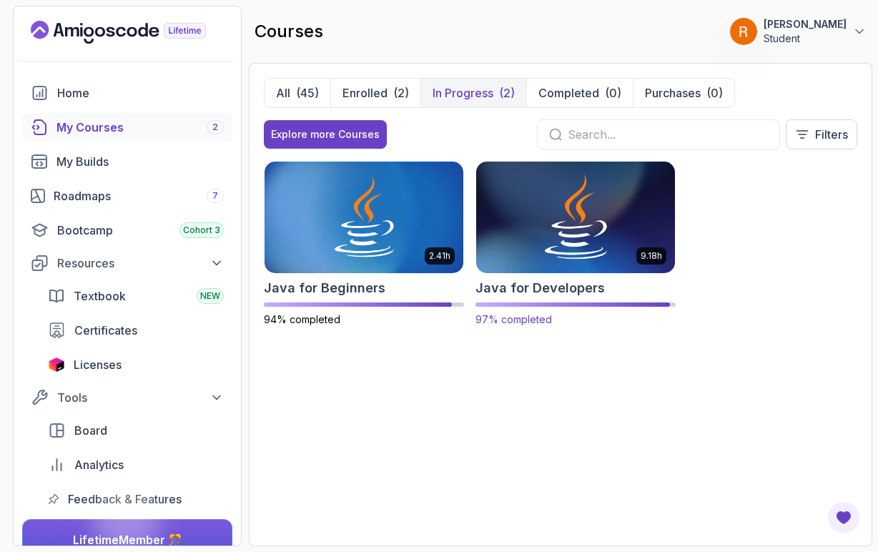
click at [568, 240] on img at bounding box center [575, 217] width 209 height 117
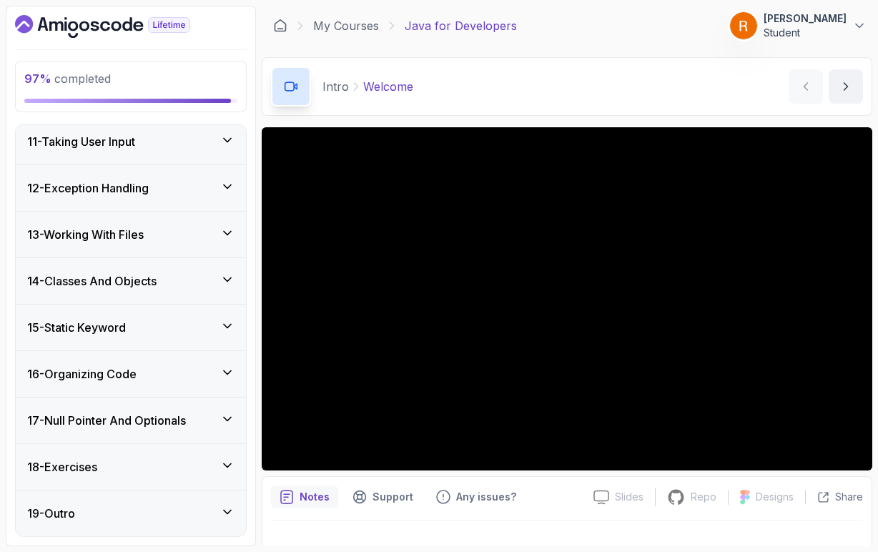
click at [160, 468] on div "18 - Exercises" at bounding box center [130, 467] width 207 height 17
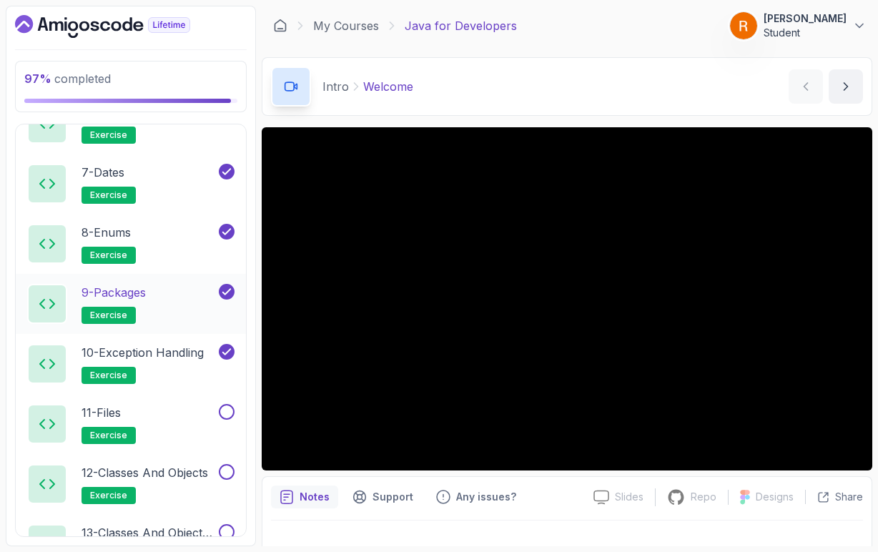
scroll to position [1209, 0]
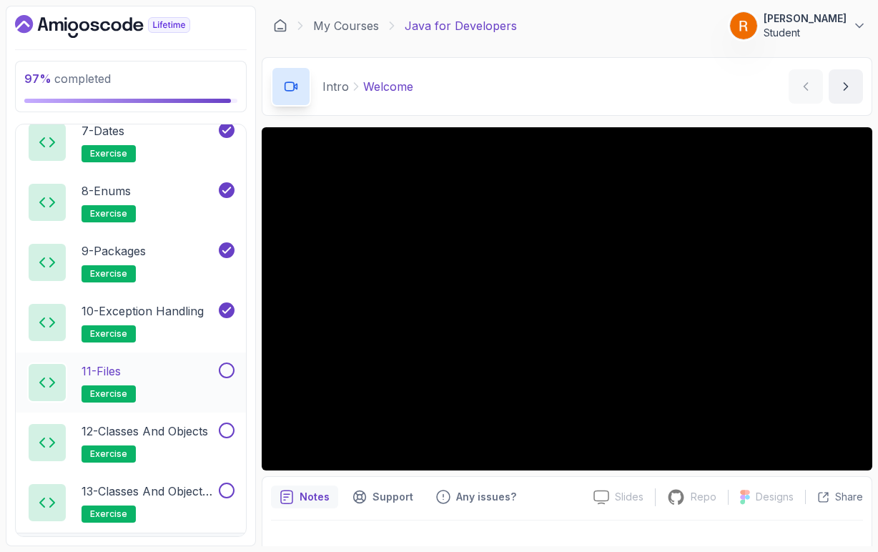
click at [168, 386] on div "11 - Files exercise" at bounding box center [121, 383] width 189 height 40
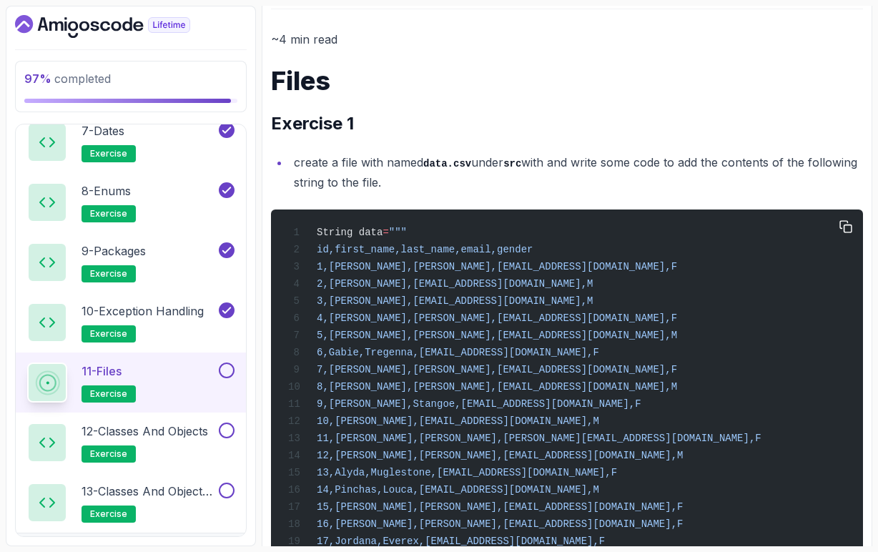
scroll to position [161, 0]
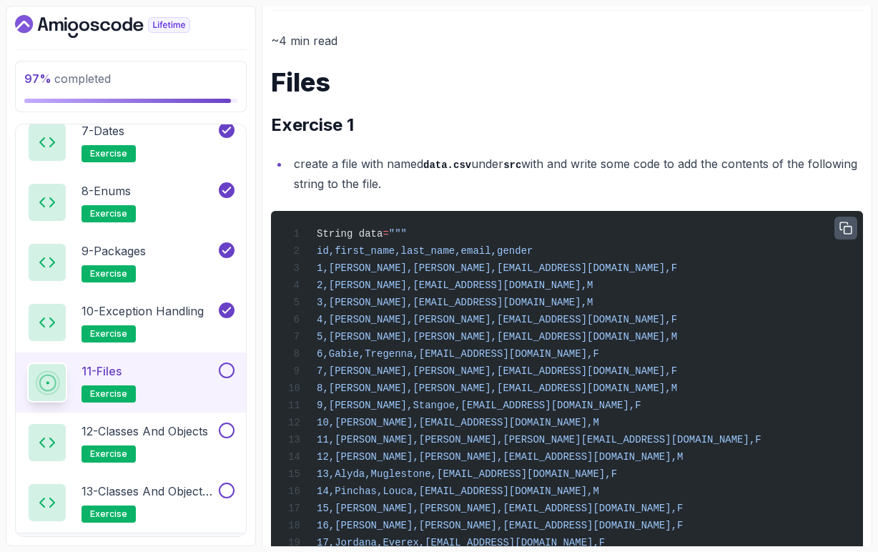
click at [846, 235] on button "button" at bounding box center [846, 228] width 23 height 23
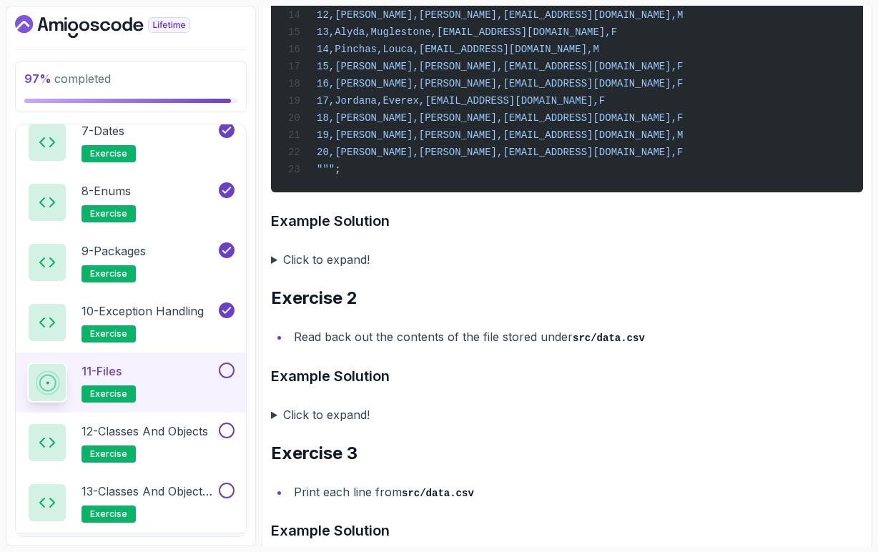
scroll to position [605, 0]
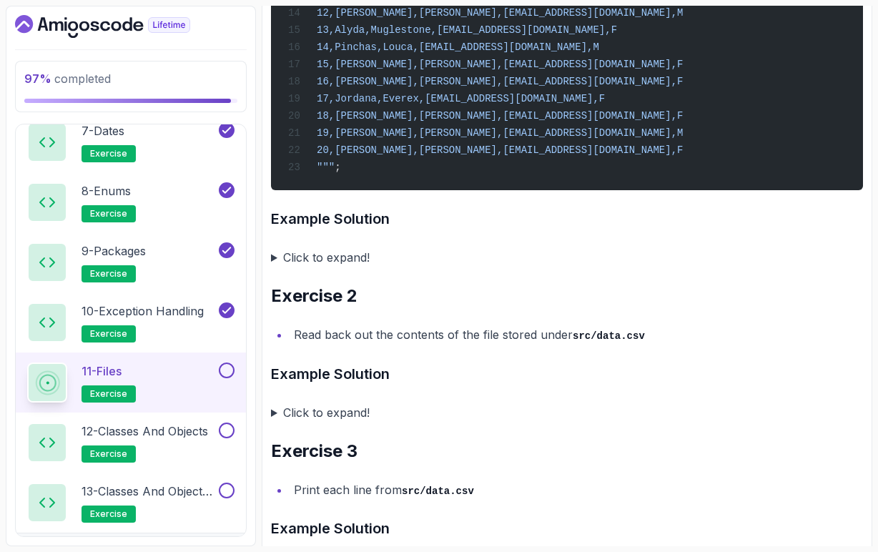
click at [275, 268] on summary "Click to expand!" at bounding box center [567, 258] width 592 height 20
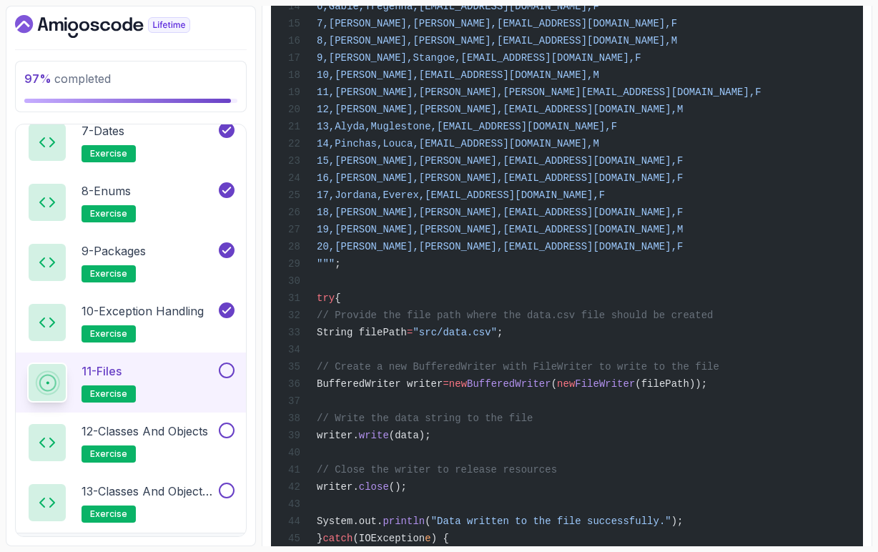
scroll to position [1130, 0]
click at [443, 389] on span "BufferedWriter writer" at bounding box center [380, 383] width 126 height 11
click at [635, 389] on span "FileWriter" at bounding box center [605, 383] width 60 height 11
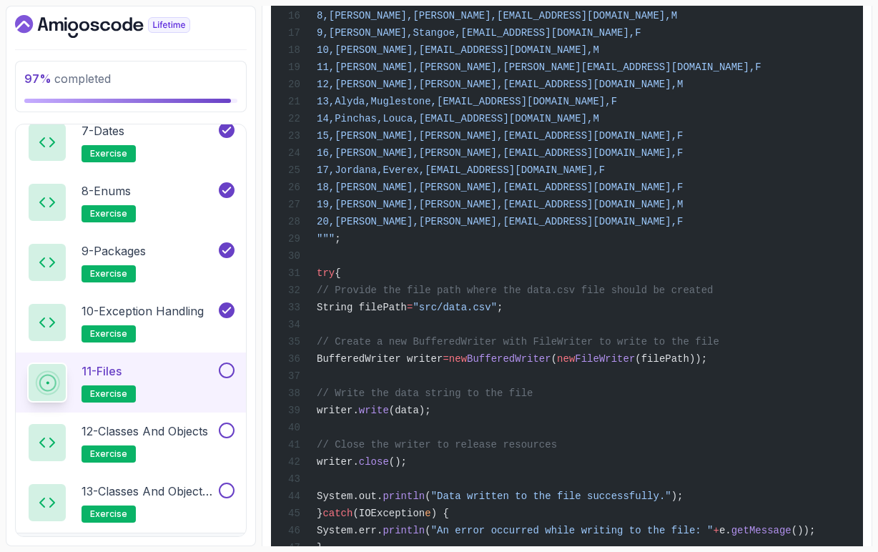
scroll to position [1160, 0]
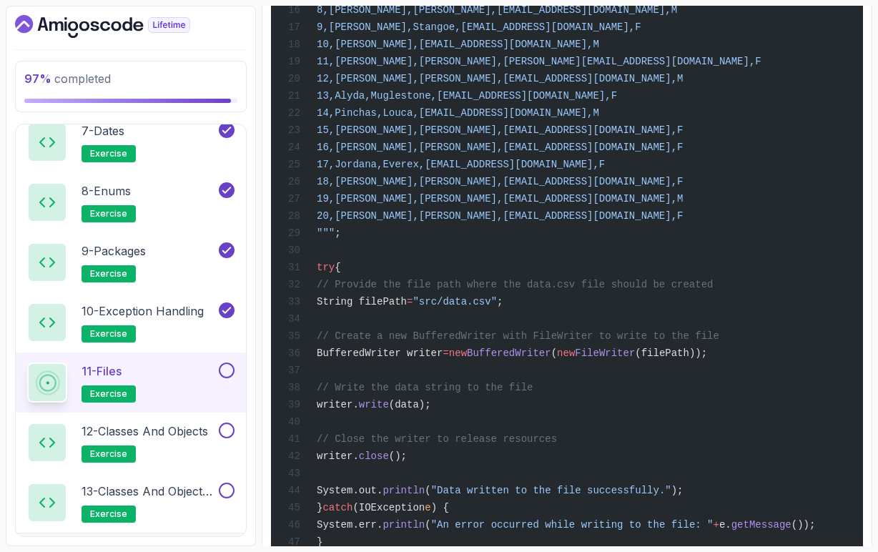
click at [389, 411] on span "write" at bounding box center [374, 404] width 30 height 11
click at [533, 450] on div "import java.io.BufferedWriter; import java.io.FileWriter; import java.io.IOExce…" at bounding box center [567, 173] width 569 height 870
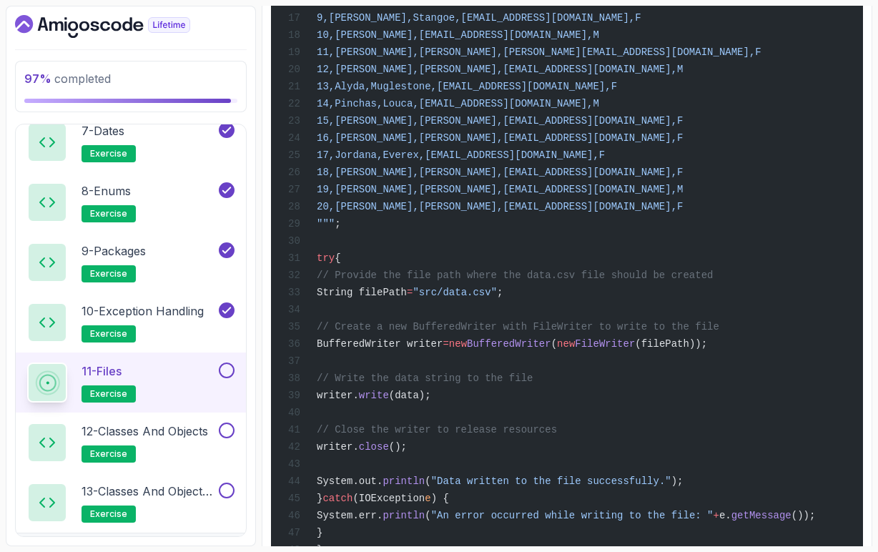
drag, startPoint x: 502, startPoint y: 424, endPoint x: 614, endPoint y: 423, distance: 111.6
click at [533, 384] on span "// Write the data string to the file" at bounding box center [425, 378] width 216 height 11
click at [585, 443] on div "import java.io.BufferedWriter; import java.io.FileWriter; import java.io.IOExce…" at bounding box center [567, 164] width 569 height 870
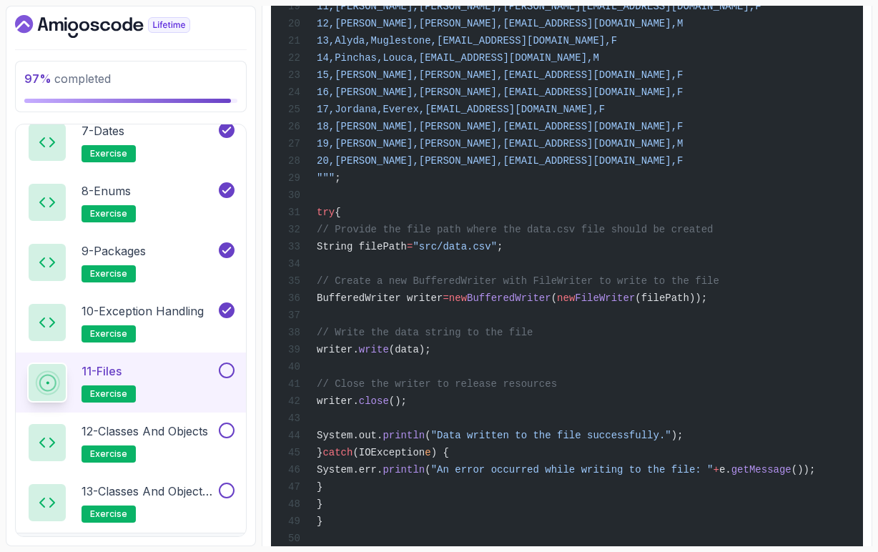
scroll to position [1217, 0]
click at [389, 406] on span "close" at bounding box center [374, 399] width 30 height 11
click at [503, 446] on div "import java.io.BufferedWriter; import java.io.FileWriter; import java.io.IOExce…" at bounding box center [567, 117] width 569 height 870
click at [557, 388] on span "// Close the writer to release resources" at bounding box center [437, 382] width 240 height 11
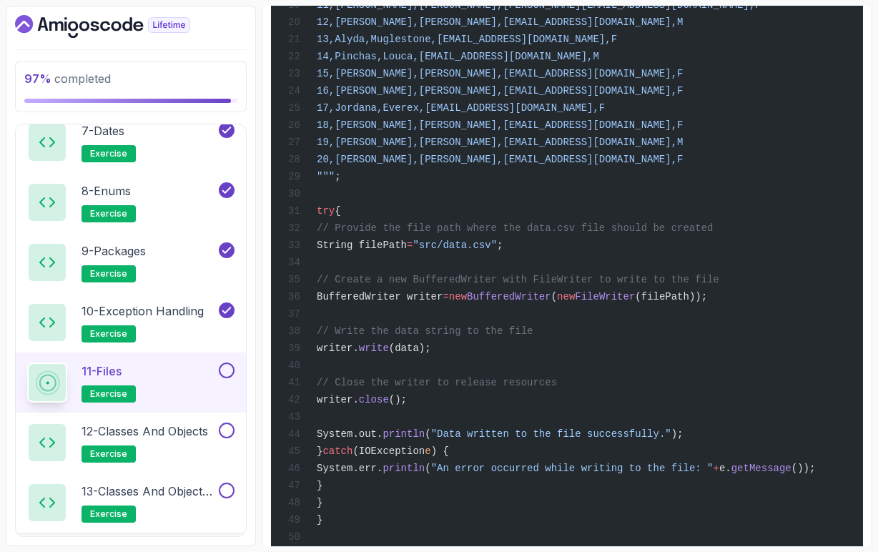
click at [557, 388] on span "// Close the writer to release resources" at bounding box center [437, 382] width 240 height 11
click at [565, 450] on div "import java.io.BufferedWriter; import java.io.FileWriter; import java.io.IOExce…" at bounding box center [567, 117] width 569 height 870
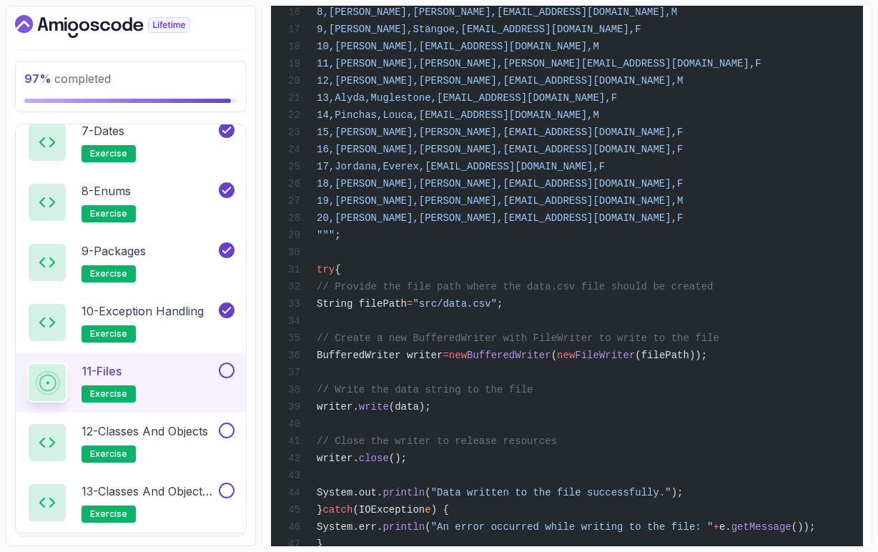
scroll to position [1162, 0]
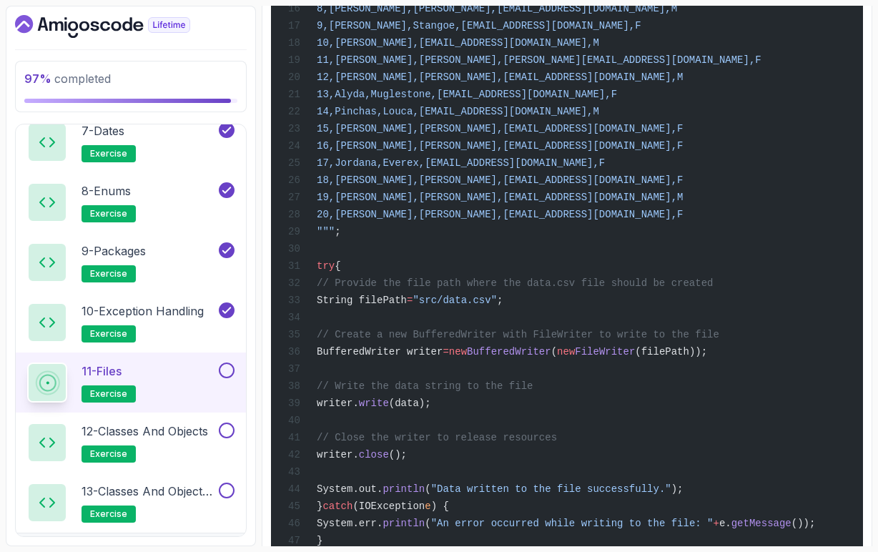
click at [635, 358] on span "FileWriter" at bounding box center [605, 351] width 60 height 11
click at [708, 358] on span "(filePath));" at bounding box center [671, 351] width 72 height 11
click at [552, 358] on span "BufferedWriter" at bounding box center [509, 351] width 84 height 11
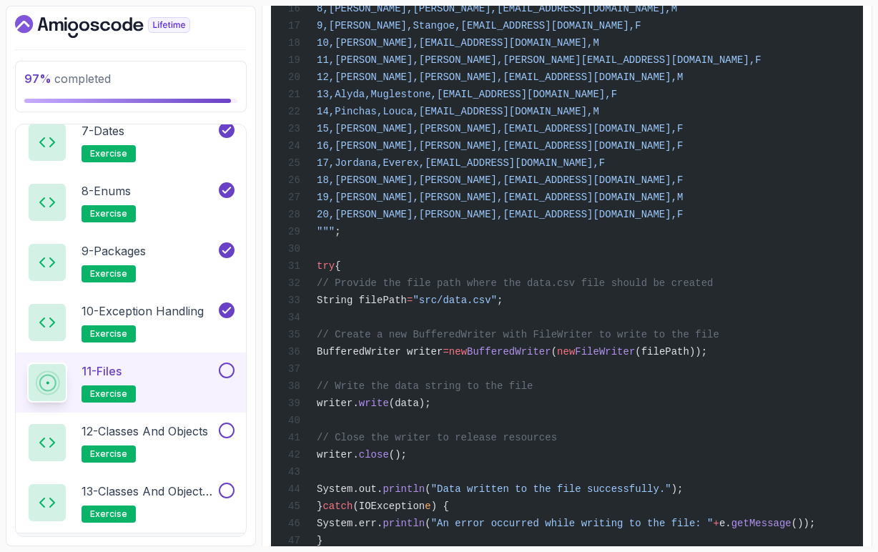
click at [552, 358] on span "BufferedWriter" at bounding box center [509, 351] width 84 height 11
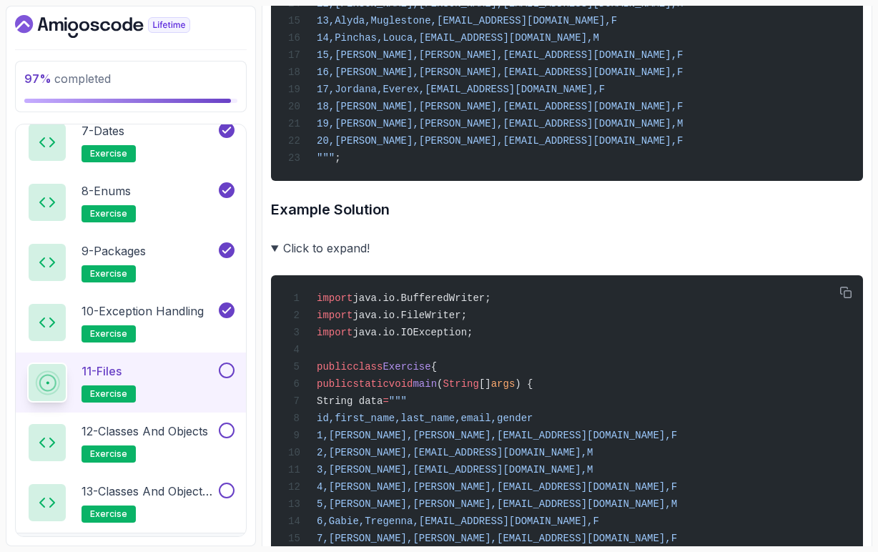
scroll to position [607, 0]
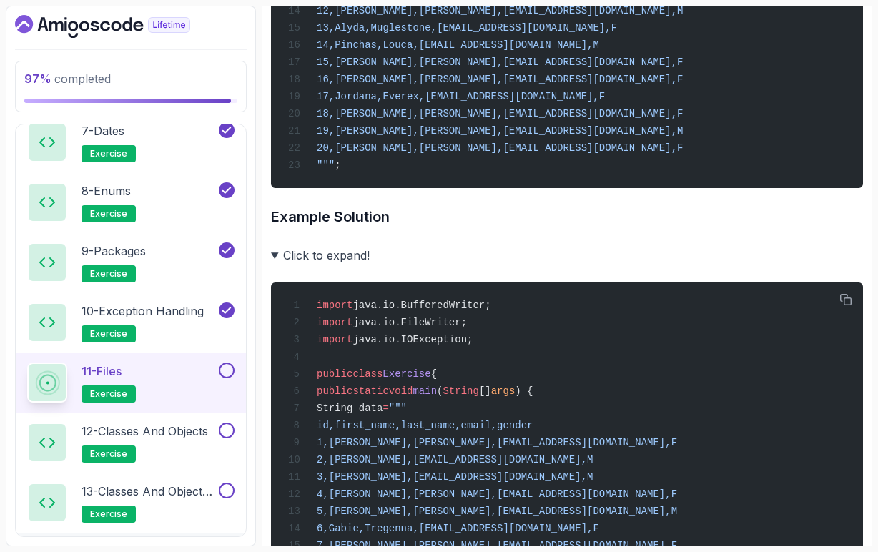
click at [275, 265] on summary "Click to expand!" at bounding box center [567, 255] width 592 height 20
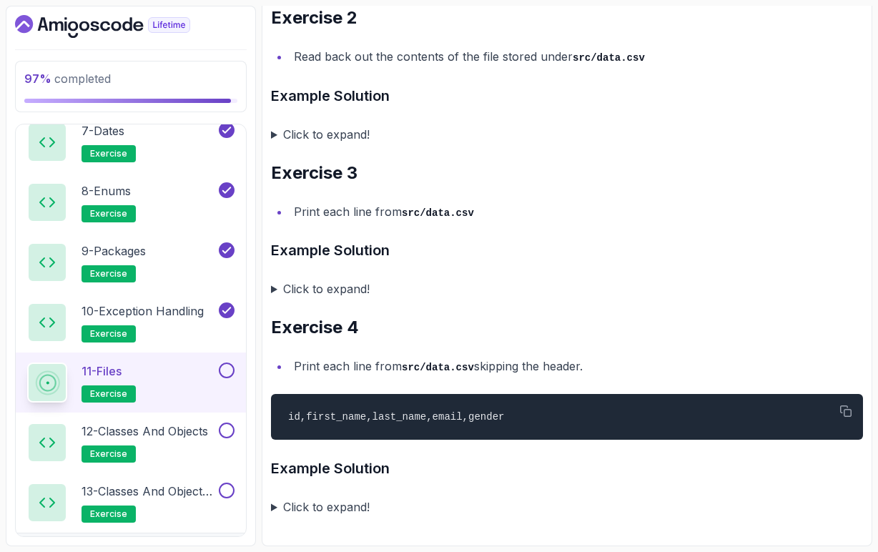
scroll to position [887, 0]
click at [200, 441] on h2 "12 - Classes and Objects exercise" at bounding box center [145, 443] width 127 height 40
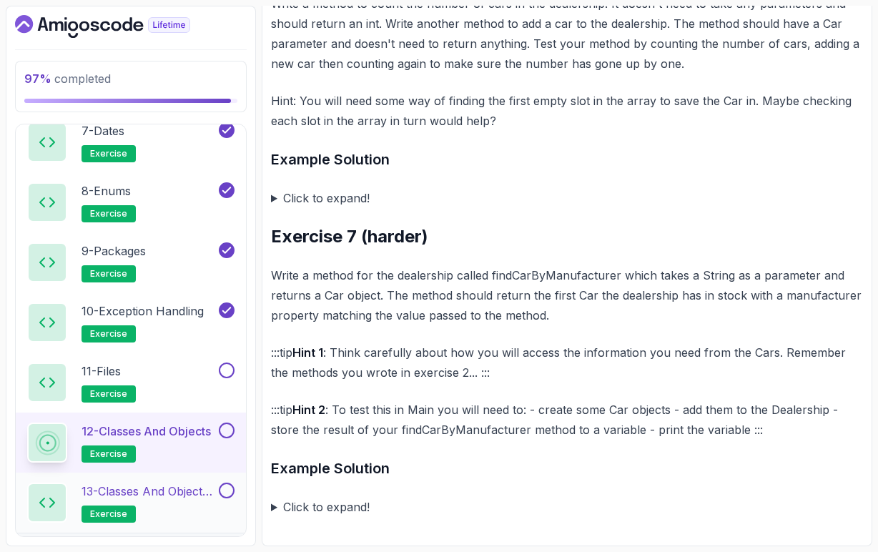
click at [181, 489] on p "13 - Classes and Objects II" at bounding box center [149, 491] width 134 height 17
